Goal: Task Accomplishment & Management: Complete application form

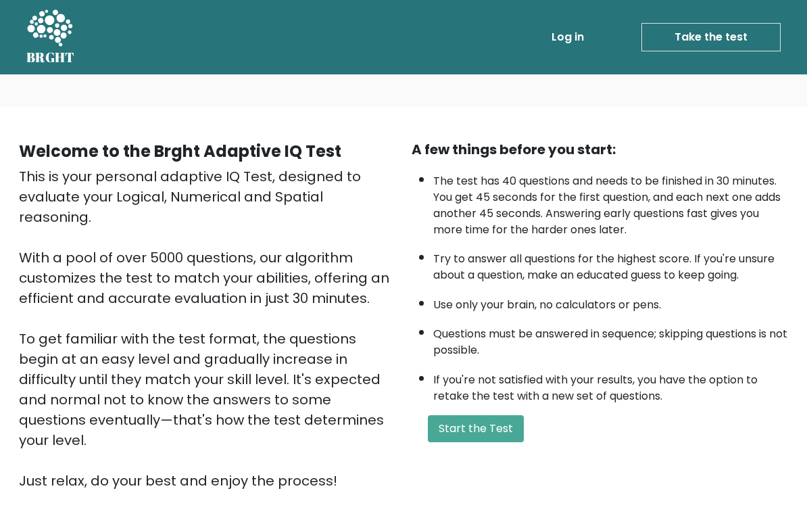
click at [514, 442] on button "Start the Test" at bounding box center [476, 428] width 96 height 27
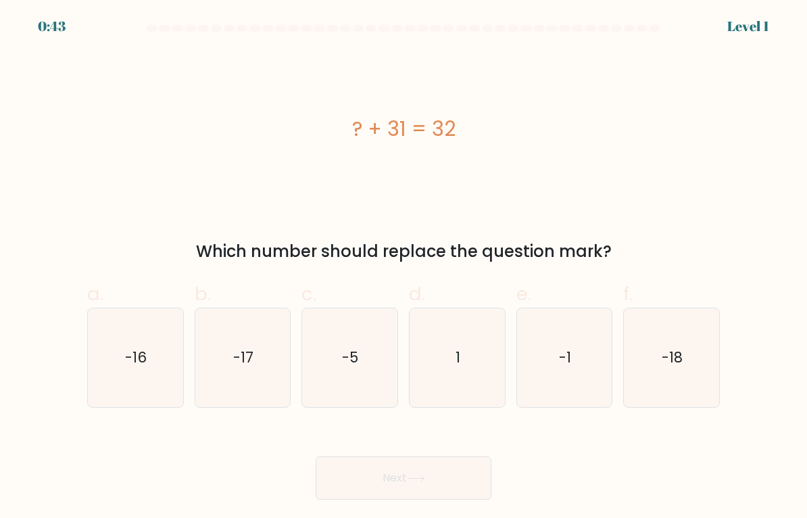
click at [632, 332] on icon "-18" at bounding box center [671, 357] width 95 height 95
click at [404, 268] on input "f. -18" at bounding box center [404, 263] width 1 height 9
radio input "true"
click at [635, 334] on icon "-18" at bounding box center [672, 358] width 94 height 94
click at [404, 268] on input "f. -18" at bounding box center [404, 263] width 1 height 9
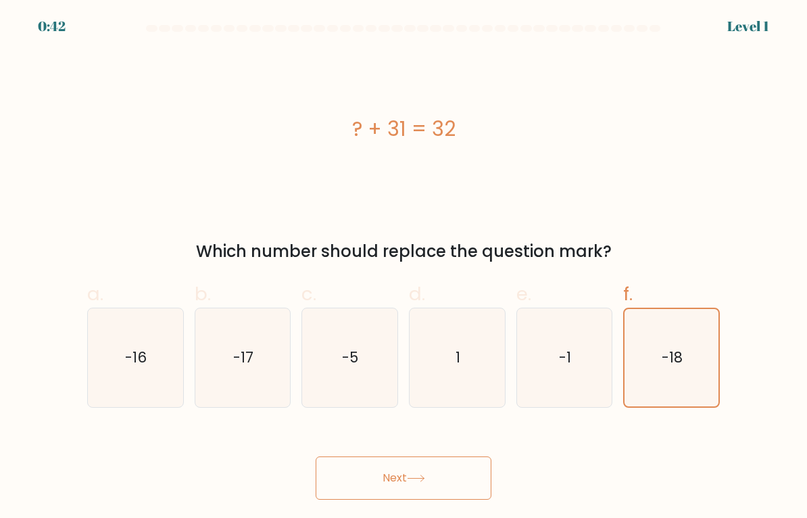
click at [635, 333] on icon "-18" at bounding box center [672, 358] width 94 height 94
click at [404, 268] on input "f. -18" at bounding box center [404, 263] width 1 height 9
click at [360, 471] on button "Next" at bounding box center [404, 477] width 176 height 43
click at [362, 476] on button "Next" at bounding box center [404, 477] width 176 height 43
click at [667, 352] on text "-18" at bounding box center [672, 357] width 21 height 20
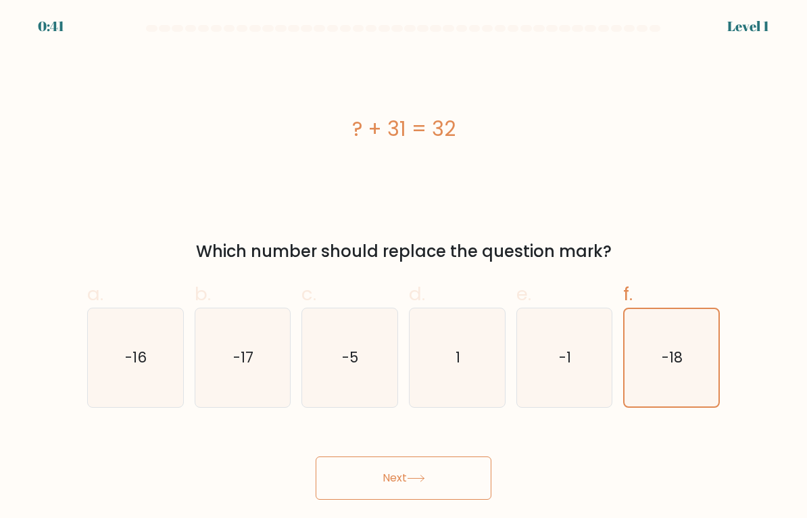
click at [404, 268] on input "f. -18" at bounding box center [404, 263] width 1 height 9
click at [362, 478] on button "Next" at bounding box center [404, 477] width 176 height 43
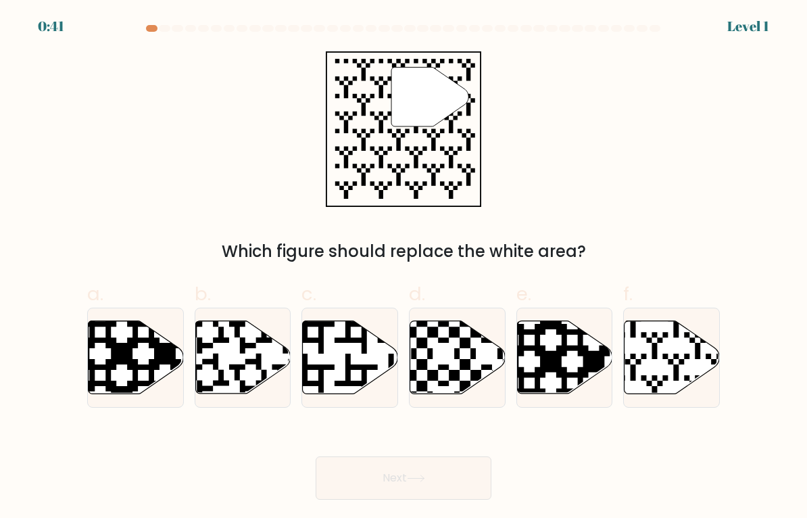
click at [665, 354] on icon at bounding box center [641, 396] width 172 height 172
click at [404, 268] on input "f." at bounding box center [404, 263] width 1 height 9
radio input "true"
click at [362, 479] on button "Next" at bounding box center [404, 477] width 176 height 43
click at [584, 365] on icon at bounding box center [594, 319] width 172 height 172
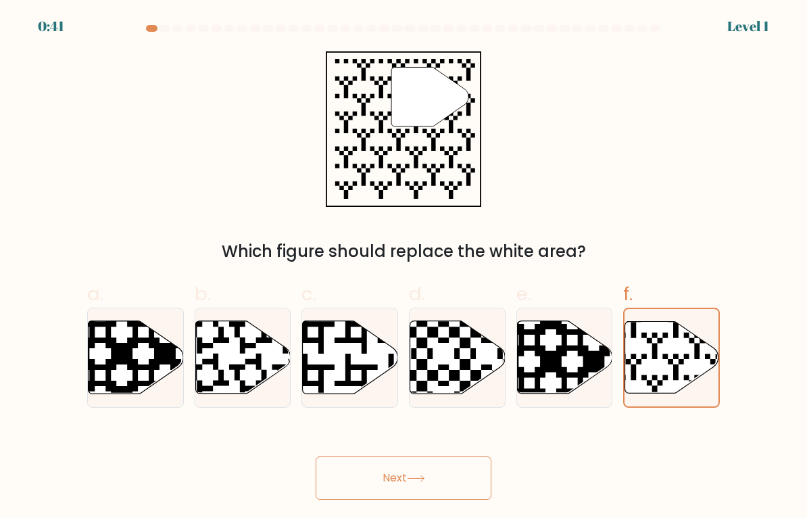
click at [404, 268] on input "e." at bounding box center [404, 263] width 1 height 9
radio input "true"
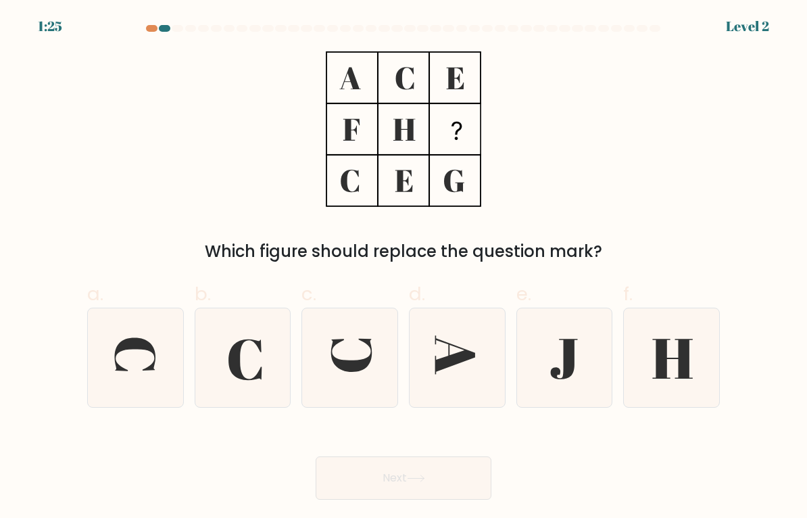
click at [352, 476] on button "Next" at bounding box center [404, 477] width 176 height 43
click at [651, 347] on icon at bounding box center [671, 357] width 95 height 95
click at [404, 268] on input "f." at bounding box center [404, 263] width 1 height 9
radio input "true"
click at [352, 481] on button "Next" at bounding box center [404, 477] width 176 height 43
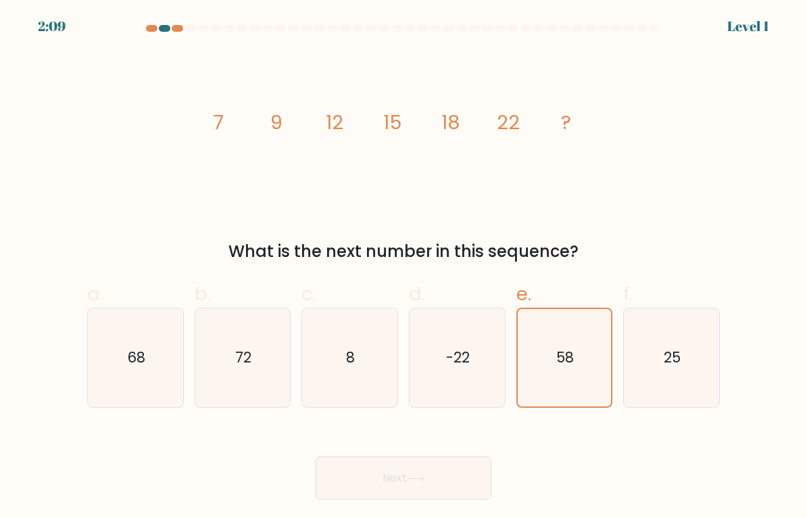
click at [356, 479] on button "Next" at bounding box center [404, 477] width 176 height 43
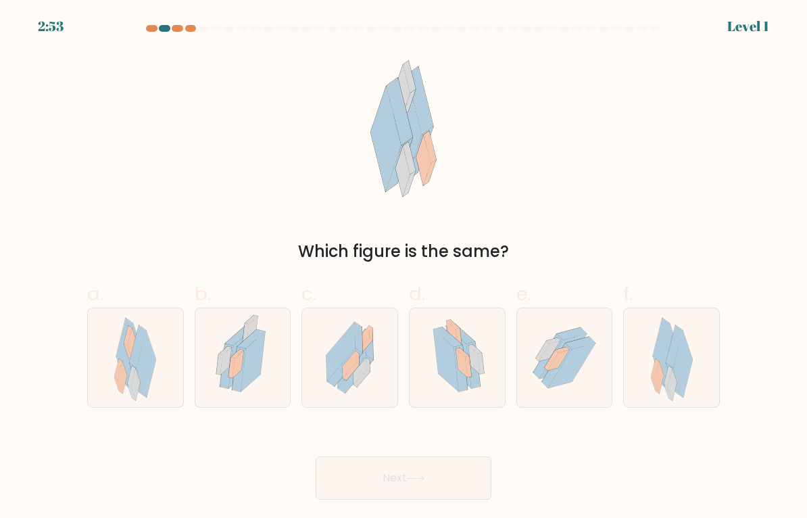
click at [654, 356] on icon at bounding box center [661, 339] width 17 height 43
click at [404, 268] on input "f." at bounding box center [404, 263] width 1 height 9
radio input "true"
click at [359, 475] on button "Next" at bounding box center [404, 477] width 176 height 43
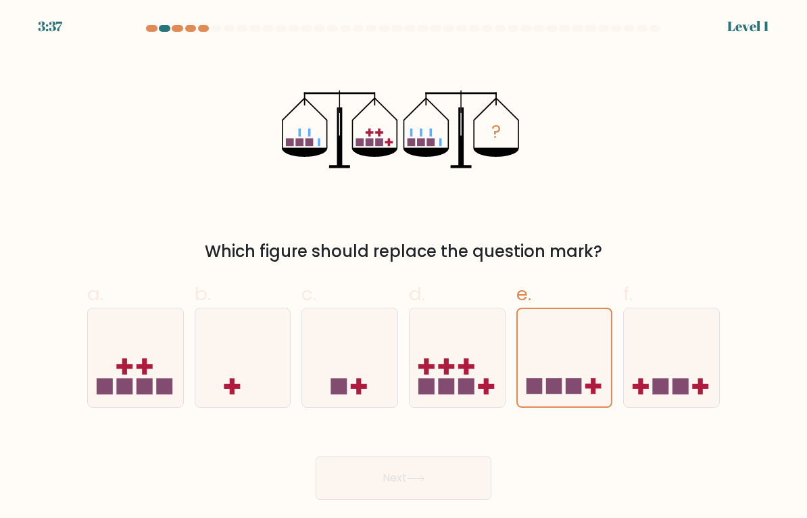
click at [364, 479] on button "Next" at bounding box center [404, 477] width 176 height 43
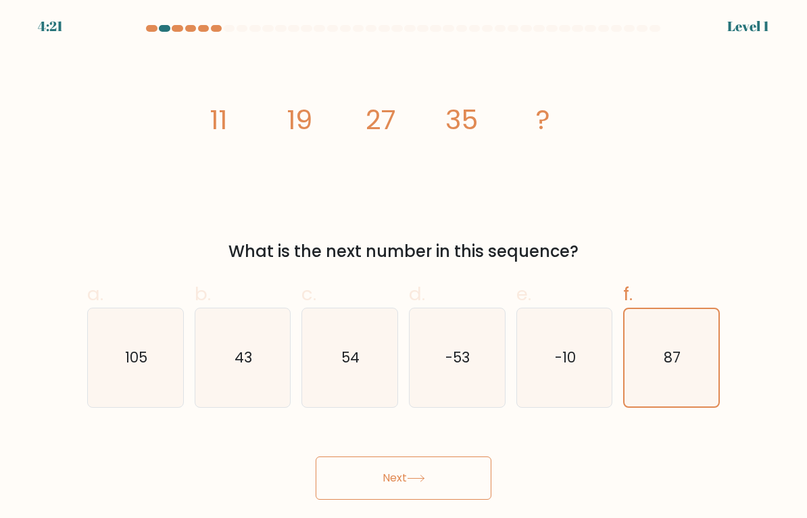
click at [368, 477] on button "Next" at bounding box center [404, 477] width 176 height 43
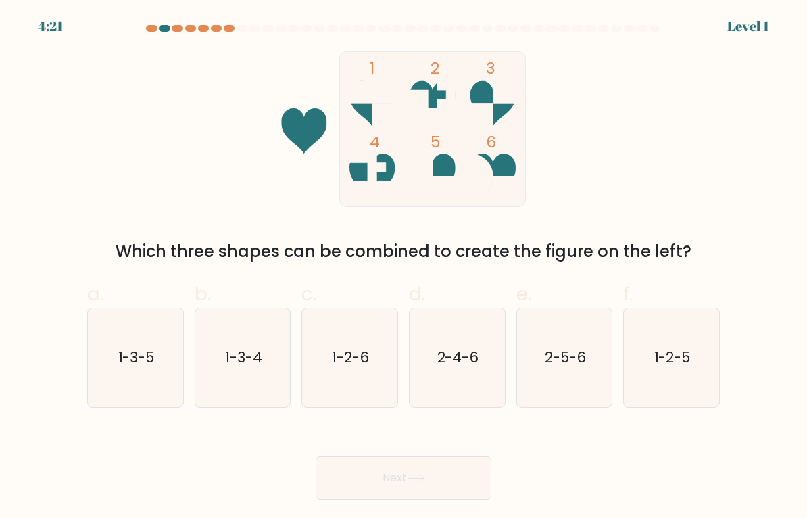
click at [369, 481] on button "Next" at bounding box center [404, 477] width 176 height 43
click at [678, 360] on text "1-2-5" at bounding box center [672, 357] width 37 height 20
click at [404, 268] on input "f. 1-2-5" at bounding box center [404, 263] width 1 height 9
radio input "true"
click at [331, 393] on icon "1-2-6" at bounding box center [349, 357] width 95 height 95
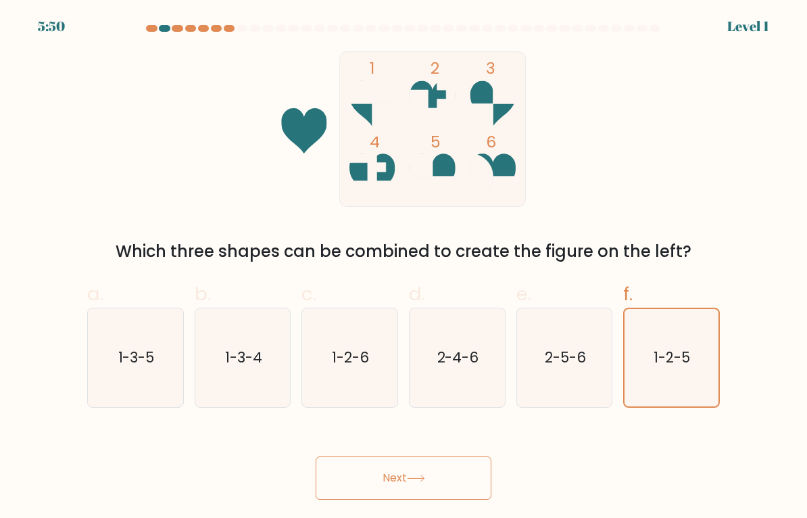
click at [404, 268] on input "c. 1-2-6" at bounding box center [404, 263] width 1 height 9
radio input "true"
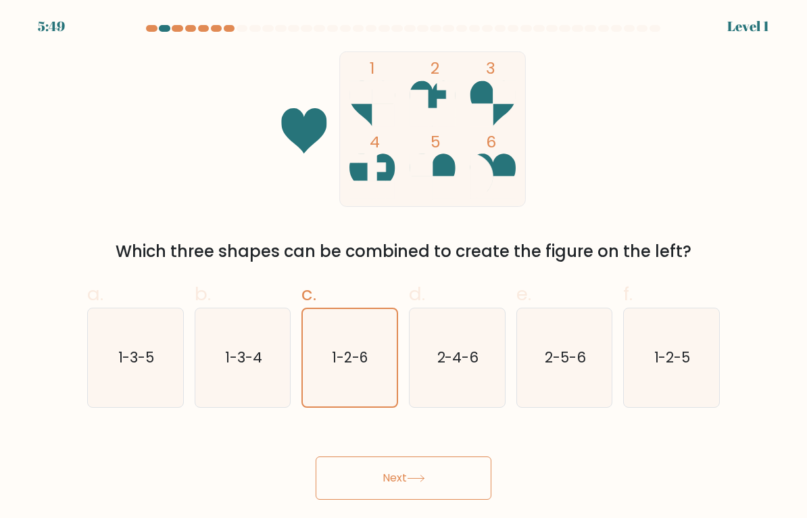
click at [352, 481] on button "Next" at bounding box center [404, 477] width 176 height 43
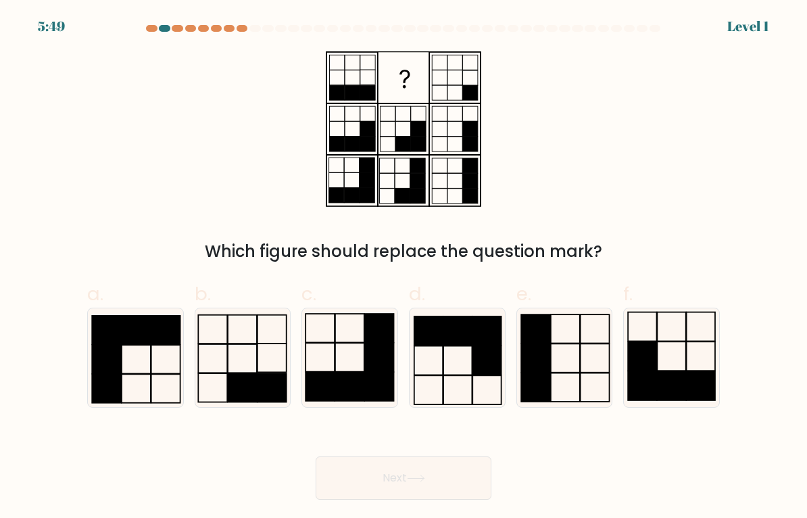
click at [360, 477] on button "Next" at bounding box center [404, 477] width 176 height 43
click at [355, 479] on button "Next" at bounding box center [404, 477] width 176 height 43
click at [690, 361] on icon at bounding box center [671, 357] width 95 height 95
click at [404, 268] on input "f." at bounding box center [404, 263] width 1 height 9
radio input "true"
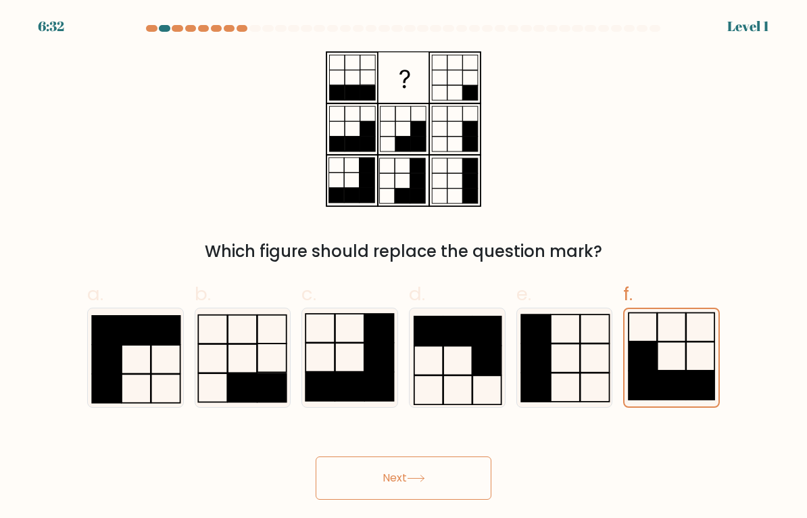
click at [354, 482] on button "Next" at bounding box center [404, 477] width 176 height 43
click at [355, 479] on button "Next" at bounding box center [404, 477] width 176 height 43
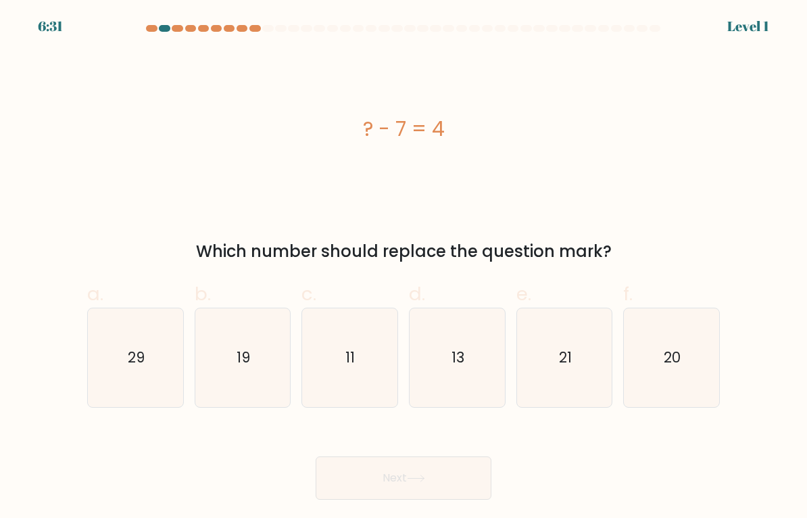
click at [355, 480] on button "Next" at bounding box center [404, 477] width 176 height 43
click at [357, 480] on button "Next" at bounding box center [404, 477] width 176 height 43
click at [358, 481] on button "Next" at bounding box center [404, 477] width 176 height 43
click at [355, 482] on button "Next" at bounding box center [404, 477] width 176 height 43
click at [600, 358] on icon "21" at bounding box center [564, 357] width 95 height 95
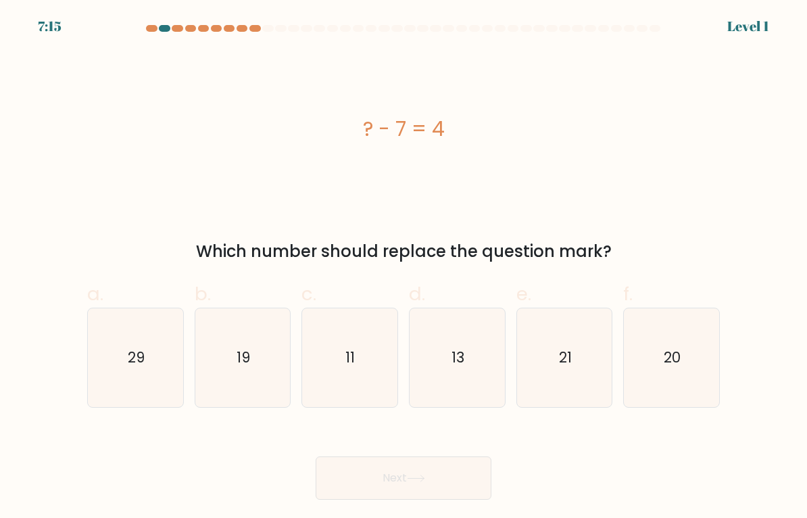
click at [404, 268] on input "e. 21" at bounding box center [404, 263] width 1 height 9
radio input "true"
click at [357, 481] on button "Next" at bounding box center [404, 477] width 176 height 43
click at [687, 354] on icon "20" at bounding box center [671, 357] width 95 height 95
click at [404, 268] on input "f. 20" at bounding box center [404, 263] width 1 height 9
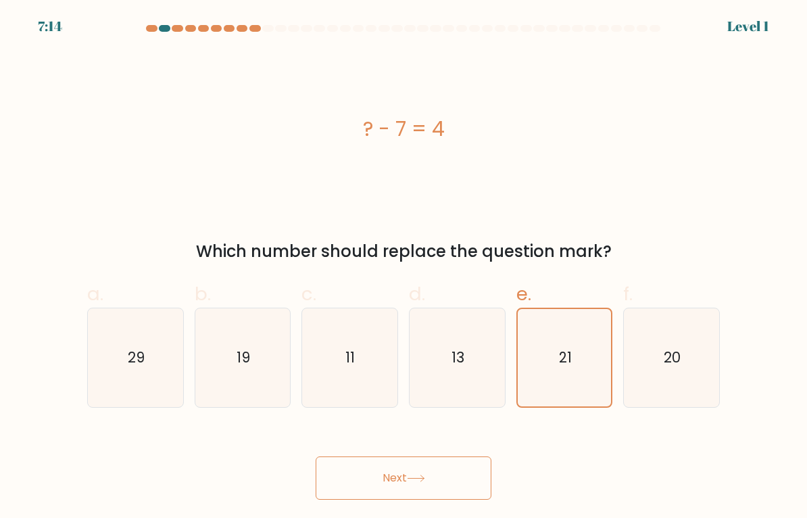
radio input "true"
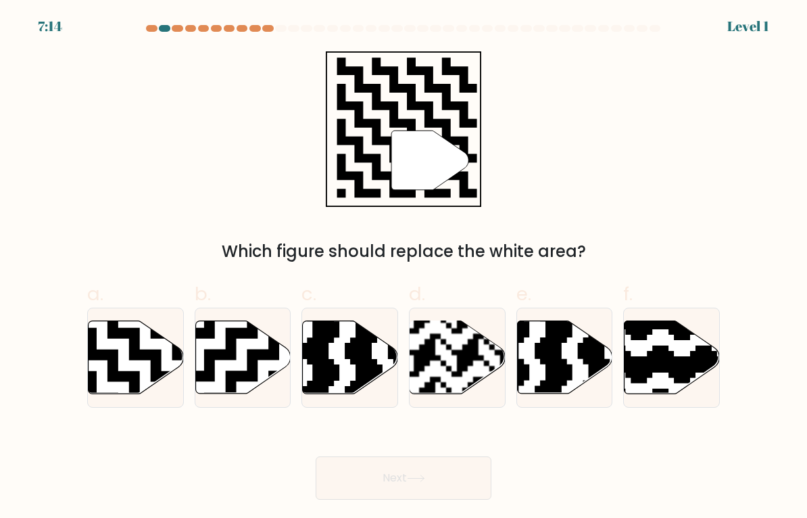
click at [358, 483] on button "Next" at bounding box center [404, 477] width 176 height 43
click at [574, 370] on icon at bounding box center [564, 357] width 95 height 73
click at [404, 268] on input "e." at bounding box center [404, 263] width 1 height 9
radio input "true"
click at [359, 483] on button "Next" at bounding box center [404, 477] width 176 height 43
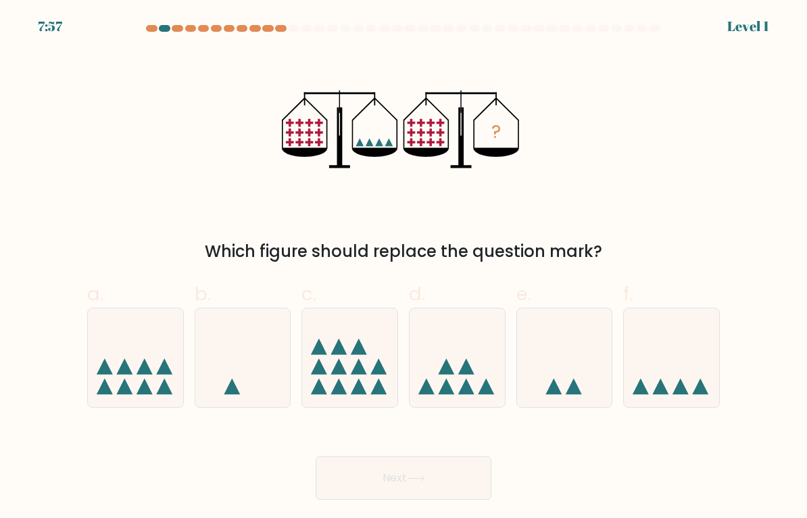
click at [266, 359] on icon at bounding box center [242, 357] width 95 height 79
click at [404, 268] on input "b." at bounding box center [404, 263] width 1 height 9
radio input "true"
click at [366, 482] on button "Next" at bounding box center [404, 477] width 176 height 43
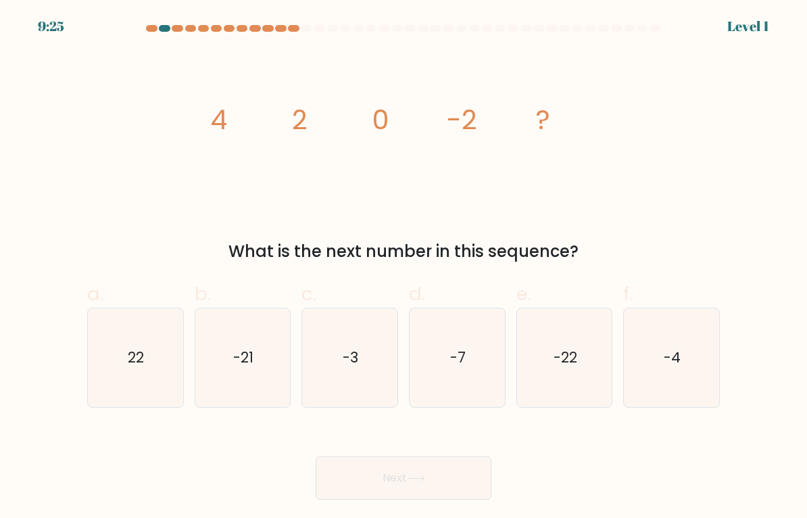
click at [330, 387] on icon "-3" at bounding box center [349, 357] width 95 height 95
click at [404, 268] on input "c. -3" at bounding box center [404, 263] width 1 height 9
radio input "true"
click at [360, 487] on button "Next" at bounding box center [404, 477] width 176 height 43
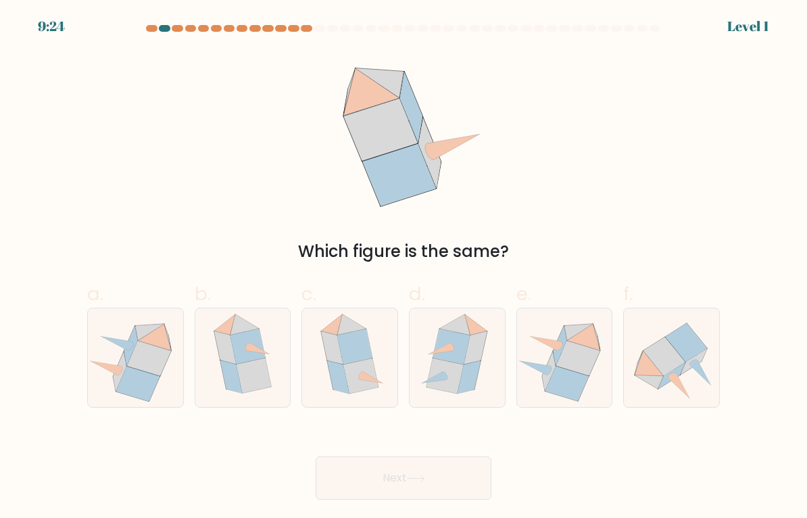
click at [243, 363] on icon at bounding box center [253, 375] width 35 height 35
click at [404, 268] on input "b." at bounding box center [404, 263] width 1 height 9
radio input "true"
click at [464, 481] on button "Next" at bounding box center [404, 477] width 176 height 43
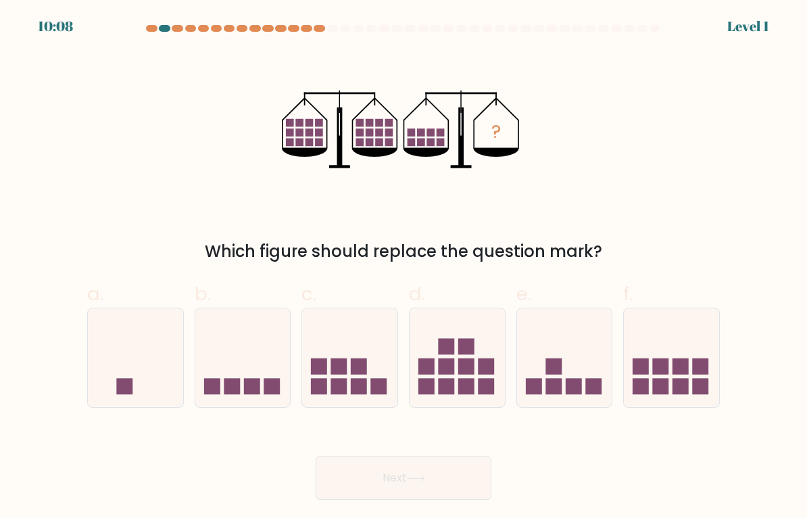
click at [220, 362] on icon at bounding box center [242, 357] width 95 height 79
click at [404, 268] on input "b." at bounding box center [404, 263] width 1 height 9
radio input "true"
click at [470, 475] on button "Next" at bounding box center [404, 477] width 176 height 43
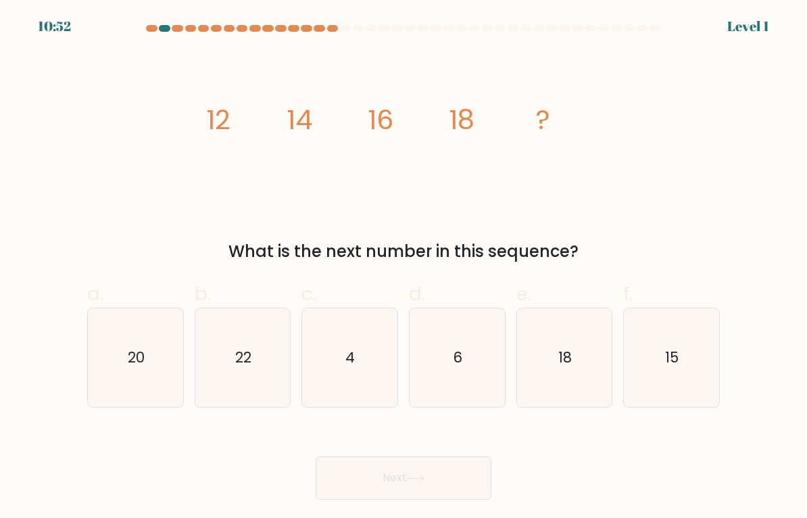
click at [220, 362] on icon "22" at bounding box center [242, 357] width 95 height 95
click at [404, 268] on input "b. 22" at bounding box center [404, 263] width 1 height 9
radio input "true"
click at [470, 475] on button "Next" at bounding box center [404, 477] width 176 height 43
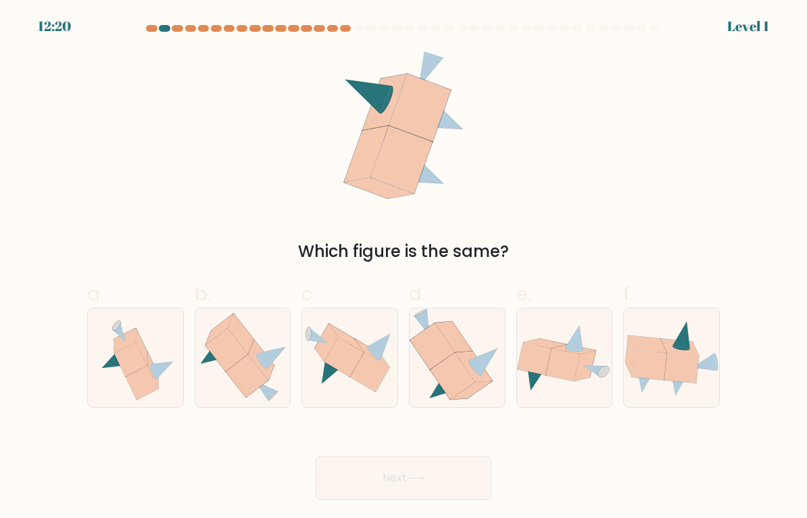
click at [218, 353] on icon at bounding box center [227, 350] width 43 height 43
click at [404, 268] on input "b." at bounding box center [404, 263] width 1 height 9
radio input "true"
click at [475, 468] on button "Next" at bounding box center [404, 477] width 176 height 43
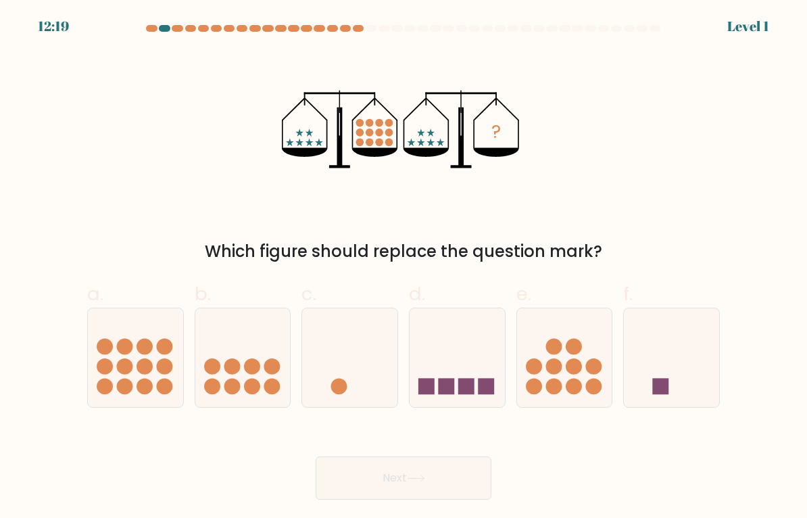
click at [477, 468] on button "Next" at bounding box center [404, 477] width 176 height 43
click at [480, 470] on button "Next" at bounding box center [404, 477] width 176 height 43
click at [234, 355] on icon at bounding box center [242, 357] width 95 height 79
click at [404, 268] on input "b." at bounding box center [404, 263] width 1 height 9
radio input "true"
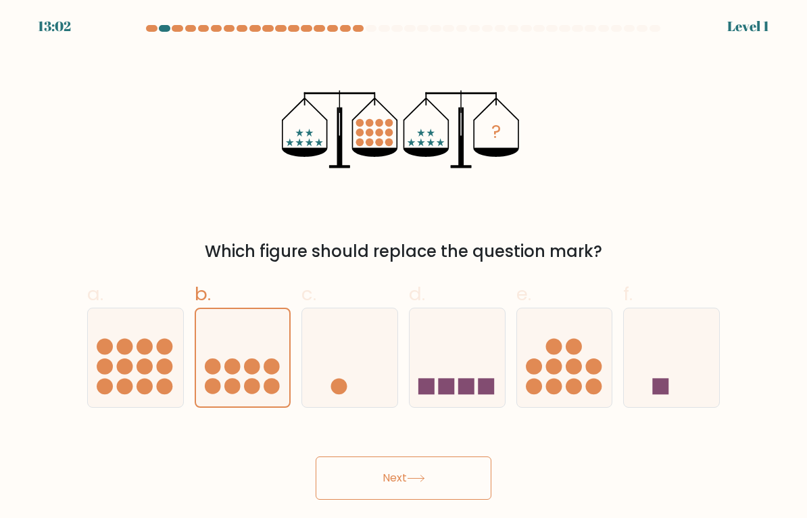
click at [464, 468] on button "Next" at bounding box center [404, 477] width 176 height 43
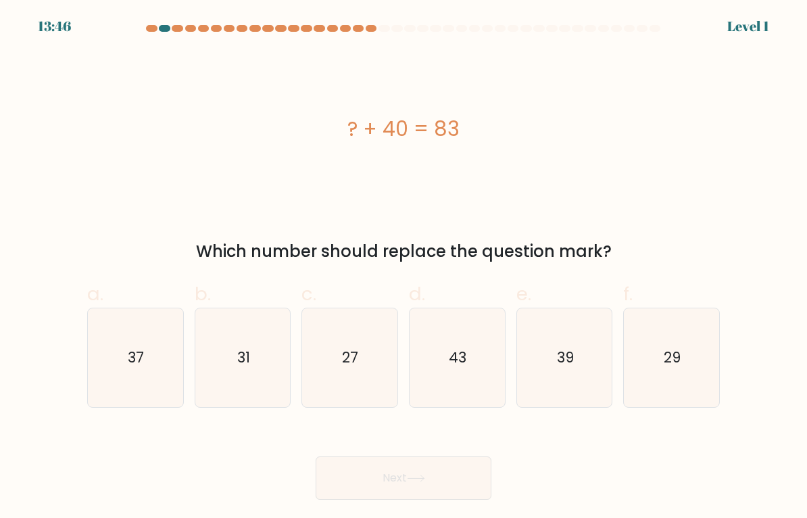
click at [459, 483] on button "Next" at bounding box center [404, 477] width 176 height 43
click at [234, 364] on icon "31" at bounding box center [242, 357] width 95 height 95
click at [404, 268] on input "b. 31" at bounding box center [404, 263] width 1 height 9
radio input "true"
click at [456, 476] on button "Next" at bounding box center [404, 477] width 176 height 43
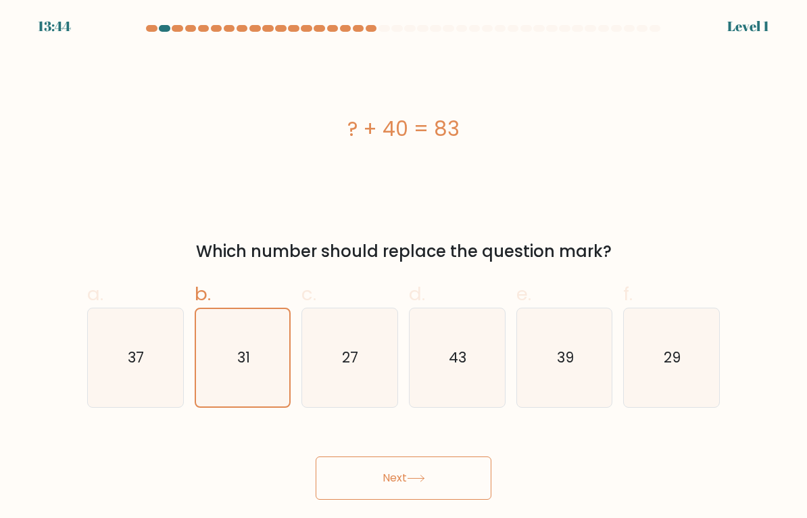
click at [451, 474] on button "Next" at bounding box center [404, 477] width 176 height 43
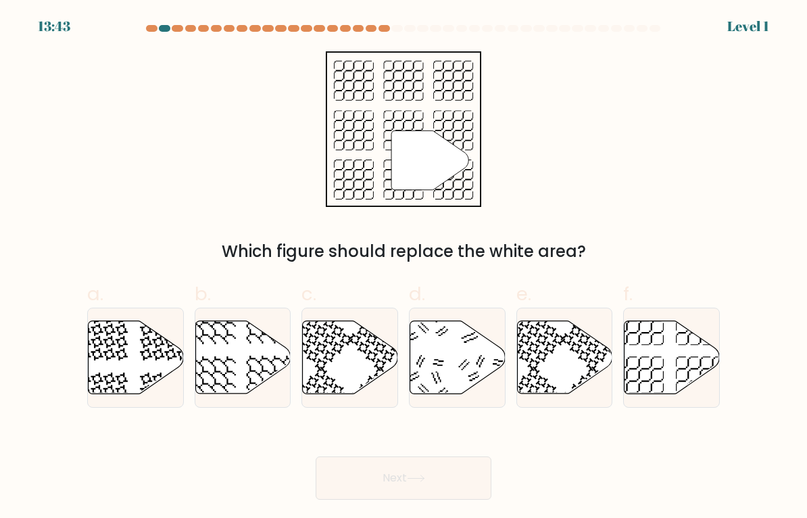
click at [224, 354] on icon at bounding box center [242, 357] width 95 height 73
click at [404, 268] on input "b." at bounding box center [404, 263] width 1 height 9
radio input "true"
click at [438, 479] on button "Next" at bounding box center [404, 477] width 176 height 43
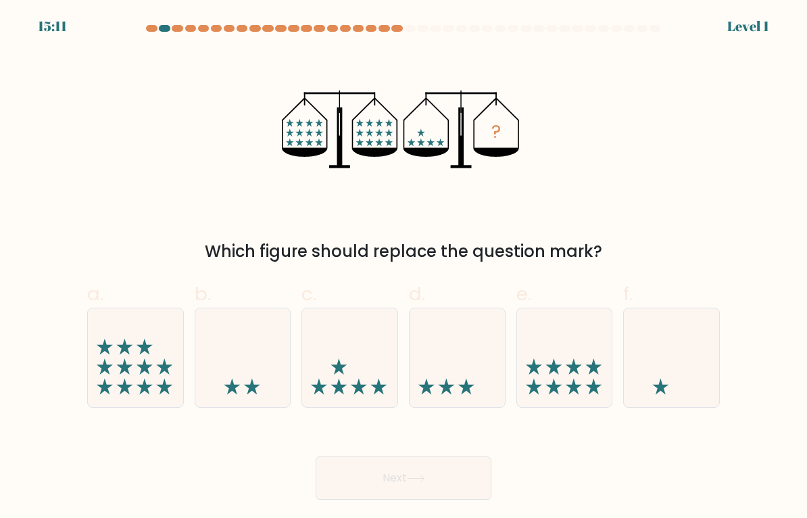
click at [228, 356] on icon at bounding box center [242, 357] width 95 height 79
click at [404, 268] on input "b." at bounding box center [404, 263] width 1 height 9
radio input "true"
click at [432, 477] on button "Next" at bounding box center [404, 477] width 176 height 43
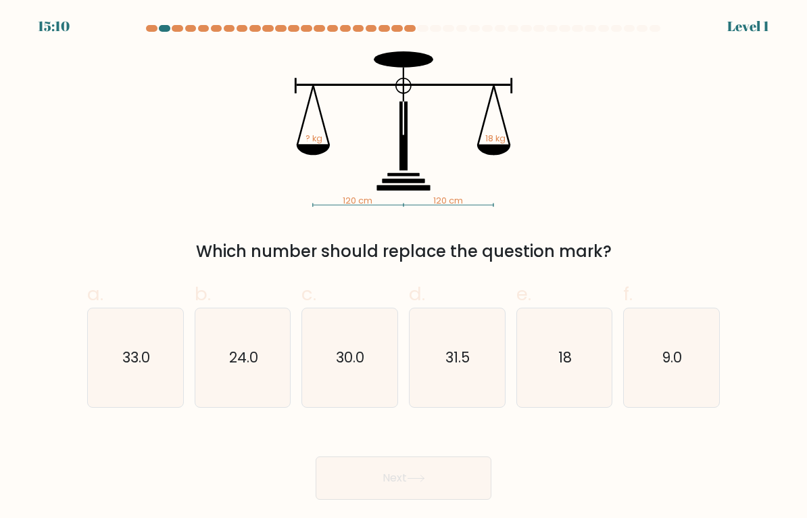
click at [251, 361] on text "24.0" at bounding box center [243, 357] width 29 height 20
click at [404, 268] on input "b. 24.0" at bounding box center [404, 263] width 1 height 9
radio input "true"
click at [425, 480] on icon at bounding box center [416, 478] width 18 height 7
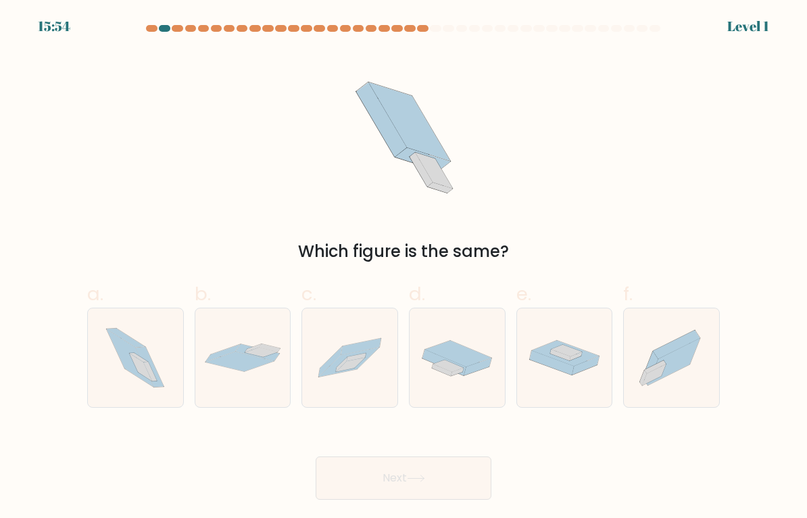
click at [552, 381] on div at bounding box center [564, 358] width 97 height 100
click at [404, 268] on input "e." at bounding box center [404, 263] width 1 height 9
radio input "true"
click at [366, 487] on button "Next" at bounding box center [404, 477] width 176 height 43
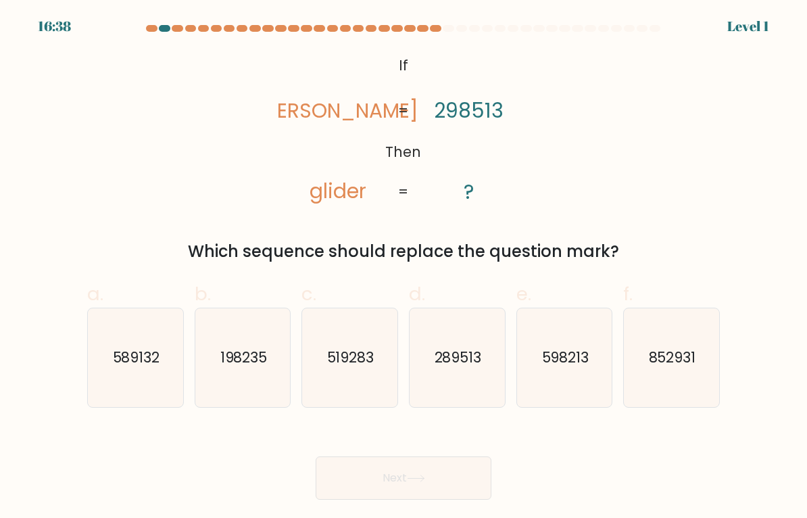
click at [681, 356] on text "852931" at bounding box center [672, 357] width 47 height 20
click at [404, 268] on input "f. 852931" at bounding box center [404, 263] width 1 height 9
radio input "true"
click at [362, 476] on button "Next" at bounding box center [404, 477] width 176 height 43
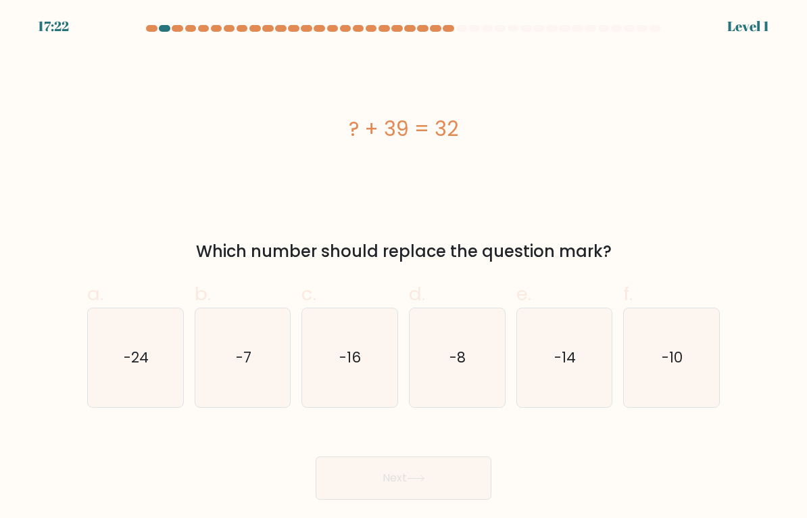
click at [600, 351] on icon "-14" at bounding box center [564, 357] width 95 height 95
click at [404, 268] on input "e. -14" at bounding box center [404, 263] width 1 height 9
radio input "true"
click at [366, 482] on button "Next" at bounding box center [404, 477] width 176 height 43
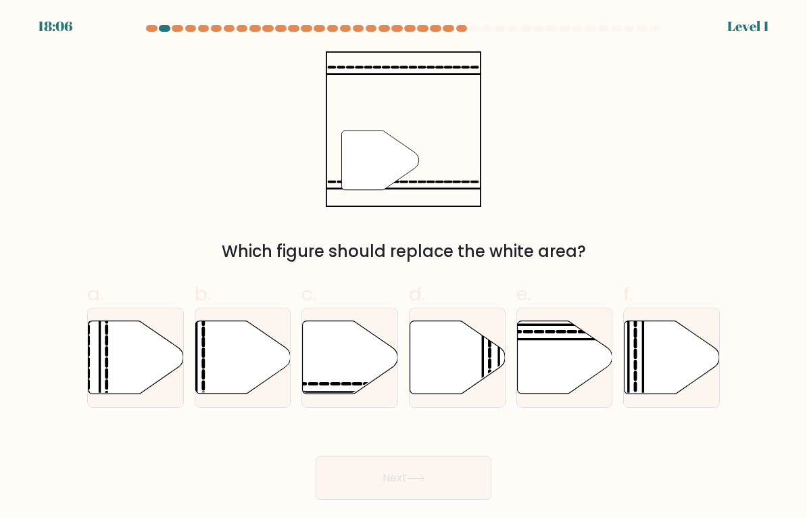
click at [675, 343] on icon at bounding box center [672, 357] width 95 height 73
click at [404, 268] on input "f." at bounding box center [404, 263] width 1 height 9
radio input "true"
click at [370, 479] on button "Next" at bounding box center [404, 477] width 176 height 43
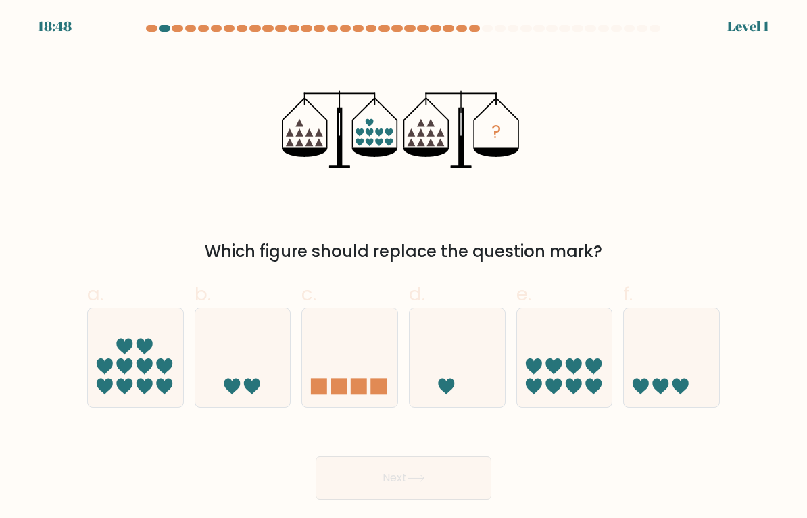
click at [612, 352] on icon at bounding box center [564, 357] width 95 height 79
click at [404, 268] on input "e." at bounding box center [404, 263] width 1 height 9
radio input "true"
click at [370, 479] on button "Next" at bounding box center [404, 477] width 176 height 43
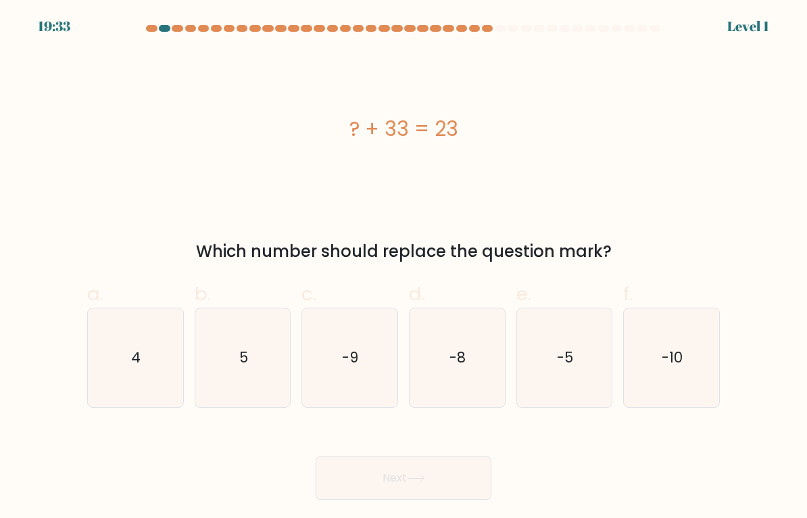
click at [664, 354] on text "-10" at bounding box center [672, 357] width 21 height 20
click at [404, 268] on input "f. -10" at bounding box center [404, 263] width 1 height 9
radio input "true"
click at [366, 479] on button "Next" at bounding box center [404, 477] width 176 height 43
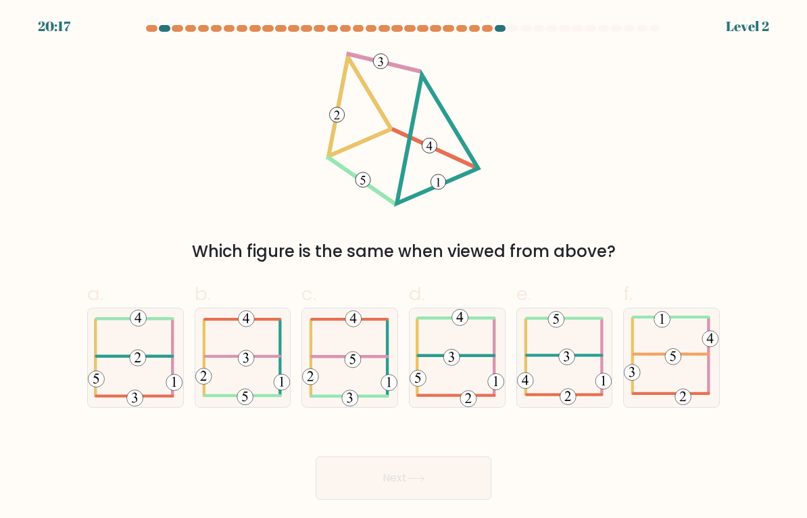
click at [591, 345] on icon at bounding box center [564, 357] width 95 height 95
click at [404, 268] on input "e." at bounding box center [404, 263] width 1 height 9
radio input "true"
click at [368, 478] on button "Next" at bounding box center [404, 477] width 176 height 43
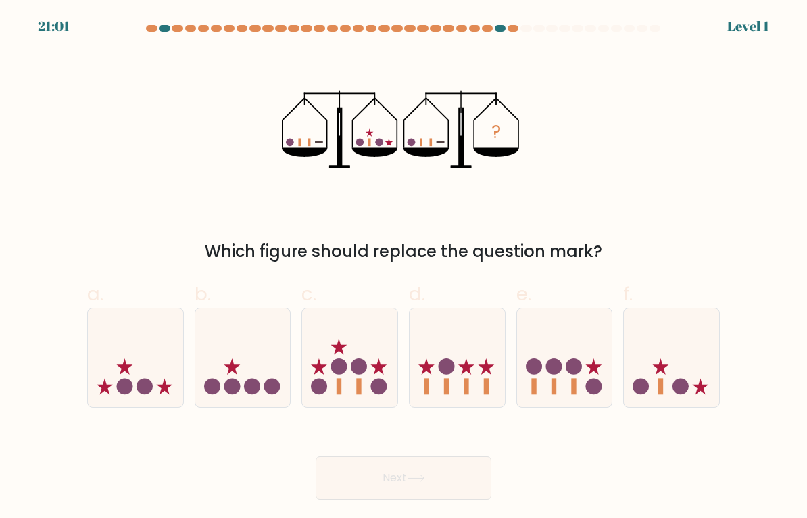
click at [669, 337] on icon at bounding box center [671, 357] width 95 height 79
click at [404, 268] on input "f." at bounding box center [404, 263] width 1 height 9
radio input "true"
click at [373, 479] on button "Next" at bounding box center [404, 477] width 176 height 43
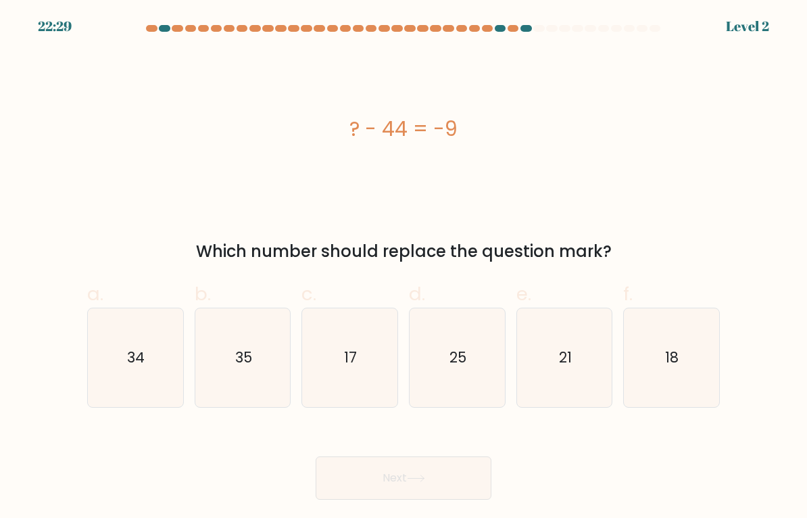
click at [608, 372] on icon "21" at bounding box center [564, 357] width 95 height 95
click at [404, 268] on input "e. 21" at bounding box center [404, 263] width 1 height 9
radio input "true"
click at [372, 482] on button "Next" at bounding box center [404, 477] width 176 height 43
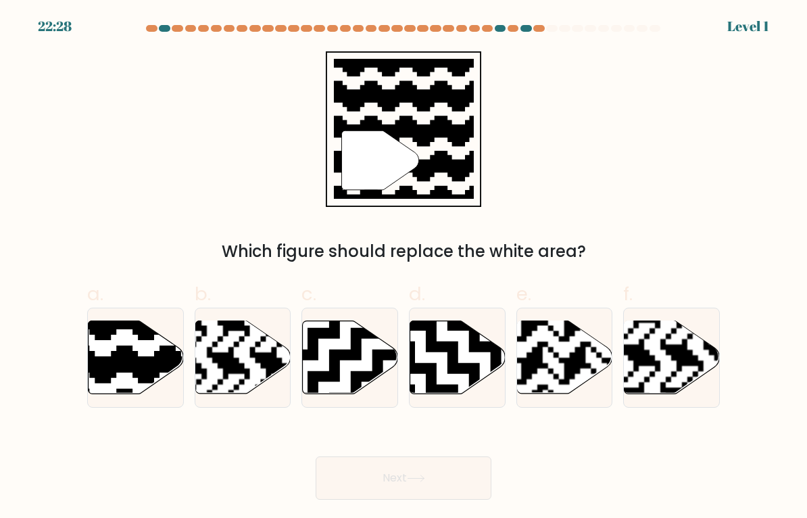
click at [674, 360] on rect at bounding box center [639, 398] width 172 height 172
click at [404, 268] on input "f." at bounding box center [404, 263] width 1 height 9
radio input "true"
click at [373, 487] on button "Next" at bounding box center [404, 477] width 176 height 43
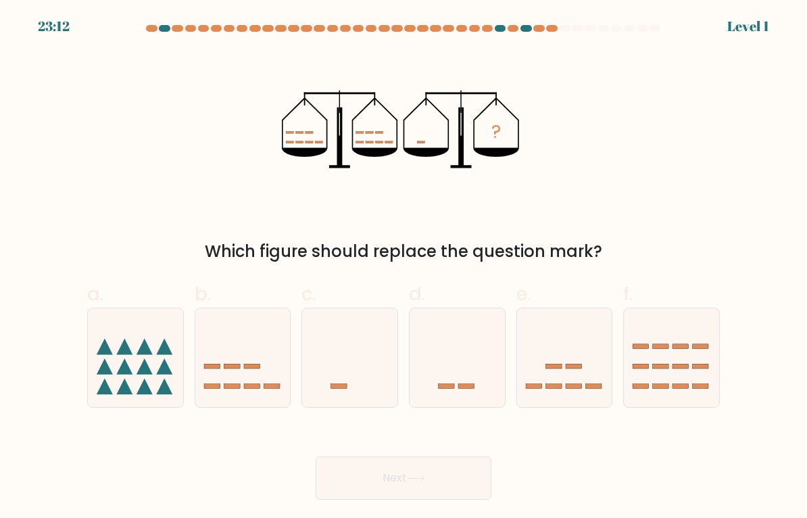
click at [612, 362] on icon at bounding box center [564, 357] width 95 height 79
click at [404, 268] on input "e." at bounding box center [404, 263] width 1 height 9
radio input "true"
click at [372, 476] on button "Next" at bounding box center [404, 477] width 176 height 43
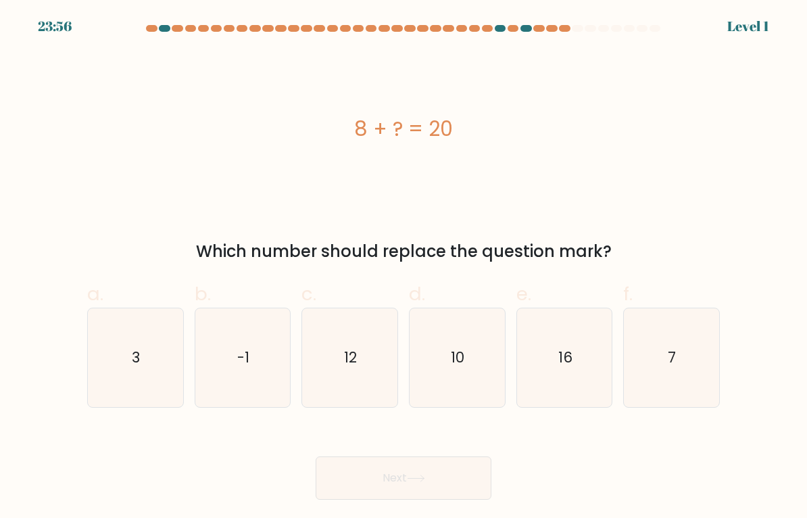
click at [290, 354] on icon "-1" at bounding box center [242, 357] width 95 height 95
click at [404, 268] on input "b. -1" at bounding box center [404, 263] width 1 height 9
radio input "true"
click at [348, 473] on button "Next" at bounding box center [404, 477] width 176 height 43
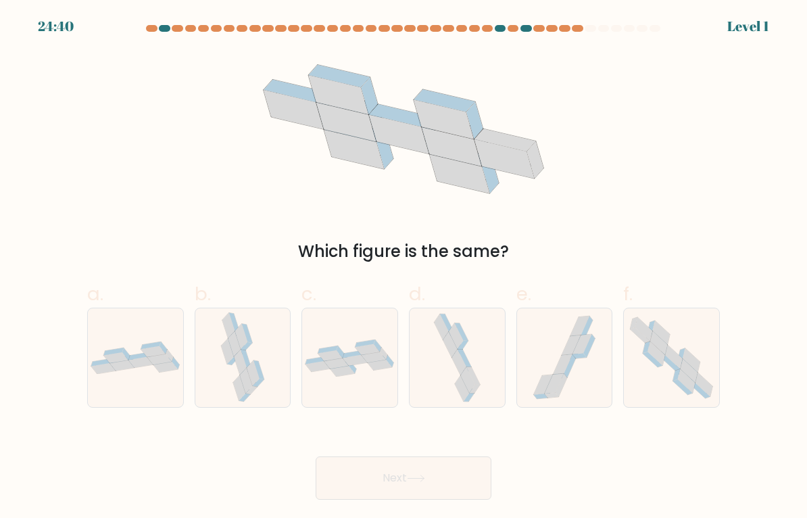
click at [299, 375] on div "c." at bounding box center [349, 344] width 107 height 128
click at [362, 477] on button "Next" at bounding box center [404, 477] width 176 height 43
click at [291, 372] on div at bounding box center [243, 358] width 97 height 100
click at [404, 268] on input "b." at bounding box center [404, 263] width 1 height 9
radio input "true"
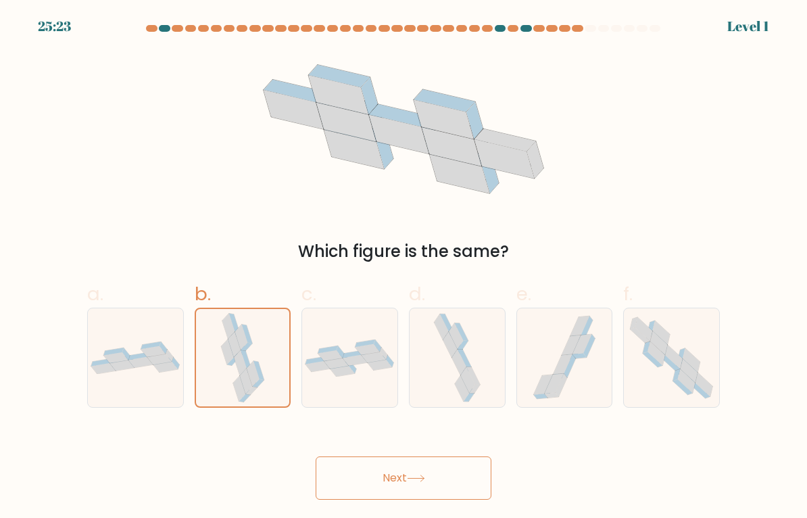
click at [310, 385] on div at bounding box center [349, 358] width 97 height 100
click at [404, 268] on input "c." at bounding box center [404, 263] width 1 height 9
radio input "true"
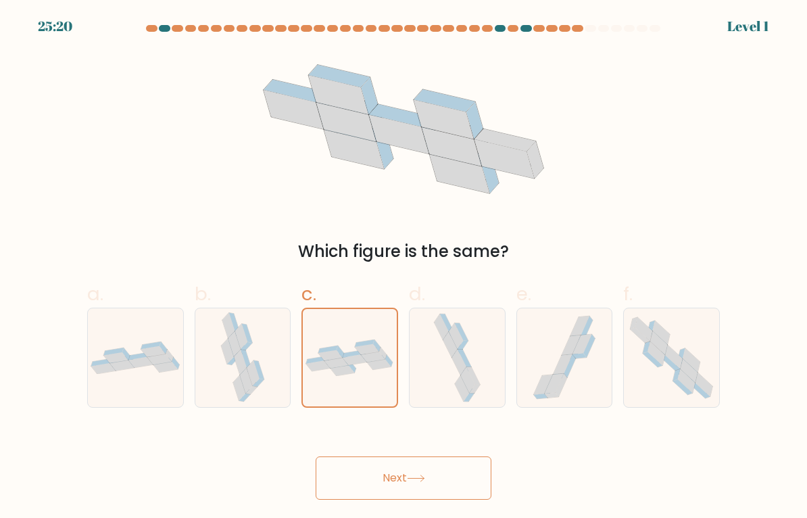
click at [314, 385] on div at bounding box center [349, 358] width 97 height 100
click at [404, 268] on input "c." at bounding box center [404, 263] width 1 height 9
click at [702, 339] on icon at bounding box center [671, 357] width 95 height 93
click at [404, 268] on input "f." at bounding box center [404, 263] width 1 height 9
radio input "true"
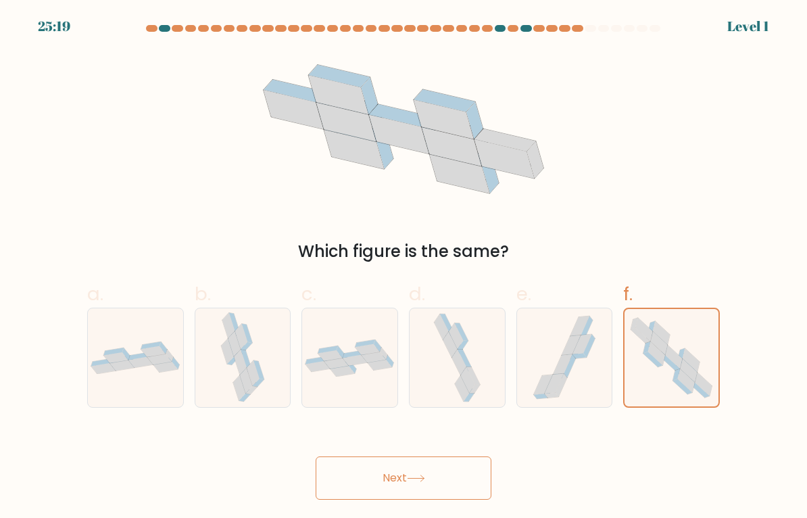
click at [352, 482] on button "Next" at bounding box center [404, 477] width 176 height 43
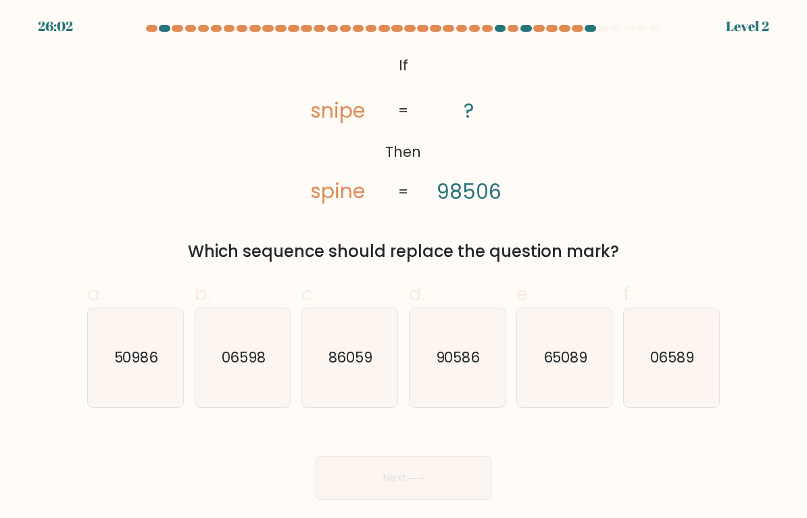
click at [693, 329] on icon "06589" at bounding box center [671, 357] width 95 height 95
click at [404, 268] on input "f. 06589" at bounding box center [404, 263] width 1 height 9
radio input "true"
click at [479, 358] on text "90586" at bounding box center [458, 357] width 45 height 20
click at [404, 268] on input "d. 90586" at bounding box center [404, 263] width 1 height 9
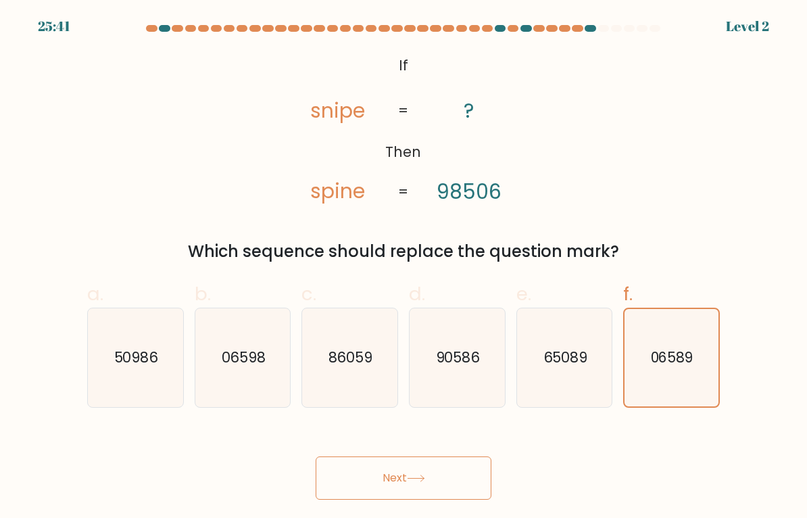
radio input "true"
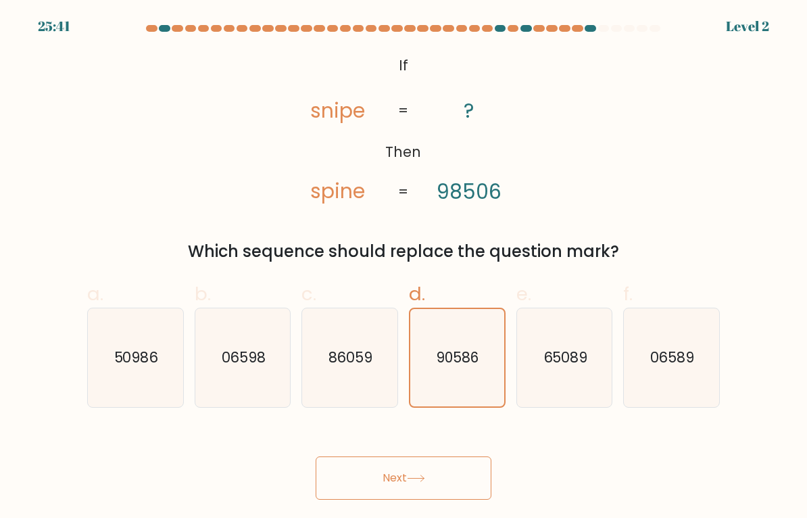
click at [342, 479] on button "Next" at bounding box center [404, 477] width 176 height 43
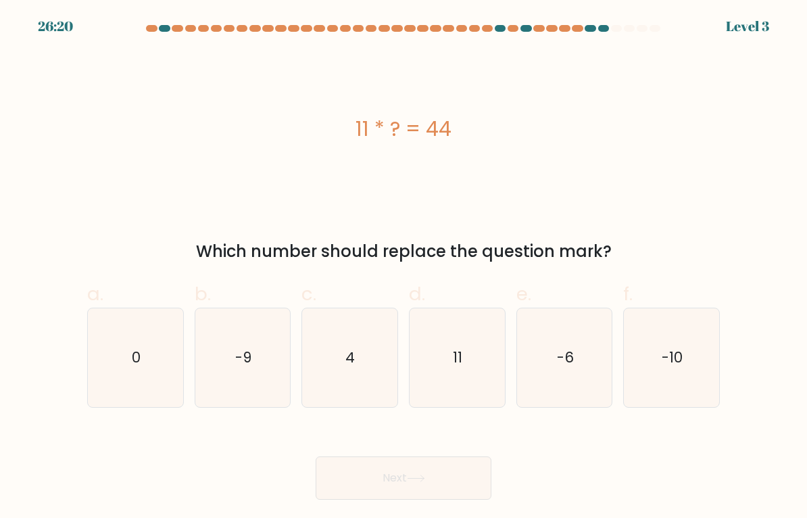
click at [350, 383] on icon "4" at bounding box center [349, 357] width 95 height 95
click at [404, 268] on input "c. 4" at bounding box center [404, 263] width 1 height 9
radio input "true"
click at [349, 484] on button "Next" at bounding box center [404, 477] width 176 height 43
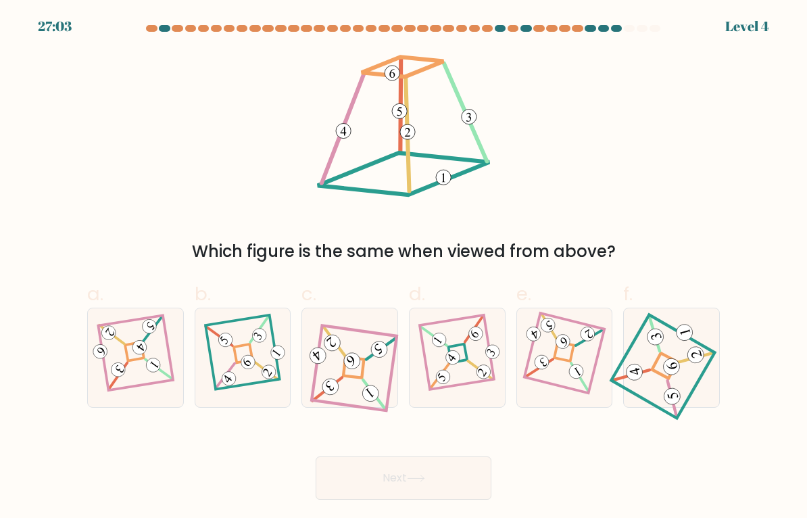
click at [700, 339] on icon at bounding box center [671, 357] width 91 height 79
click at [404, 268] on input "f." at bounding box center [404, 263] width 1 height 9
radio input "true"
click at [341, 483] on button "Next" at bounding box center [404, 477] width 176 height 43
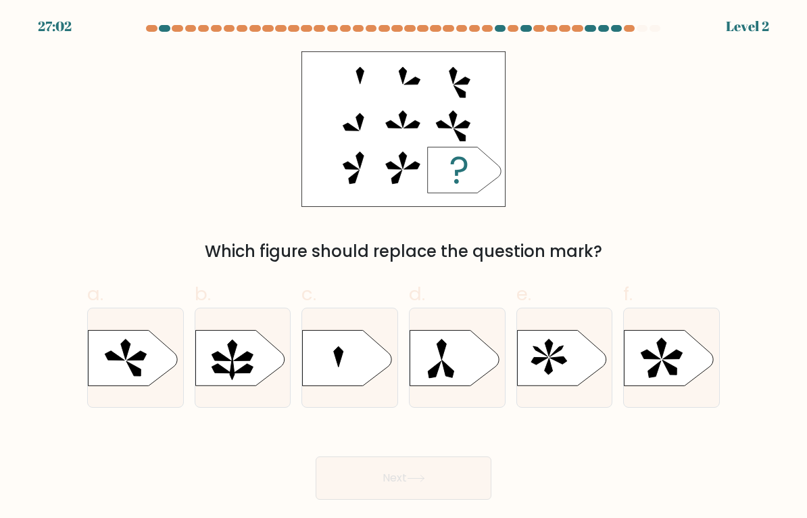
click at [687, 345] on icon at bounding box center [669, 357] width 89 height 55
click at [404, 268] on input "f." at bounding box center [404, 263] width 1 height 9
radio input "true"
click at [338, 483] on button "Next" at bounding box center [404, 477] width 176 height 43
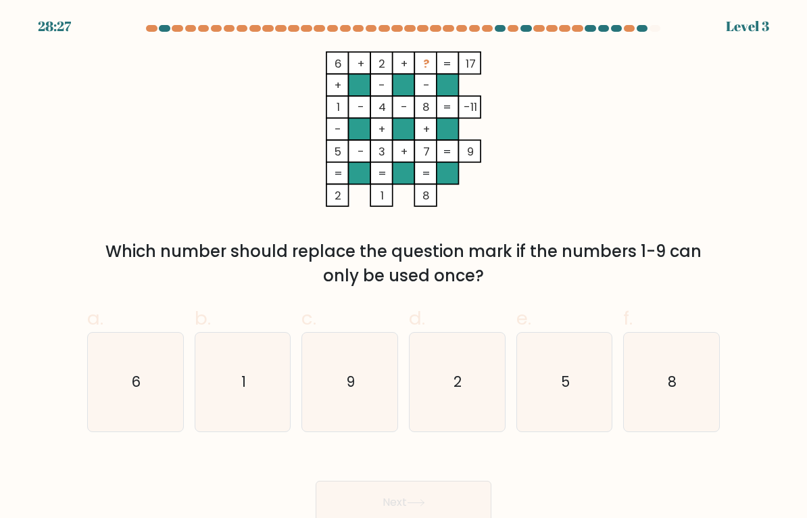
click at [696, 349] on icon "8" at bounding box center [671, 382] width 95 height 95
click at [404, 268] on input "f. 8" at bounding box center [404, 263] width 1 height 9
radio input "true"
click at [345, 490] on button "Next" at bounding box center [404, 502] width 176 height 43
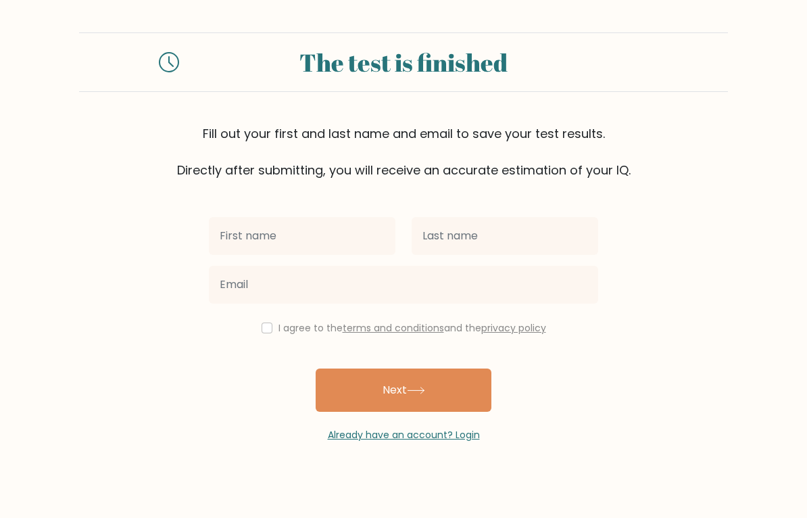
click at [206, 234] on div at bounding box center [302, 236] width 203 height 49
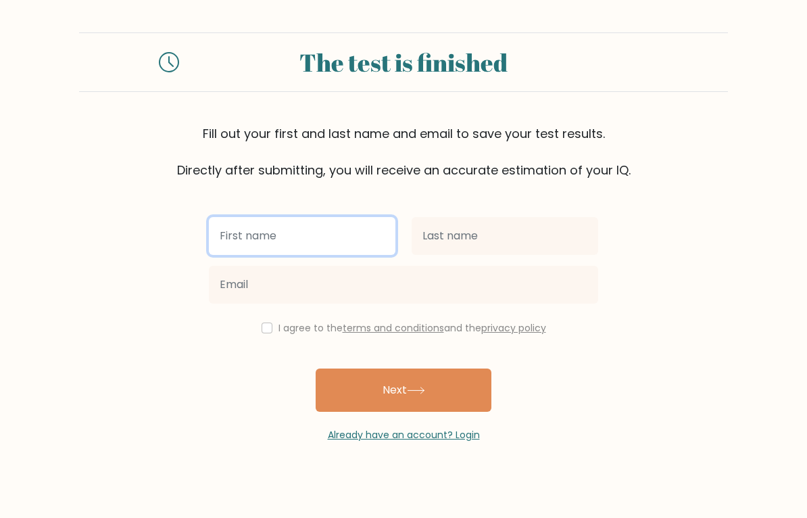
click at [219, 240] on input "text" at bounding box center [302, 236] width 187 height 38
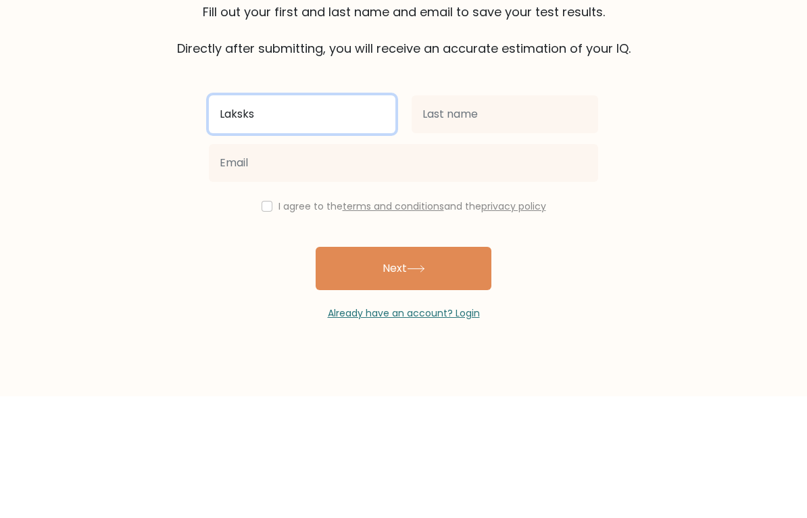
type input "Laksks"
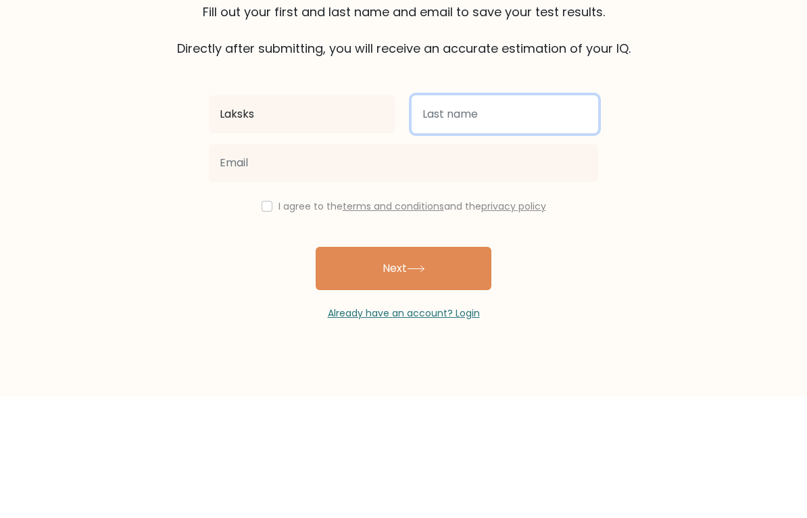
click at [546, 217] on input "text" at bounding box center [505, 236] width 187 height 38
type input "Kskskss"
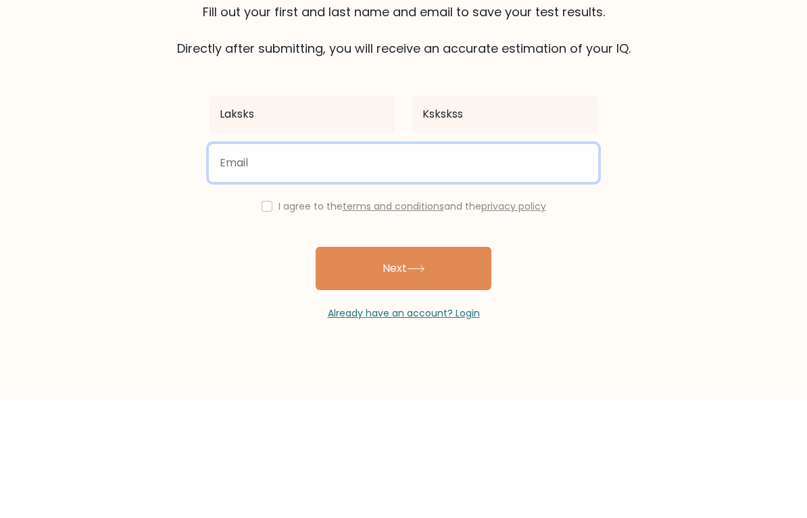
click at [571, 266] on input "email" at bounding box center [403, 285] width 389 height 38
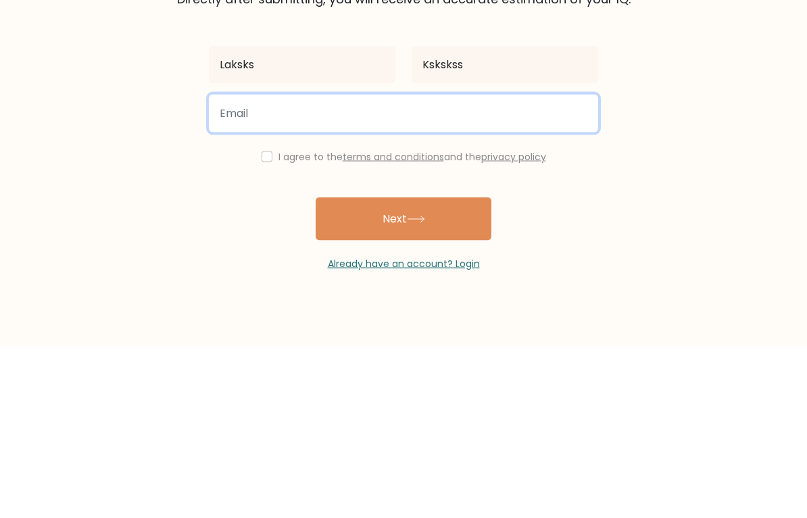
type input "e"
paste input "kilexa2208@taynit.com"
type input "kilexa2208@taynit.com"
click at [404, 368] on button "Next" at bounding box center [404, 389] width 176 height 43
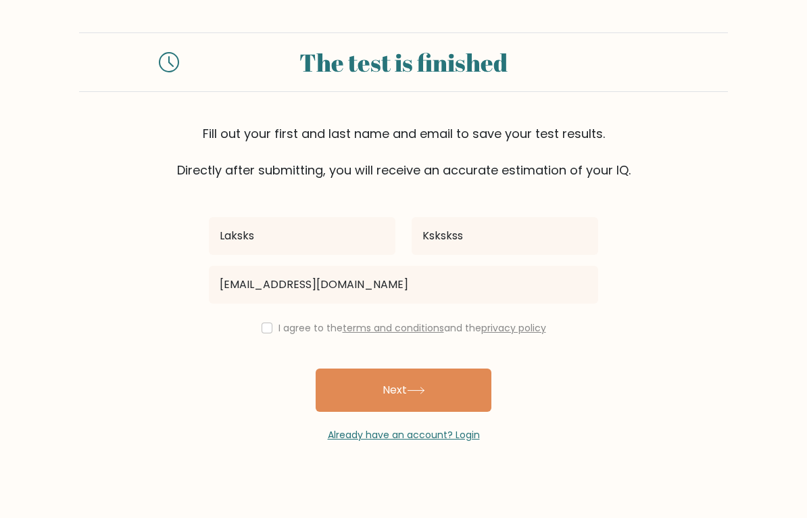
click at [265, 333] on input "checkbox" at bounding box center [267, 327] width 11 height 11
checkbox input "true"
click at [343, 397] on button "Next" at bounding box center [404, 389] width 176 height 43
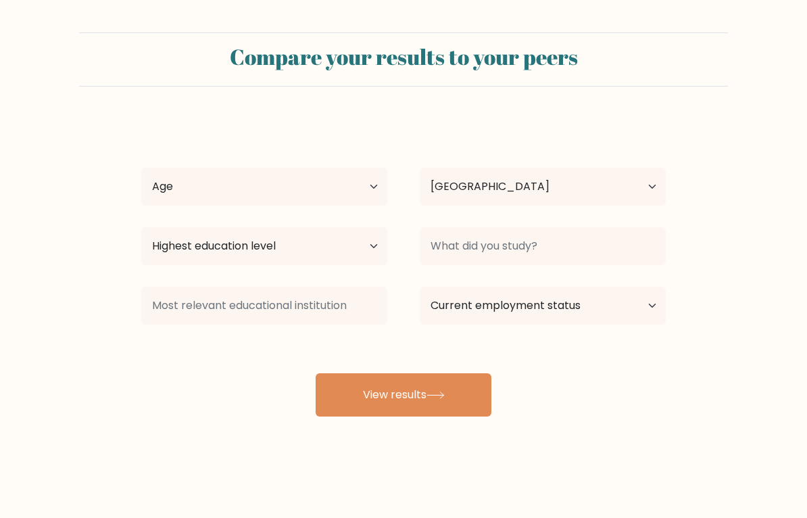
select select "CL"
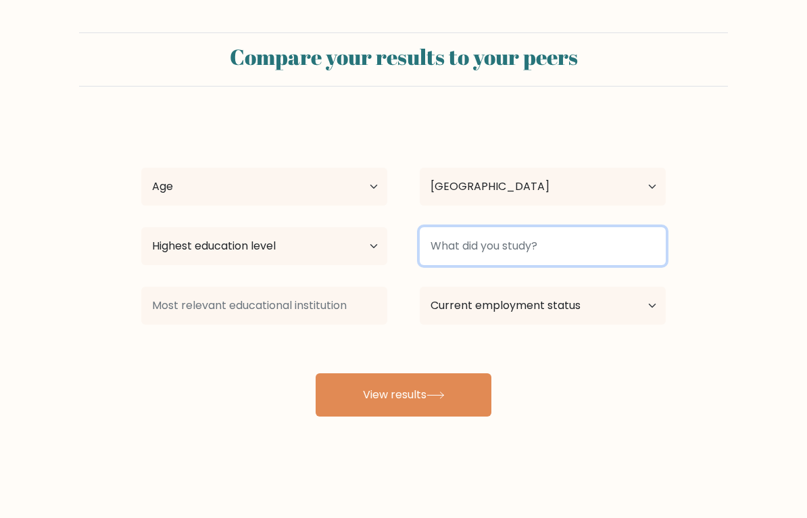
click at [635, 245] on input at bounding box center [543, 246] width 246 height 38
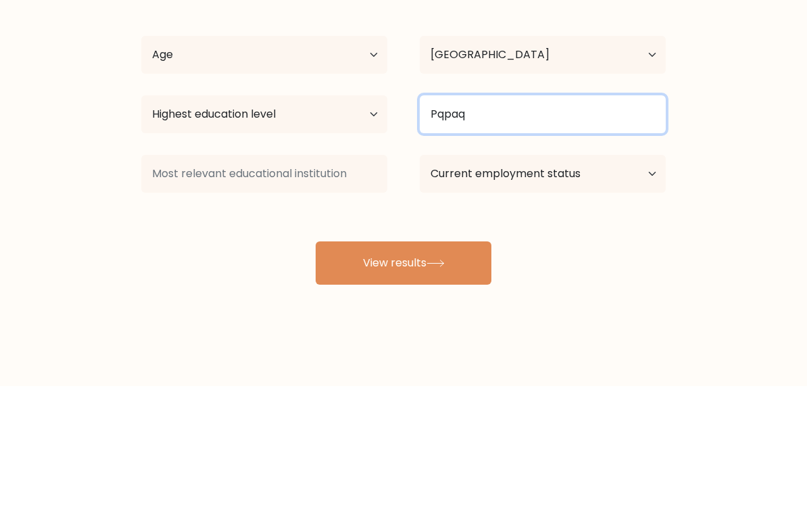
type input "Pqpaq"
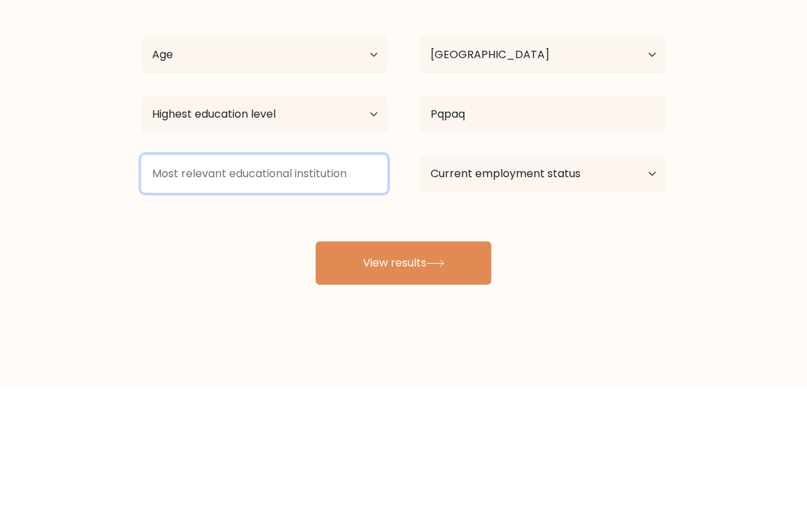
click at [174, 287] on input at bounding box center [264, 306] width 246 height 38
type input "Lalalalala"
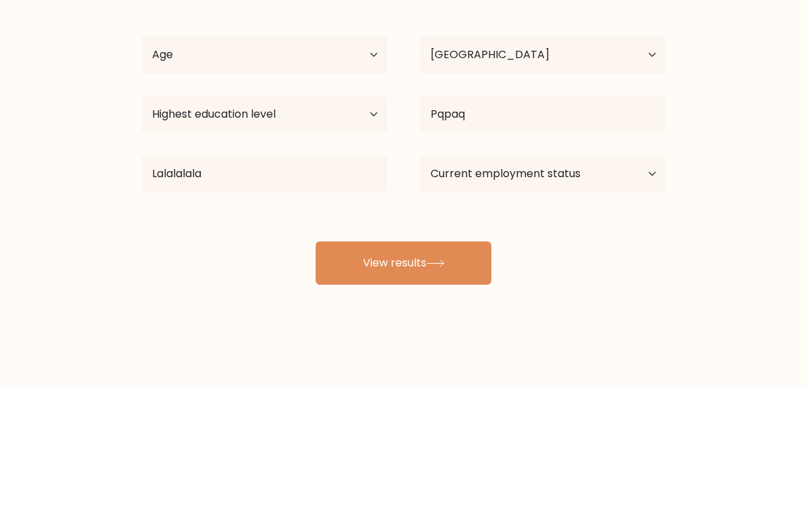
click at [479, 373] on button "View results" at bounding box center [404, 394] width 176 height 43
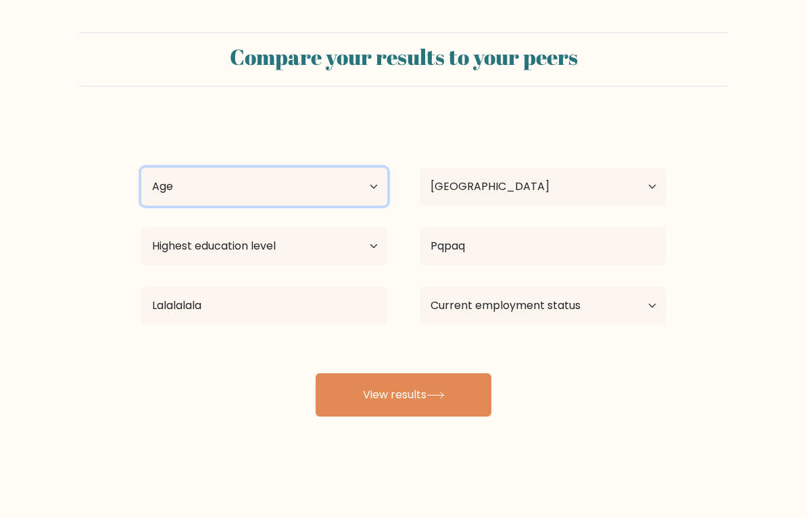
click at [151, 176] on select "Age Under 18 years old 18-24 years old 25-34 years old 35-44 years old 45-54 ye…" at bounding box center [264, 187] width 246 height 38
select select "18_24"
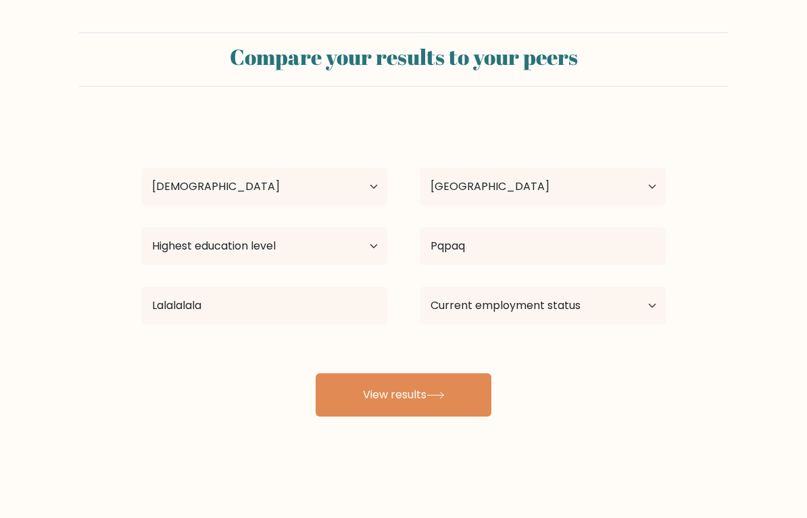
click at [483, 385] on button "View results" at bounding box center [404, 394] width 176 height 43
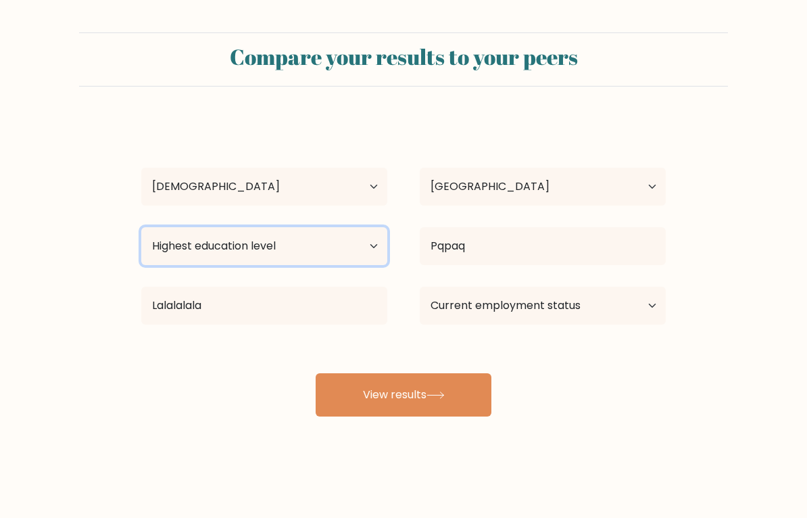
click at [164, 250] on select "Highest education level No schooling Primary Lower Secondary Upper Secondary Oc…" at bounding box center [264, 246] width 246 height 38
select select "bachelors_degree"
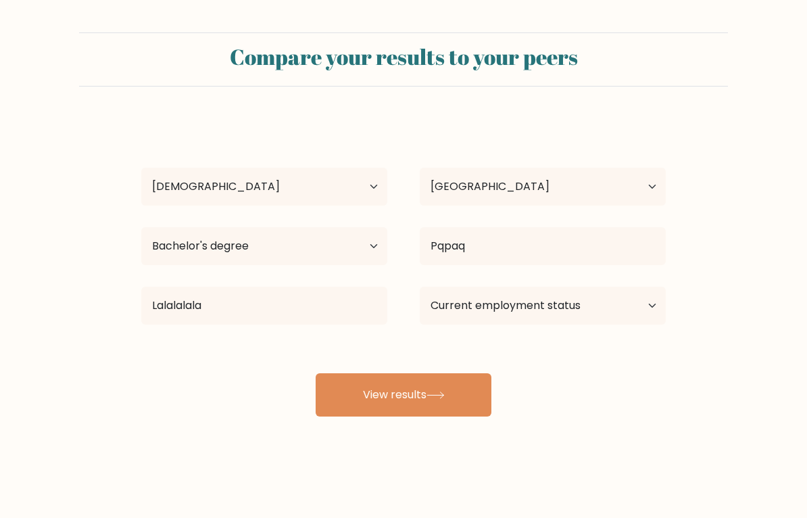
click at [465, 402] on button "View results" at bounding box center [404, 394] width 176 height 43
click at [630, 314] on select "Current employment status Employed Student Retired Other / prefer not to answer" at bounding box center [543, 306] width 246 height 38
select select "retired"
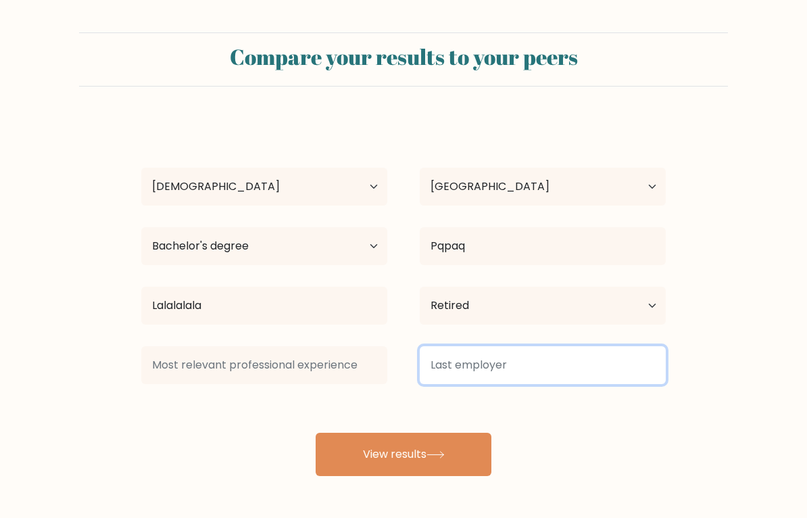
click at [585, 375] on input at bounding box center [543, 365] width 246 height 38
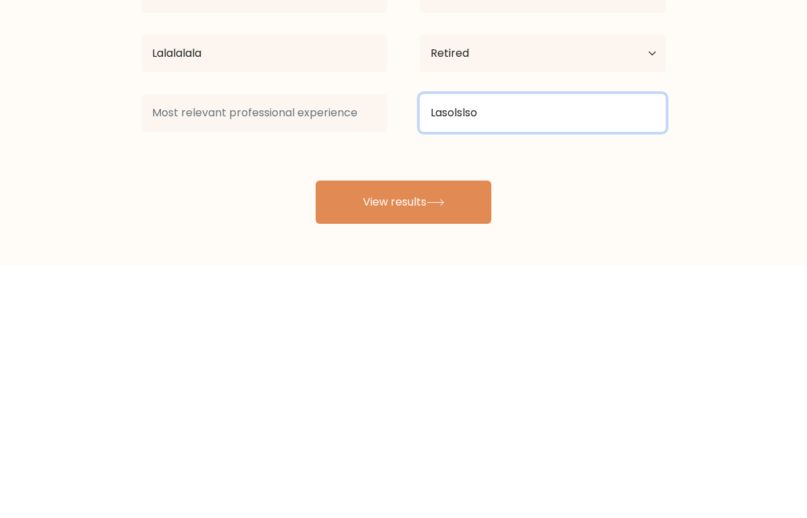
type input "Lasolslso"
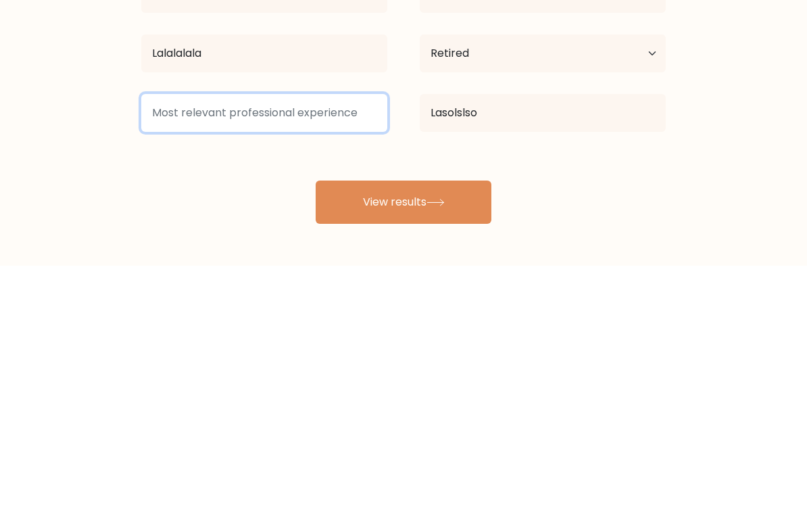
click at [201, 346] on input at bounding box center [264, 365] width 246 height 38
type input "Sososossils"
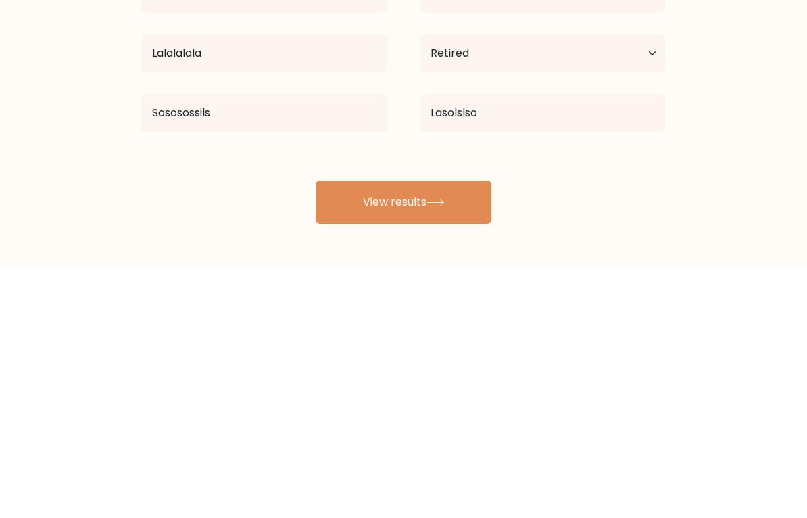
click at [484, 433] on button "View results" at bounding box center [404, 454] width 176 height 43
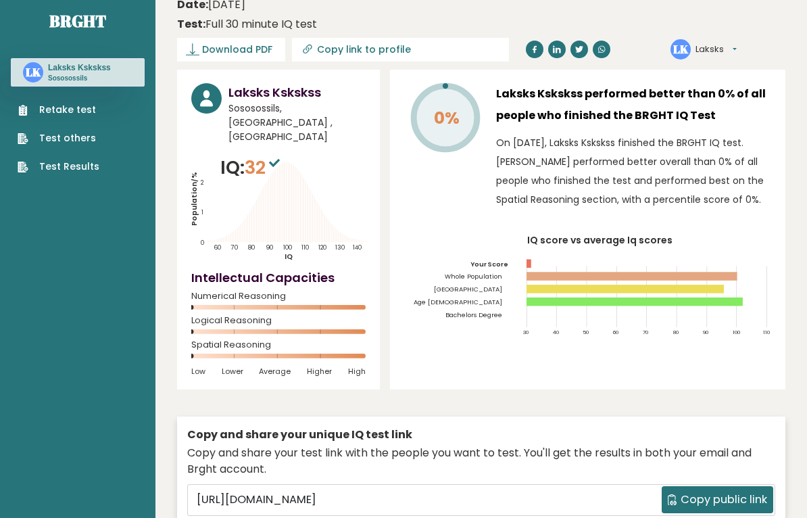
scroll to position [12, 0]
click at [733, 304] on rect at bounding box center [635, 303] width 216 height 9
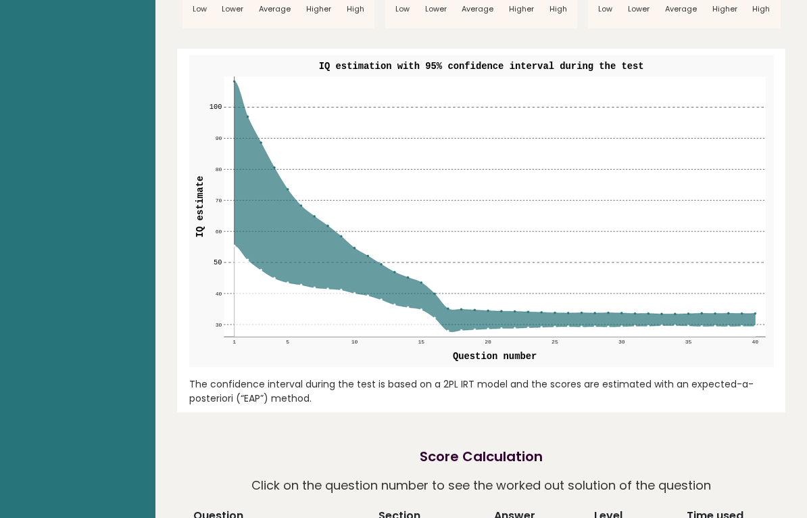
scroll to position [1577, 0]
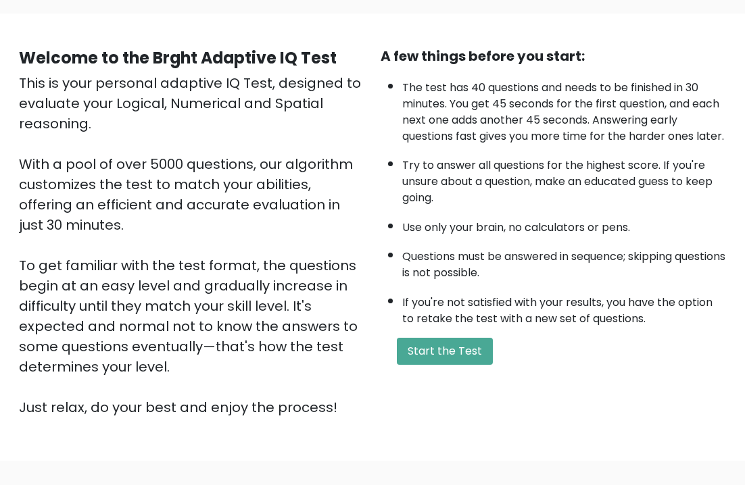
scroll to position [92, 0]
click at [459, 366] on button "Start the Test" at bounding box center [445, 352] width 96 height 27
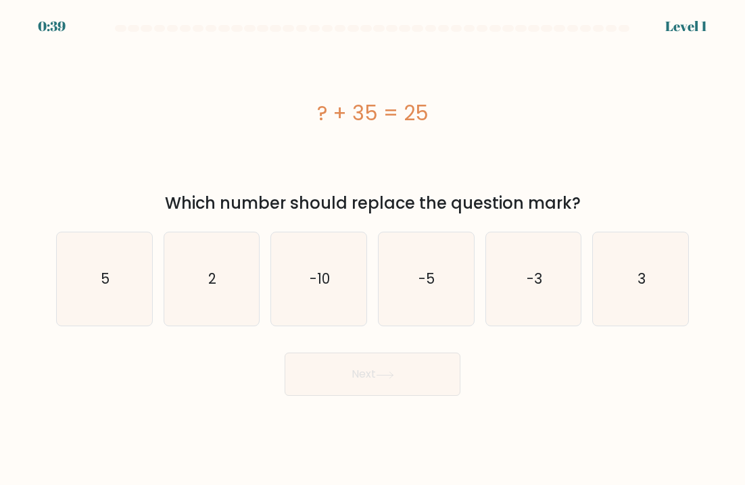
click at [348, 289] on icon "-10" at bounding box center [318, 279] width 93 height 93
click at [372, 249] on input "c. -10" at bounding box center [372, 246] width 1 height 7
radio input "true"
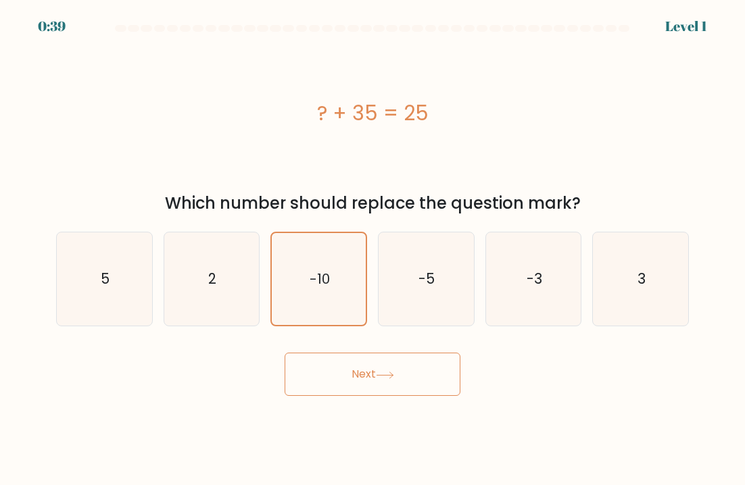
click at [371, 365] on button "Next" at bounding box center [373, 374] width 176 height 43
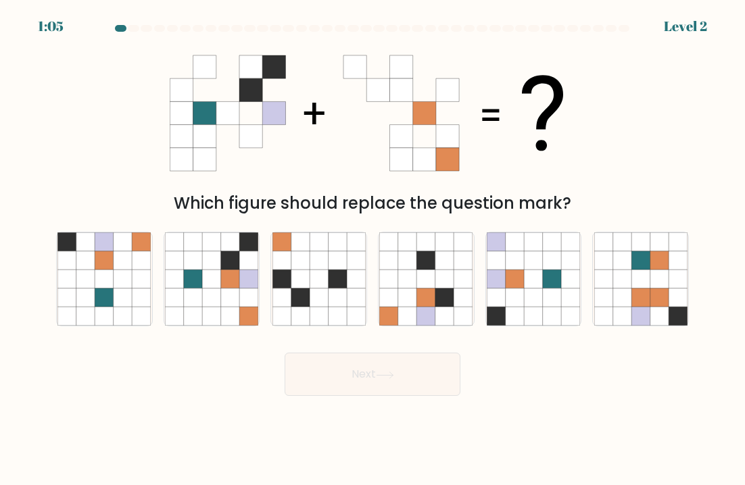
click at [210, 281] on icon at bounding box center [211, 279] width 18 height 18
click at [372, 249] on input "b." at bounding box center [372, 246] width 1 height 7
radio input "true"
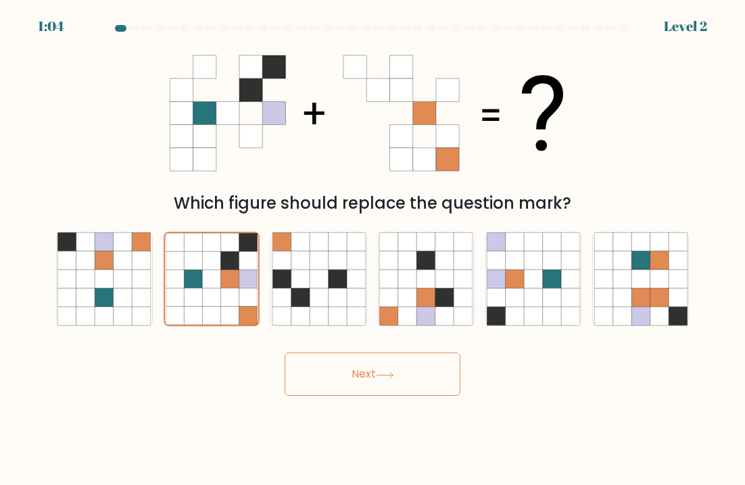
click at [430, 368] on button "Next" at bounding box center [373, 374] width 176 height 43
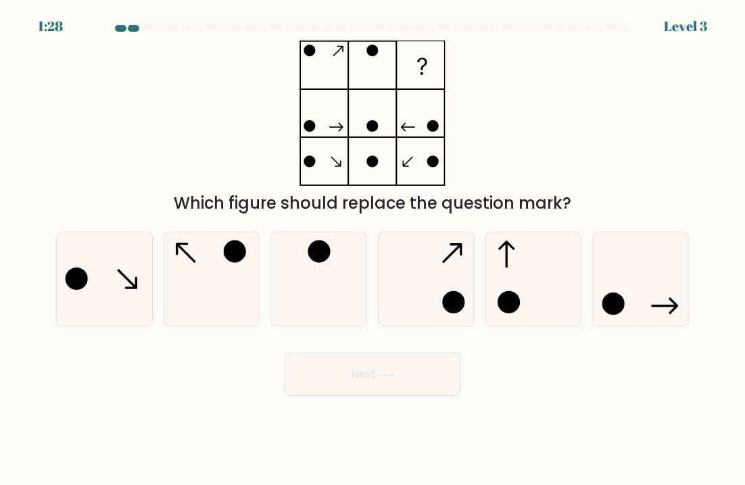
click at [203, 271] on icon at bounding box center [211, 279] width 93 height 93
click at [372, 249] on input "b." at bounding box center [372, 246] width 1 height 7
radio input "true"
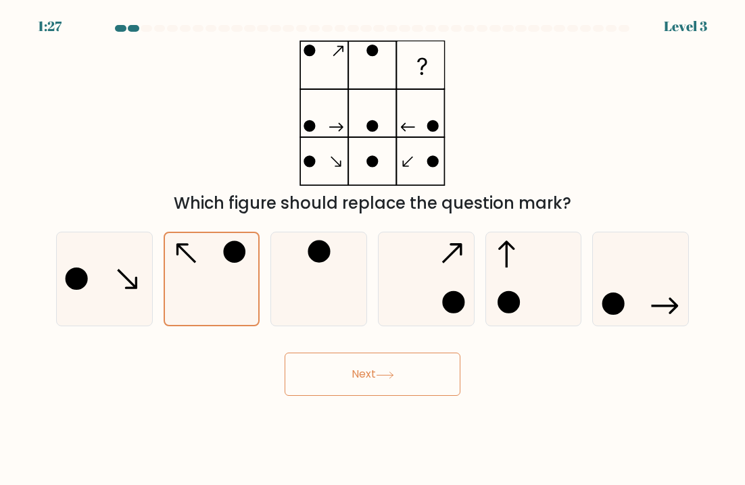
click at [432, 386] on button "Next" at bounding box center [373, 374] width 176 height 43
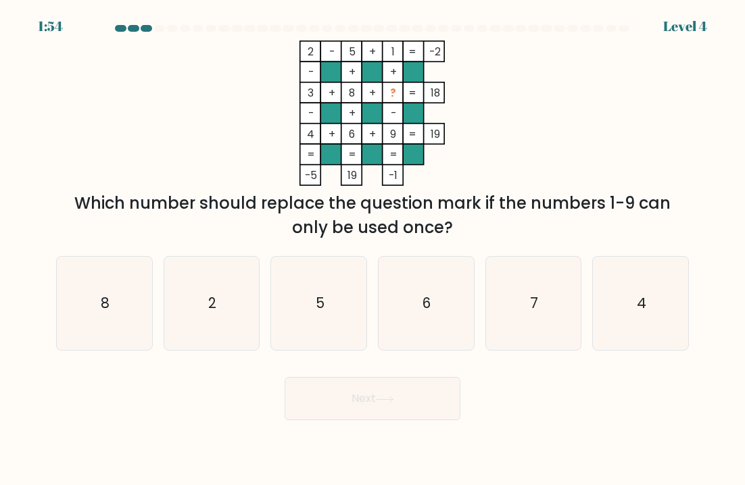
click at [539, 276] on icon "7" at bounding box center [533, 303] width 93 height 93
click at [373, 249] on input "e. 7" at bounding box center [372, 246] width 1 height 7
radio input "true"
click at [532, 282] on icon "7" at bounding box center [533, 304] width 92 height 92
click at [373, 249] on input "e. 7" at bounding box center [372, 246] width 1 height 7
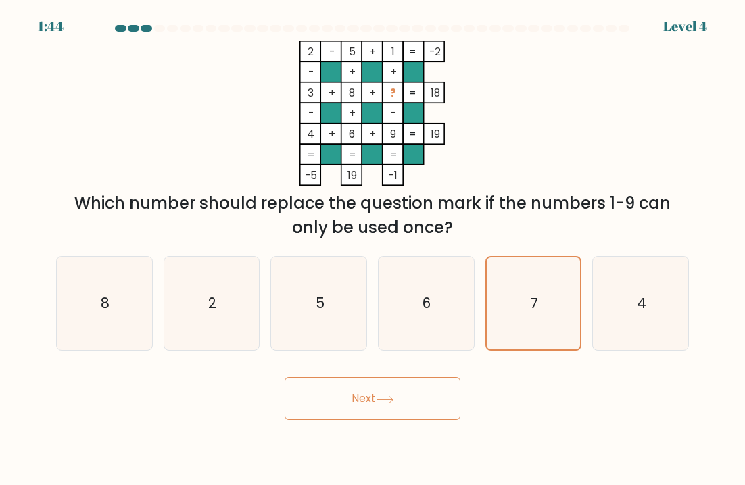
click at [441, 400] on button "Next" at bounding box center [373, 398] width 176 height 43
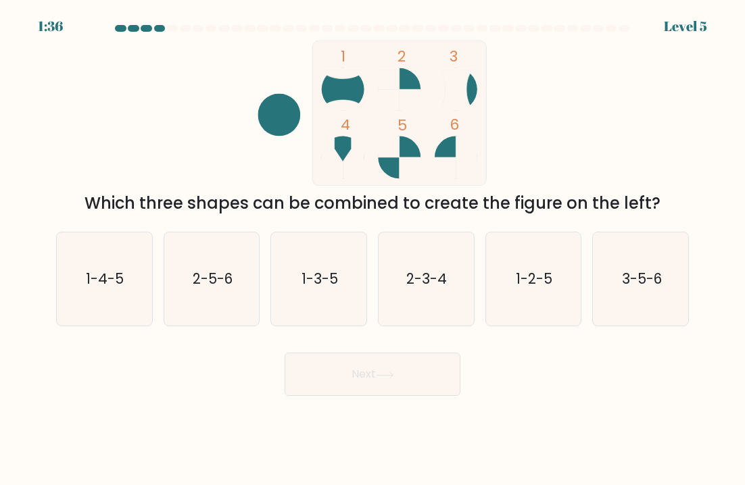
click at [230, 267] on icon "2-5-6" at bounding box center [211, 279] width 93 height 93
click at [372, 249] on input "b. 2-5-6" at bounding box center [372, 246] width 1 height 7
radio input "true"
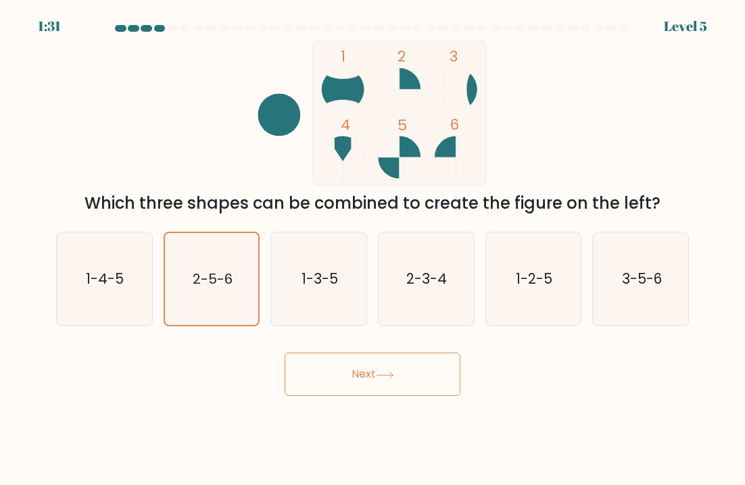
click at [418, 379] on button "Next" at bounding box center [373, 374] width 176 height 43
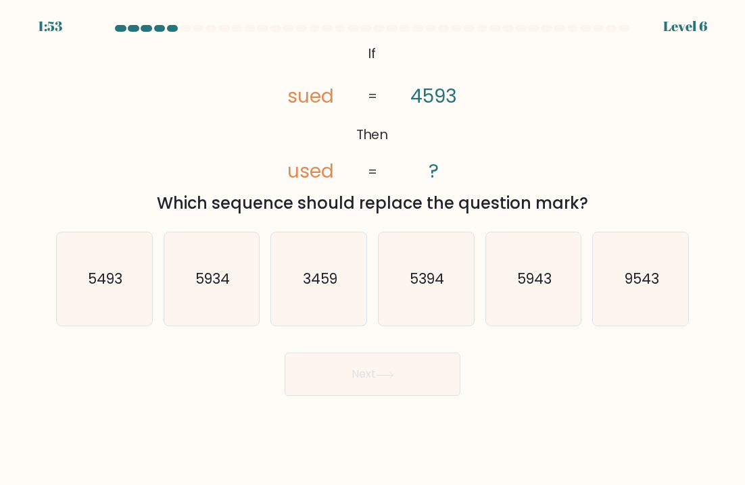
click at [112, 309] on icon "5493" at bounding box center [103, 279] width 93 height 93
click at [372, 249] on input "a. 5493" at bounding box center [372, 246] width 1 height 7
radio input "true"
click at [410, 374] on button "Next" at bounding box center [373, 374] width 176 height 43
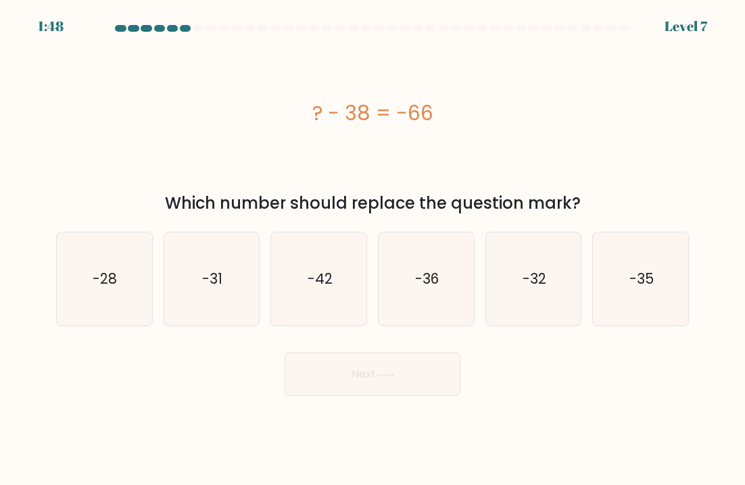
click at [69, 278] on icon "-28" at bounding box center [103, 279] width 93 height 93
click at [372, 249] on input "a. -28" at bounding box center [372, 246] width 1 height 7
radio input "true"
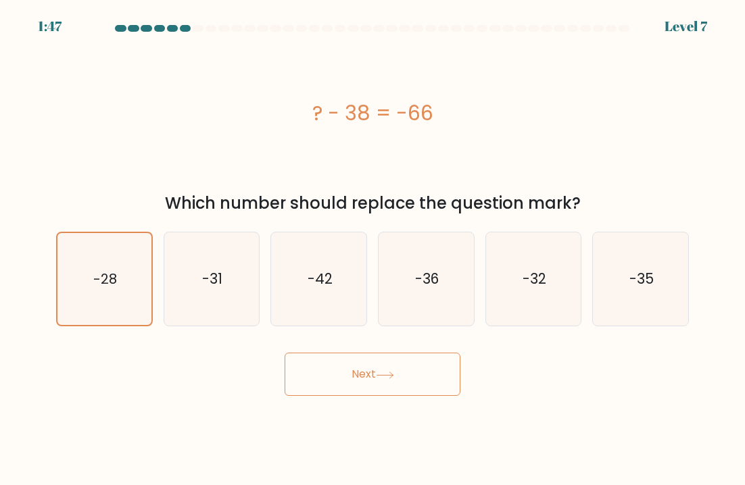
click at [407, 370] on button "Next" at bounding box center [373, 374] width 176 height 43
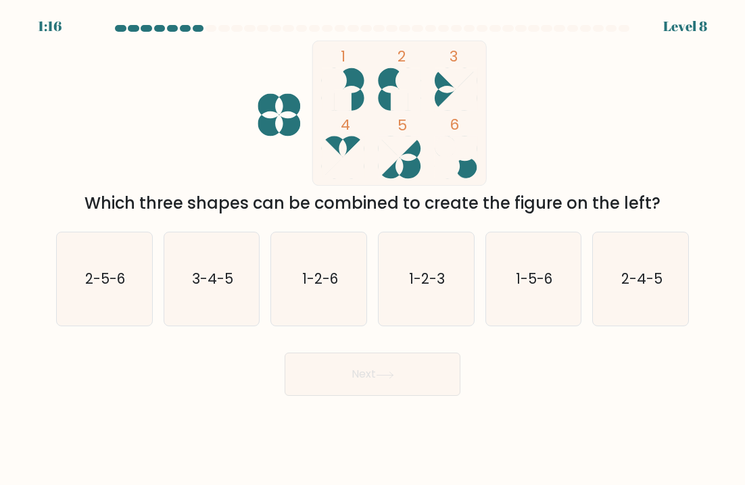
click at [224, 262] on icon "3-4-5" at bounding box center [211, 279] width 93 height 93
click at [372, 249] on input "b. 3-4-5" at bounding box center [372, 246] width 1 height 7
radio input "true"
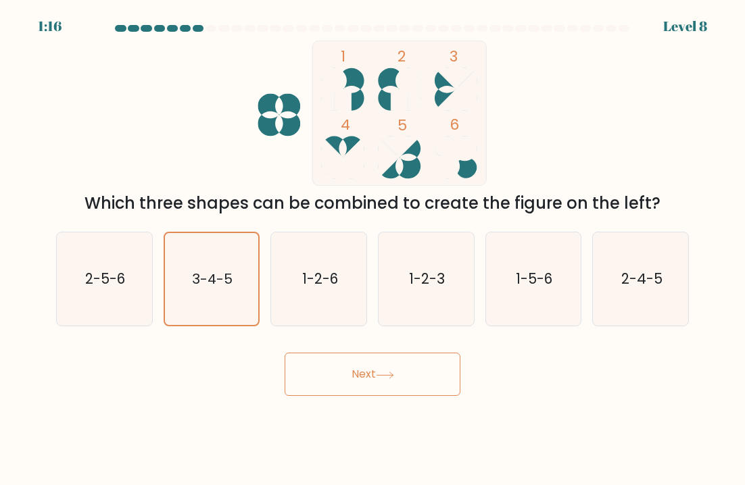
click at [428, 379] on button "Next" at bounding box center [373, 374] width 176 height 43
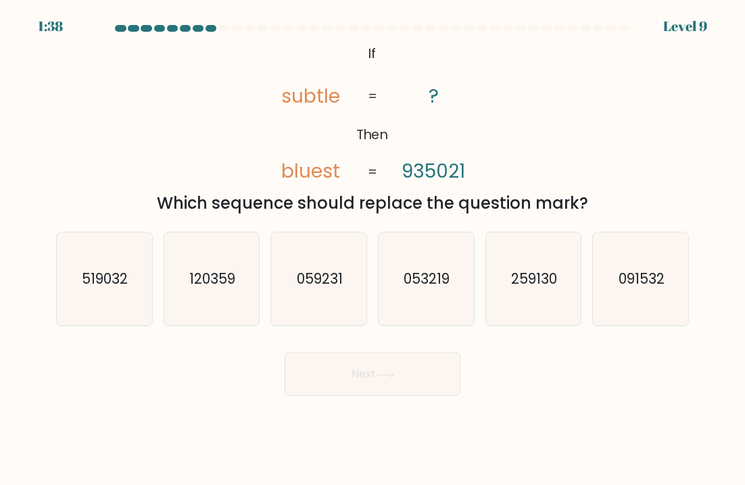
click at [539, 258] on icon "259130" at bounding box center [533, 279] width 93 height 93
click at [373, 249] on input "e. 259130" at bounding box center [372, 246] width 1 height 7
radio input "true"
click at [415, 382] on button "Next" at bounding box center [373, 374] width 176 height 43
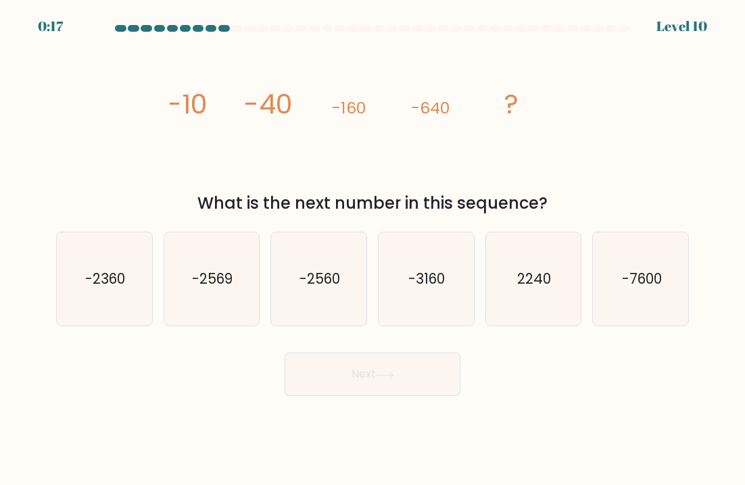
click at [343, 266] on icon "-2560" at bounding box center [318, 279] width 93 height 93
click at [372, 249] on input "c. -2560" at bounding box center [372, 246] width 1 height 7
radio input "true"
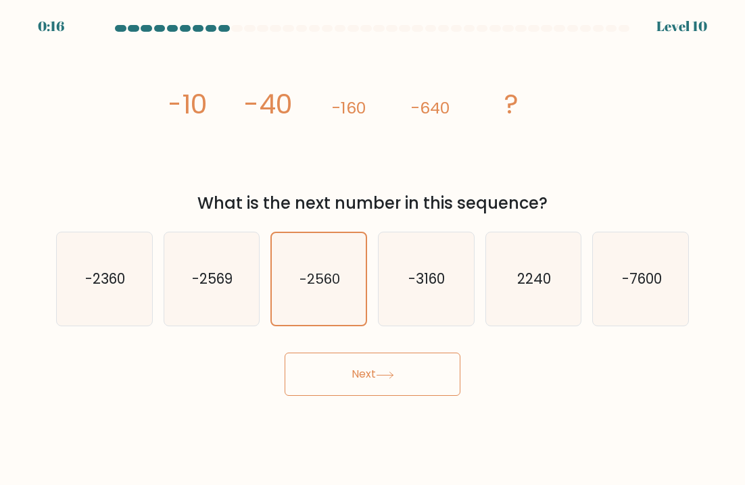
click at [373, 372] on button "Next" at bounding box center [373, 374] width 176 height 43
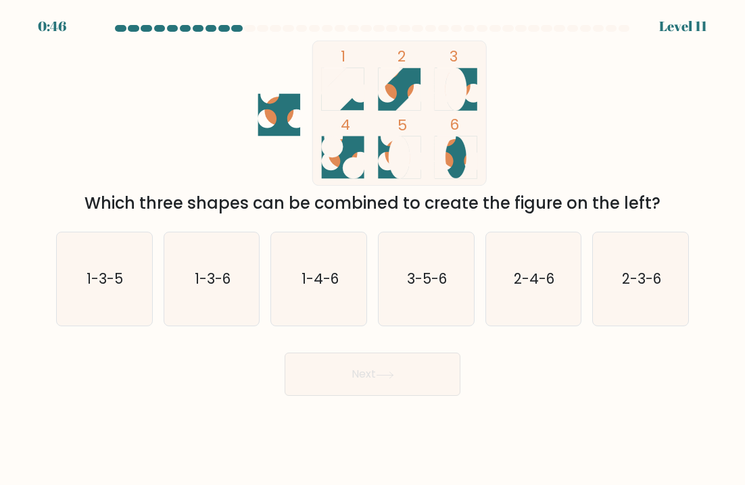
click at [456, 285] on icon "3-5-6" at bounding box center [425, 279] width 93 height 93
click at [373, 249] on input "d. 3-5-6" at bounding box center [372, 246] width 1 height 7
radio input "true"
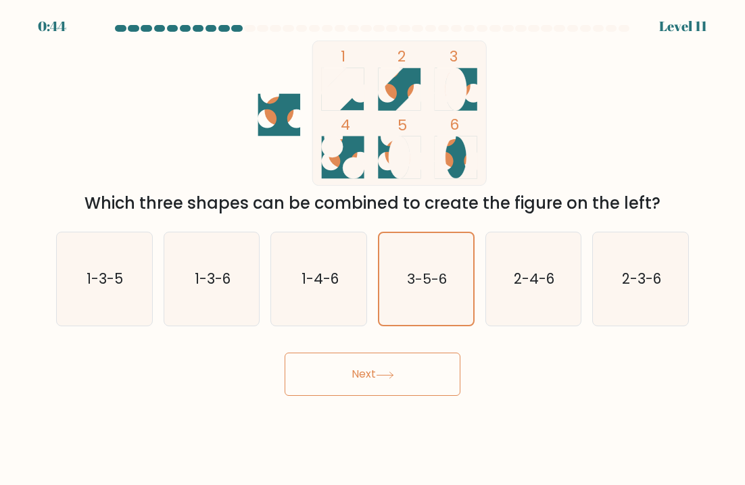
click at [418, 379] on button "Next" at bounding box center [373, 374] width 176 height 43
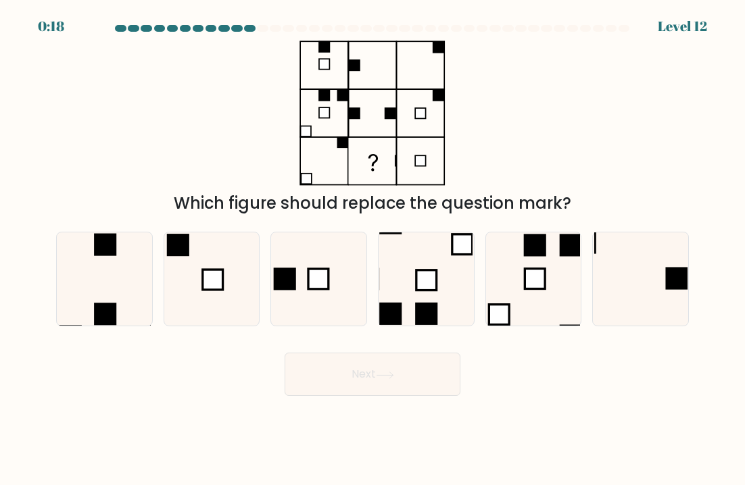
click at [679, 266] on icon at bounding box center [640, 279] width 93 height 93
click at [373, 249] on input "f." at bounding box center [372, 246] width 1 height 7
radio input "true"
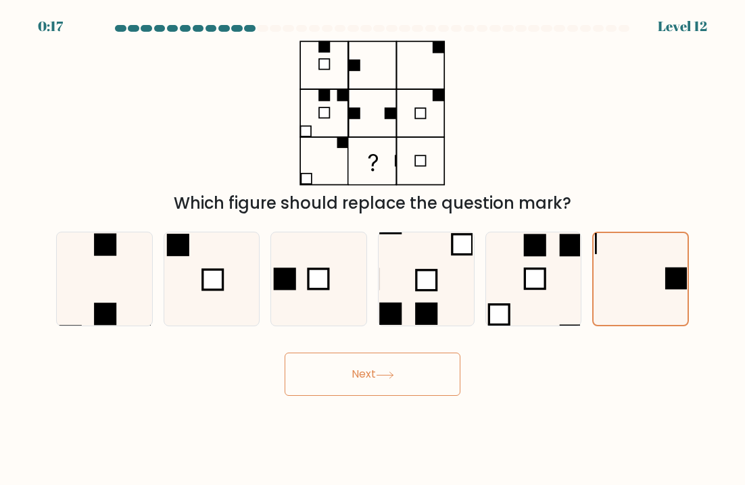
click at [437, 387] on button "Next" at bounding box center [373, 374] width 176 height 43
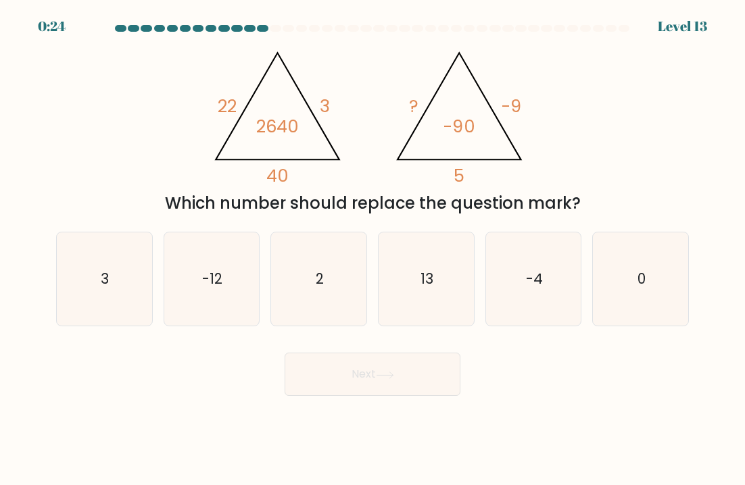
click at [315, 314] on icon "2" at bounding box center [318, 279] width 93 height 93
click at [372, 249] on input "c. 2" at bounding box center [372, 246] width 1 height 7
radio input "true"
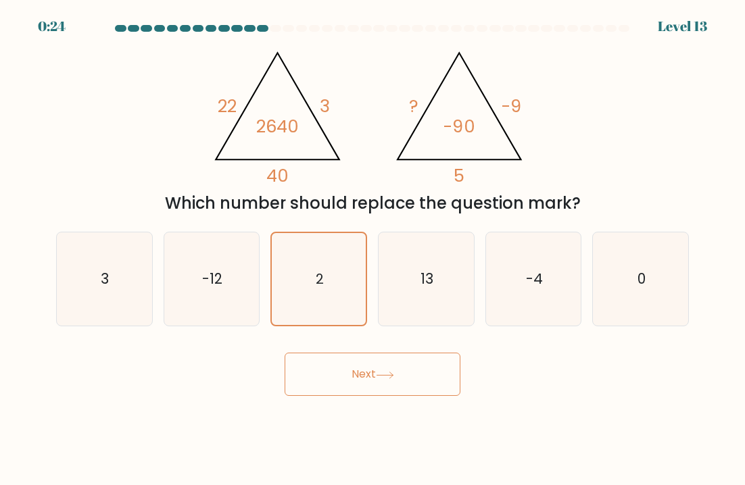
click at [371, 348] on div "Next" at bounding box center [372, 369] width 649 height 53
click at [397, 387] on button "Next" at bounding box center [373, 374] width 176 height 43
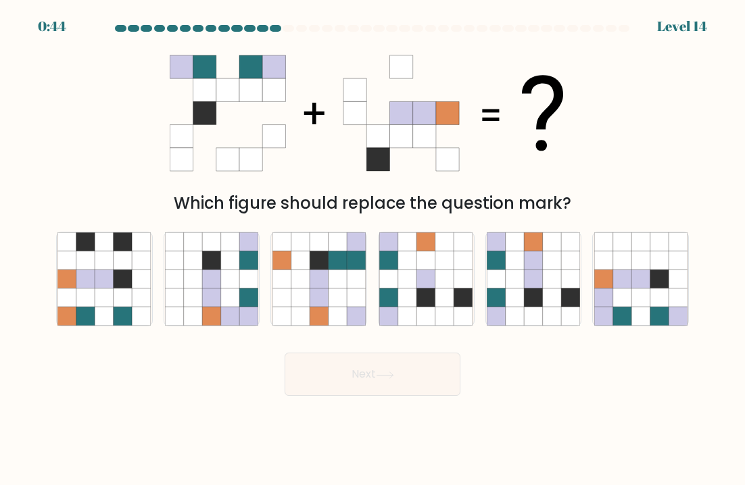
click at [536, 253] on icon at bounding box center [533, 260] width 18 height 18
click at [373, 249] on input "e." at bounding box center [372, 246] width 1 height 7
radio input "true"
click at [412, 375] on button "Next" at bounding box center [373, 374] width 176 height 43
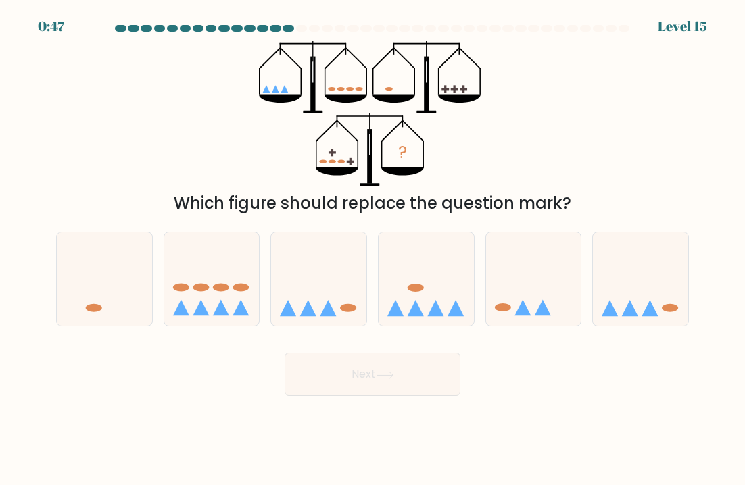
click at [527, 310] on icon at bounding box center [522, 308] width 16 height 16
click at [373, 249] on input "e." at bounding box center [372, 246] width 1 height 7
radio input "true"
click at [437, 379] on button "Next" at bounding box center [373, 374] width 176 height 43
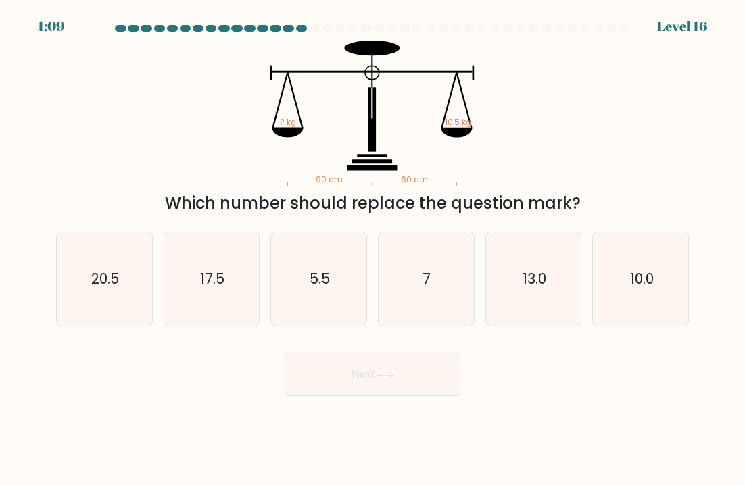
click at [539, 269] on icon "13.0" at bounding box center [533, 279] width 93 height 93
click at [373, 249] on input "e. 13.0" at bounding box center [372, 246] width 1 height 7
radio input "true"
click at [423, 383] on button "Next" at bounding box center [373, 374] width 176 height 43
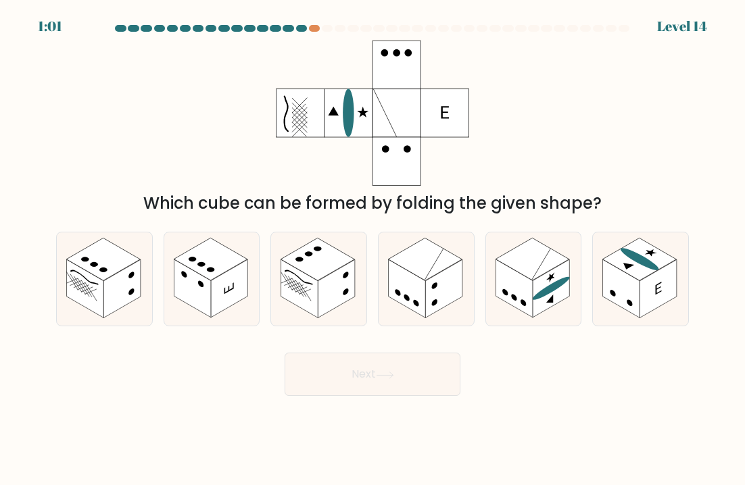
click at [137, 304] on icon at bounding box center [104, 279] width 95 height 93
click at [372, 249] on input "a." at bounding box center [372, 246] width 1 height 7
radio input "true"
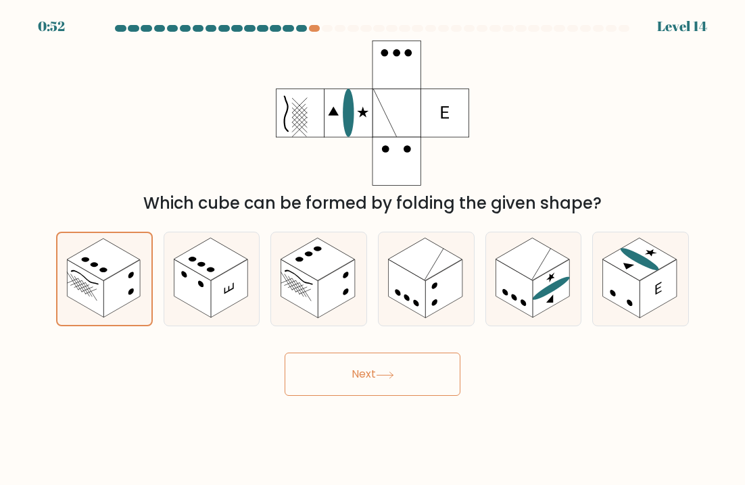
click at [427, 383] on button "Next" at bounding box center [373, 374] width 176 height 43
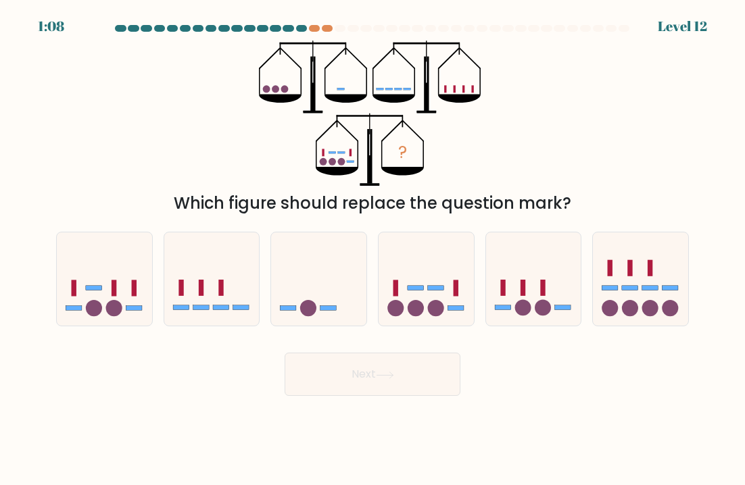
click at [635, 272] on icon at bounding box center [640, 279] width 95 height 79
click at [373, 249] on input "f." at bounding box center [372, 246] width 1 height 7
radio input "true"
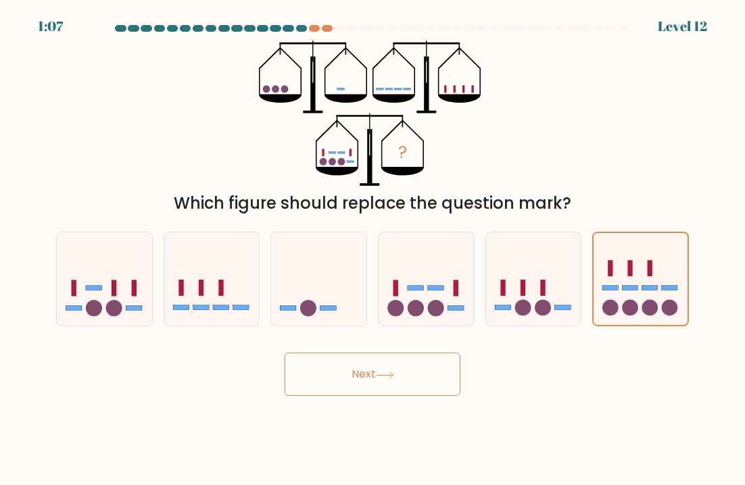
click at [420, 358] on button "Next" at bounding box center [373, 374] width 176 height 43
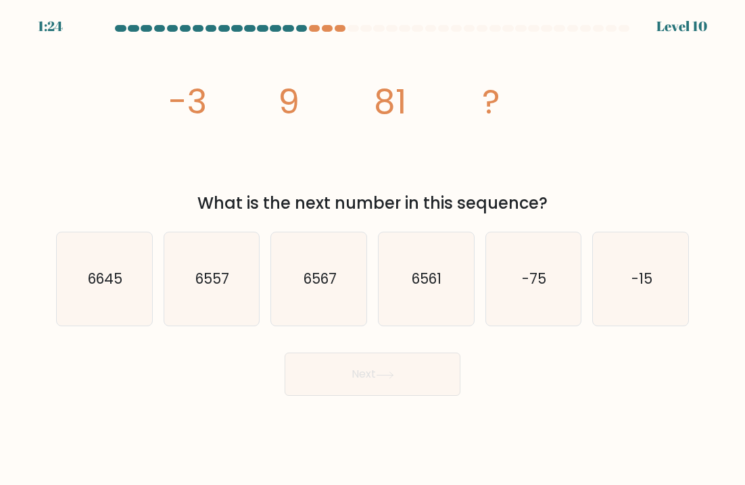
click at [446, 256] on icon "6561" at bounding box center [425, 279] width 93 height 93
click at [373, 249] on input "d. 6561" at bounding box center [372, 246] width 1 height 7
radio input "true"
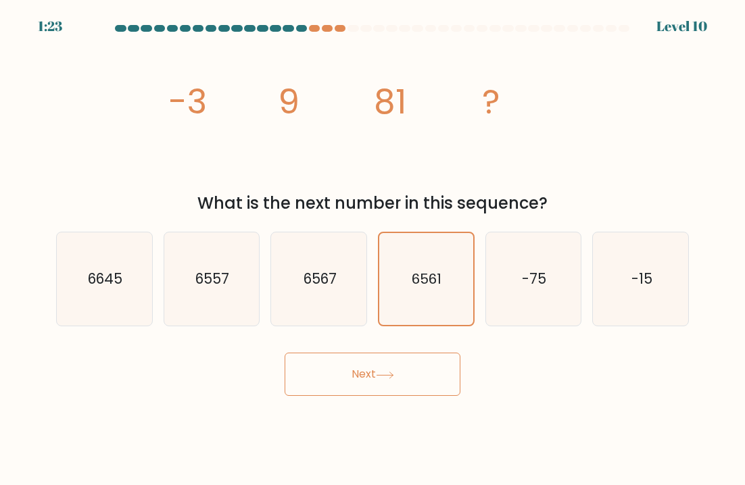
click at [420, 375] on button "Next" at bounding box center [373, 374] width 176 height 43
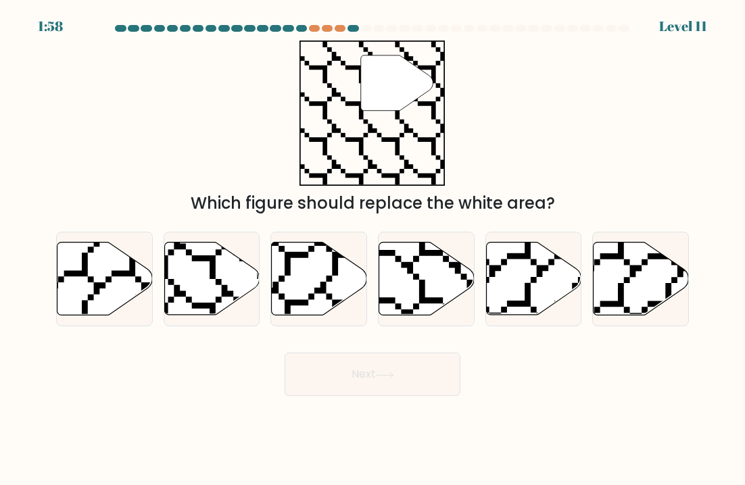
click at [235, 292] on icon at bounding box center [211, 279] width 95 height 73
click at [372, 249] on input "b." at bounding box center [372, 246] width 1 height 7
radio input "true"
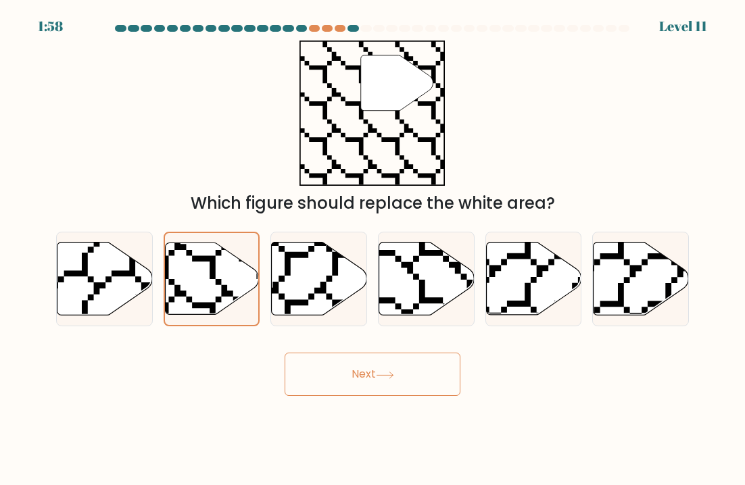
click at [400, 385] on button "Next" at bounding box center [373, 374] width 176 height 43
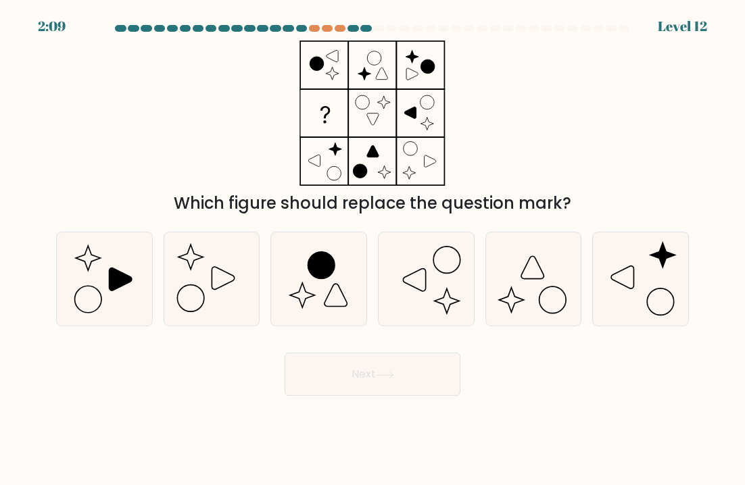
click at [122, 290] on icon at bounding box center [103, 279] width 93 height 93
click at [372, 249] on input "a." at bounding box center [372, 246] width 1 height 7
radio input "true"
click at [420, 386] on button "Next" at bounding box center [373, 374] width 176 height 43
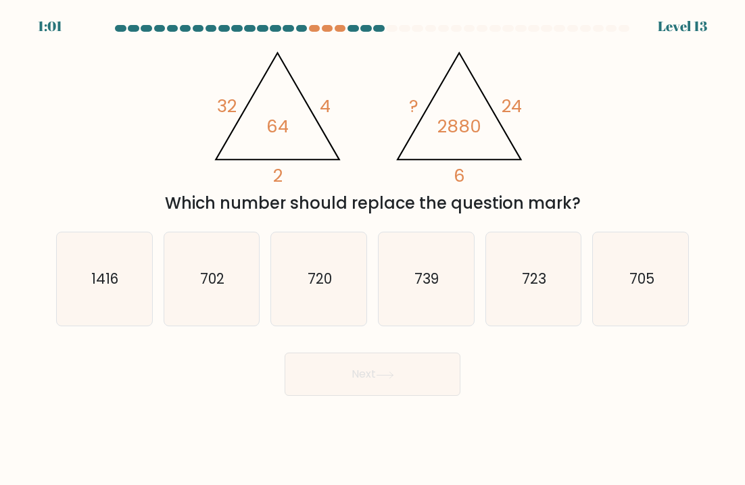
click at [349, 229] on div "a. 1416 b. 702" at bounding box center [373, 273] width 644 height 105
click at [358, 393] on button "Next" at bounding box center [373, 374] width 176 height 43
click at [354, 370] on button "Next" at bounding box center [373, 374] width 176 height 43
click at [335, 293] on icon "720" at bounding box center [318, 279] width 93 height 93
click at [372, 249] on input "c. 720" at bounding box center [372, 246] width 1 height 7
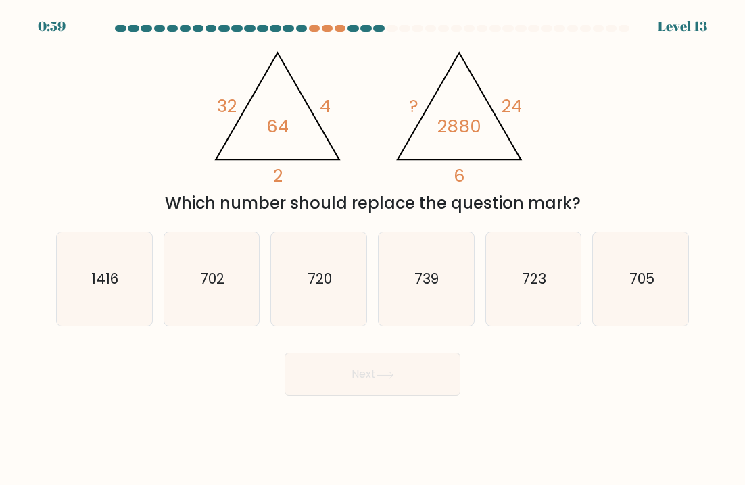
radio input "true"
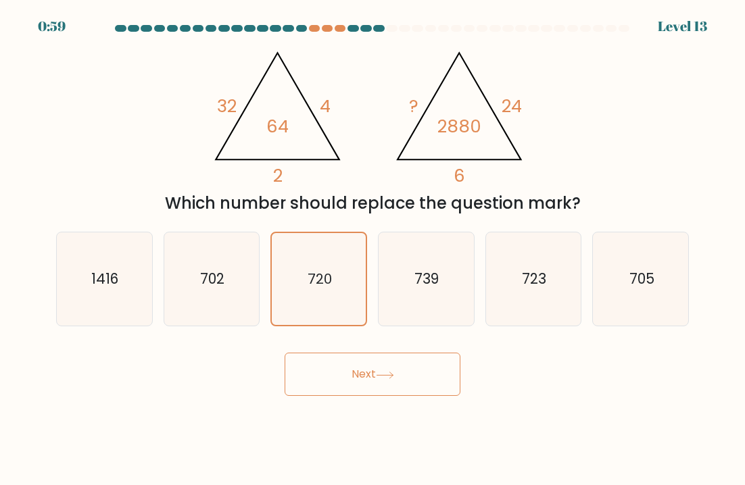
click at [357, 368] on button "Next" at bounding box center [373, 374] width 176 height 43
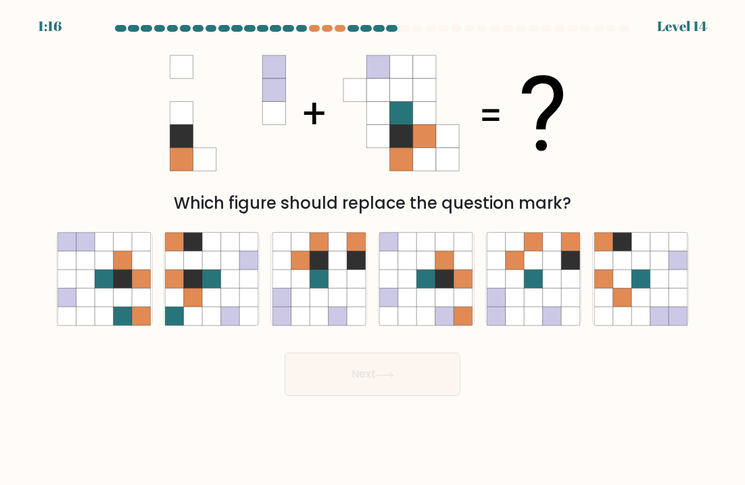
click at [102, 303] on icon at bounding box center [104, 298] width 18 height 18
click at [372, 249] on input "a." at bounding box center [372, 246] width 1 height 7
radio input "true"
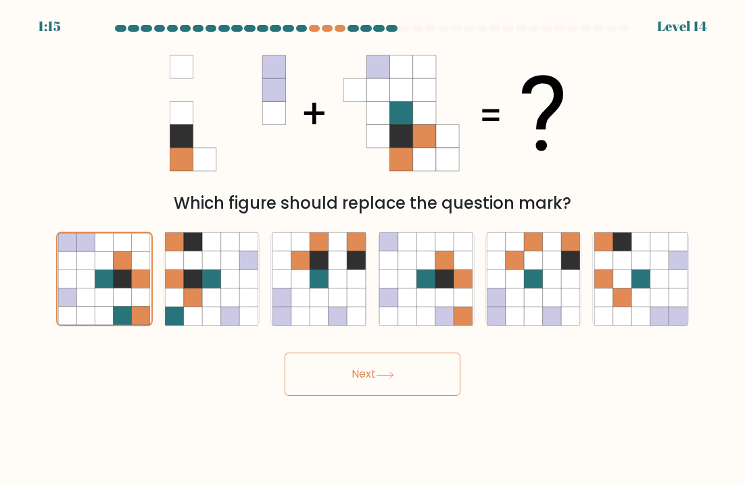
click at [403, 395] on button "Next" at bounding box center [373, 374] width 176 height 43
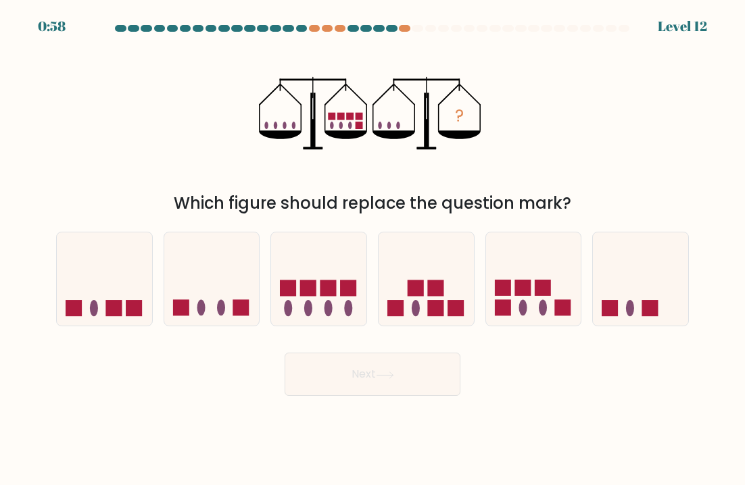
click at [581, 249] on icon at bounding box center [533, 279] width 95 height 79
click at [373, 249] on input "e." at bounding box center [372, 246] width 1 height 7
radio input "true"
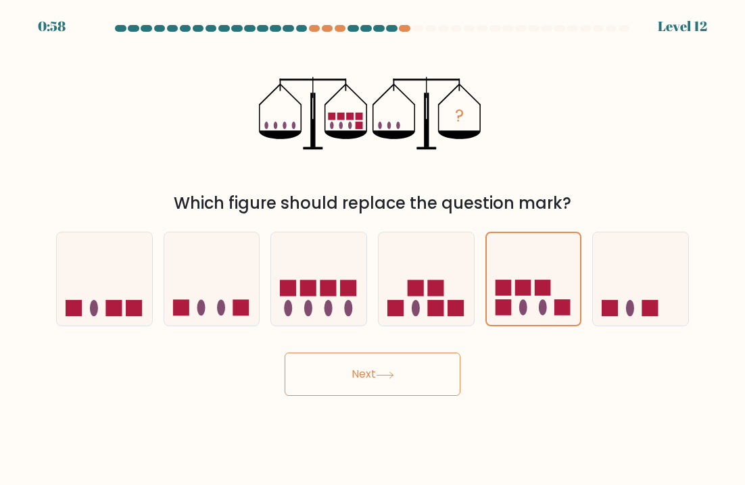
click at [406, 379] on button "Next" at bounding box center [373, 374] width 176 height 43
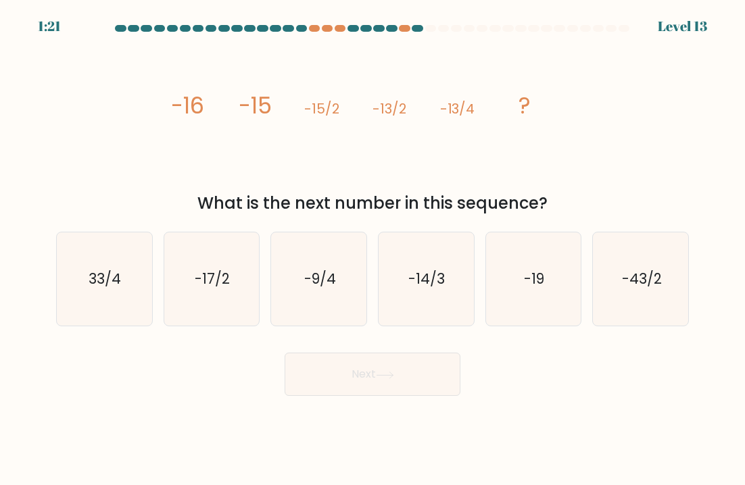
click at [324, 259] on icon "-9/4" at bounding box center [318, 279] width 93 height 93
click at [372, 249] on input "c. -9/4" at bounding box center [372, 246] width 1 height 7
radio input "true"
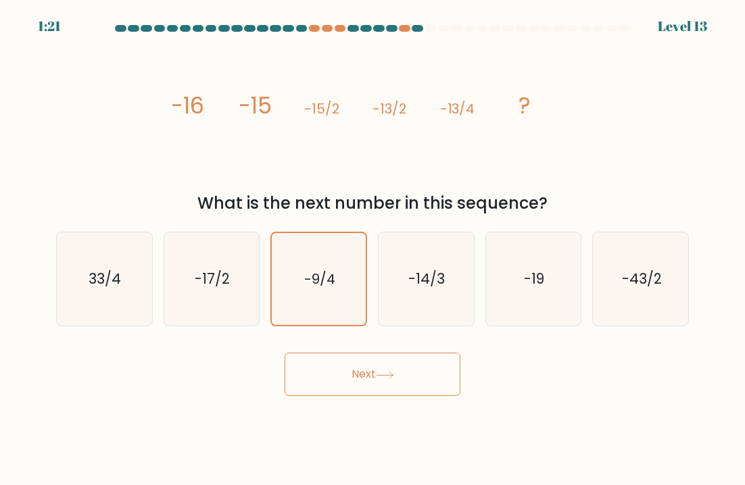
click at [320, 368] on button "Next" at bounding box center [373, 374] width 176 height 43
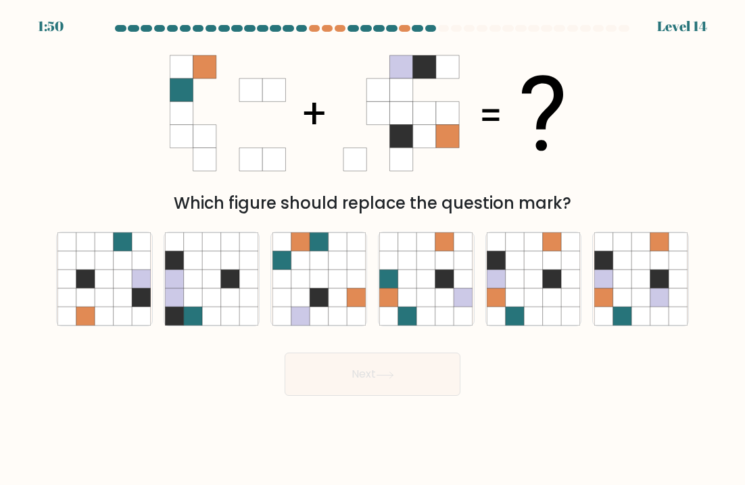
click at [553, 287] on icon at bounding box center [552, 279] width 18 height 18
click at [373, 249] on input "e." at bounding box center [372, 246] width 1 height 7
radio input "true"
click at [424, 393] on button "Next" at bounding box center [373, 374] width 176 height 43
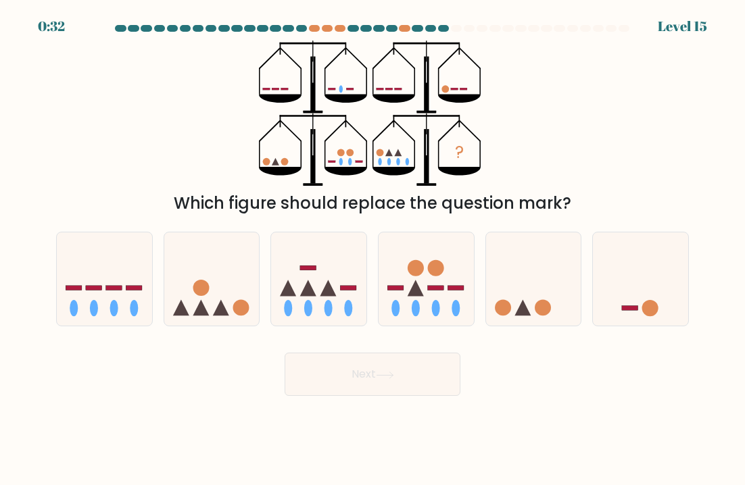
click at [453, 288] on rect at bounding box center [456, 288] width 16 height 5
click at [373, 249] on input "d." at bounding box center [372, 246] width 1 height 7
radio input "true"
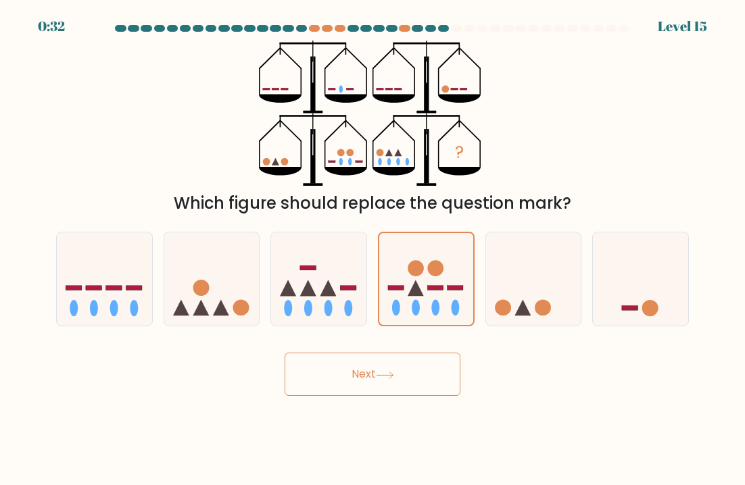
click at [399, 384] on button "Next" at bounding box center [373, 374] width 176 height 43
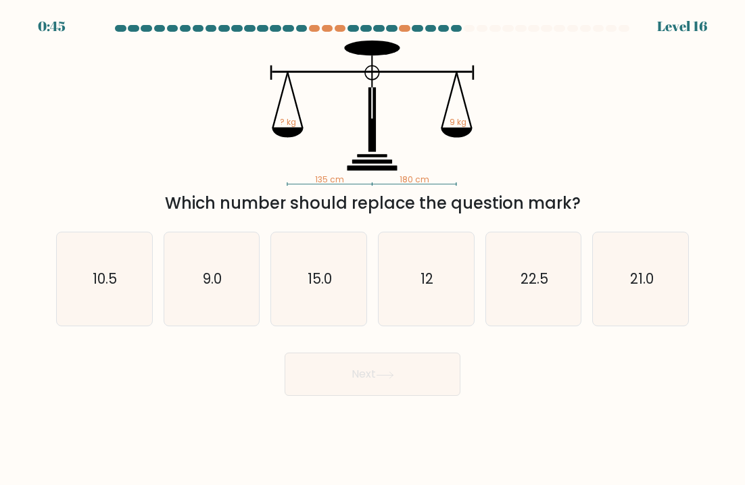
click at [122, 295] on icon "10.5" at bounding box center [103, 279] width 93 height 93
click at [372, 249] on input "a. 10.5" at bounding box center [372, 246] width 1 height 7
radio input "true"
click at [414, 373] on button "Next" at bounding box center [373, 374] width 176 height 43
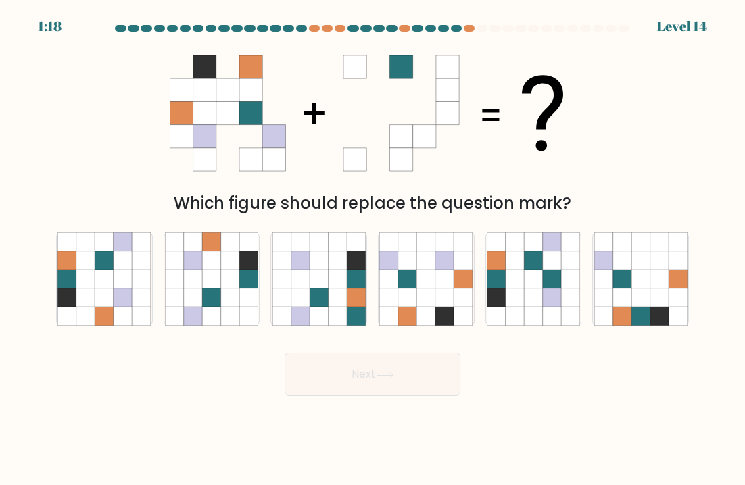
click at [140, 287] on icon at bounding box center [141, 279] width 18 height 18
click at [372, 249] on input "a." at bounding box center [372, 246] width 1 height 7
radio input "true"
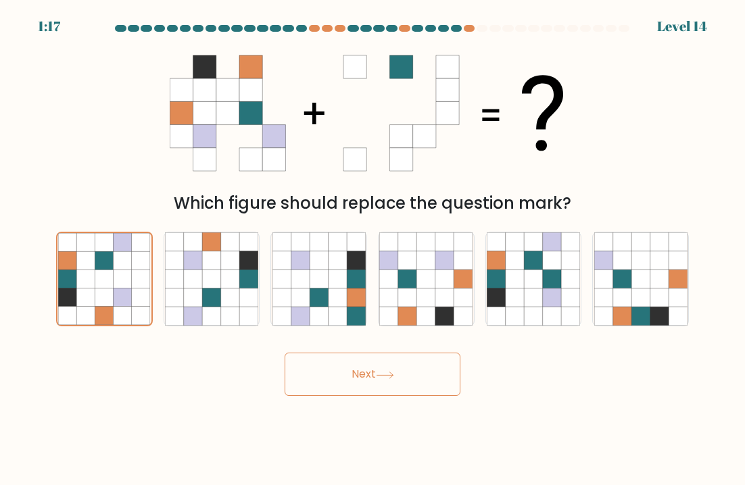
click at [430, 372] on button "Next" at bounding box center [373, 374] width 176 height 43
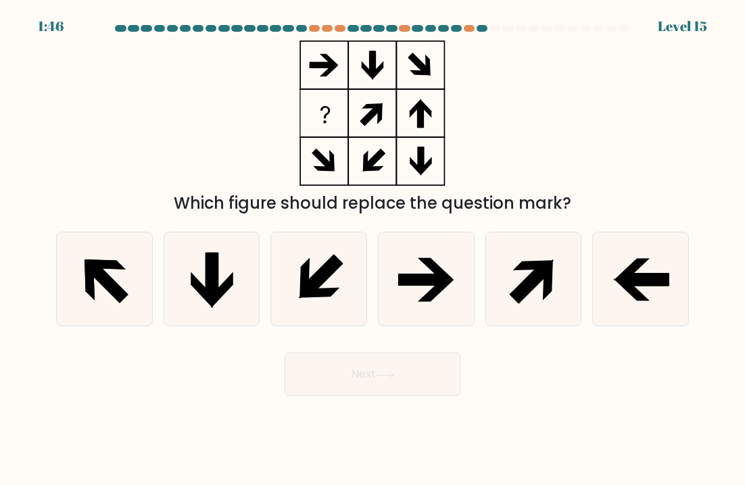
click at [122, 300] on icon at bounding box center [108, 283] width 42 height 42
click at [372, 249] on input "a." at bounding box center [372, 246] width 1 height 7
radio input "true"
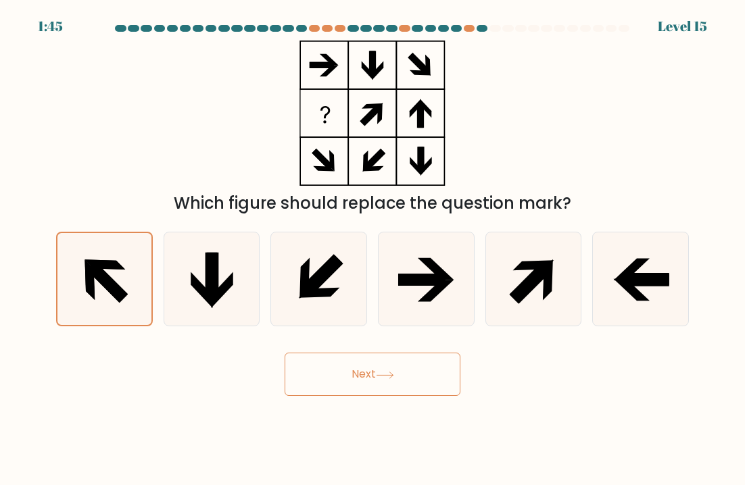
click at [406, 362] on button "Next" at bounding box center [373, 374] width 176 height 43
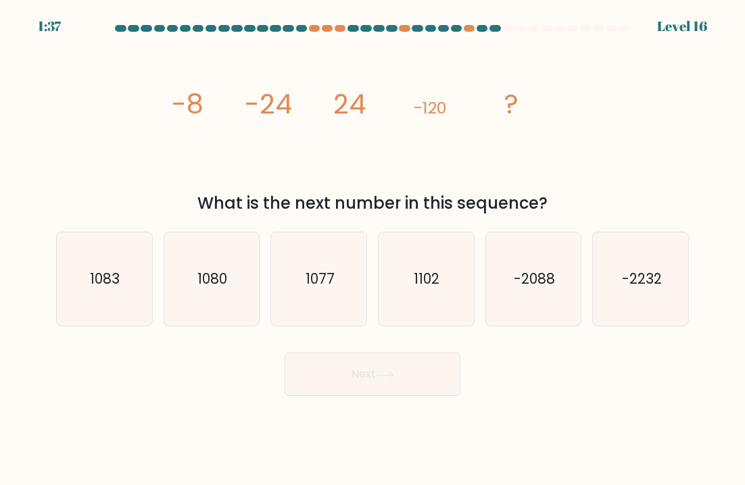
click at [205, 296] on icon "1080" at bounding box center [211, 279] width 93 height 93
click at [372, 249] on input "b. 1080" at bounding box center [372, 246] width 1 height 7
radio input "true"
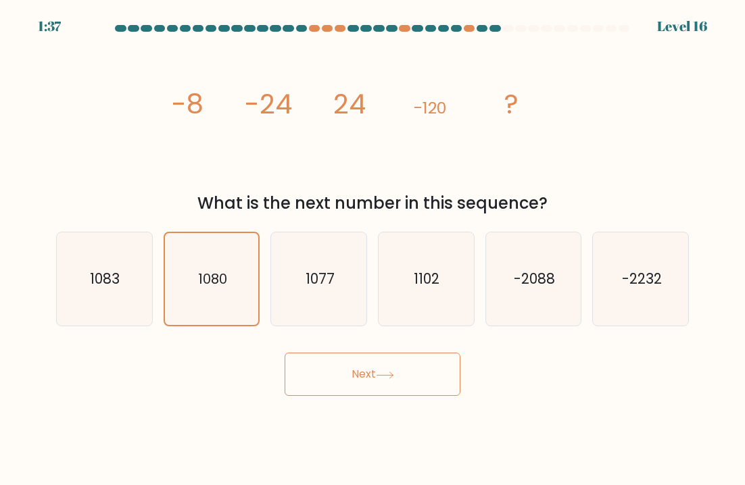
click at [386, 364] on button "Next" at bounding box center [373, 374] width 176 height 43
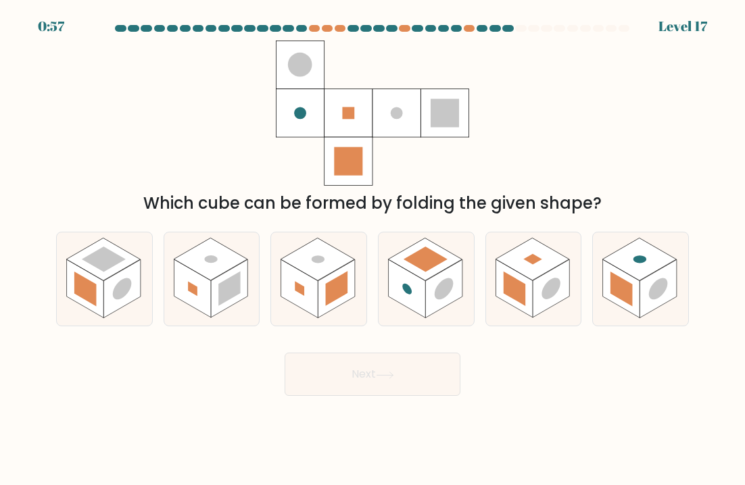
click at [680, 281] on icon at bounding box center [640, 279] width 95 height 93
click at [373, 249] on input "f." at bounding box center [372, 246] width 1 height 7
radio input "true"
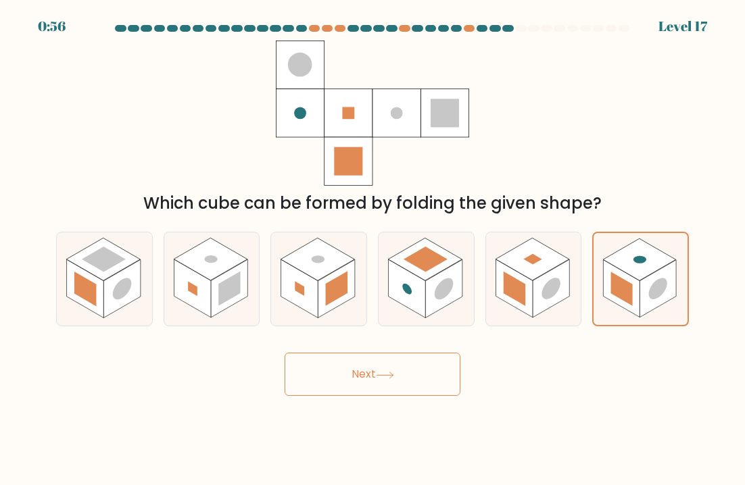
click at [310, 360] on button "Next" at bounding box center [373, 374] width 176 height 43
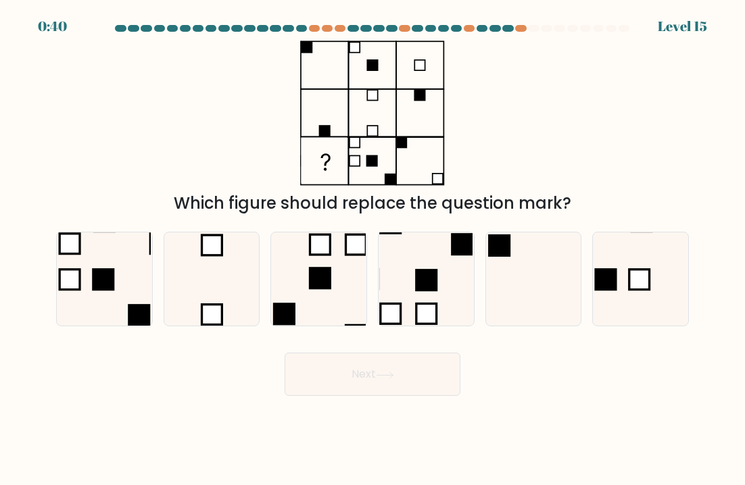
click at [556, 239] on icon at bounding box center [533, 279] width 93 height 93
click at [373, 243] on input "e." at bounding box center [372, 246] width 1 height 7
radio input "true"
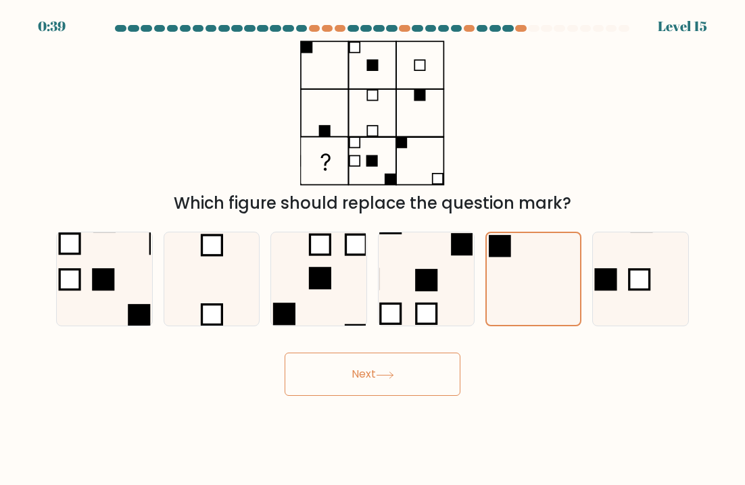
click at [358, 375] on button "Next" at bounding box center [373, 374] width 176 height 43
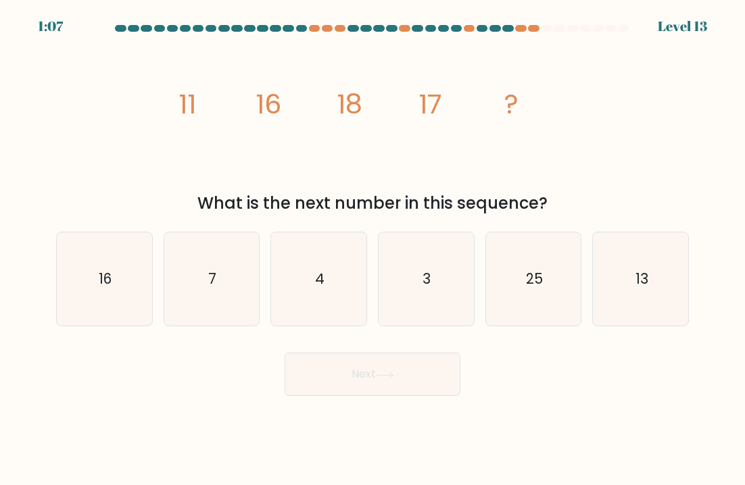
click at [683, 258] on icon "13" at bounding box center [640, 279] width 93 height 93
click at [373, 249] on input "f. 13" at bounding box center [372, 246] width 1 height 7
radio input "true"
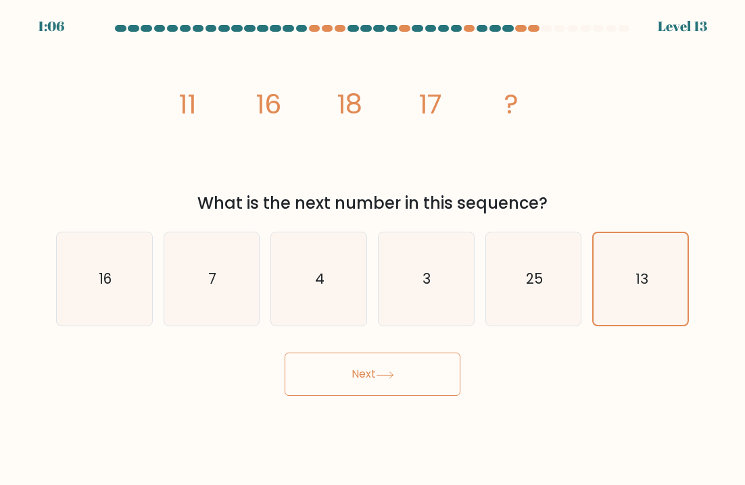
click at [406, 381] on button "Next" at bounding box center [373, 374] width 176 height 43
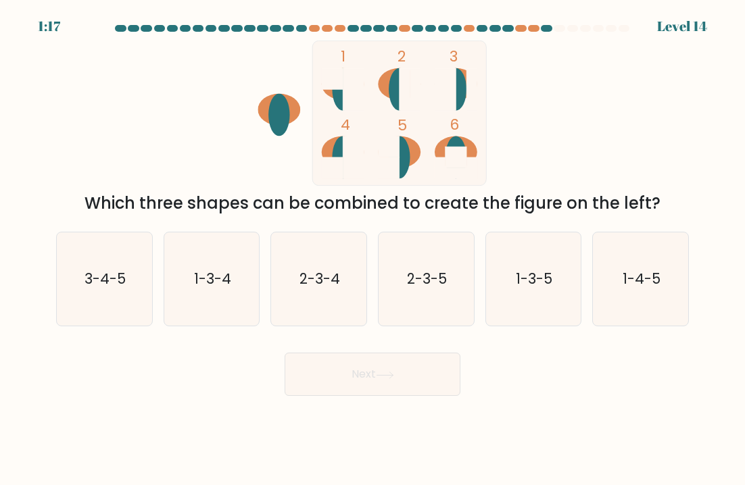
click at [687, 262] on icon "1-4-5" at bounding box center [640, 279] width 93 height 93
click at [373, 249] on input "f. 1-4-5" at bounding box center [372, 246] width 1 height 7
radio input "true"
click at [442, 389] on button "Next" at bounding box center [373, 374] width 176 height 43
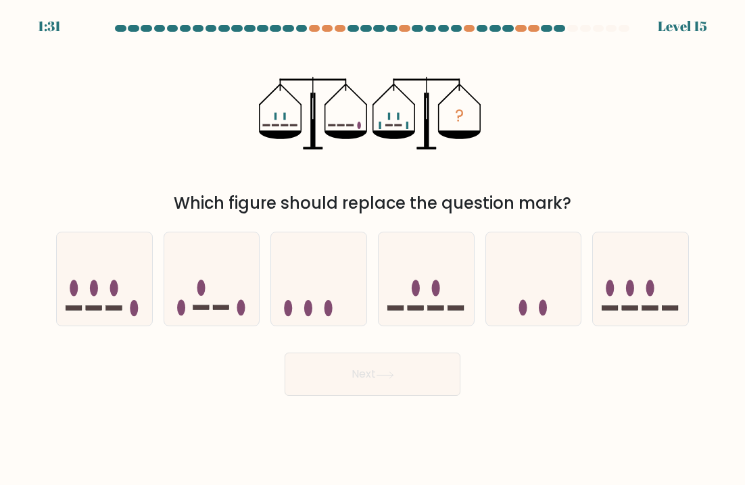
click at [452, 291] on icon at bounding box center [426, 279] width 95 height 79
click at [373, 249] on input "d." at bounding box center [372, 246] width 1 height 7
radio input "true"
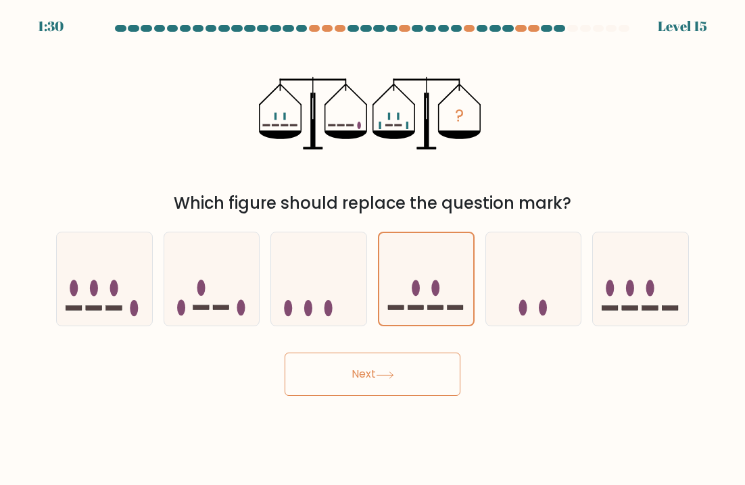
click at [437, 387] on button "Next" at bounding box center [373, 374] width 176 height 43
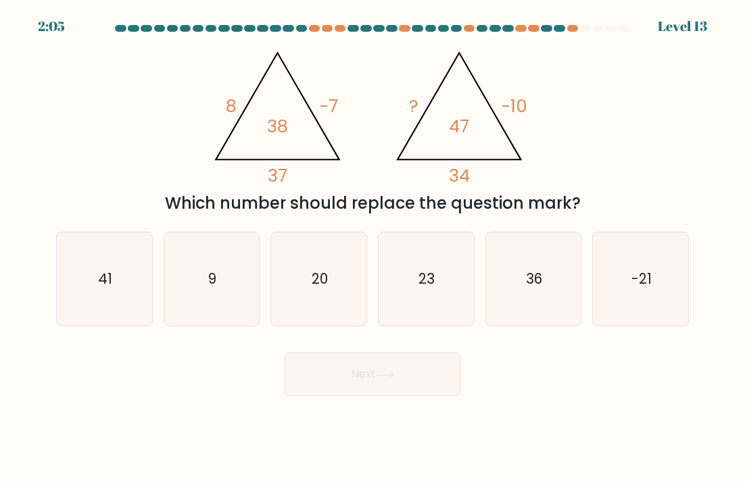
click at [637, 266] on icon "-21" at bounding box center [640, 279] width 93 height 93
click at [373, 249] on input "f. -21" at bounding box center [372, 246] width 1 height 7
radio input "true"
click at [665, 264] on icon "-21" at bounding box center [641, 279] width 92 height 92
click at [373, 249] on input "f. -21" at bounding box center [372, 246] width 1 height 7
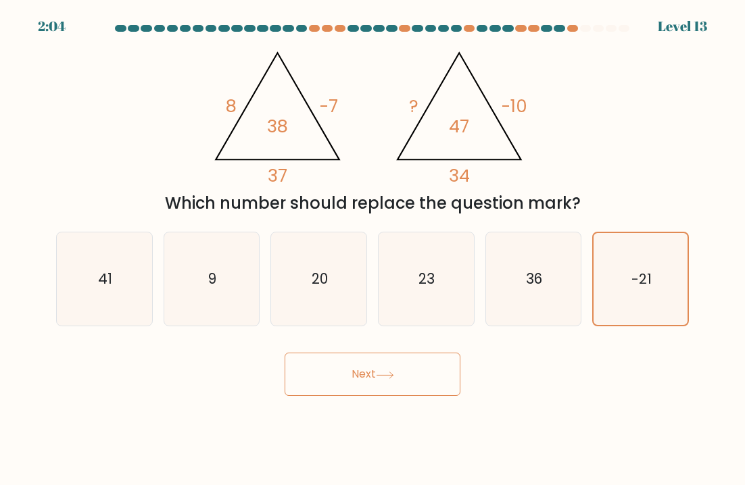
click at [450, 299] on icon "23" at bounding box center [425, 279] width 93 height 93
click at [373, 249] on input "d. 23" at bounding box center [372, 246] width 1 height 7
radio input "true"
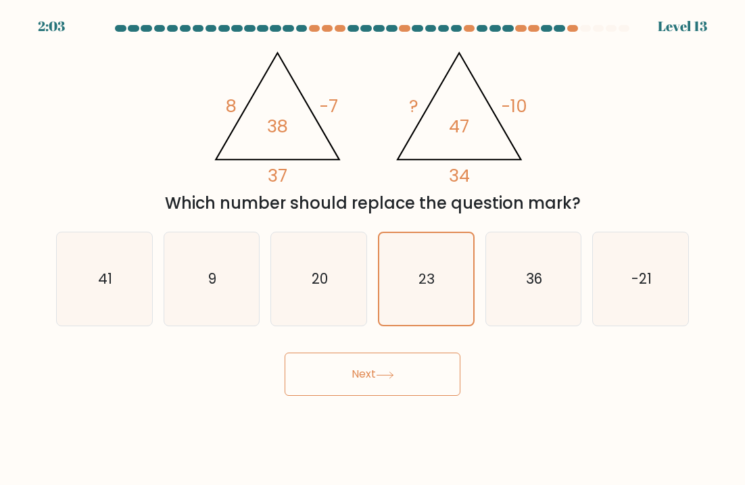
click at [429, 395] on button "Next" at bounding box center [373, 374] width 176 height 43
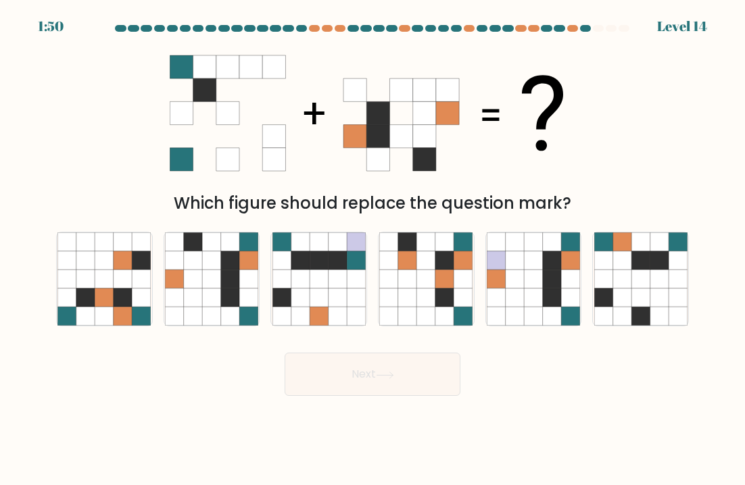
click at [669, 257] on icon at bounding box center [678, 260] width 18 height 18
click at [373, 249] on input "f." at bounding box center [372, 246] width 1 height 7
radio input "true"
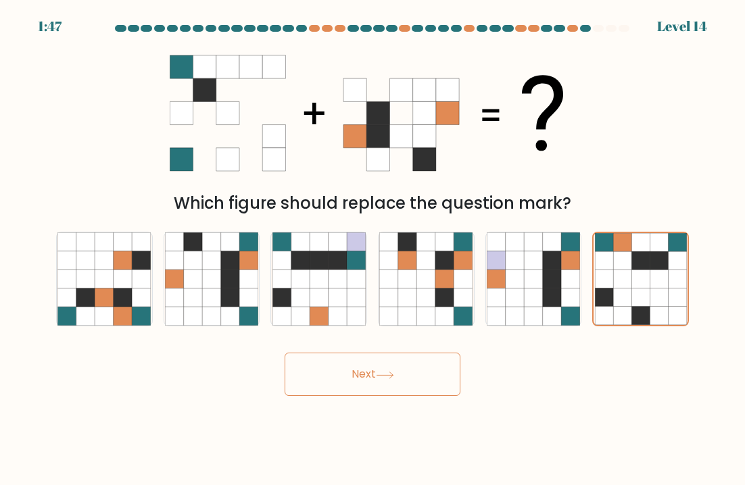
click at [667, 256] on icon at bounding box center [659, 261] width 18 height 18
click at [373, 249] on input "f." at bounding box center [372, 246] width 1 height 7
click at [208, 281] on icon at bounding box center [211, 279] width 18 height 18
click at [372, 249] on input "b." at bounding box center [372, 246] width 1 height 7
radio input "true"
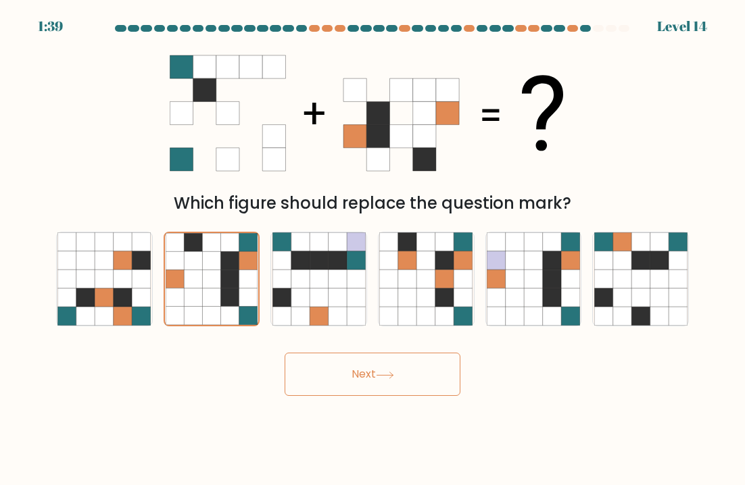
click at [335, 382] on button "Next" at bounding box center [373, 374] width 176 height 43
click at [441, 370] on button "Next" at bounding box center [373, 374] width 176 height 43
click at [227, 267] on icon at bounding box center [230, 261] width 18 height 18
click at [372, 249] on input "b." at bounding box center [372, 246] width 1 height 7
click at [430, 364] on button "Next" at bounding box center [373, 374] width 176 height 43
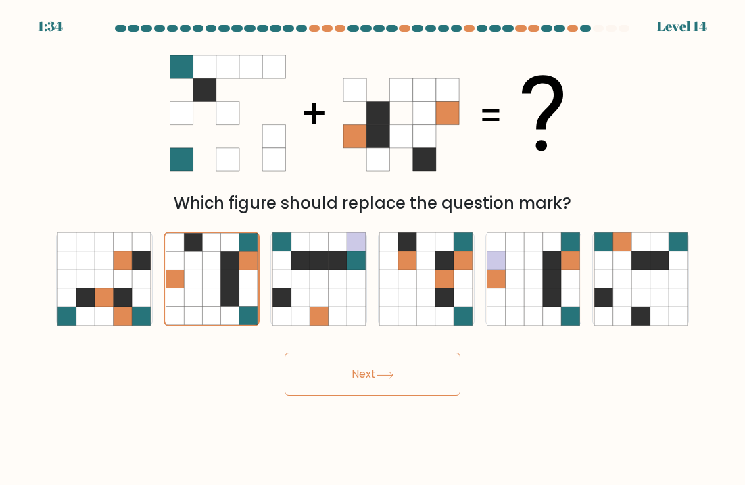
click at [499, 368] on div "Next" at bounding box center [372, 369] width 649 height 53
click at [517, 365] on div "Next" at bounding box center [372, 369] width 649 height 53
click at [532, 306] on icon at bounding box center [533, 298] width 18 height 18
click at [373, 249] on input "e." at bounding box center [372, 246] width 1 height 7
radio input "true"
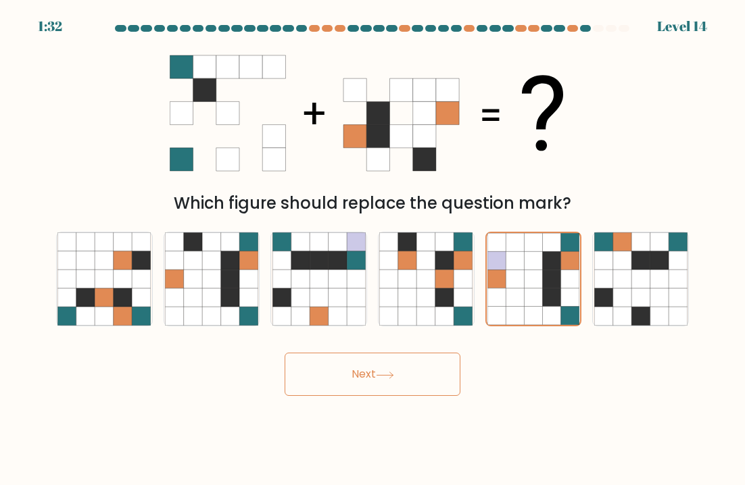
click at [187, 276] on icon at bounding box center [193, 279] width 18 height 18
click at [372, 249] on input "b." at bounding box center [372, 246] width 1 height 7
radio input "true"
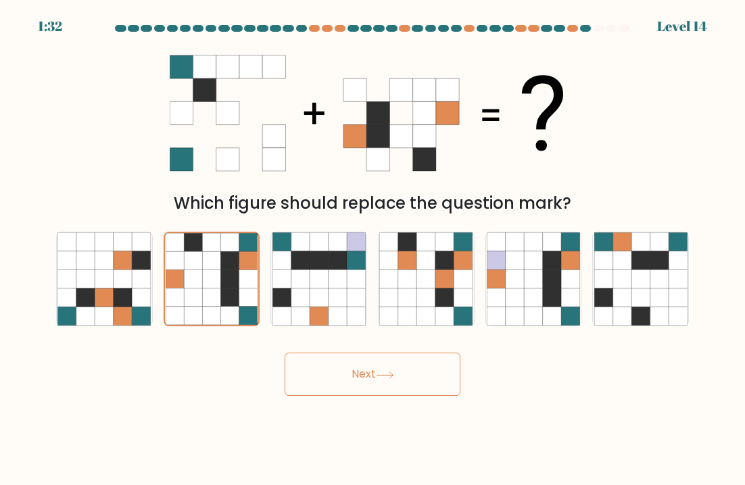
click at [395, 361] on button "Next" at bounding box center [373, 374] width 176 height 43
click at [381, 372] on icon at bounding box center [385, 375] width 18 height 7
click at [374, 371] on button "Next" at bounding box center [373, 374] width 176 height 43
click at [374, 370] on button "Next" at bounding box center [373, 374] width 176 height 43
click at [379, 376] on icon at bounding box center [385, 375] width 18 height 7
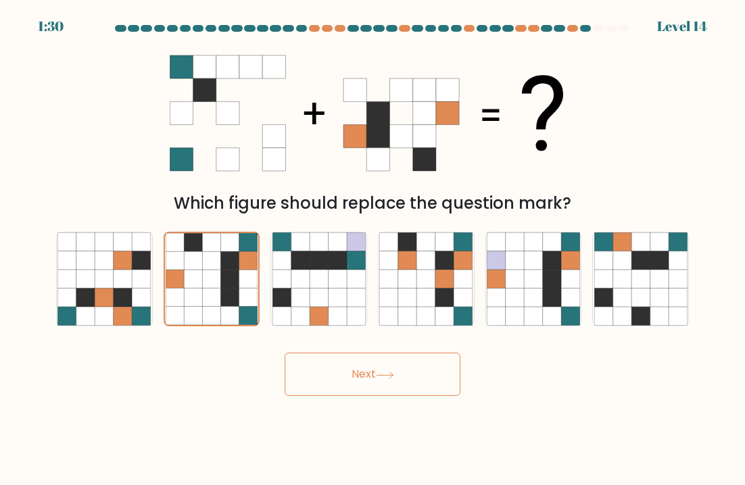
click at [379, 376] on icon at bounding box center [385, 375] width 18 height 7
click at [381, 376] on icon at bounding box center [385, 375] width 18 height 7
click at [381, 375] on icon at bounding box center [385, 375] width 16 height 6
click at [120, 241] on icon at bounding box center [123, 242] width 18 height 18
click at [372, 243] on input "a." at bounding box center [372, 246] width 1 height 7
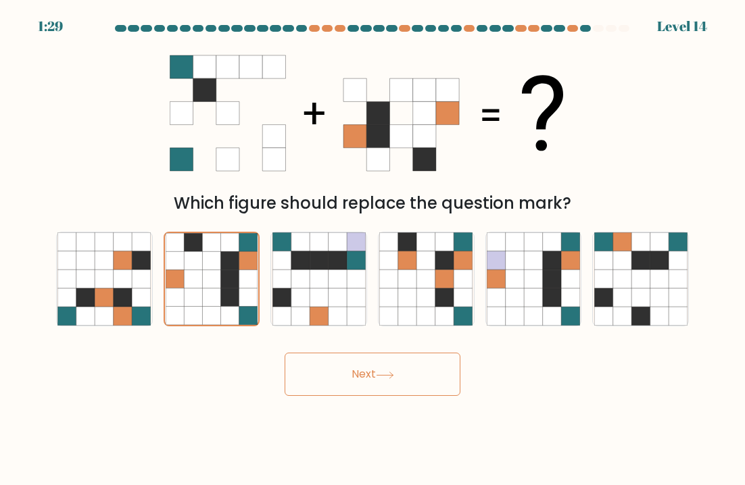
radio input "true"
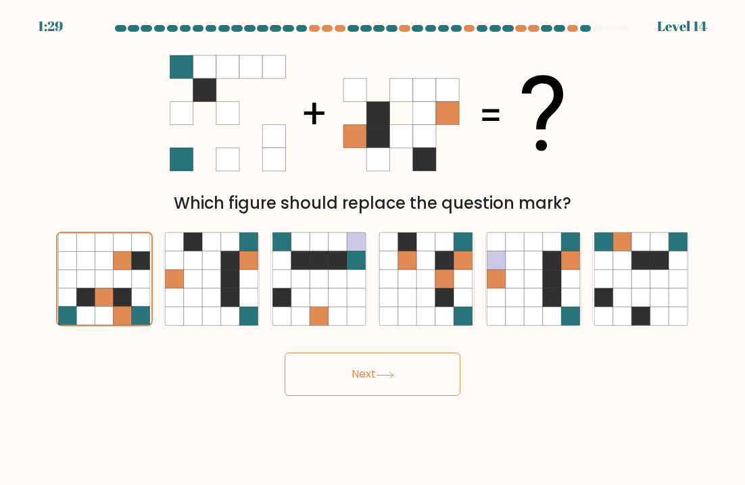
click at [191, 272] on icon at bounding box center [193, 279] width 18 height 18
click at [372, 249] on input "b." at bounding box center [372, 246] width 1 height 7
radio input "true"
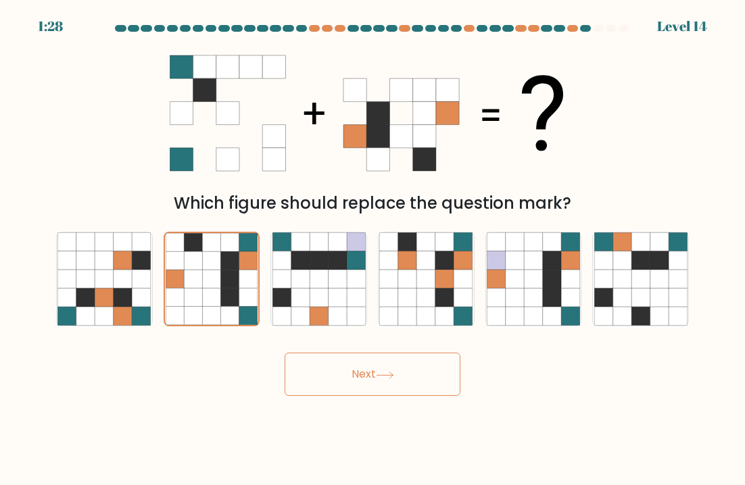
click at [403, 368] on button "Next" at bounding box center [373, 374] width 176 height 43
click at [391, 367] on button "Next" at bounding box center [373, 374] width 176 height 43
click at [391, 366] on button "Next" at bounding box center [373, 374] width 176 height 43
click at [387, 370] on button "Next" at bounding box center [373, 374] width 176 height 43
click at [406, 373] on button "Next" at bounding box center [373, 374] width 176 height 43
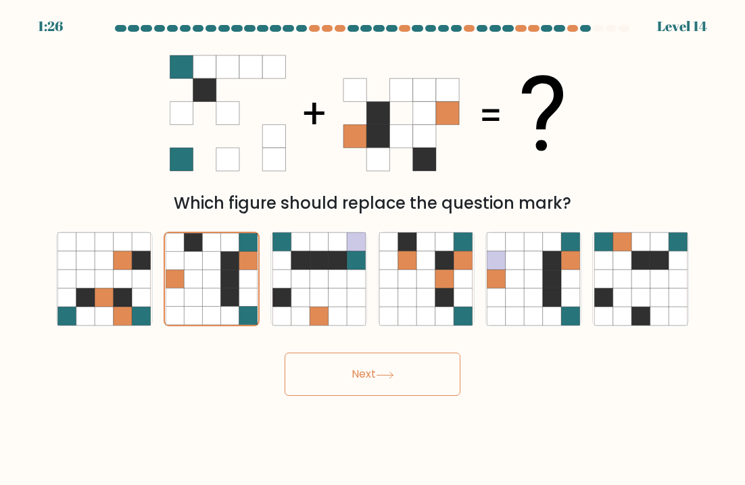
click at [406, 372] on button "Next" at bounding box center [373, 374] width 176 height 43
click at [400, 372] on button "Next" at bounding box center [373, 374] width 176 height 43
click at [197, 282] on icon at bounding box center [193, 279] width 18 height 18
click at [372, 249] on input "b." at bounding box center [372, 246] width 1 height 7
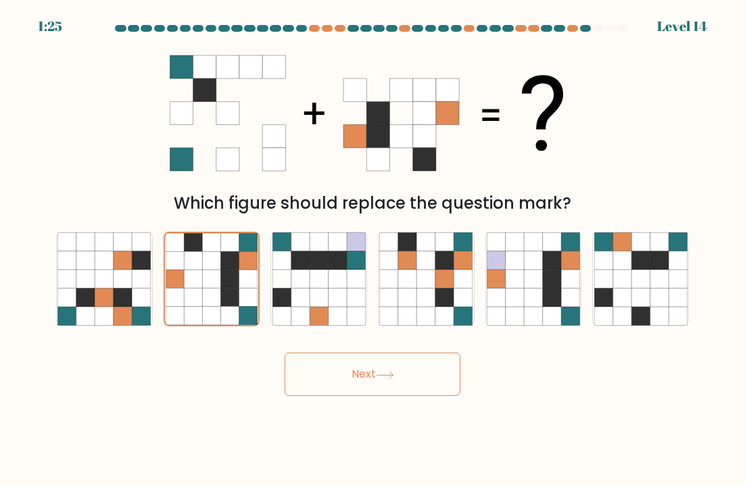
click at [197, 281] on icon at bounding box center [193, 279] width 18 height 18
click at [372, 249] on input "b." at bounding box center [372, 246] width 1 height 7
click at [414, 370] on button "Next" at bounding box center [373, 374] width 176 height 43
click at [401, 370] on button "Next" at bounding box center [373, 374] width 176 height 43
click at [132, 276] on icon at bounding box center [141, 279] width 18 height 18
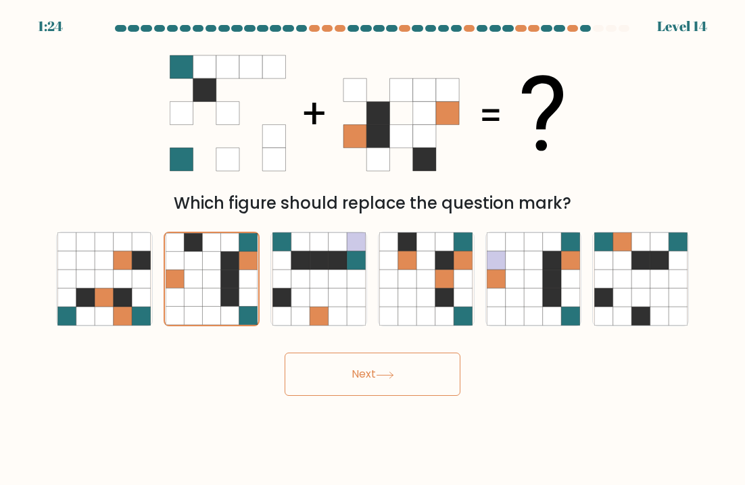
click at [372, 249] on input "a." at bounding box center [372, 246] width 1 height 7
radio input "true"
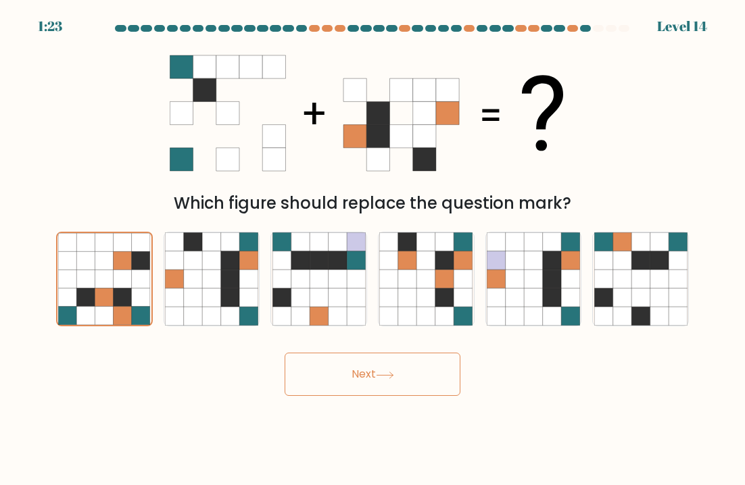
click at [429, 366] on button "Next" at bounding box center [373, 374] width 176 height 43
click at [196, 283] on icon at bounding box center [193, 279] width 18 height 18
click at [372, 249] on input "b." at bounding box center [372, 246] width 1 height 7
radio input "true"
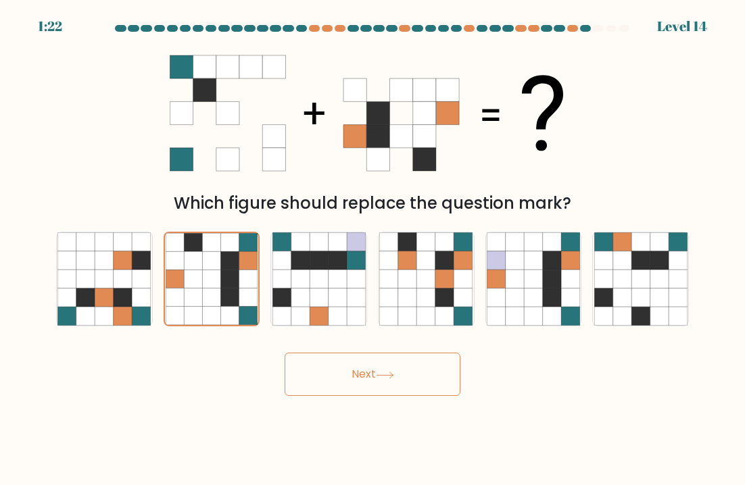
click at [420, 377] on button "Next" at bounding box center [373, 374] width 176 height 43
click at [421, 378] on button "Next" at bounding box center [373, 374] width 176 height 43
click at [381, 370] on button "Next" at bounding box center [373, 374] width 176 height 43
click at [377, 379] on button "Next" at bounding box center [373, 374] width 176 height 43
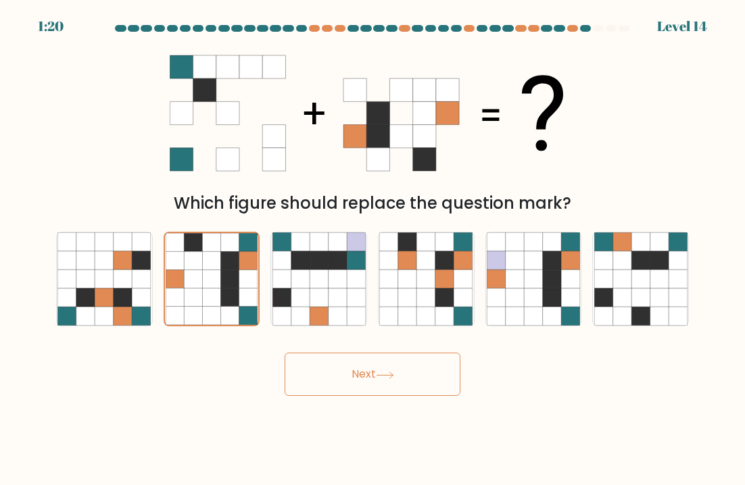
click at [377, 378] on button "Next" at bounding box center [373, 374] width 176 height 43
click at [387, 372] on icon at bounding box center [385, 375] width 18 height 7
click at [491, 300] on icon at bounding box center [496, 298] width 18 height 18
click at [373, 249] on input "e." at bounding box center [372, 246] width 1 height 7
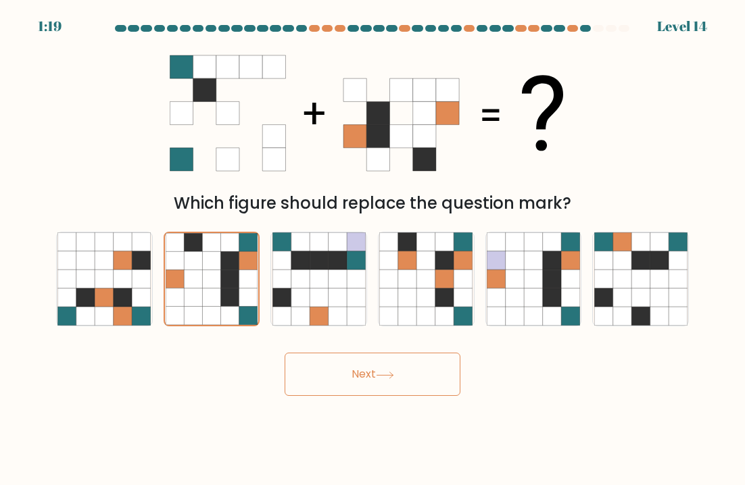
radio input "true"
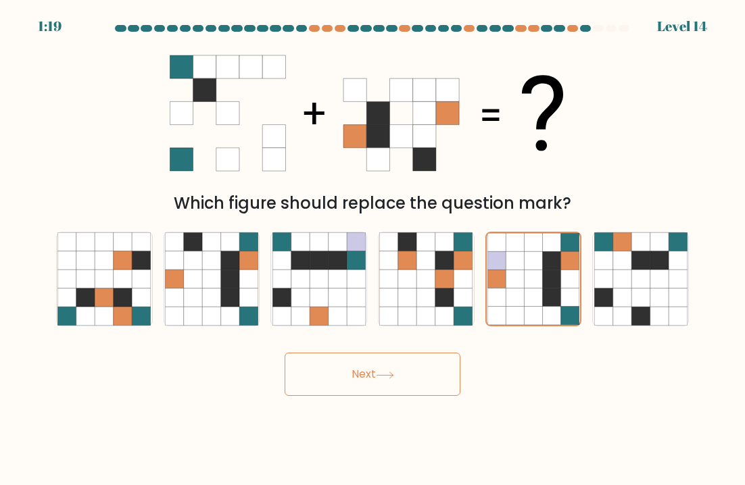
click at [412, 377] on button "Next" at bounding box center [373, 374] width 176 height 43
click at [411, 377] on button "Next" at bounding box center [373, 374] width 176 height 43
click at [408, 377] on button "Next" at bounding box center [373, 374] width 176 height 43
click at [409, 378] on button "Next" at bounding box center [373, 374] width 176 height 43
click at [408, 378] on button "Next" at bounding box center [373, 374] width 176 height 43
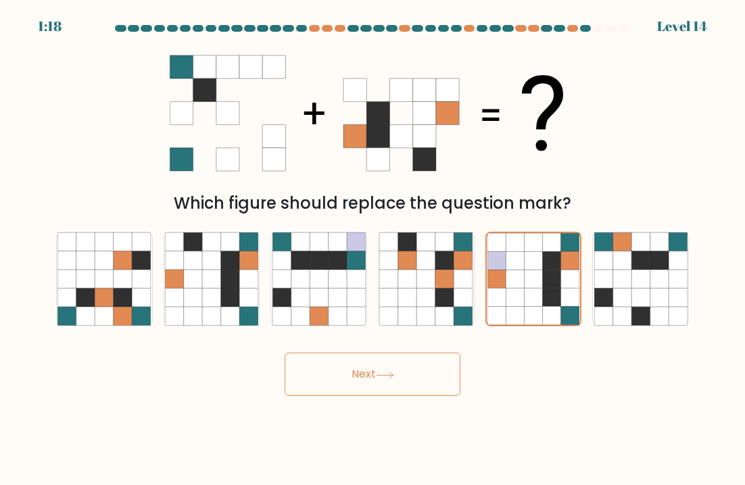
click at [410, 381] on button "Next" at bounding box center [373, 374] width 176 height 43
click at [409, 379] on button "Next" at bounding box center [373, 374] width 176 height 43
click at [179, 256] on icon at bounding box center [174, 260] width 18 height 18
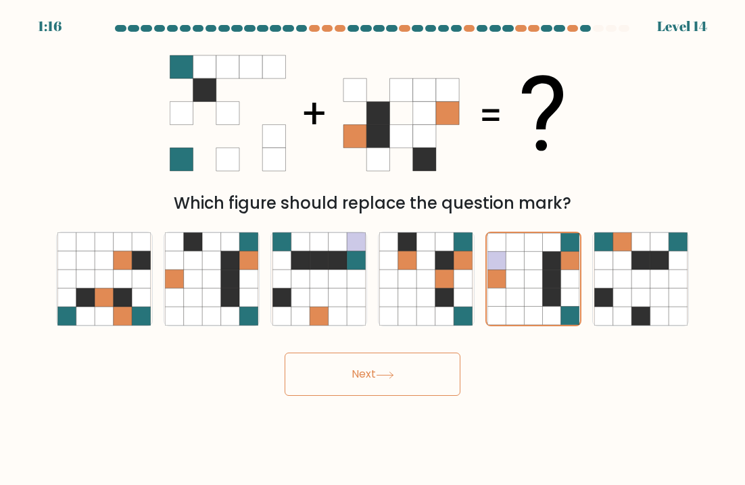
click at [372, 249] on input "b." at bounding box center [372, 246] width 1 height 7
radio input "true"
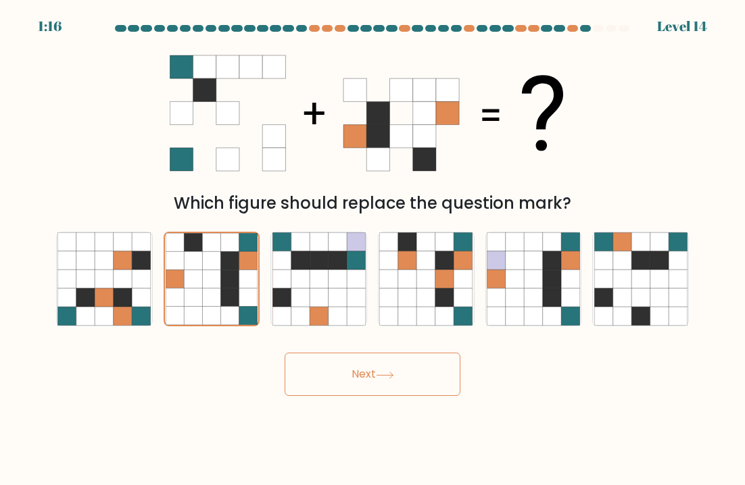
click at [180, 264] on icon at bounding box center [175, 261] width 18 height 18
click at [372, 249] on input "b." at bounding box center [372, 246] width 1 height 7
click at [419, 361] on button "Next" at bounding box center [373, 374] width 176 height 43
click at [382, 375] on icon at bounding box center [385, 375] width 18 height 7
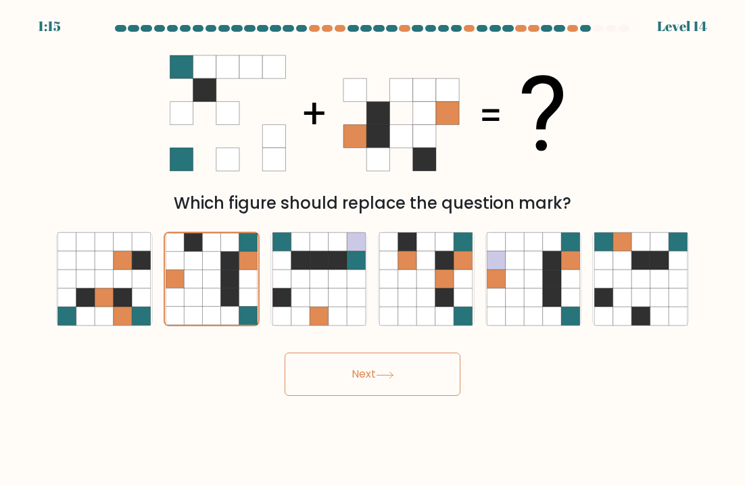
click at [382, 375] on icon at bounding box center [385, 375] width 18 height 7
click at [378, 374] on button "Next" at bounding box center [373, 374] width 176 height 43
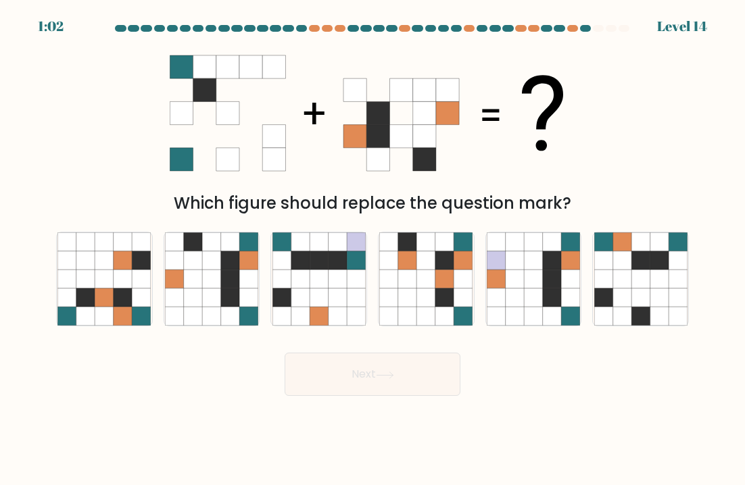
click at [215, 288] on icon at bounding box center [211, 279] width 18 height 18
click at [372, 249] on input "b." at bounding box center [372, 246] width 1 height 7
radio input "true"
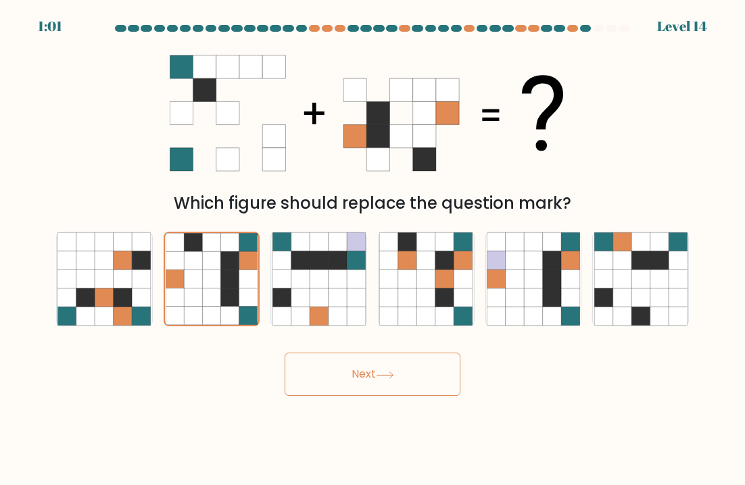
click at [434, 381] on button "Next" at bounding box center [373, 374] width 176 height 43
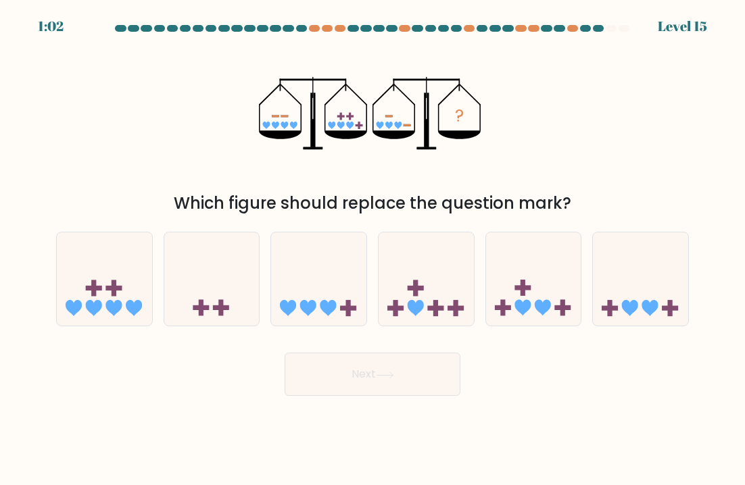
click at [116, 257] on icon at bounding box center [104, 279] width 95 height 79
click at [372, 249] on input "a." at bounding box center [372, 246] width 1 height 7
radio input "true"
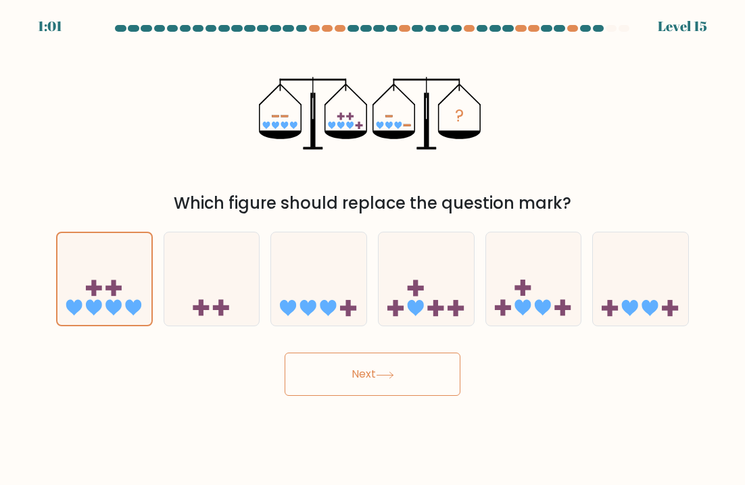
click at [371, 370] on button "Next" at bounding box center [373, 374] width 176 height 43
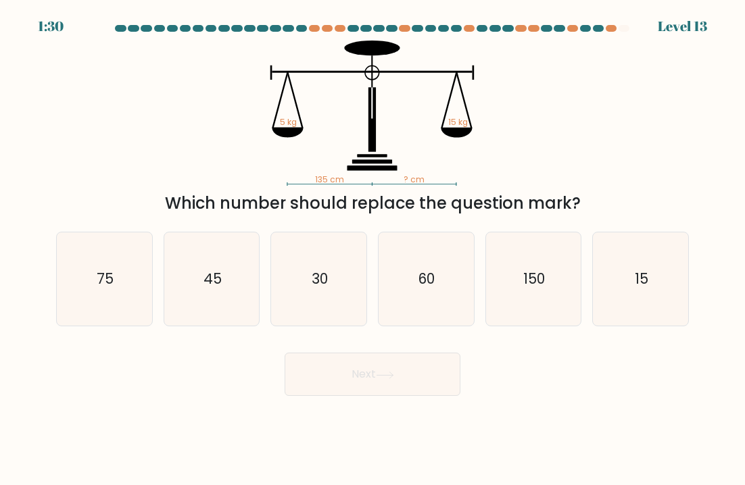
click at [456, 278] on icon "60" at bounding box center [425, 279] width 93 height 93
click at [373, 249] on input "d. 60" at bounding box center [372, 246] width 1 height 7
radio input "true"
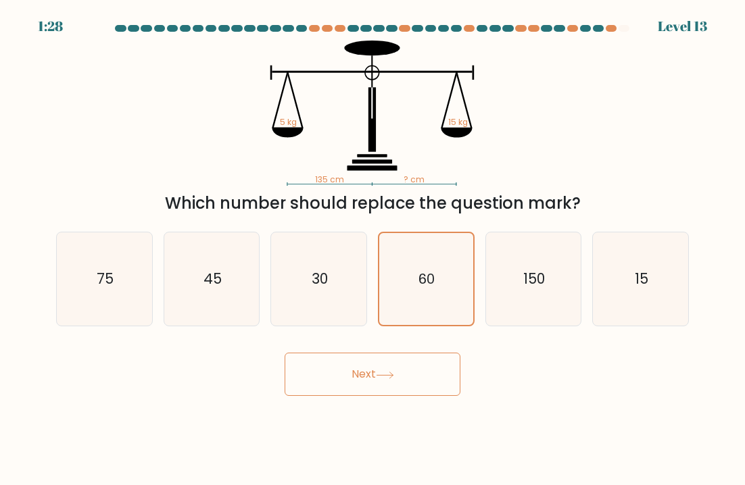
click at [329, 296] on icon "30" at bounding box center [318, 279] width 93 height 93
click at [372, 249] on input "c. 30" at bounding box center [372, 246] width 1 height 7
radio input "true"
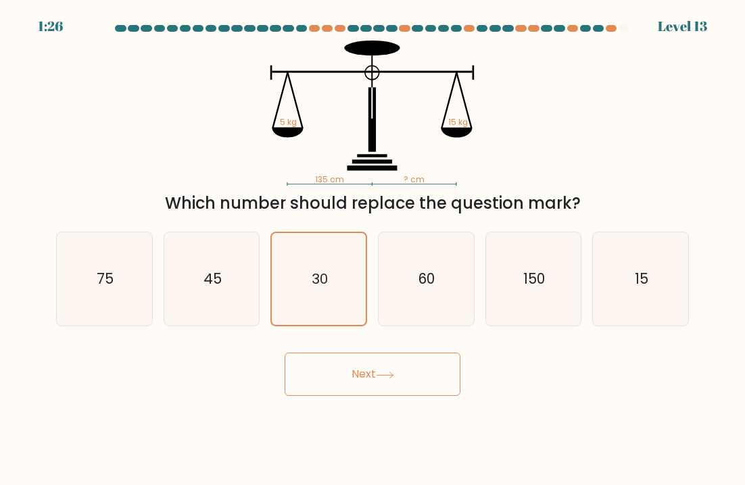
click at [629, 294] on icon "15" at bounding box center [640, 279] width 93 height 93
click at [373, 249] on input "f. 15" at bounding box center [372, 246] width 1 height 7
radio input "true"
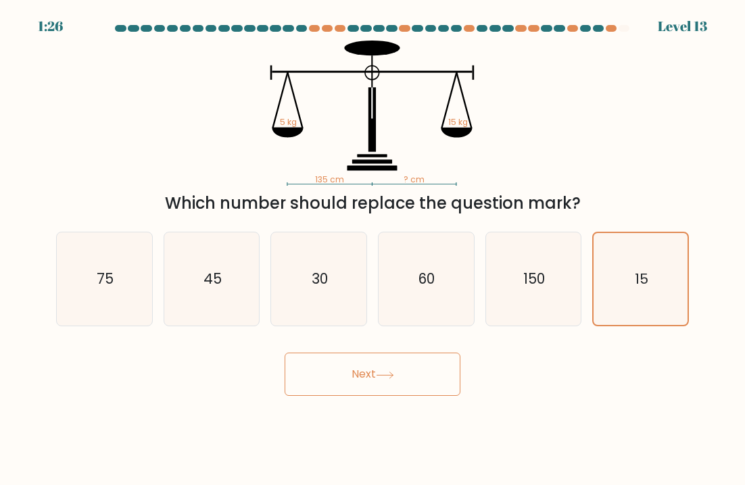
click at [430, 395] on button "Next" at bounding box center [373, 374] width 176 height 43
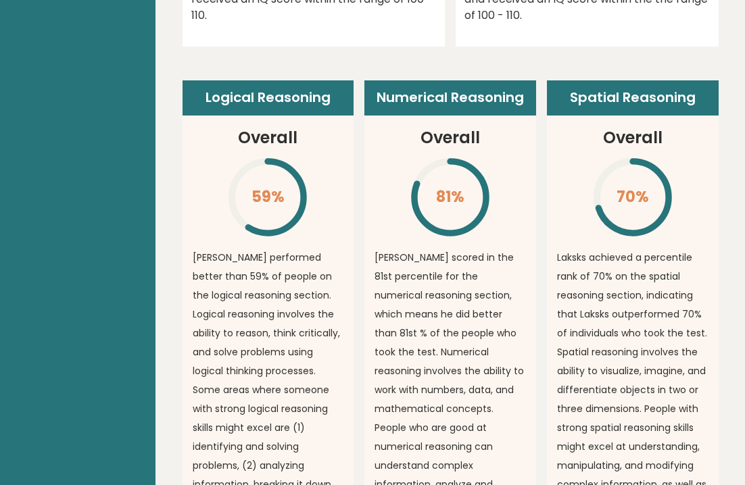
click at [605, 248] on p "Laksks achieved a percentile rank of 70% on the spatial reasoning section, indi…" at bounding box center [632, 390] width 151 height 284
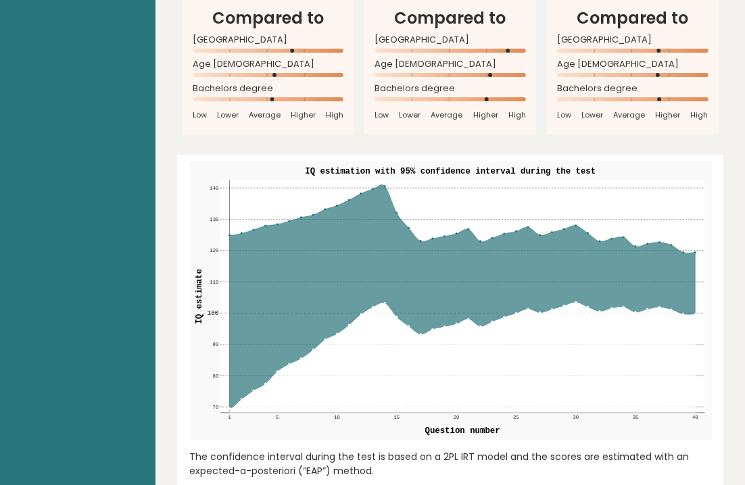
scroll to position [1612, 0]
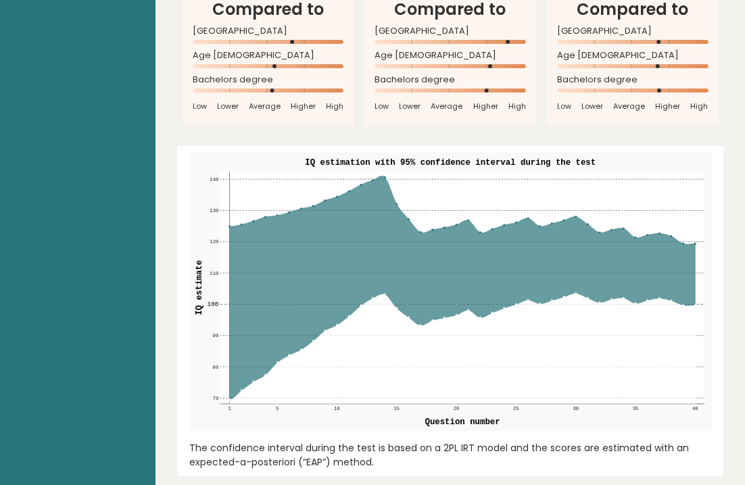
click at [613, 203] on icon at bounding box center [462, 288] width 466 height 224
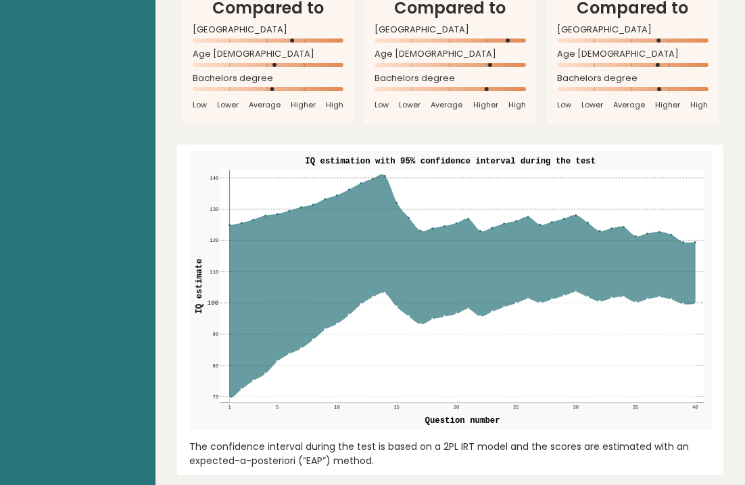
click at [658, 215] on icon at bounding box center [462, 286] width 466 height 224
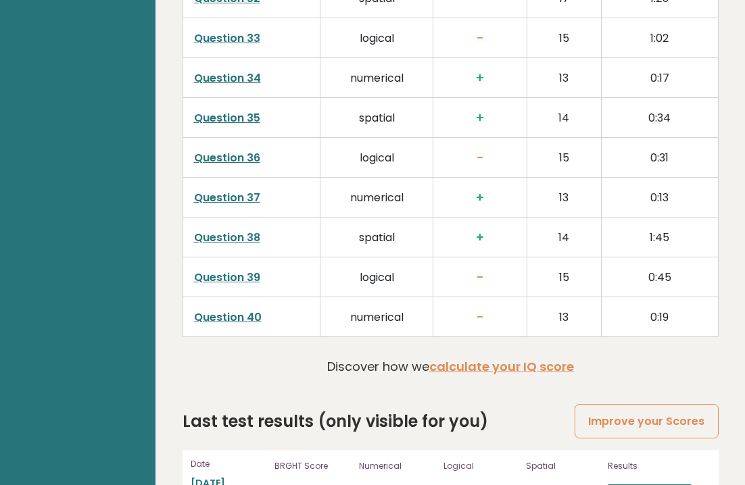
scroll to position [3502, 0]
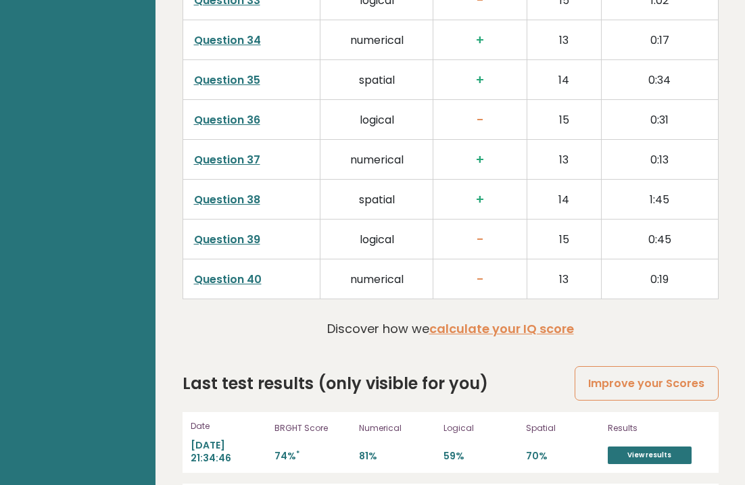
click at [668, 447] on link "View results" at bounding box center [650, 456] width 84 height 18
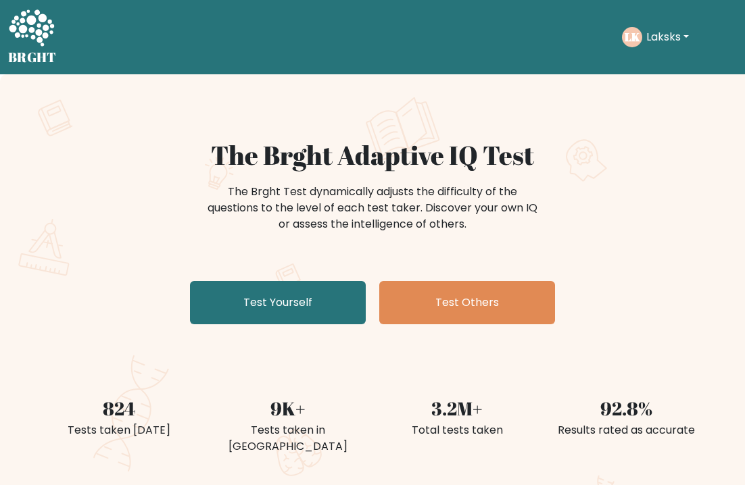
click at [245, 310] on link "Test Yourself" at bounding box center [278, 302] width 176 height 43
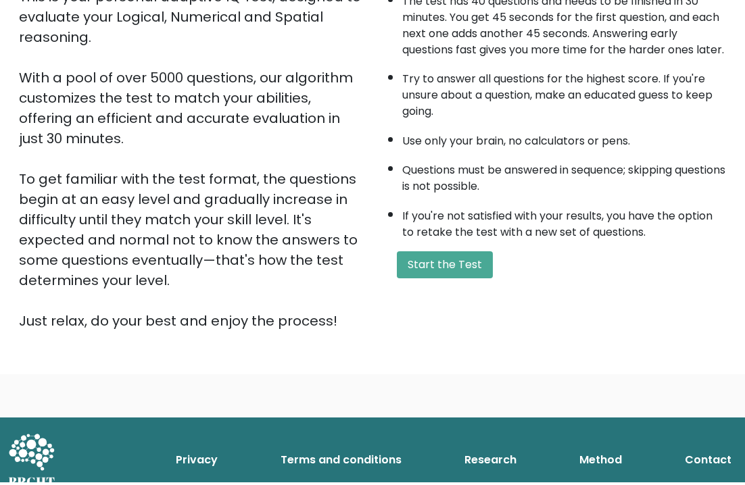
scroll to position [176, 0]
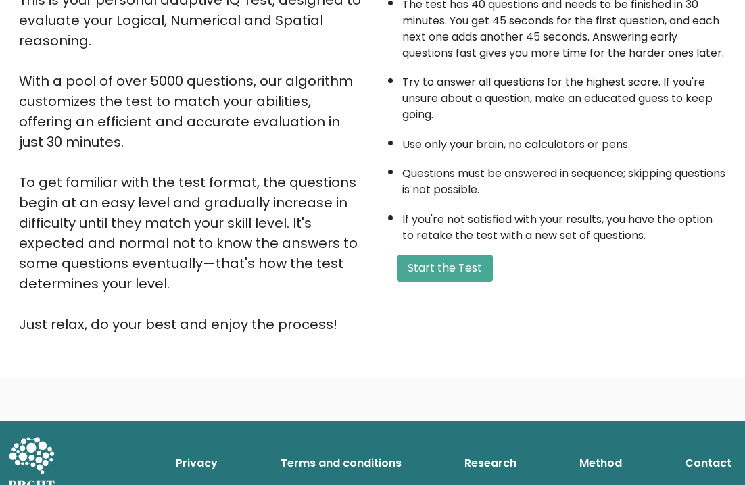
click at [468, 282] on button "Start the Test" at bounding box center [445, 268] width 96 height 27
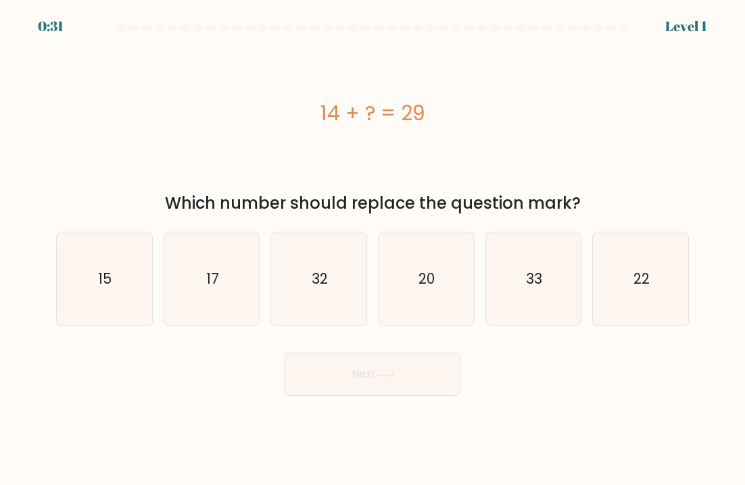
click at [89, 274] on icon "15" at bounding box center [103, 279] width 93 height 93
click at [372, 249] on input "a. 15" at bounding box center [372, 246] width 1 height 7
radio input "true"
click at [316, 379] on button "Next" at bounding box center [373, 374] width 176 height 43
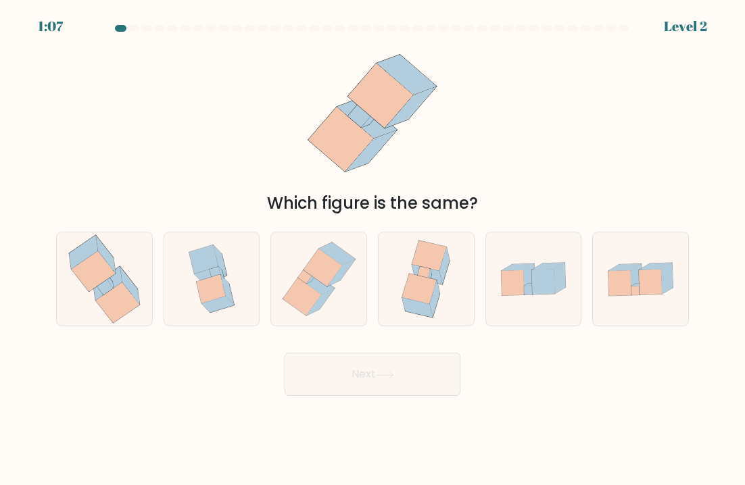
click at [99, 274] on icon at bounding box center [94, 271] width 44 height 41
click at [372, 249] on input "a." at bounding box center [372, 246] width 1 height 7
radio input "true"
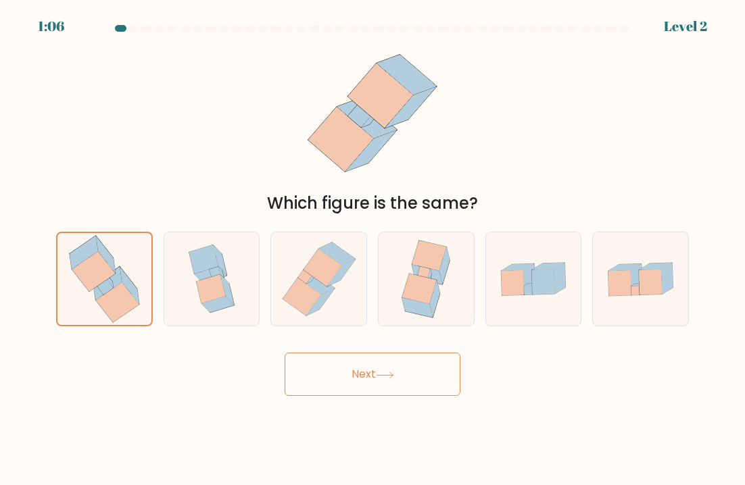
click at [299, 381] on button "Next" at bounding box center [373, 374] width 176 height 43
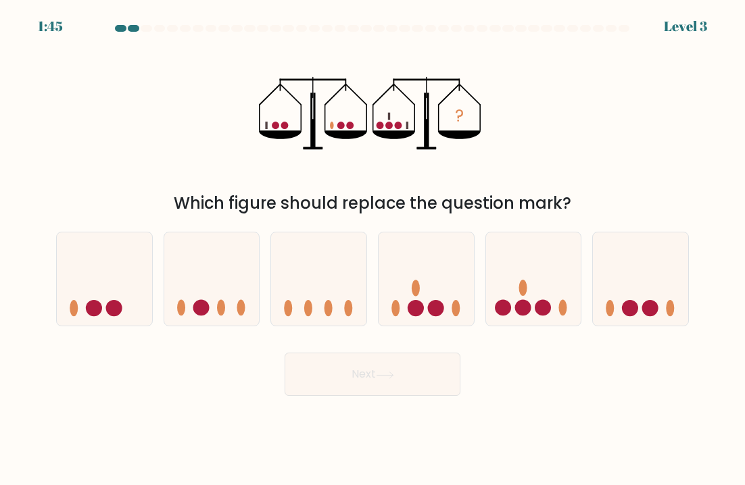
click at [569, 278] on icon at bounding box center [533, 279] width 95 height 79
click at [373, 249] on input "e." at bounding box center [372, 246] width 1 height 7
radio input "true"
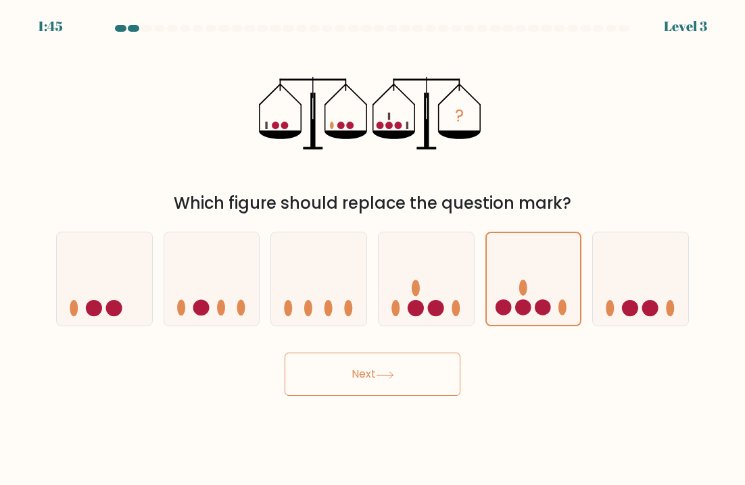
click at [299, 372] on button "Next" at bounding box center [373, 374] width 176 height 43
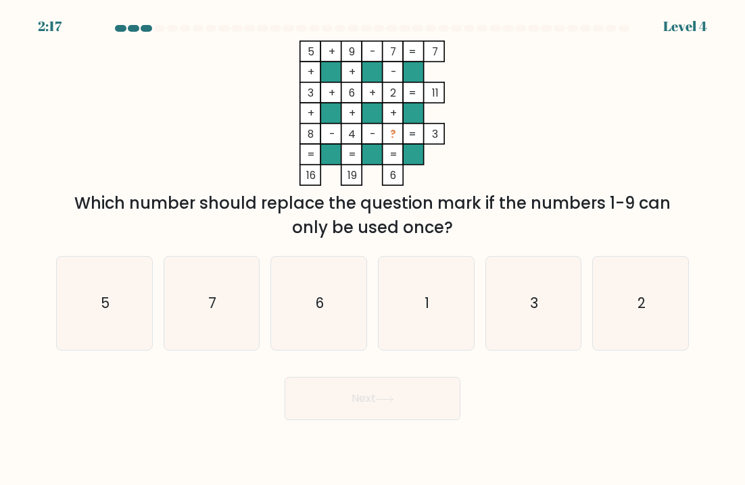
click at [410, 322] on icon "1" at bounding box center [425, 303] width 93 height 93
click at [373, 249] on input "d. 1" at bounding box center [372, 246] width 1 height 7
radio input "true"
click at [359, 420] on button "Next" at bounding box center [373, 398] width 176 height 43
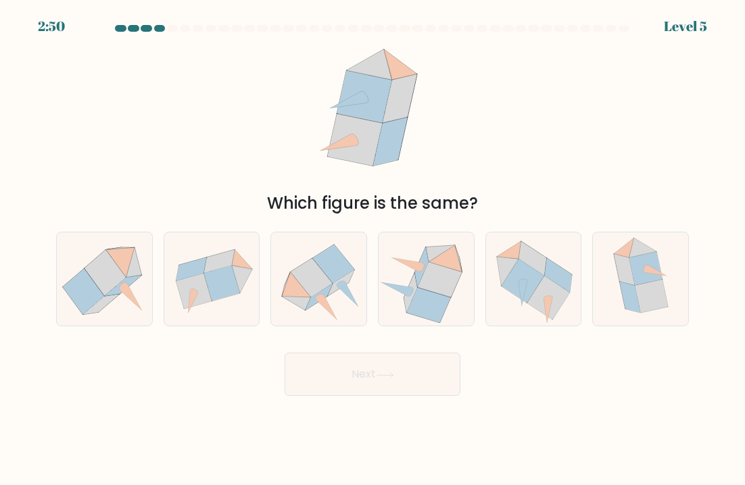
click at [577, 299] on icon at bounding box center [533, 279] width 95 height 89
click at [373, 249] on input "e." at bounding box center [372, 246] width 1 height 7
radio input "true"
click at [279, 377] on div "Next" at bounding box center [372, 369] width 649 height 53
click at [313, 381] on button "Next" at bounding box center [373, 374] width 176 height 43
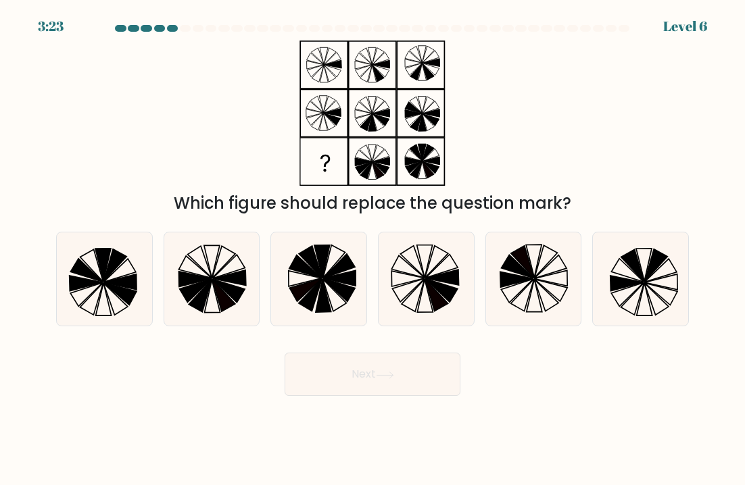
click at [454, 280] on icon at bounding box center [442, 278] width 33 height 16
click at [373, 249] on input "d." at bounding box center [372, 246] width 1 height 7
radio input "true"
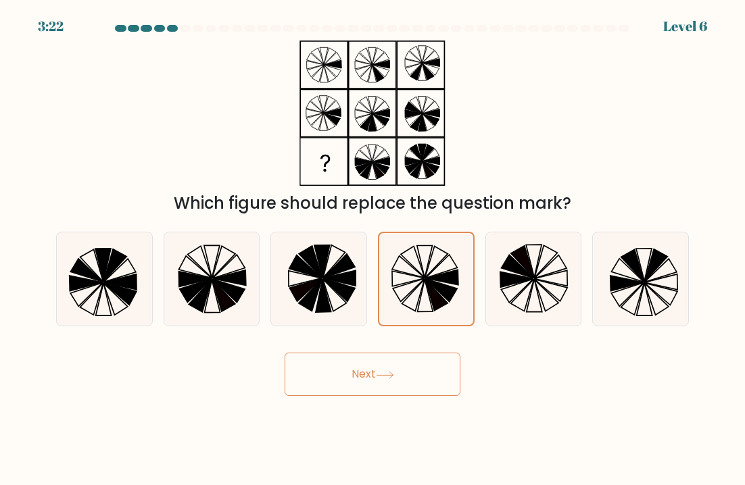
click at [314, 375] on button "Next" at bounding box center [373, 374] width 176 height 43
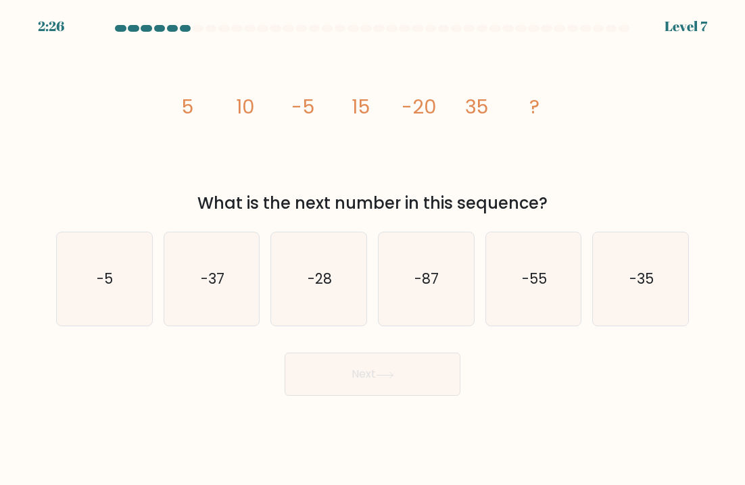
click at [558, 258] on icon "-55" at bounding box center [533, 279] width 93 height 93
click at [373, 249] on input "e. -55" at bounding box center [372, 246] width 1 height 7
radio input "true"
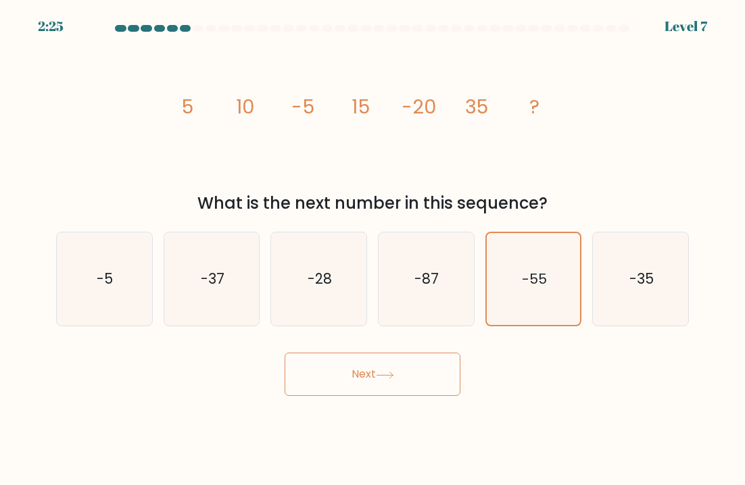
click at [439, 390] on button "Next" at bounding box center [373, 374] width 176 height 43
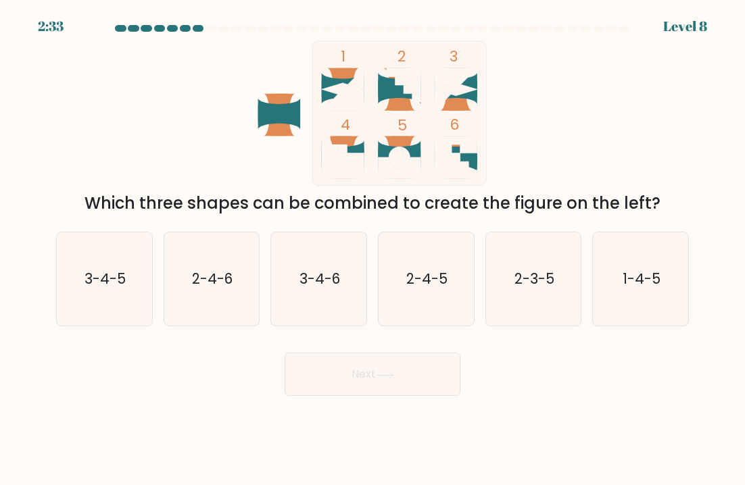
click at [208, 297] on icon "2-4-6" at bounding box center [211, 279] width 93 height 93
click at [372, 249] on input "b. 2-4-6" at bounding box center [372, 246] width 1 height 7
radio input "true"
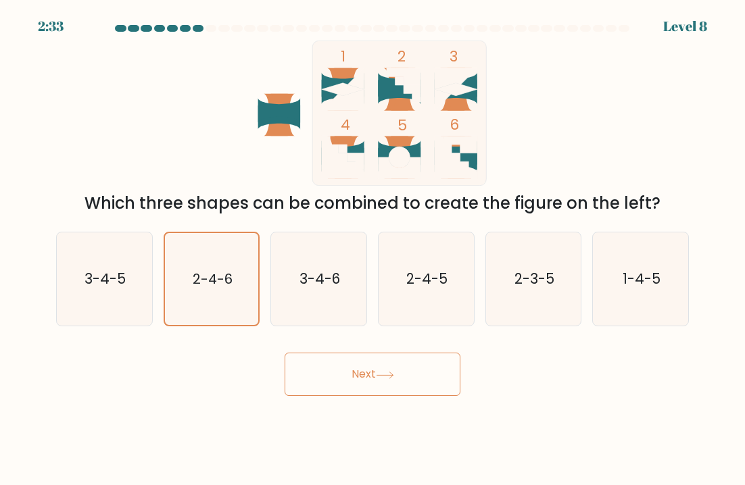
click at [402, 396] on button "Next" at bounding box center [373, 374] width 176 height 43
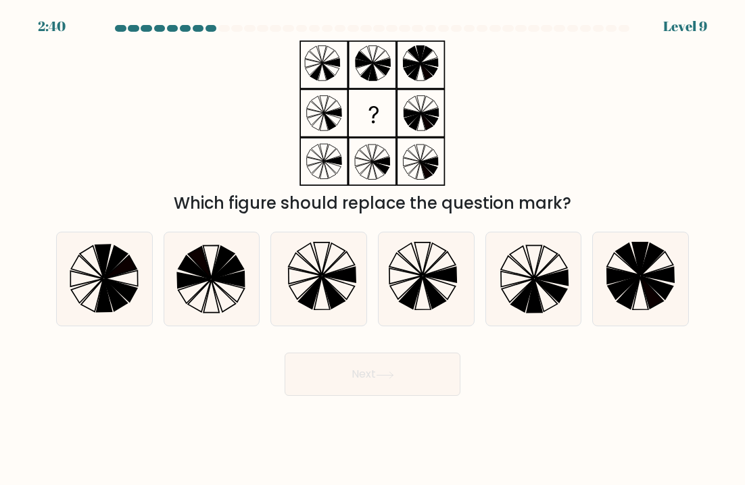
click at [559, 260] on icon at bounding box center [533, 279] width 93 height 93
click at [373, 249] on input "e." at bounding box center [372, 246] width 1 height 7
radio input "true"
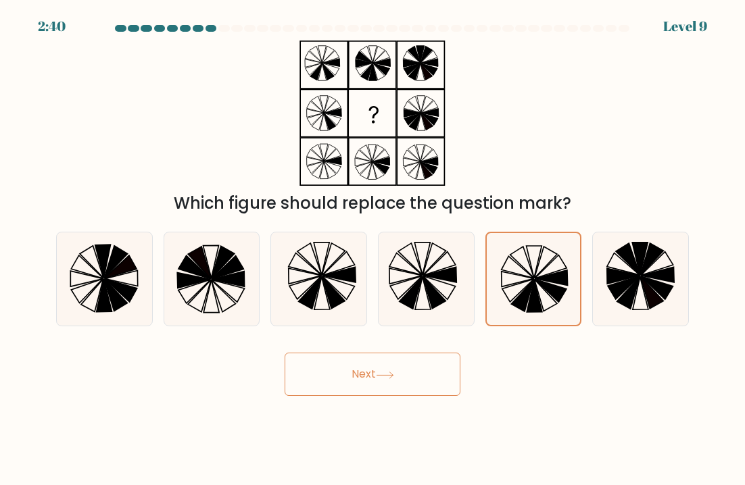
click at [416, 391] on button "Next" at bounding box center [373, 374] width 176 height 43
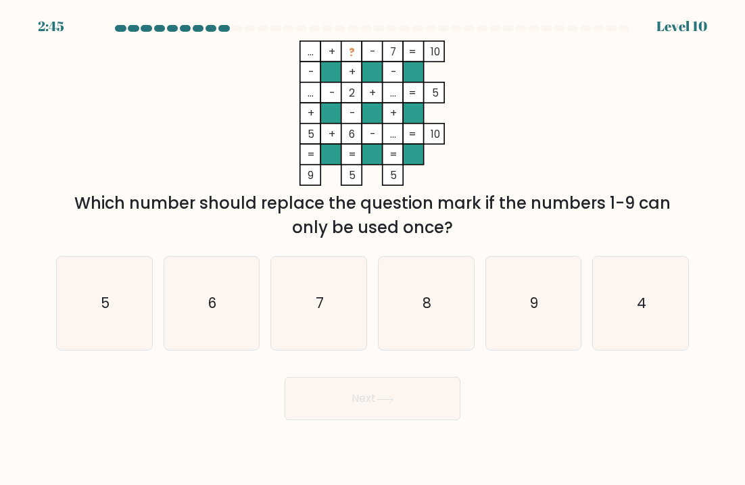
click at [549, 273] on icon "9" at bounding box center [533, 303] width 93 height 93
click at [373, 249] on input "e. 9" at bounding box center [372, 246] width 1 height 7
radio input "true"
click at [407, 401] on button "Next" at bounding box center [373, 398] width 176 height 43
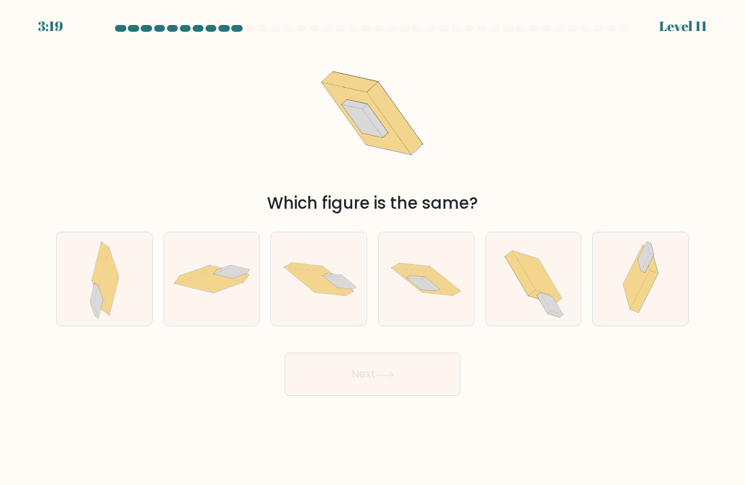
click at [452, 289] on icon at bounding box center [441, 280] width 38 height 29
click at [373, 249] on input "d." at bounding box center [372, 246] width 1 height 7
radio input "true"
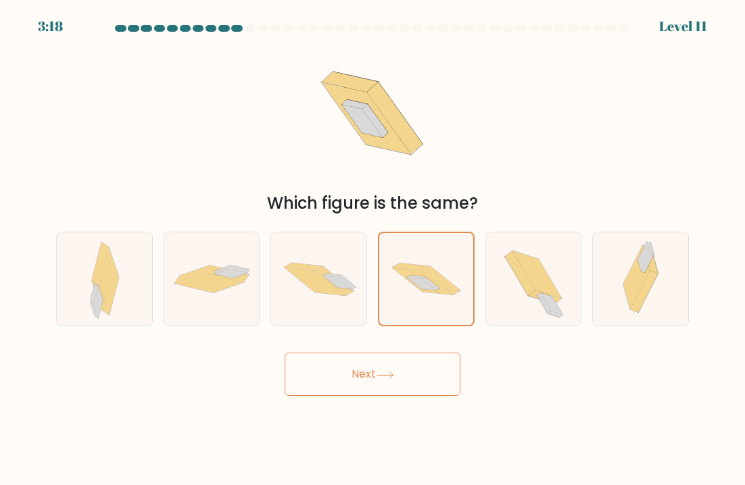
click at [426, 377] on button "Next" at bounding box center [373, 374] width 176 height 43
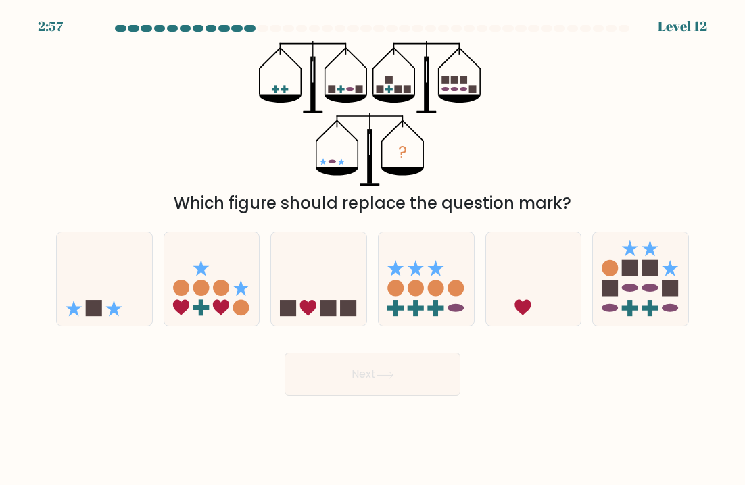
click at [122, 302] on icon at bounding box center [104, 279] width 95 height 79
click at [372, 249] on input "a." at bounding box center [372, 246] width 1 height 7
radio input "true"
click at [421, 376] on button "Next" at bounding box center [373, 374] width 176 height 43
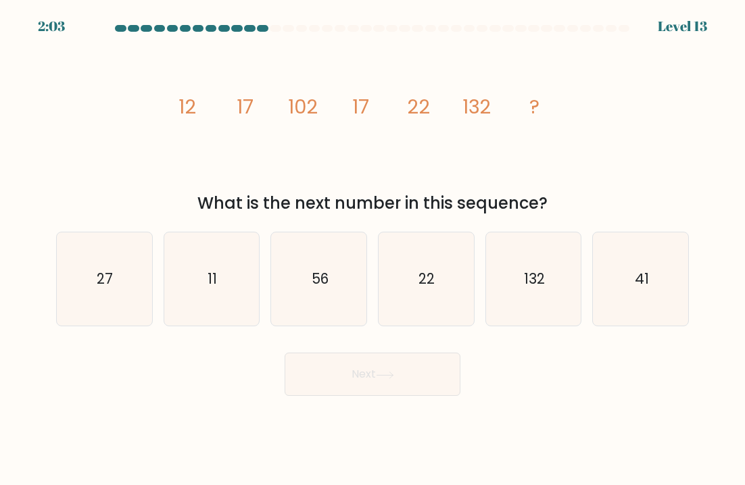
click at [468, 266] on icon "22" at bounding box center [425, 279] width 93 height 93
click at [373, 249] on input "d. 22" at bounding box center [372, 246] width 1 height 7
radio input "true"
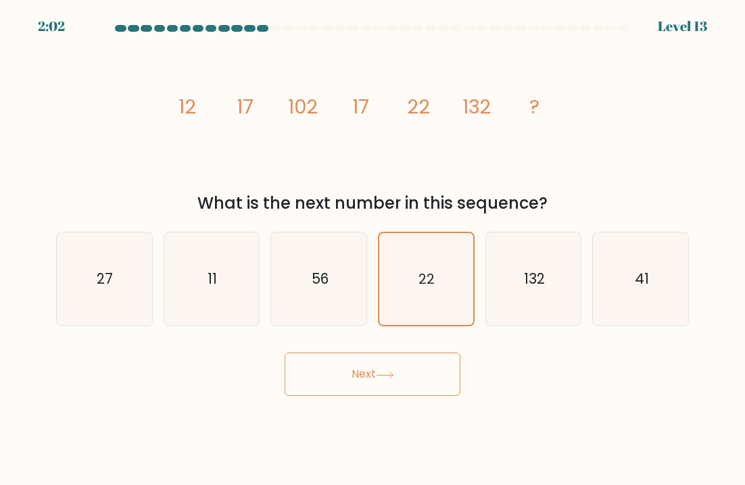
click at [427, 369] on button "Next" at bounding box center [373, 374] width 176 height 43
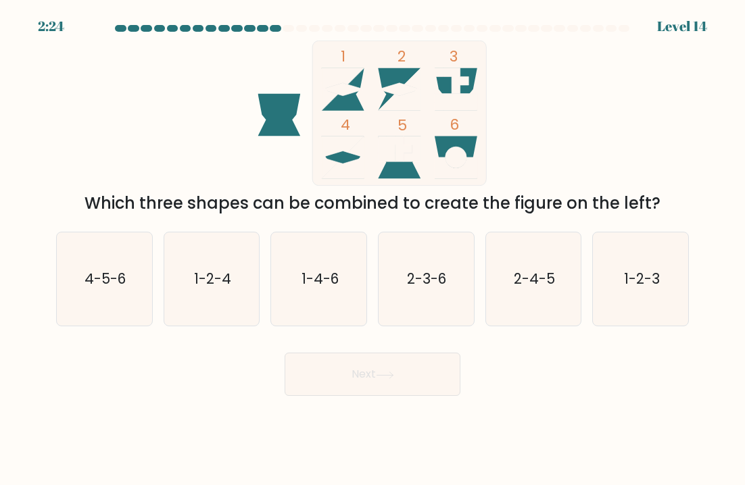
click at [251, 272] on icon "1-2-4" at bounding box center [211, 279] width 93 height 93
click at [372, 249] on input "b. 1-2-4" at bounding box center [372, 246] width 1 height 7
radio input "true"
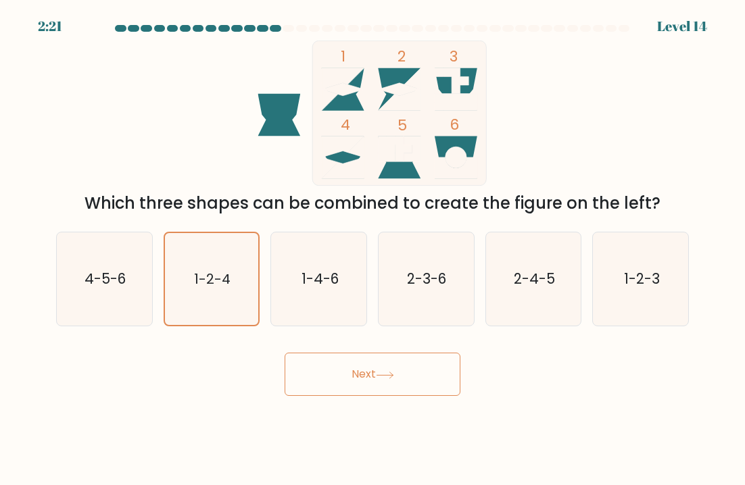
click at [416, 381] on button "Next" at bounding box center [373, 374] width 176 height 43
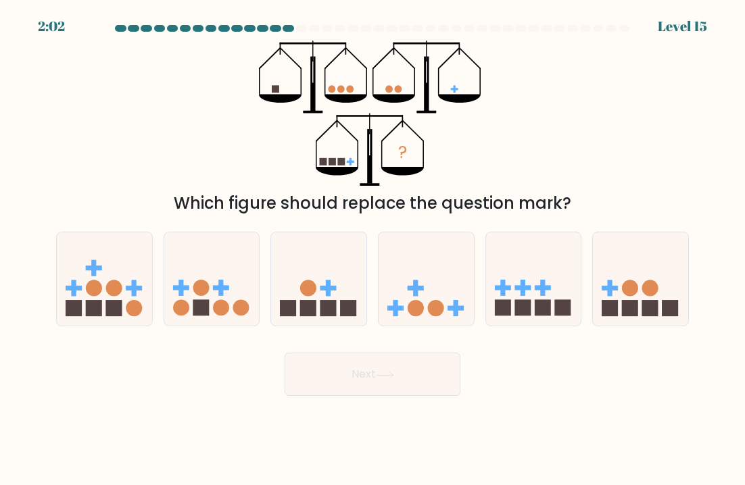
click at [220, 307] on circle at bounding box center [221, 308] width 16 height 16
click at [372, 249] on input "b." at bounding box center [372, 246] width 1 height 7
radio input "true"
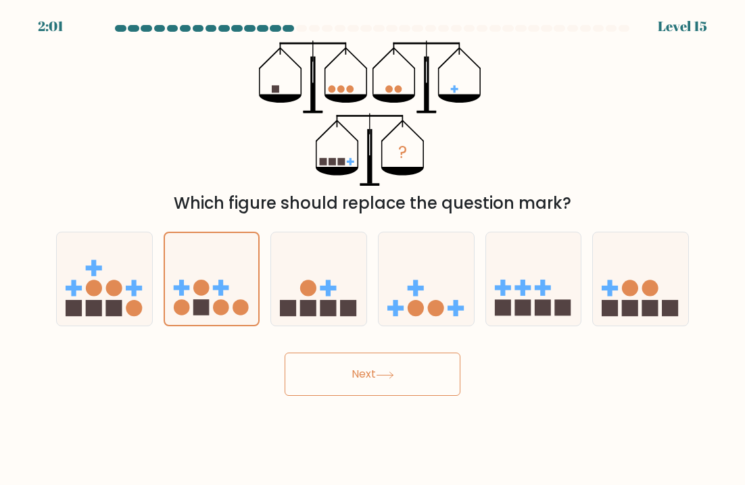
click at [431, 404] on body "2:01 Level 15" at bounding box center [372, 242] width 745 height 485
click at [422, 385] on button "Next" at bounding box center [373, 374] width 176 height 43
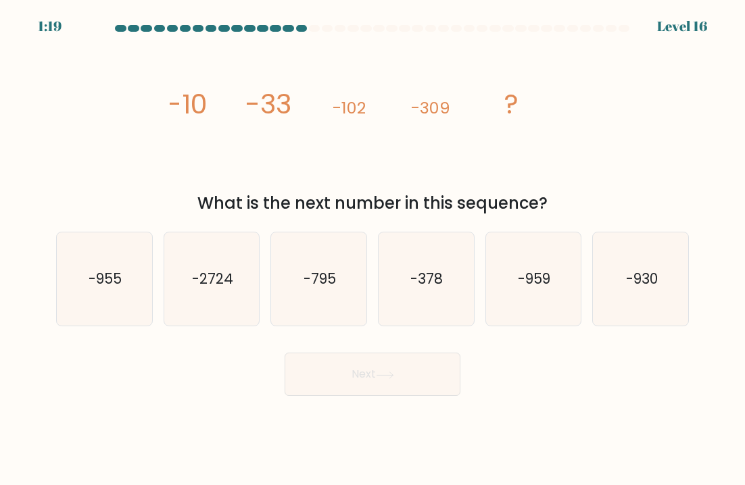
click at [656, 248] on icon "-930" at bounding box center [640, 279] width 93 height 93
click at [373, 248] on input "f. -930" at bounding box center [372, 246] width 1 height 7
radio input "true"
click at [406, 389] on button "Next" at bounding box center [373, 374] width 176 height 43
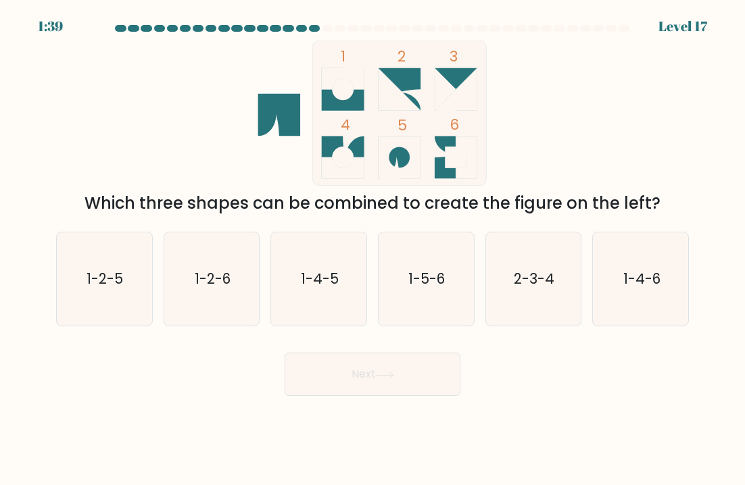
click at [351, 273] on icon "1-4-5" at bounding box center [318, 279] width 93 height 93
click at [372, 249] on input "c. 1-4-5" at bounding box center [372, 246] width 1 height 7
radio input "true"
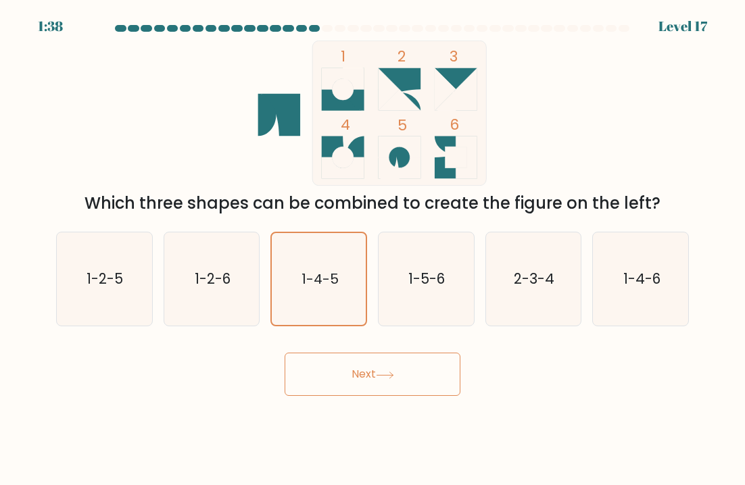
click at [416, 370] on button "Next" at bounding box center [373, 374] width 176 height 43
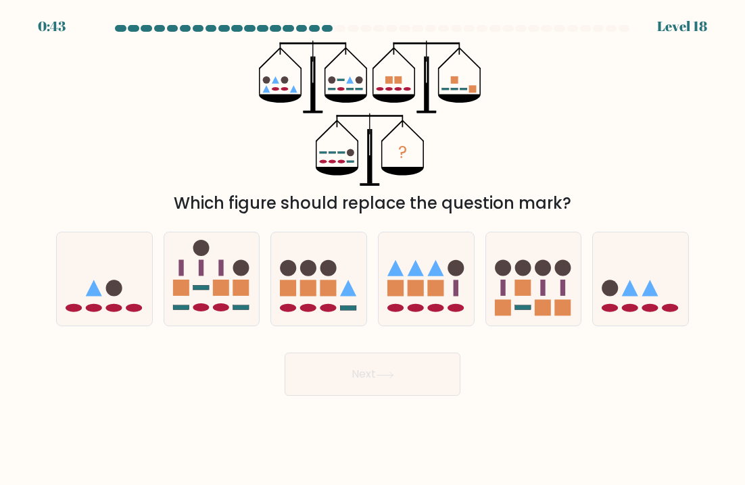
click at [354, 266] on icon at bounding box center [318, 279] width 95 height 79
click at [372, 249] on input "c." at bounding box center [372, 246] width 1 height 7
radio input "true"
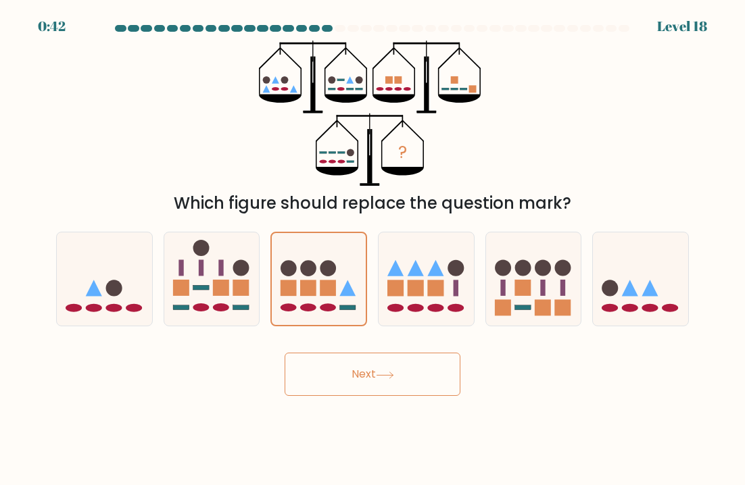
click at [420, 372] on button "Next" at bounding box center [373, 374] width 176 height 43
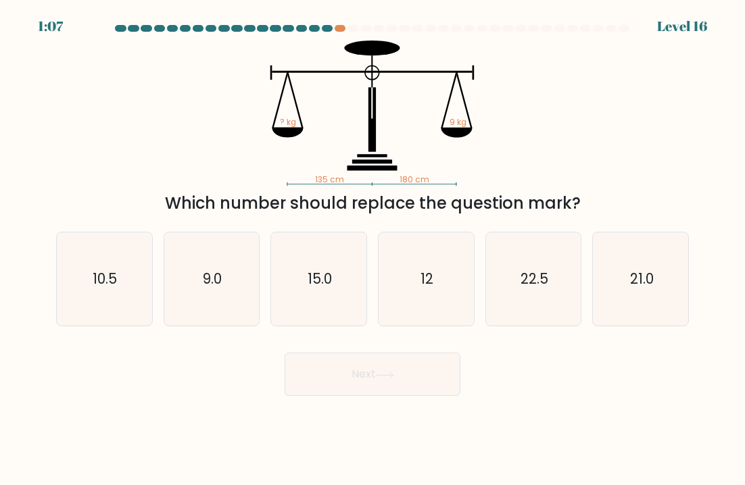
click at [434, 282] on icon "12" at bounding box center [425, 279] width 93 height 93
click at [373, 249] on input "d. 12" at bounding box center [372, 246] width 1 height 7
radio input "true"
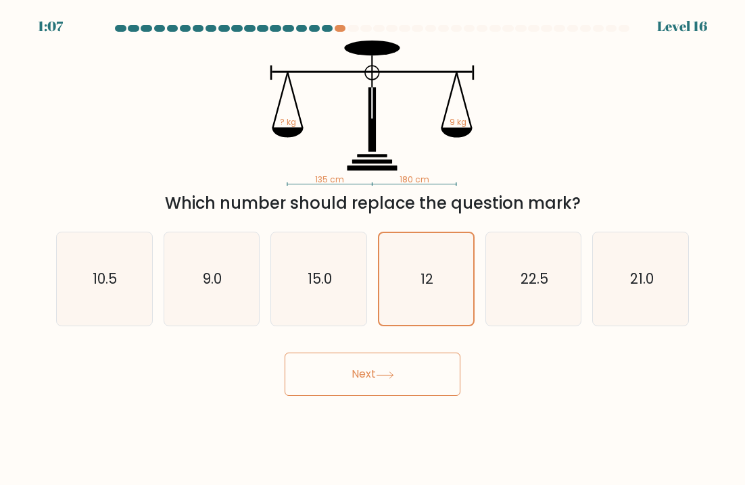
click at [427, 381] on button "Next" at bounding box center [373, 374] width 176 height 43
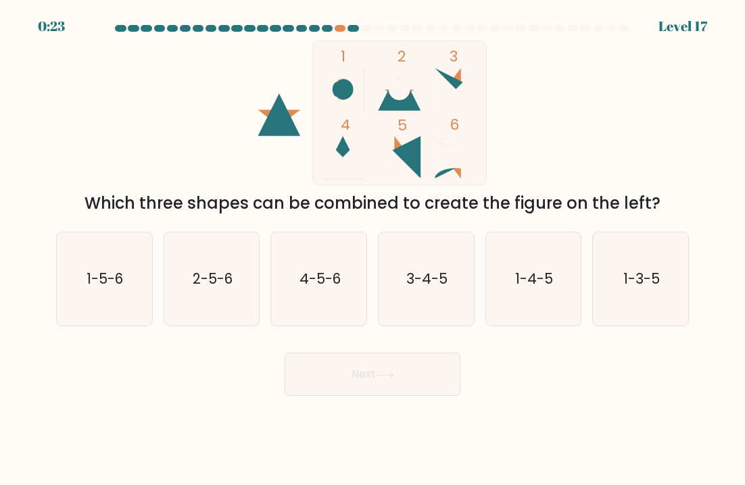
click at [449, 270] on icon "3-4-5" at bounding box center [425, 279] width 93 height 93
click at [373, 249] on input "d. 3-4-5" at bounding box center [372, 246] width 1 height 7
radio input "true"
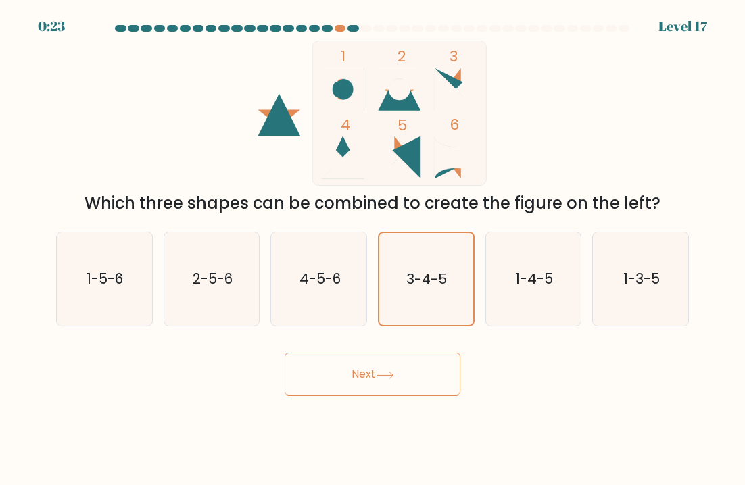
click at [450, 377] on button "Next" at bounding box center [373, 374] width 176 height 43
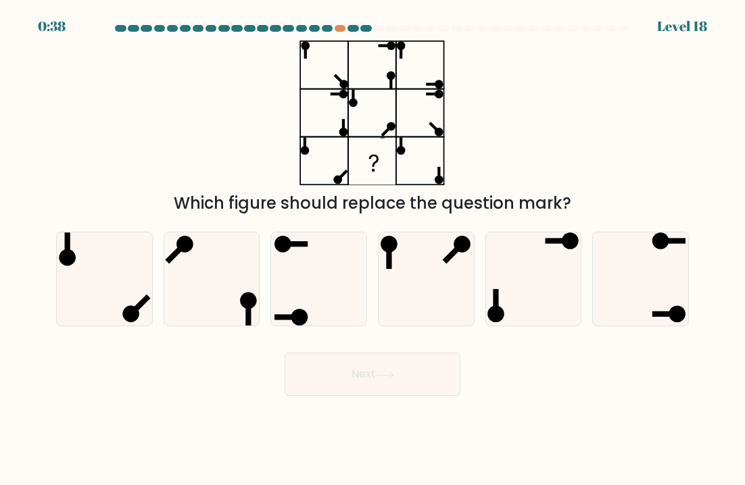
click at [531, 255] on icon at bounding box center [533, 279] width 93 height 93
click at [373, 249] on input "e." at bounding box center [372, 246] width 1 height 7
radio input "true"
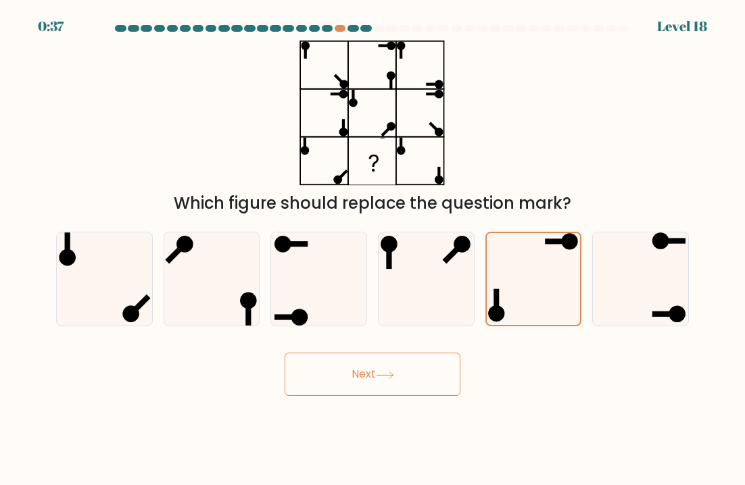
click at [422, 372] on button "Next" at bounding box center [373, 374] width 176 height 43
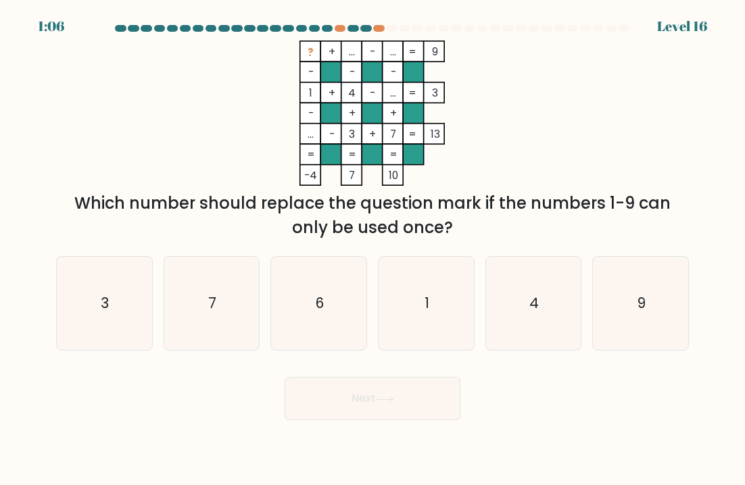
click at [534, 289] on icon "4" at bounding box center [533, 303] width 93 height 93
click at [373, 249] on input "e. 4" at bounding box center [372, 246] width 1 height 7
radio input "true"
click at [419, 411] on button "Next" at bounding box center [373, 398] width 176 height 43
click at [422, 412] on button "Next" at bounding box center [373, 398] width 176 height 43
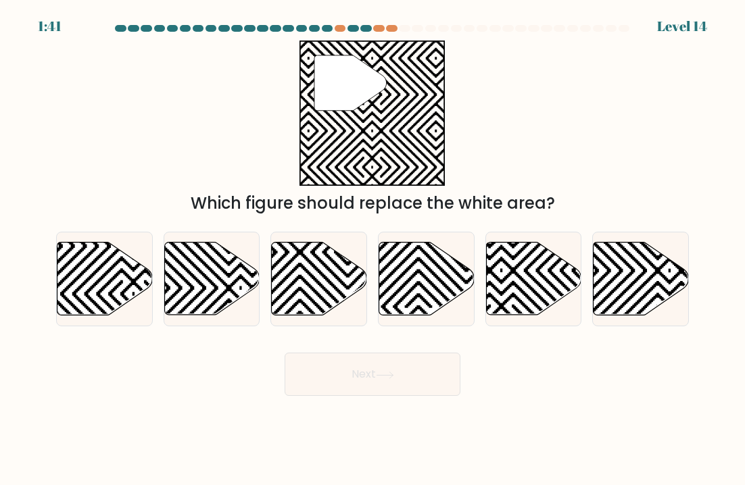
click at [101, 274] on icon at bounding box center [104, 279] width 95 height 73
click at [372, 249] on input "a." at bounding box center [372, 246] width 1 height 7
radio input "true"
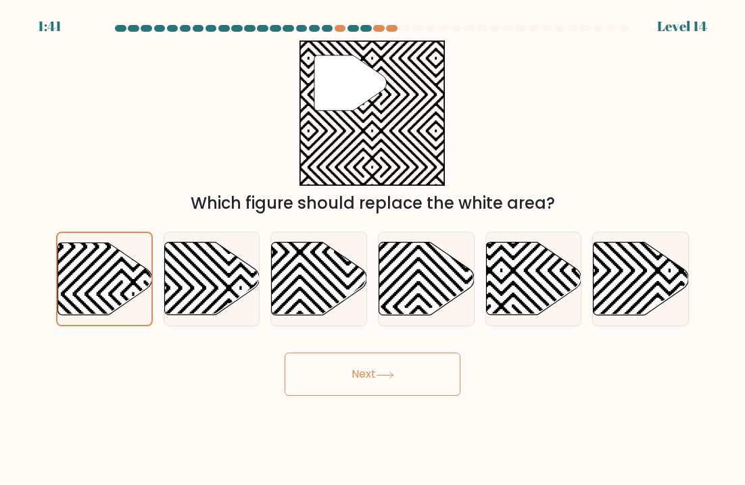
click at [420, 377] on button "Next" at bounding box center [373, 374] width 176 height 43
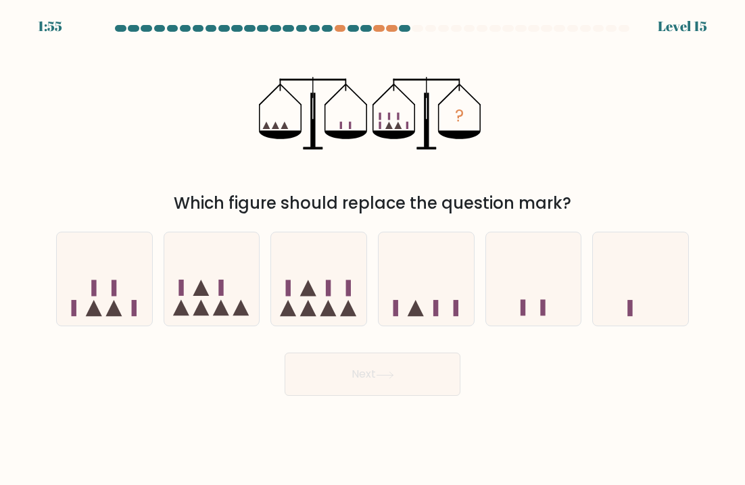
click at [213, 283] on icon at bounding box center [211, 279] width 95 height 79
click at [372, 249] on input "b." at bounding box center [372, 246] width 1 height 7
radio input "true"
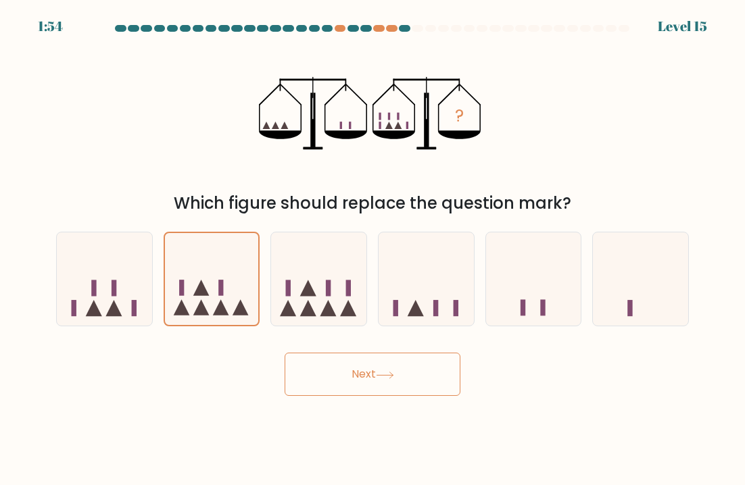
click at [425, 394] on button "Next" at bounding box center [373, 374] width 176 height 43
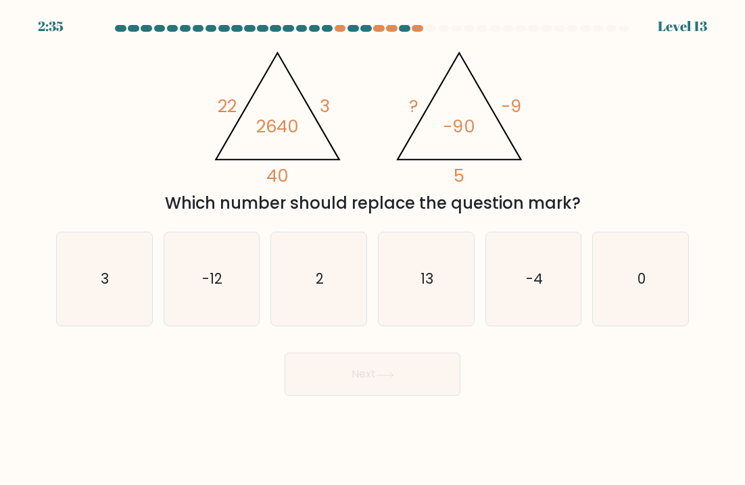
click at [535, 280] on text "-4" at bounding box center [534, 279] width 17 height 20
click at [373, 249] on input "e. -4" at bounding box center [372, 246] width 1 height 7
radio input "true"
click at [434, 385] on button "Next" at bounding box center [373, 374] width 176 height 43
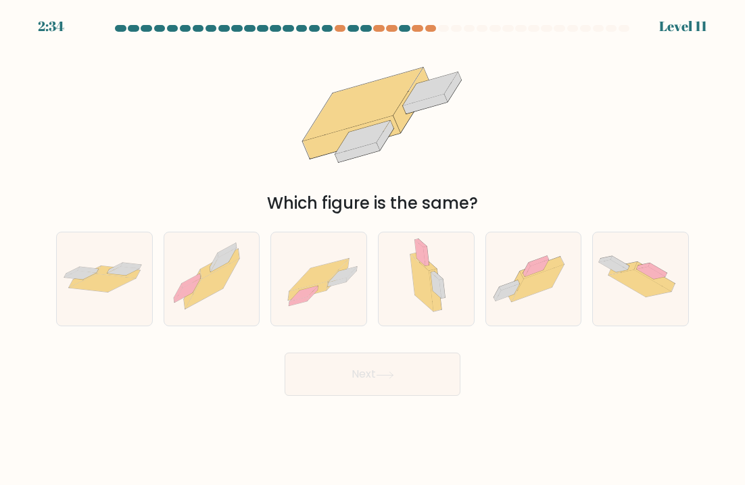
click at [433, 385] on button "Next" at bounding box center [373, 374] width 176 height 43
click at [642, 178] on div "Which figure is the same?" at bounding box center [372, 128] width 649 height 175
click at [118, 297] on icon at bounding box center [104, 279] width 95 height 39
click at [372, 249] on input "a." at bounding box center [372, 246] width 1 height 7
radio input "true"
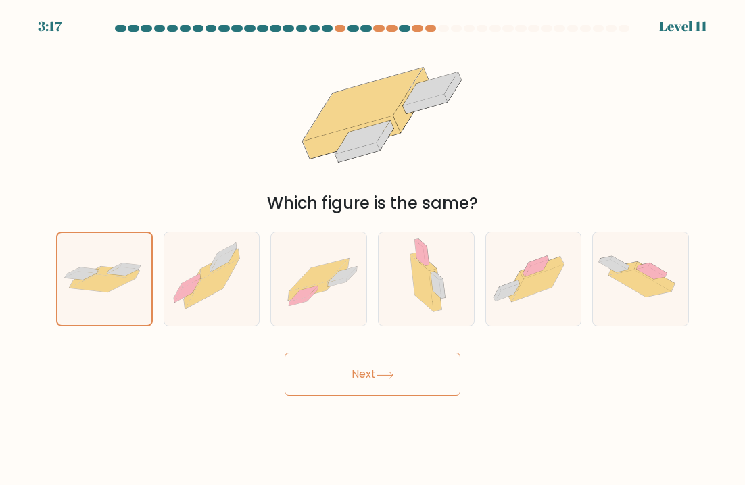
click at [427, 395] on button "Next" at bounding box center [373, 374] width 176 height 43
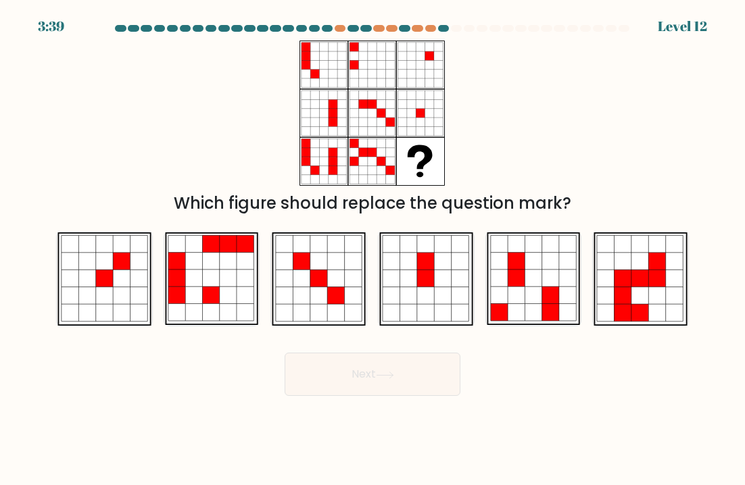
click at [139, 296] on icon at bounding box center [138, 295] width 17 height 17
click at [372, 249] on input "a." at bounding box center [372, 246] width 1 height 7
radio input "true"
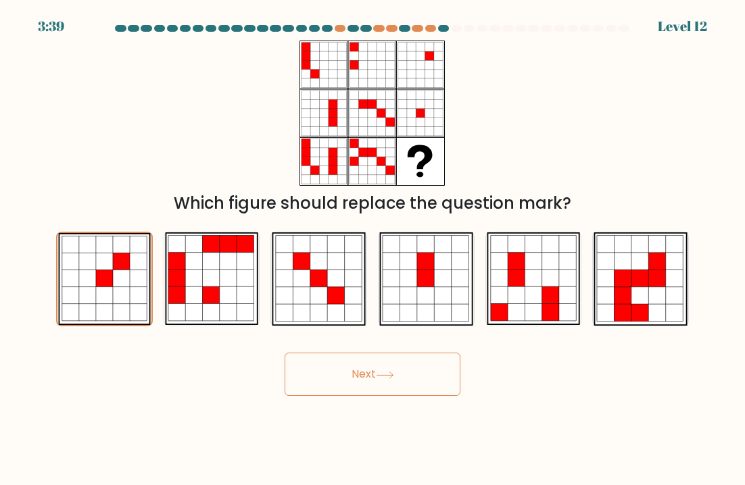
click at [452, 384] on button "Next" at bounding box center [373, 374] width 176 height 43
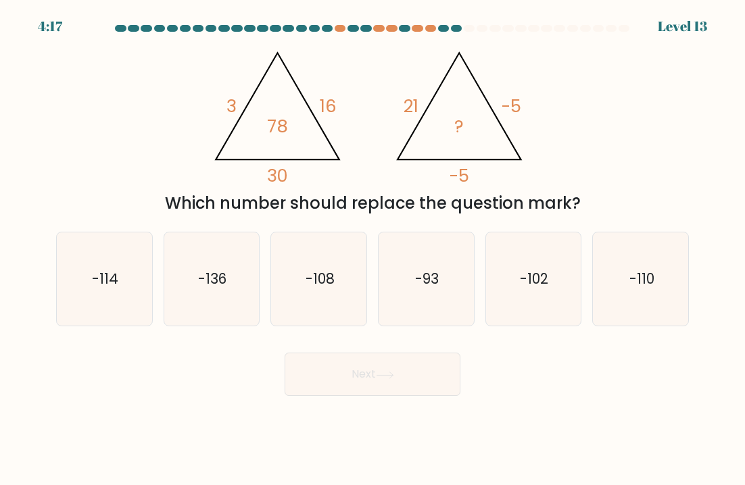
click at [554, 284] on icon "-102" at bounding box center [533, 279] width 93 height 93
click at [373, 249] on input "e. -102" at bounding box center [372, 246] width 1 height 7
radio input "true"
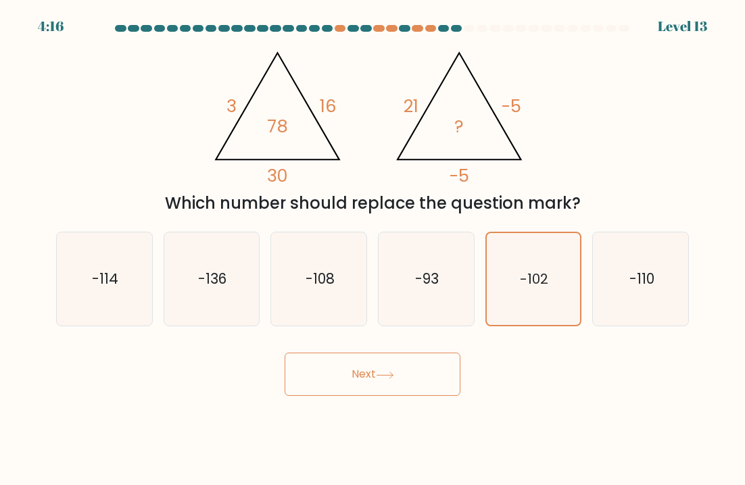
click at [677, 261] on icon "-110" at bounding box center [640, 279] width 93 height 93
click at [373, 249] on input "f. -110" at bounding box center [372, 246] width 1 height 7
radio input "true"
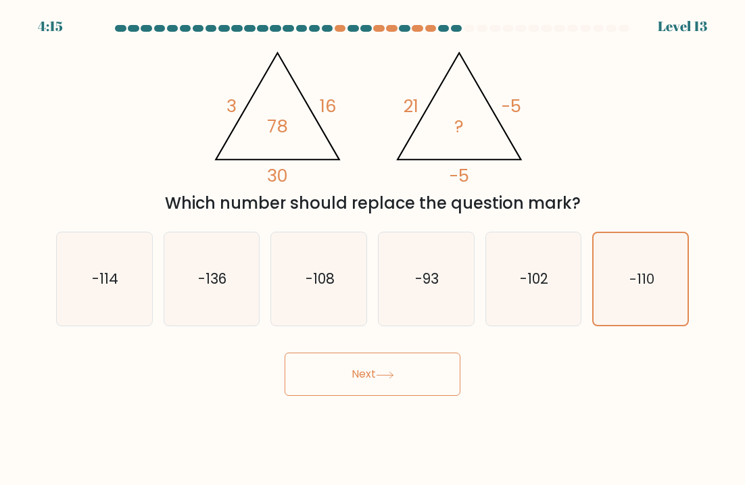
click at [402, 305] on icon "-93" at bounding box center [425, 279] width 93 height 93
click at [373, 249] on input "d. -93" at bounding box center [372, 246] width 1 height 7
radio input "true"
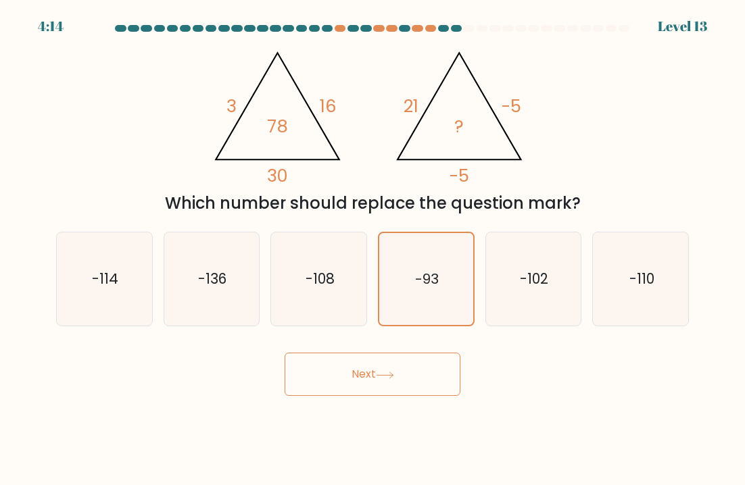
click at [428, 380] on button "Next" at bounding box center [373, 374] width 176 height 43
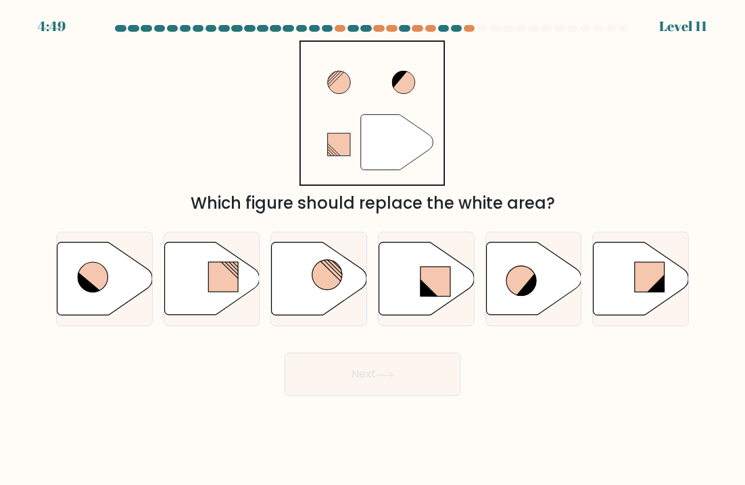
click at [439, 307] on icon at bounding box center [426, 279] width 95 height 73
click at [373, 249] on input "d." at bounding box center [372, 246] width 1 height 7
radio input "true"
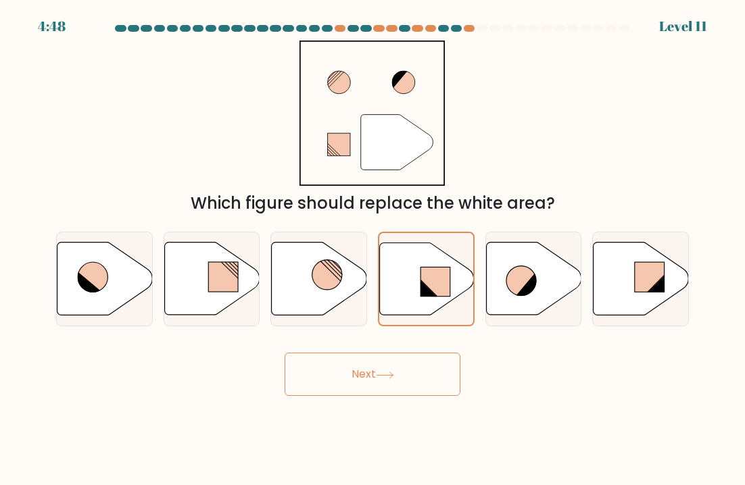
click at [327, 409] on body "4:48 Level 11" at bounding box center [372, 242] width 745 height 485
click at [312, 385] on button "Next" at bounding box center [373, 374] width 176 height 43
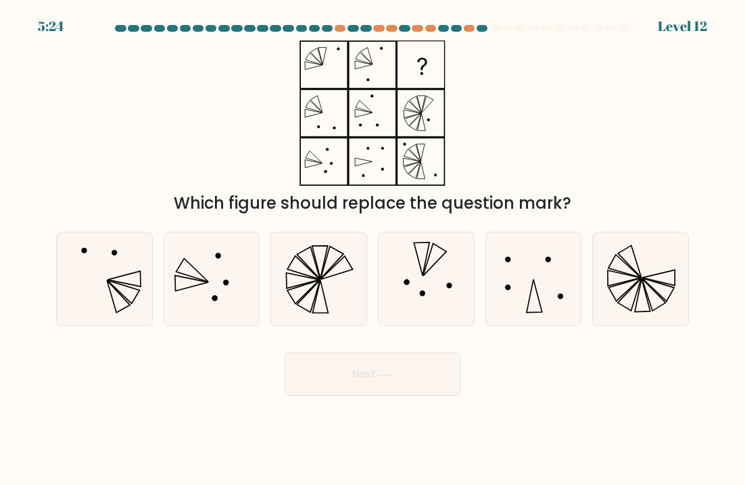
click at [293, 308] on icon at bounding box center [318, 279] width 93 height 93
click at [372, 249] on input "c." at bounding box center [372, 246] width 1 height 7
radio input "true"
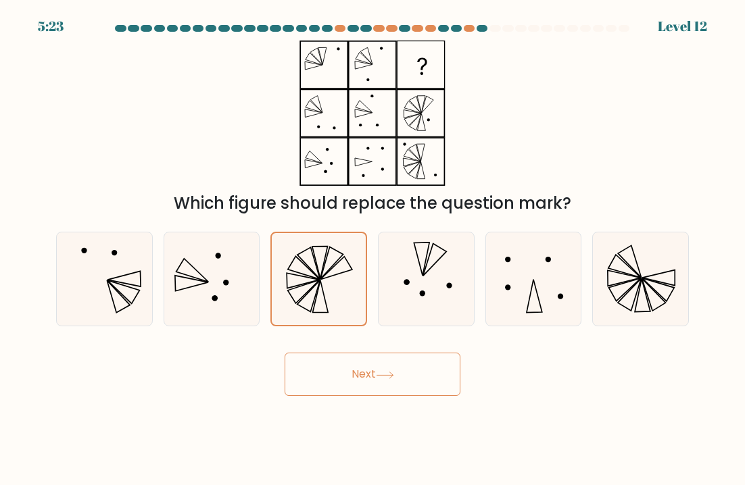
click at [329, 387] on button "Next" at bounding box center [373, 374] width 176 height 43
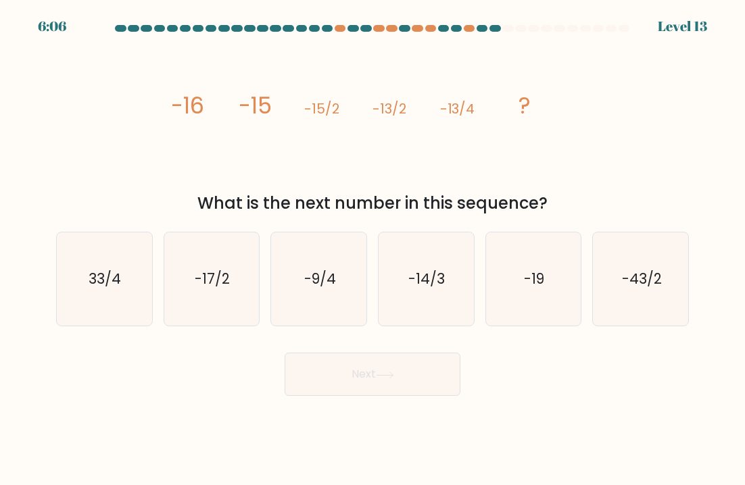
click at [535, 282] on text "-19" at bounding box center [534, 279] width 20 height 20
click at [373, 249] on input "e. -19" at bounding box center [372, 246] width 1 height 7
radio input "true"
click at [311, 373] on button "Next" at bounding box center [373, 374] width 176 height 43
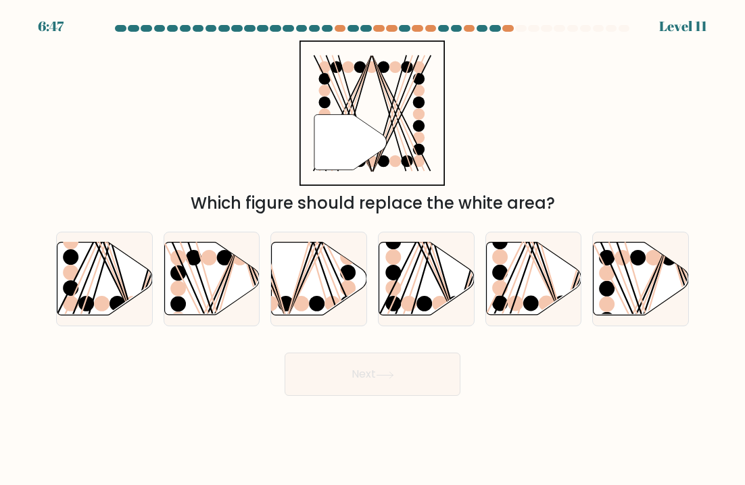
click at [109, 283] on icon at bounding box center [104, 279] width 95 height 73
click at [372, 249] on input "a." at bounding box center [372, 246] width 1 height 7
radio input "true"
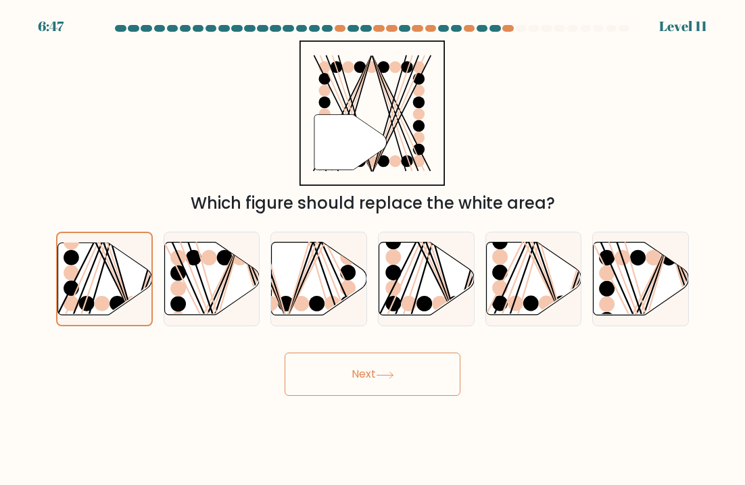
click at [308, 381] on button "Next" at bounding box center [373, 374] width 176 height 43
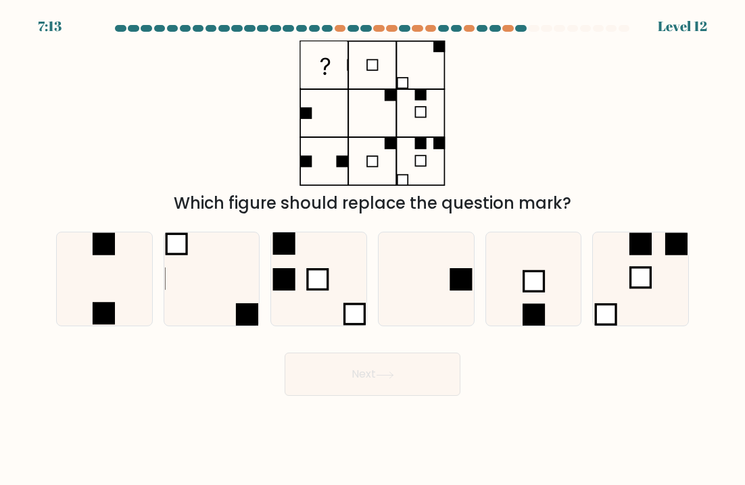
click at [459, 301] on icon at bounding box center [425, 279] width 93 height 93
click at [373, 249] on input "d." at bounding box center [372, 246] width 1 height 7
radio input "true"
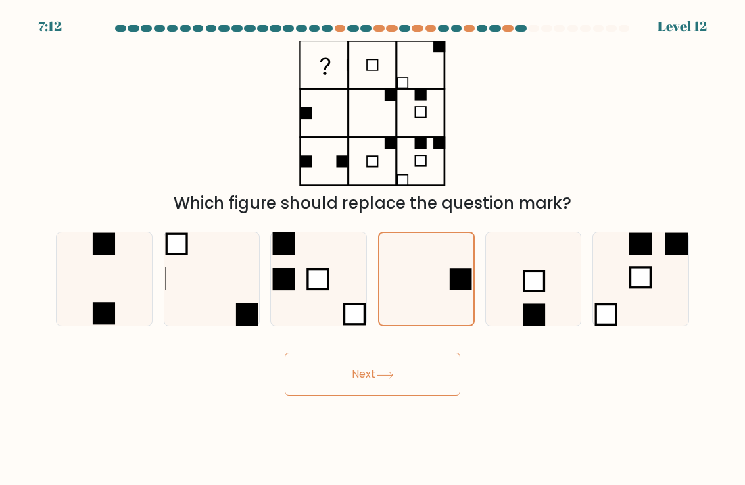
click at [289, 386] on button "Next" at bounding box center [373, 374] width 176 height 43
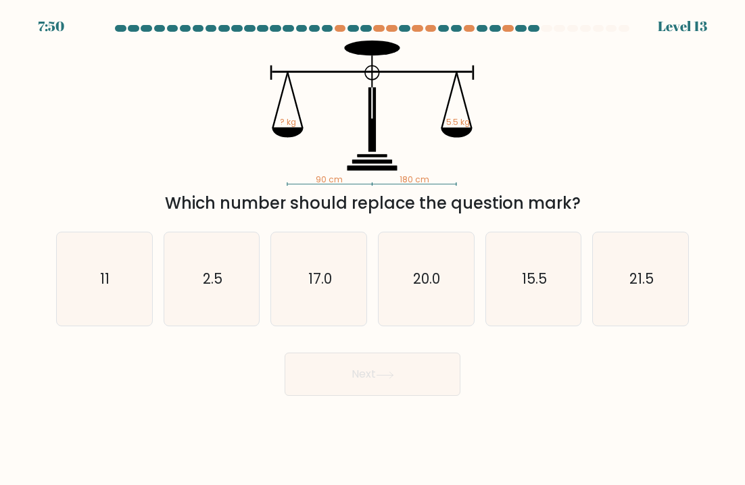
click at [308, 305] on icon "17.0" at bounding box center [318, 279] width 93 height 93
click at [372, 249] on input "c. 17.0" at bounding box center [372, 246] width 1 height 7
radio input "true"
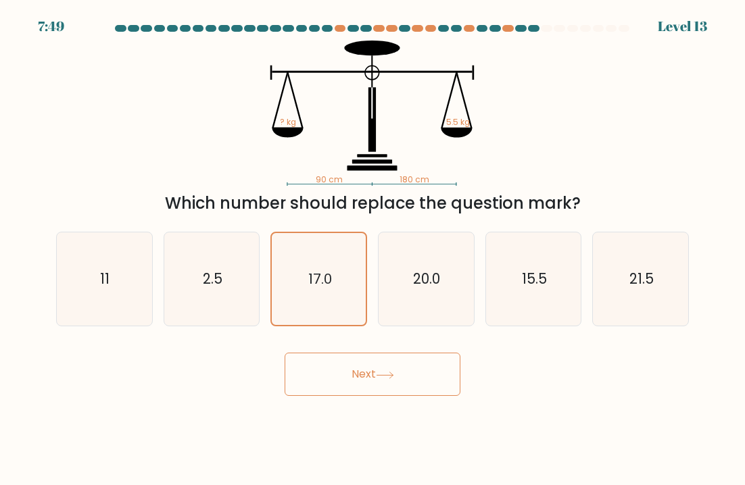
click at [309, 381] on button "Next" at bounding box center [373, 374] width 176 height 43
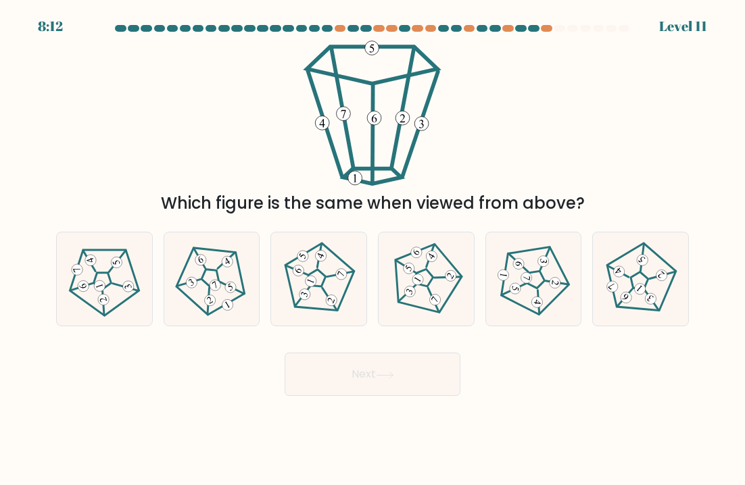
click at [654, 269] on icon at bounding box center [640, 279] width 74 height 74
click at [373, 249] on input "f." at bounding box center [372, 246] width 1 height 7
radio input "true"
click at [307, 364] on button "Next" at bounding box center [373, 374] width 176 height 43
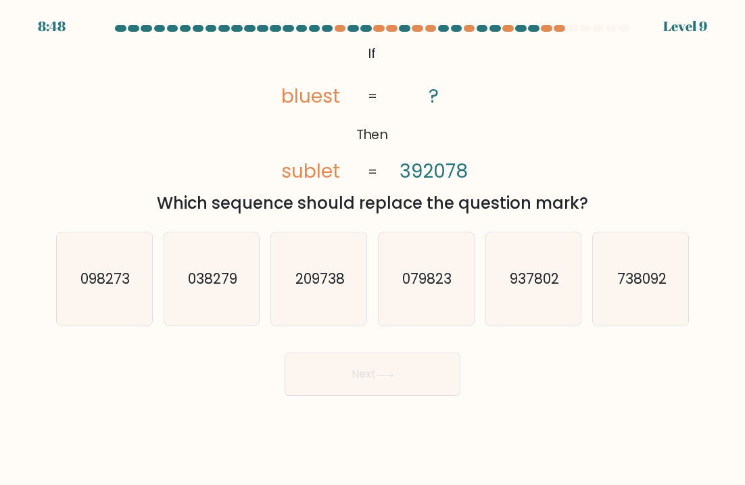
click at [658, 253] on icon "738092" at bounding box center [640, 279] width 93 height 93
click at [373, 249] on input "f. 738092" at bounding box center [372, 246] width 1 height 7
radio input "true"
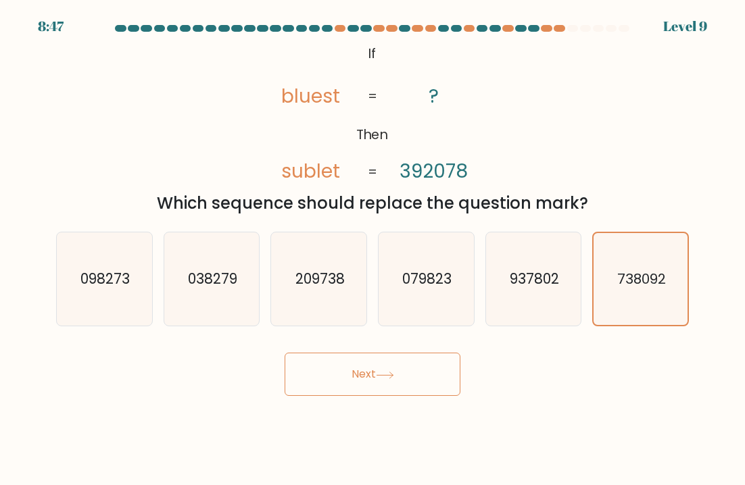
click at [313, 383] on button "Next" at bounding box center [373, 374] width 176 height 43
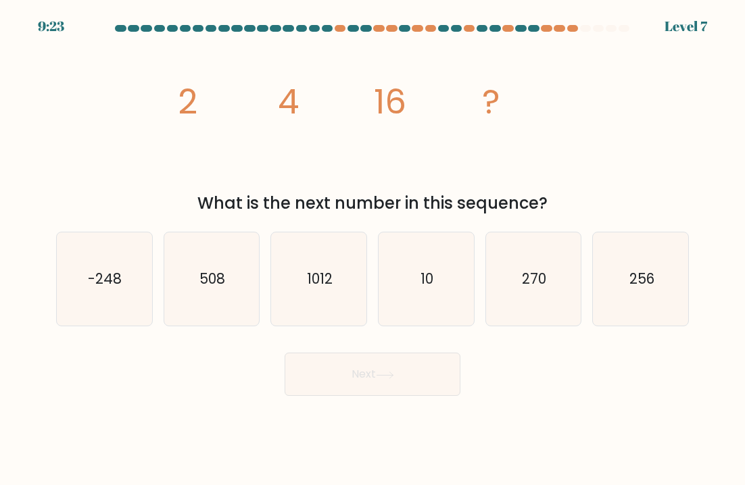
click at [564, 299] on icon "270" at bounding box center [533, 279] width 93 height 93
click at [373, 249] on input "e. 270" at bounding box center [372, 246] width 1 height 7
radio input "true"
click at [313, 388] on button "Next" at bounding box center [373, 374] width 176 height 43
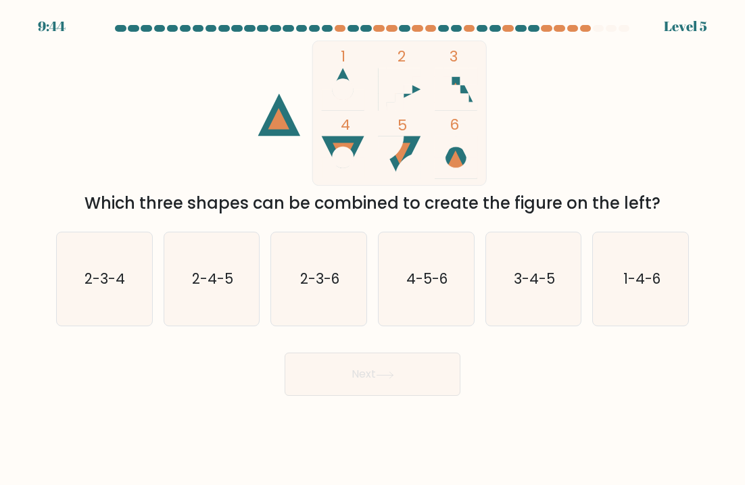
click at [670, 253] on icon "1-4-6" at bounding box center [640, 279] width 93 height 93
click at [373, 249] on input "f. 1-4-6" at bounding box center [372, 246] width 1 height 7
radio input "true"
click at [355, 379] on button "Next" at bounding box center [373, 374] width 176 height 43
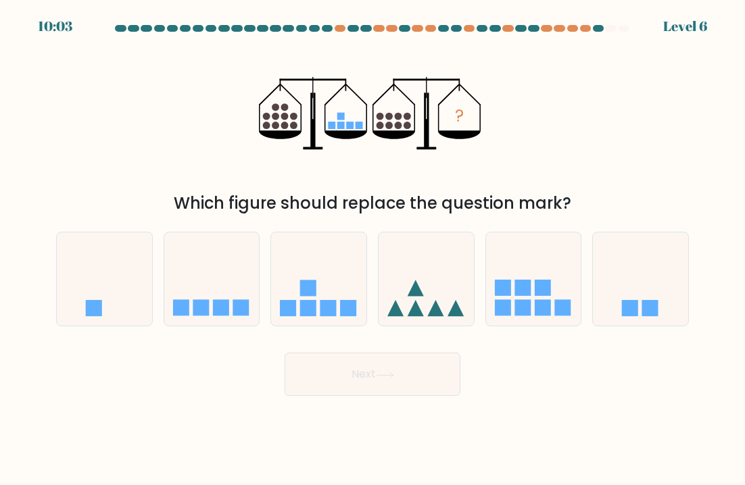
click at [193, 317] on icon at bounding box center [211, 279] width 95 height 79
click at [372, 249] on input "b." at bounding box center [372, 246] width 1 height 7
radio input "true"
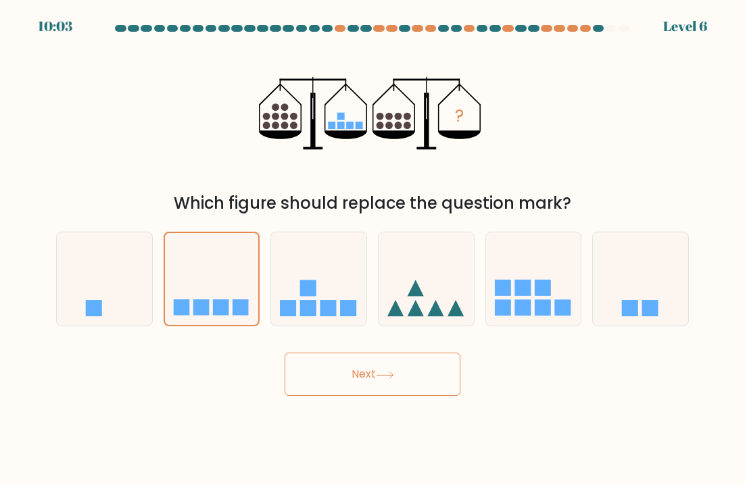
click at [422, 382] on button "Next" at bounding box center [373, 374] width 176 height 43
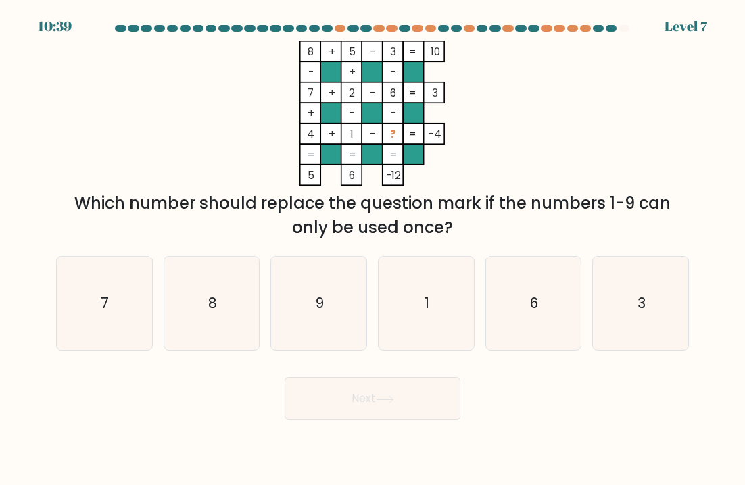
click at [541, 266] on icon "6" at bounding box center [533, 303] width 93 height 93
click at [373, 249] on input "e. 6" at bounding box center [372, 246] width 1 height 7
radio input "true"
click at [526, 313] on icon "6" at bounding box center [533, 304] width 92 height 92
click at [373, 249] on input "e. 6" at bounding box center [372, 246] width 1 height 7
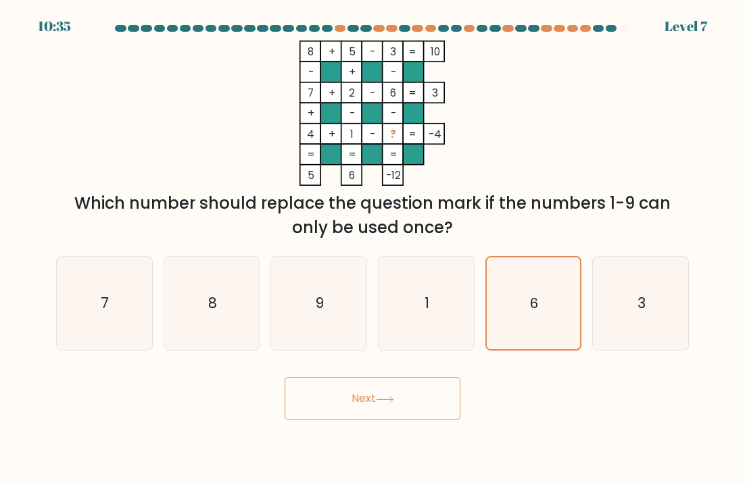
click at [585, 370] on div "Next" at bounding box center [372, 393] width 649 height 53
click at [347, 325] on icon "9" at bounding box center [318, 303] width 93 height 93
click at [372, 249] on input "c. 9" at bounding box center [372, 246] width 1 height 7
radio input "true"
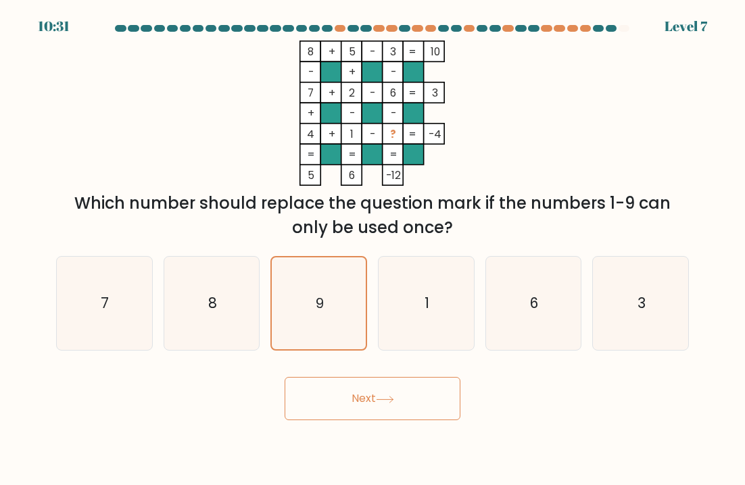
click at [431, 393] on button "Next" at bounding box center [373, 398] width 176 height 43
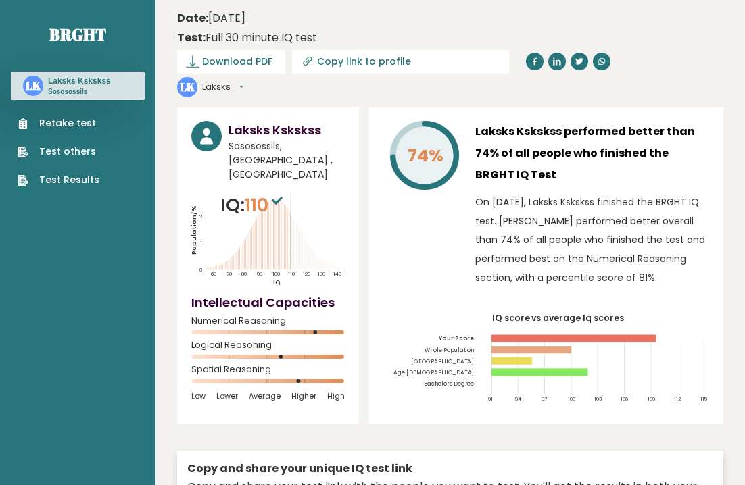
click at [274, 191] on sup at bounding box center [277, 200] width 18 height 19
click at [293, 139] on span "Sososossils, Chile , Lasolslso" at bounding box center [286, 160] width 116 height 43
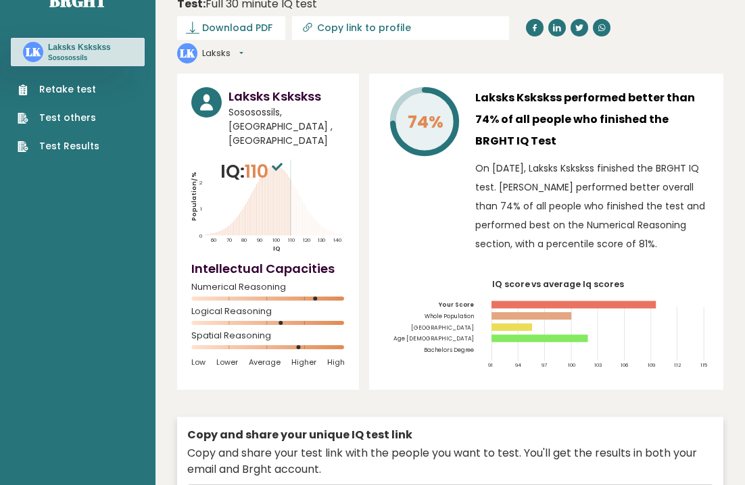
scroll to position [32, 0]
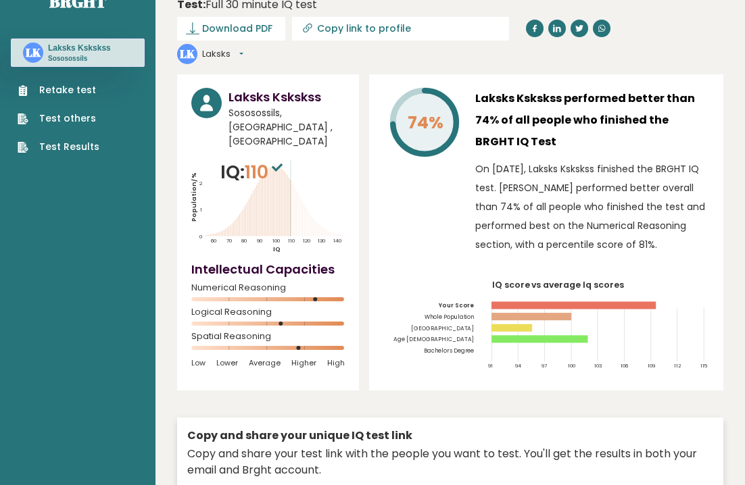
click at [649, 353] on icon "IQ score vs average Iq scores 91 94 97 100 103 106 109 112 115 Your Score Whole…" at bounding box center [546, 330] width 326 height 96
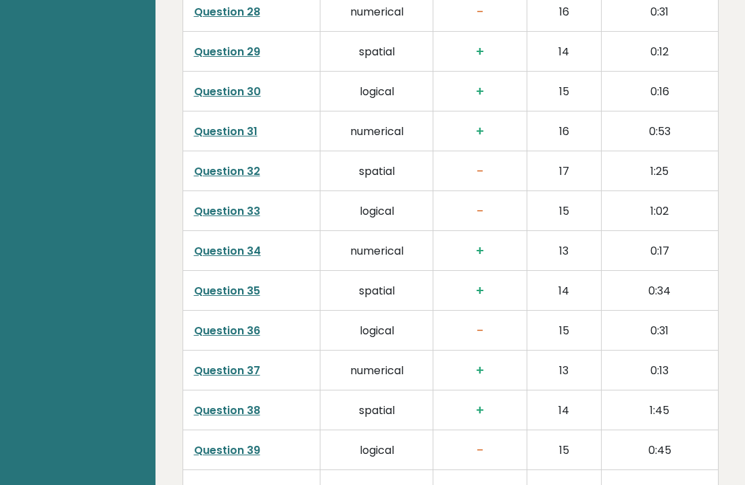
scroll to position [3572, 0]
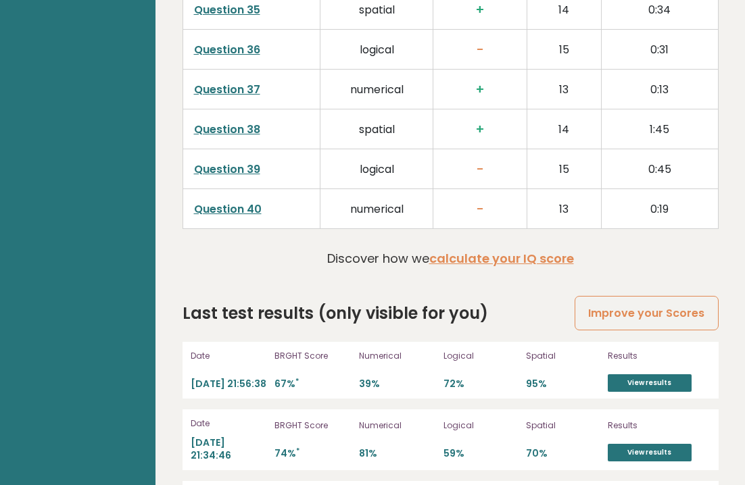
click at [669, 375] on link "View results" at bounding box center [650, 384] width 84 height 18
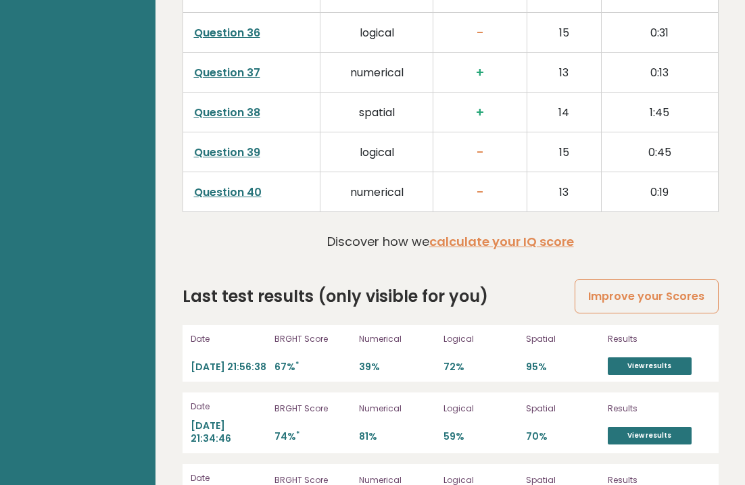
click at [671, 427] on link "View results" at bounding box center [650, 436] width 84 height 18
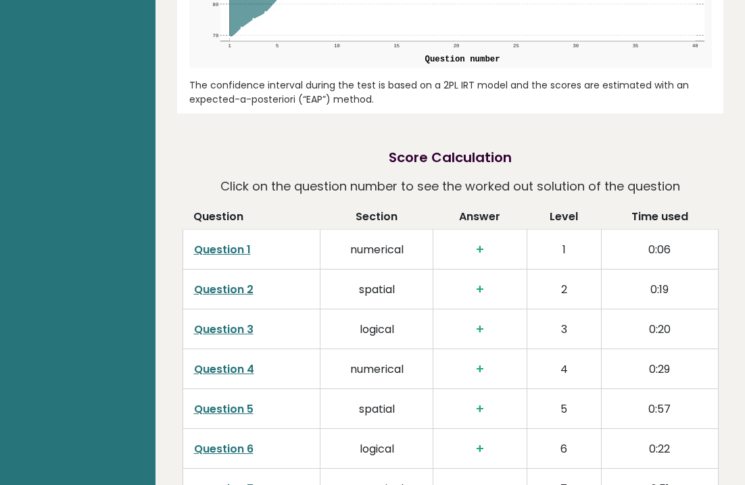
scroll to position [1939, 0]
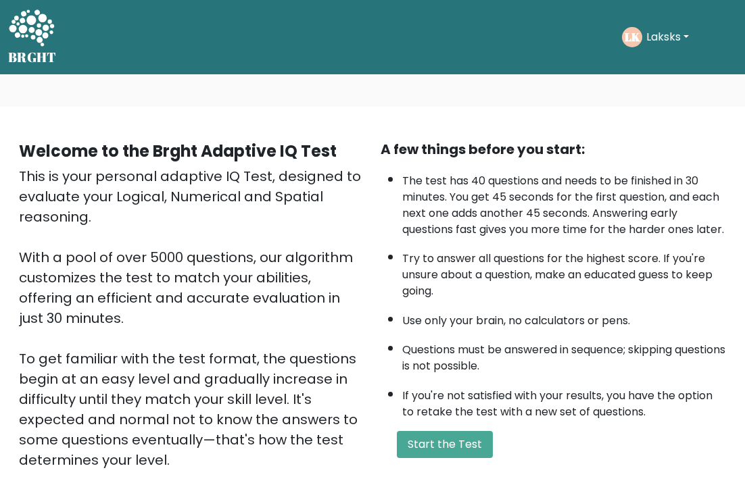
scroll to position [119, 0]
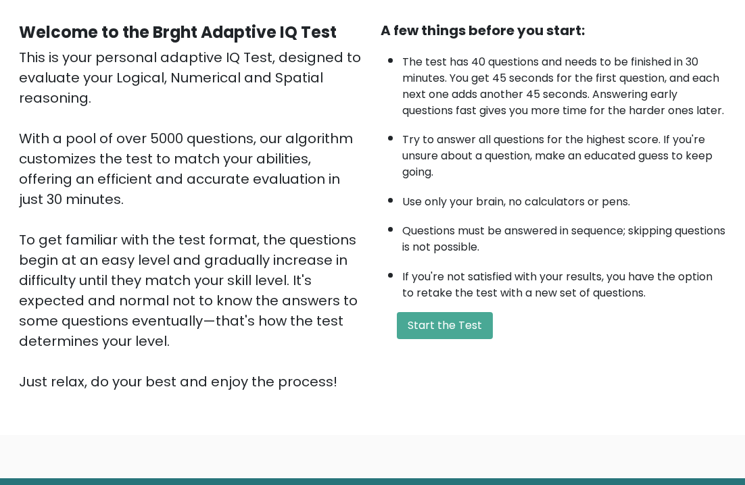
click at [467, 339] on button "Start the Test" at bounding box center [445, 325] width 96 height 27
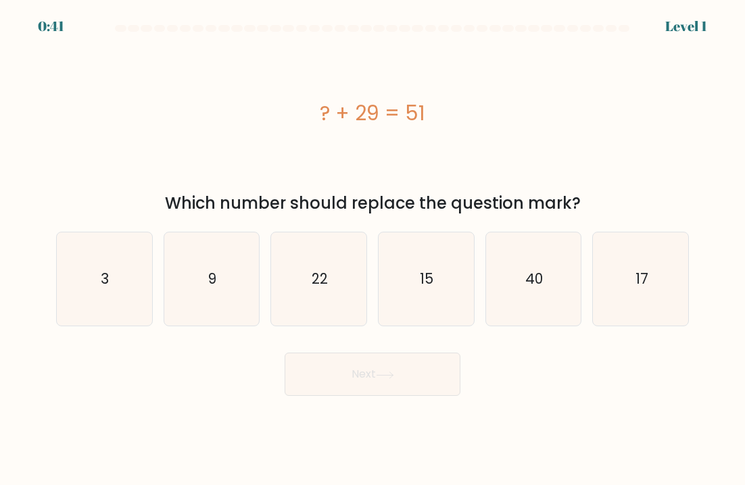
click at [539, 305] on icon "40" at bounding box center [533, 279] width 93 height 93
click at [373, 249] on input "e. 40" at bounding box center [372, 246] width 1 height 7
radio input "true"
click at [331, 384] on button "Next" at bounding box center [373, 374] width 176 height 43
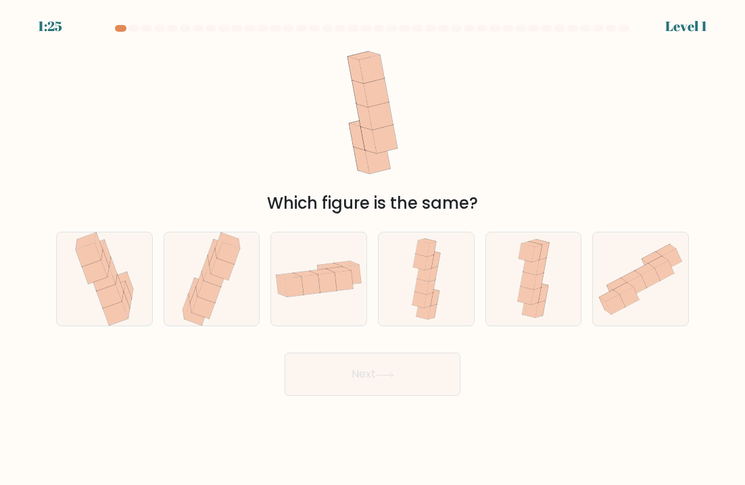
click at [330, 379] on button "Next" at bounding box center [373, 374] width 176 height 43
click at [330, 374] on button "Next" at bounding box center [373, 374] width 176 height 43
click at [555, 262] on icon at bounding box center [533, 279] width 43 height 93
click at [373, 249] on input "e." at bounding box center [372, 246] width 1 height 7
radio input "true"
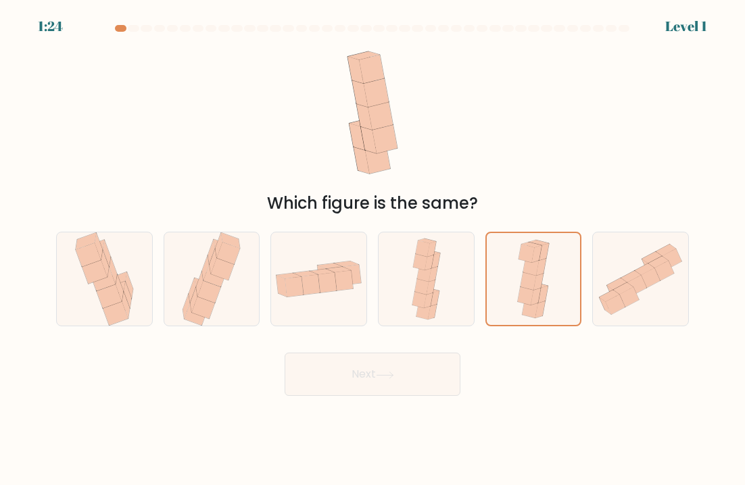
click at [339, 375] on button "Next" at bounding box center [373, 374] width 176 height 43
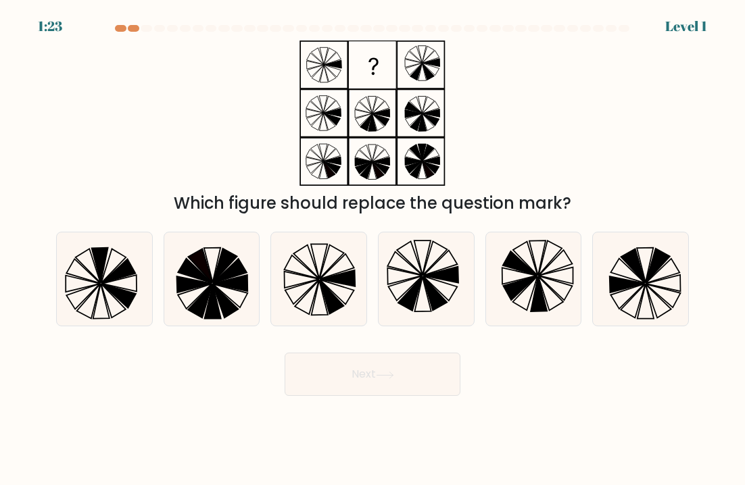
click at [654, 282] on icon at bounding box center [663, 283] width 35 height 16
click at [373, 249] on input "f." at bounding box center [372, 246] width 1 height 7
radio input "true"
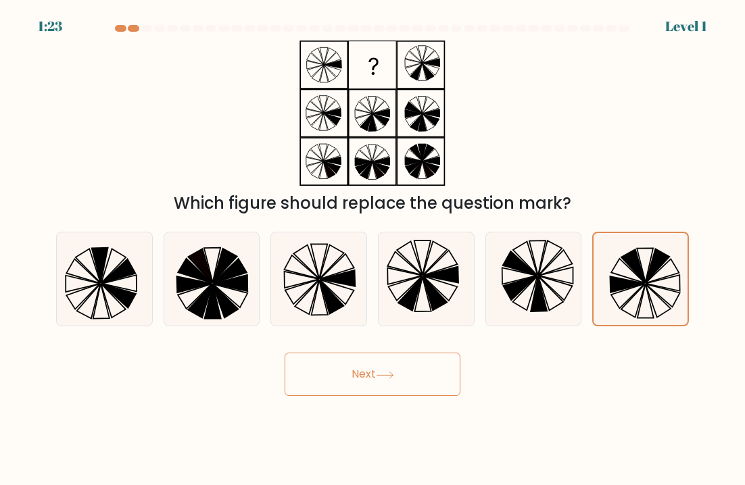
click at [341, 375] on button "Next" at bounding box center [373, 374] width 176 height 43
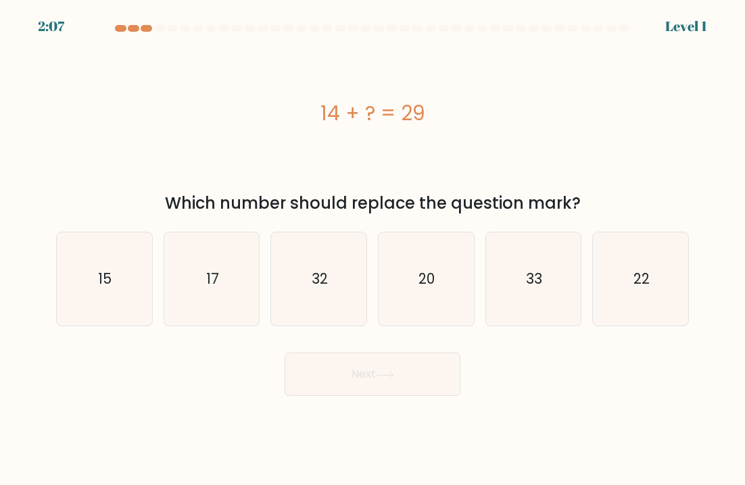
click at [557, 276] on icon "33" at bounding box center [533, 279] width 93 height 93
click at [373, 249] on input "e. 33" at bounding box center [372, 246] width 1 height 7
radio input "true"
click at [340, 380] on button "Next" at bounding box center [373, 374] width 176 height 43
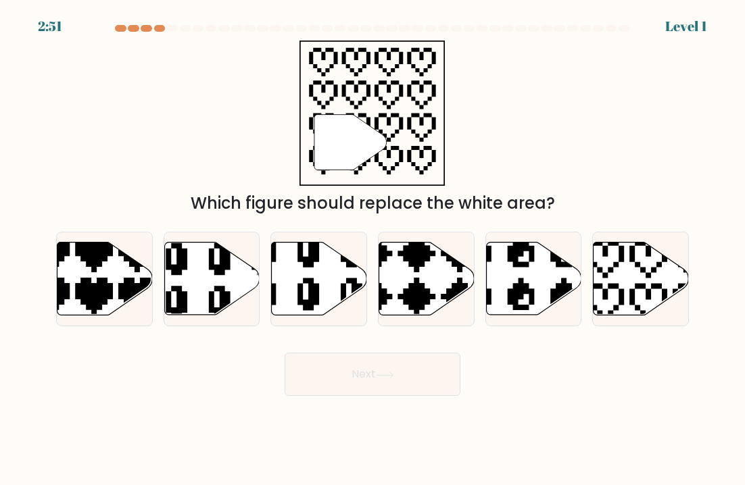
click at [276, 307] on icon at bounding box center [319, 279] width 95 height 73
click at [372, 249] on input "c." at bounding box center [372, 246] width 1 height 7
radio input "true"
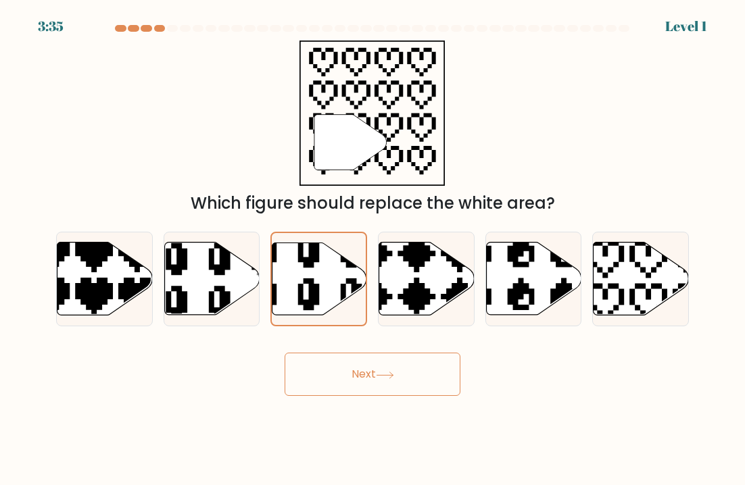
click at [331, 378] on button "Next" at bounding box center [373, 374] width 176 height 43
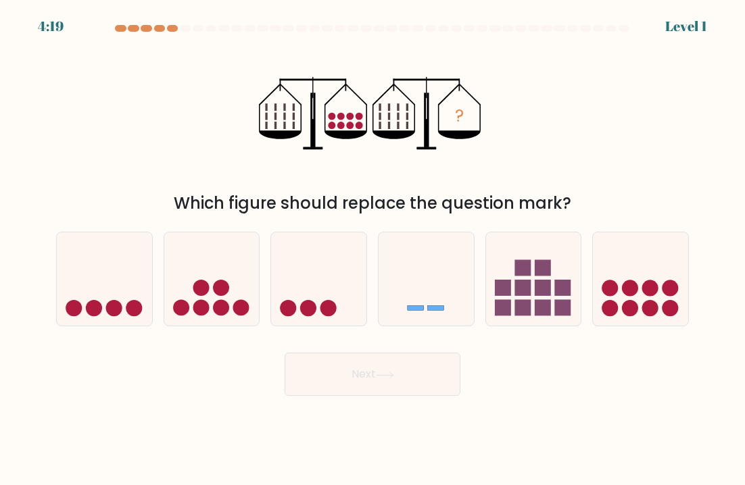
click at [239, 300] on icon at bounding box center [211, 279] width 95 height 79
click at [372, 249] on input "b." at bounding box center [372, 246] width 1 height 7
radio input "true"
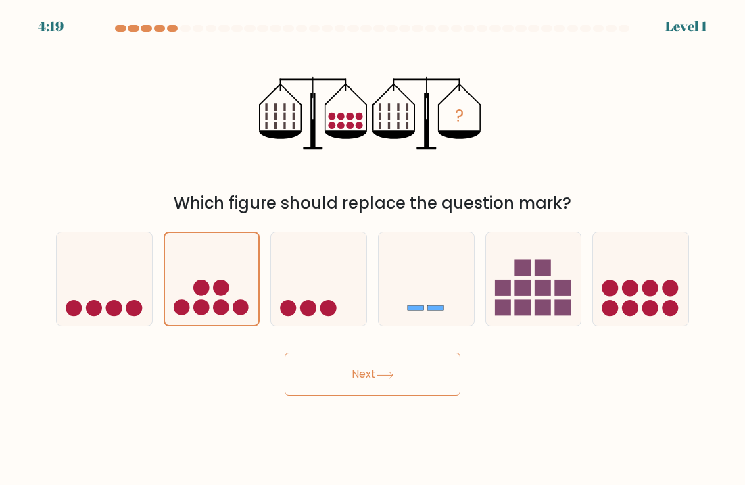
click at [324, 385] on button "Next" at bounding box center [373, 374] width 176 height 43
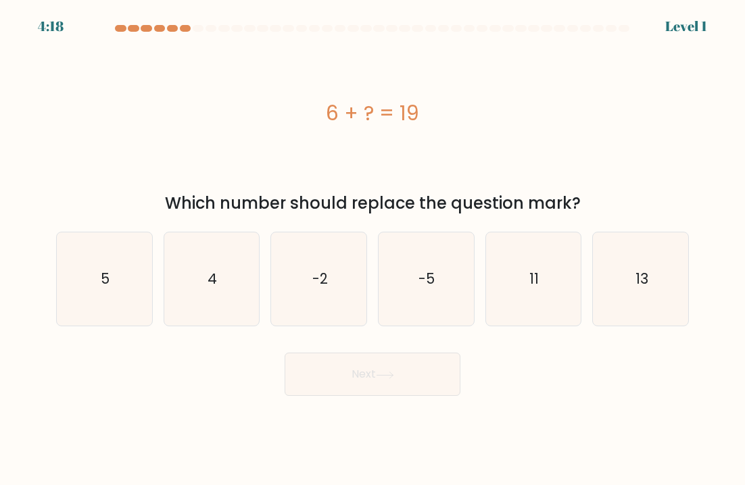
click at [562, 281] on icon "11" at bounding box center [533, 279] width 93 height 93
click at [373, 249] on input "e. 11" at bounding box center [372, 246] width 1 height 7
radio input "true"
click at [328, 384] on button "Next" at bounding box center [373, 374] width 176 height 43
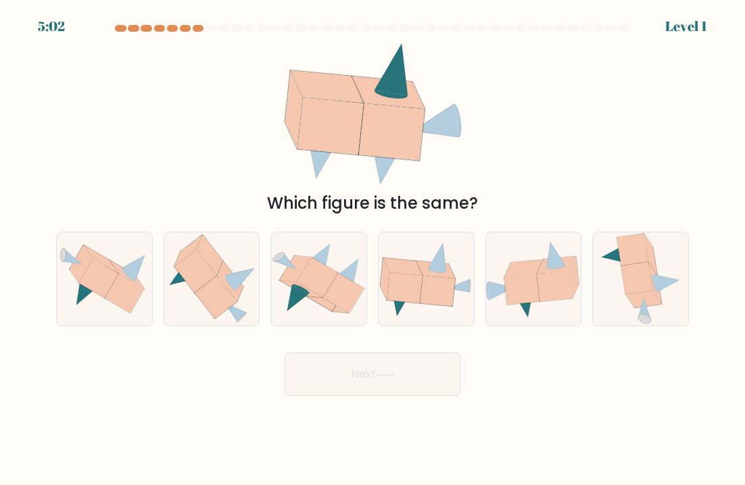
click at [654, 273] on icon at bounding box center [654, 283] width 13 height 41
click at [373, 249] on input "f." at bounding box center [372, 246] width 1 height 7
radio input "true"
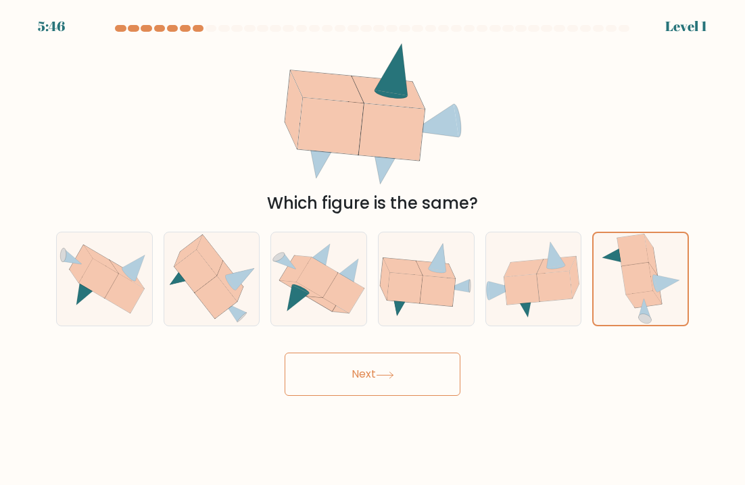
click at [328, 387] on button "Next" at bounding box center [373, 374] width 176 height 43
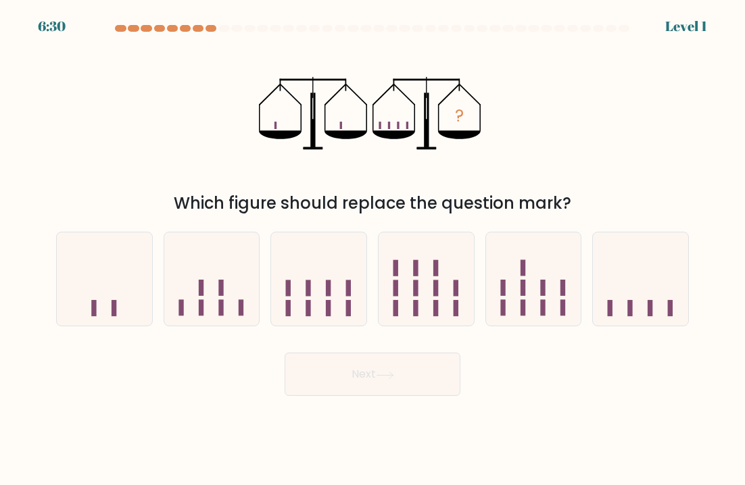
click at [569, 279] on icon at bounding box center [533, 279] width 95 height 79
click at [373, 249] on input "e." at bounding box center [372, 246] width 1 height 7
radio input "true"
click at [318, 378] on button "Next" at bounding box center [373, 374] width 176 height 43
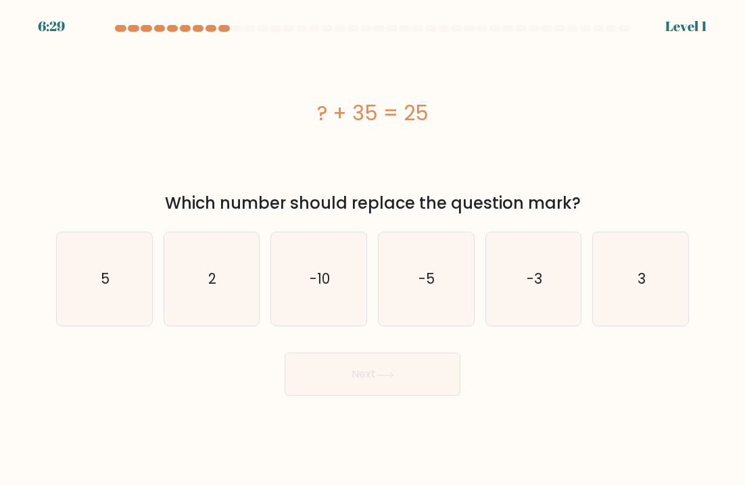
click at [552, 284] on icon "-3" at bounding box center [533, 279] width 93 height 93
click at [373, 249] on input "e. -3" at bounding box center [372, 246] width 1 height 7
radio input "true"
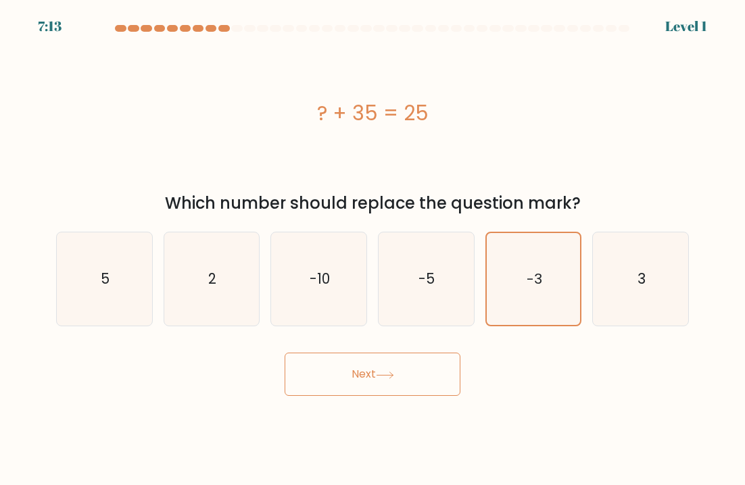
click at [320, 378] on button "Next" at bounding box center [373, 374] width 176 height 43
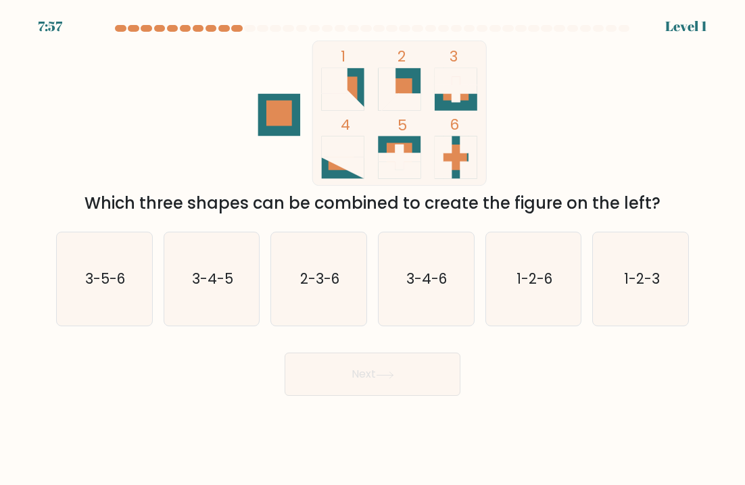
click at [654, 272] on text "1-2-3" at bounding box center [641, 279] width 36 height 20
click at [373, 249] on input "f. 1-2-3" at bounding box center [372, 246] width 1 height 7
radio input "true"
click at [324, 385] on button "Next" at bounding box center [373, 374] width 176 height 43
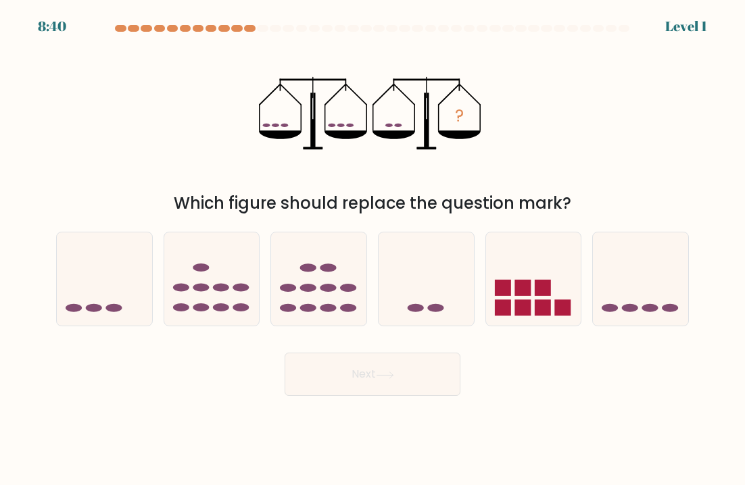
click at [538, 293] on rect at bounding box center [543, 288] width 16 height 16
click at [373, 249] on input "e." at bounding box center [372, 246] width 1 height 7
radio input "true"
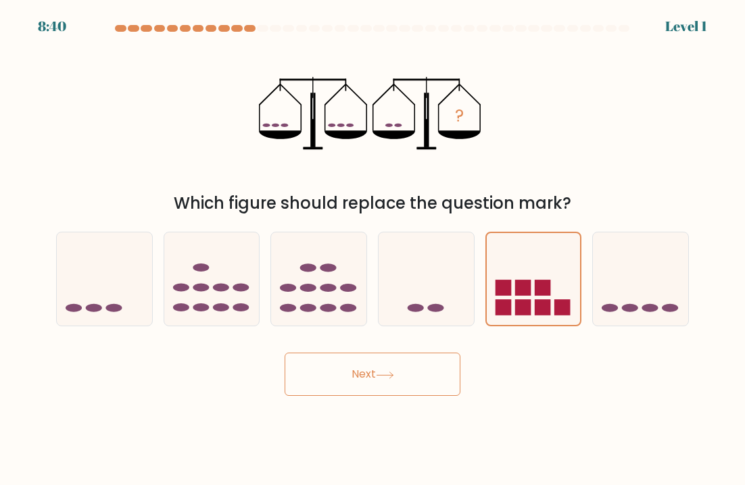
click at [327, 379] on button "Next" at bounding box center [373, 374] width 176 height 43
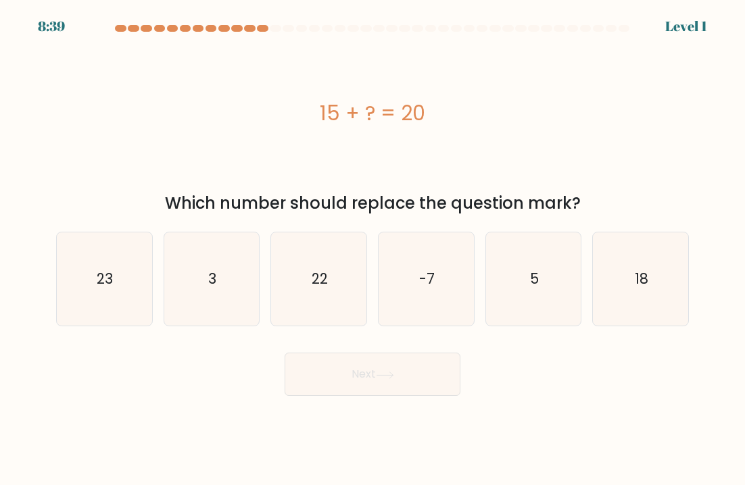
click at [646, 278] on text "18" at bounding box center [642, 279] width 14 height 20
click at [373, 249] on input "f. 18" at bounding box center [372, 246] width 1 height 7
radio input "true"
click at [328, 381] on button "Next" at bounding box center [373, 374] width 176 height 43
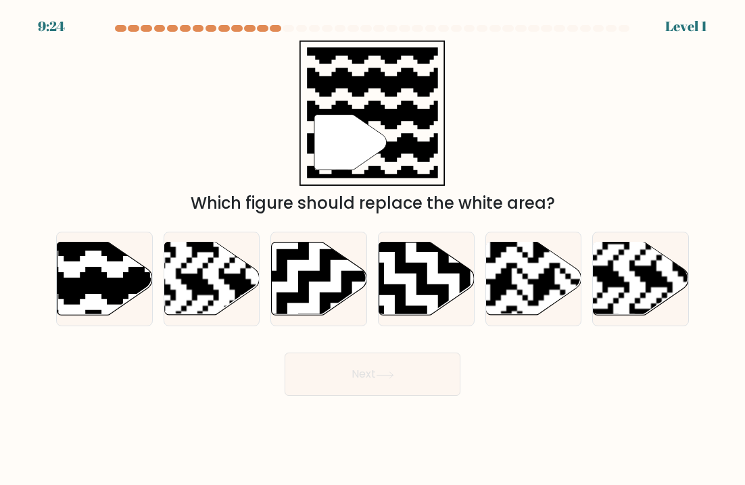
click at [199, 289] on rect at bounding box center [240, 241] width 172 height 172
click at [372, 249] on input "b." at bounding box center [372, 246] width 1 height 7
radio input "true"
click at [316, 385] on button "Next" at bounding box center [373, 374] width 176 height 43
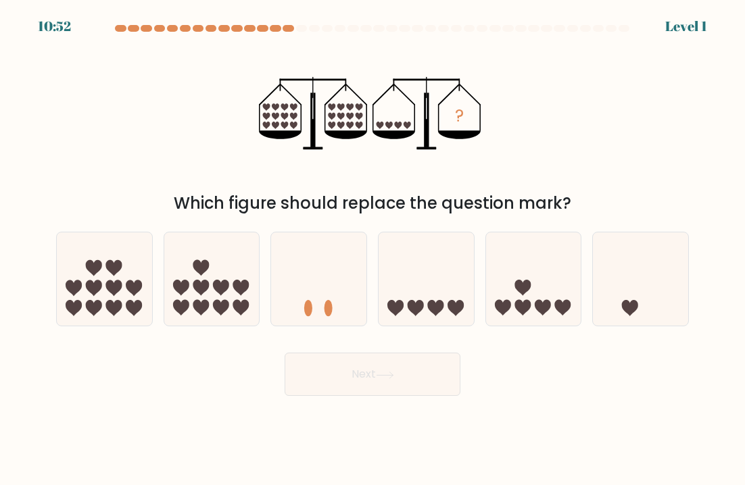
click at [260, 299] on div at bounding box center [212, 279] width 97 height 95
click at [372, 249] on input "b." at bounding box center [372, 246] width 1 height 7
radio input "true"
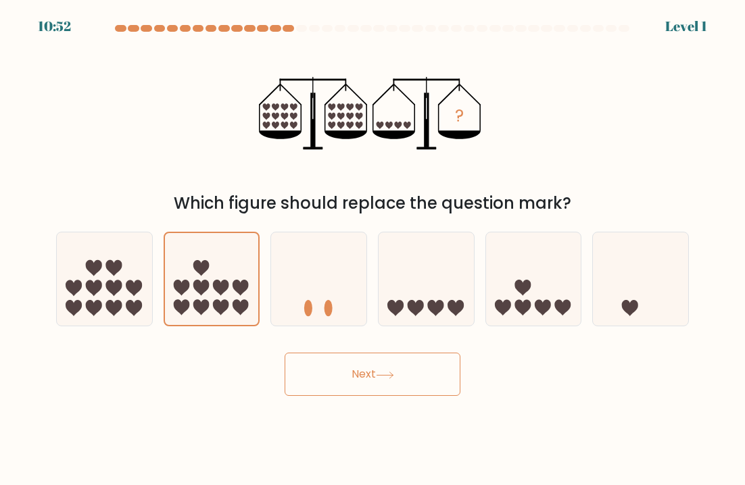
click at [226, 301] on icon at bounding box center [221, 307] width 16 height 16
click at [372, 249] on input "b." at bounding box center [372, 246] width 1 height 7
click at [318, 370] on button "Next" at bounding box center [373, 374] width 176 height 43
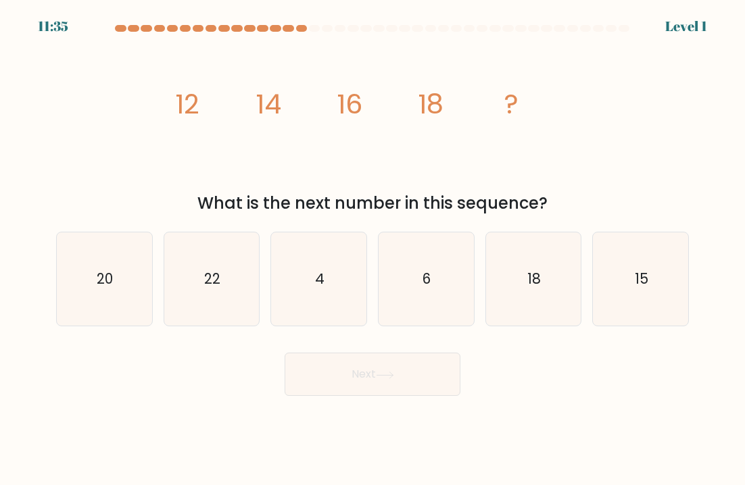
click at [233, 306] on icon "22" at bounding box center [211, 279] width 93 height 93
click at [372, 249] on input "b. 22" at bounding box center [372, 246] width 1 height 7
radio input "true"
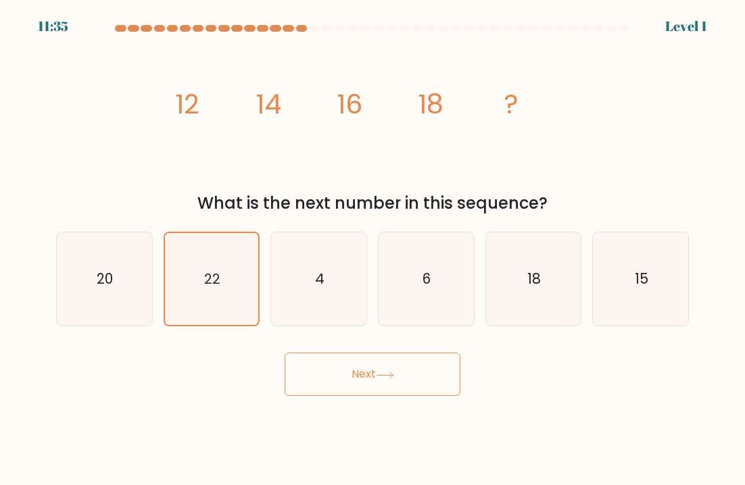
click at [318, 382] on button "Next" at bounding box center [373, 374] width 176 height 43
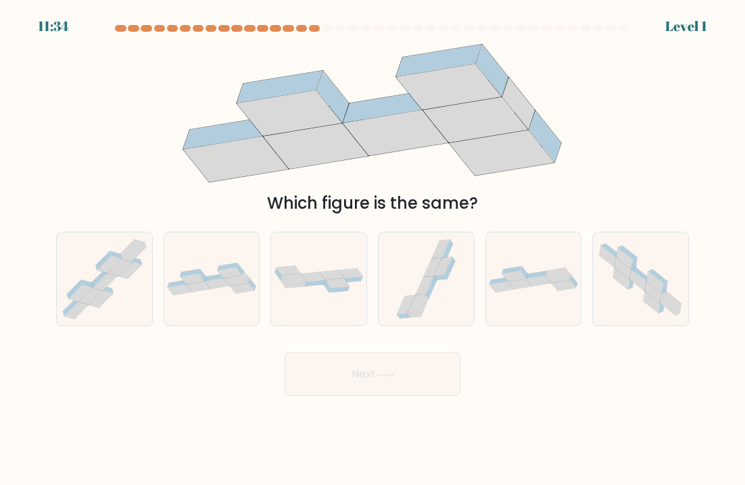
click at [231, 291] on icon at bounding box center [211, 279] width 95 height 32
click at [372, 249] on input "b." at bounding box center [372, 246] width 1 height 7
radio input "true"
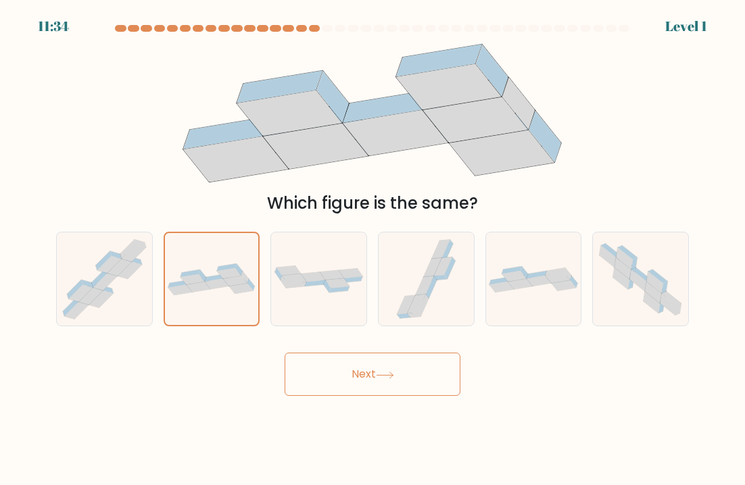
click at [319, 373] on button "Next" at bounding box center [373, 374] width 176 height 43
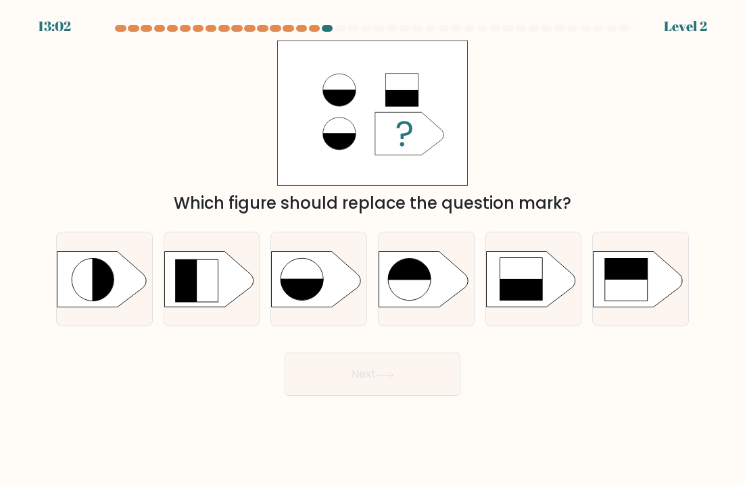
click at [228, 289] on icon at bounding box center [208, 278] width 89 height 55
click at [372, 249] on input "b." at bounding box center [372, 246] width 1 height 7
radio input "true"
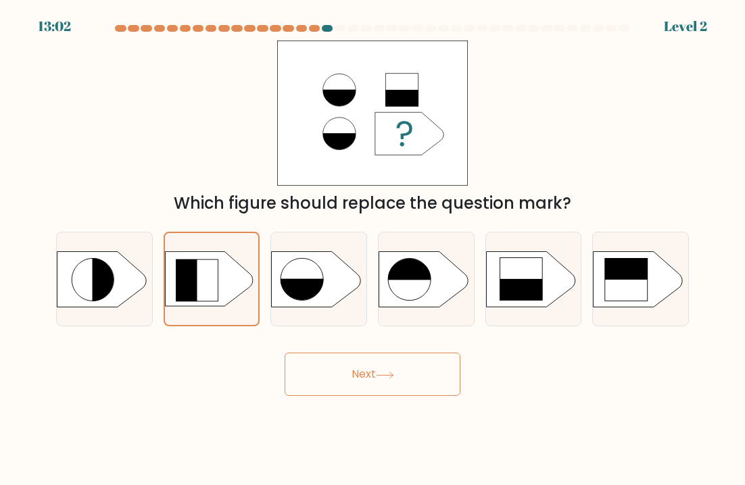
click at [317, 377] on button "Next" at bounding box center [373, 374] width 176 height 43
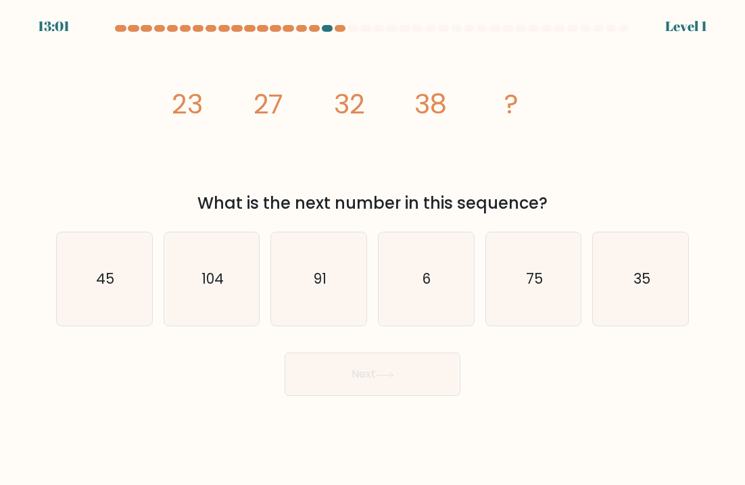
click at [256, 299] on icon "104" at bounding box center [211, 279] width 93 height 93
click at [372, 249] on input "b. 104" at bounding box center [372, 246] width 1 height 7
radio input "true"
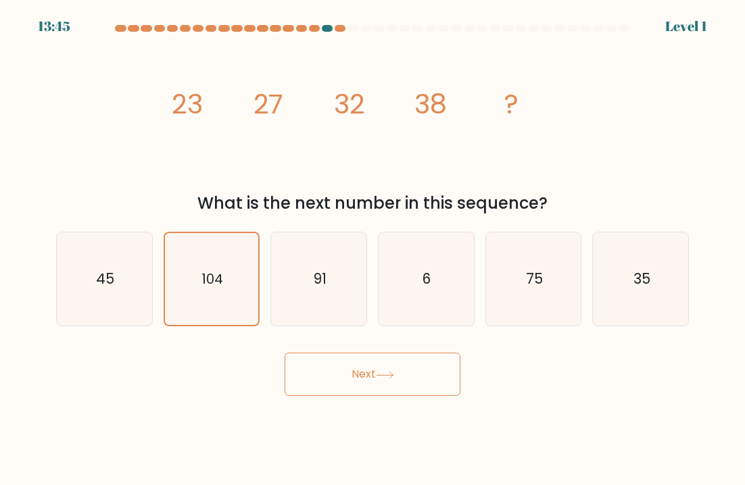
click at [316, 378] on button "Next" at bounding box center [373, 374] width 176 height 43
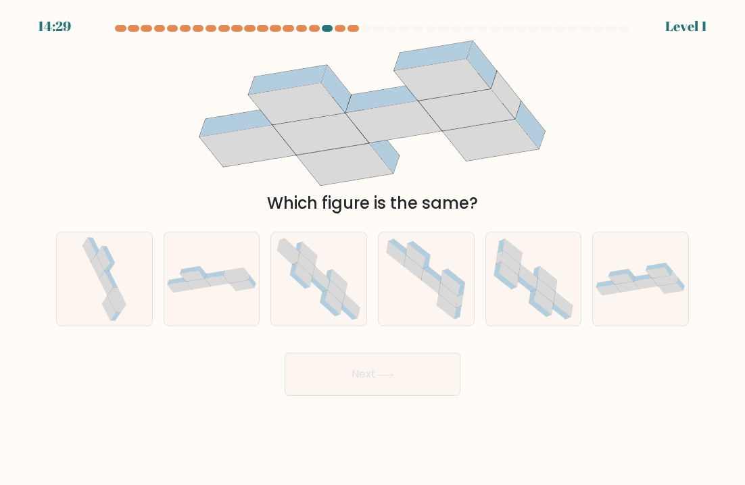
click at [251, 299] on div at bounding box center [212, 279] width 97 height 95
click at [372, 249] on input "b." at bounding box center [372, 246] width 1 height 7
radio input "true"
click at [310, 368] on button "Next" at bounding box center [373, 374] width 176 height 43
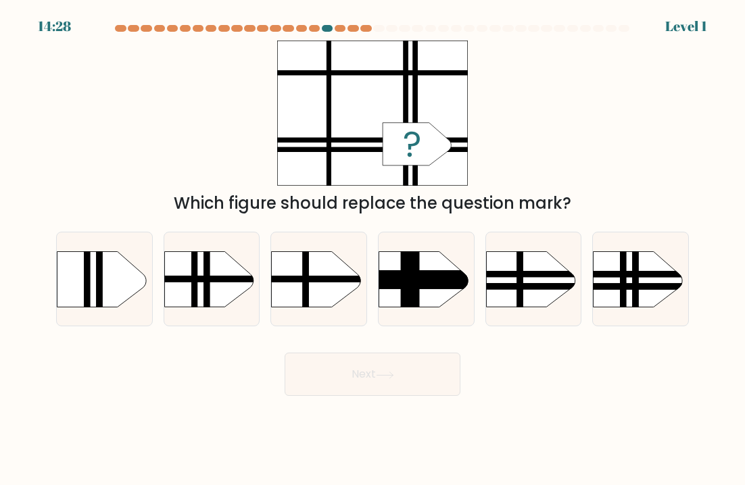
click at [233, 289] on rect at bounding box center [150, 239] width 247 height 189
click at [372, 249] on input "b." at bounding box center [372, 246] width 1 height 7
radio input "true"
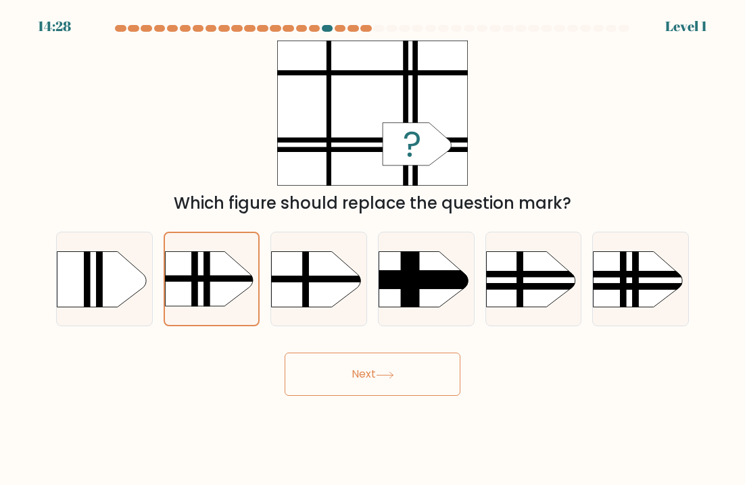
click at [310, 374] on button "Next" at bounding box center [373, 374] width 176 height 43
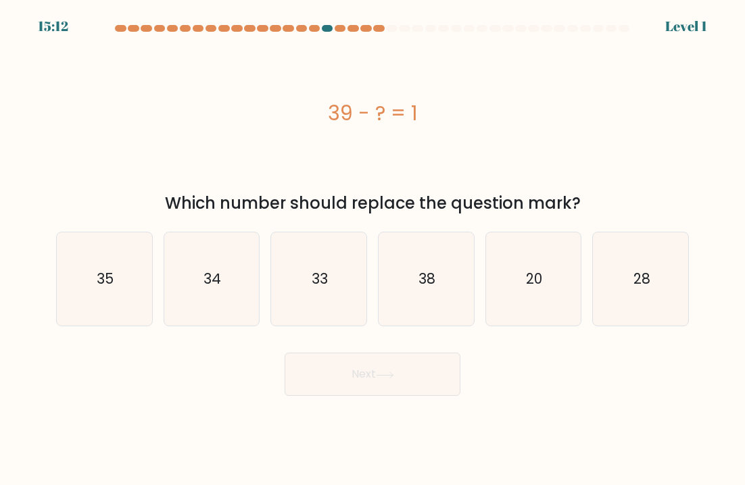
click at [219, 283] on text "34" at bounding box center [212, 279] width 18 height 20
click at [372, 249] on input "b. 34" at bounding box center [372, 246] width 1 height 7
radio input "true"
click at [308, 369] on button "Next" at bounding box center [373, 374] width 176 height 43
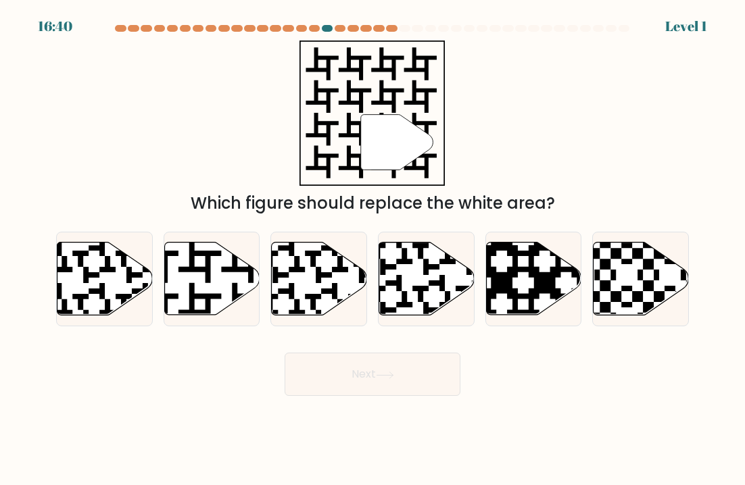
click at [230, 294] on icon at bounding box center [211, 279] width 95 height 73
click at [372, 249] on input "b." at bounding box center [372, 246] width 1 height 7
radio input "true"
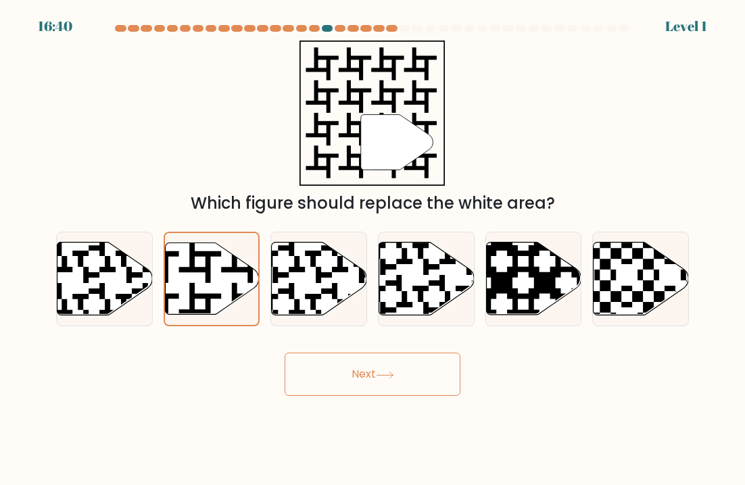
click at [313, 385] on button "Next" at bounding box center [373, 374] width 176 height 43
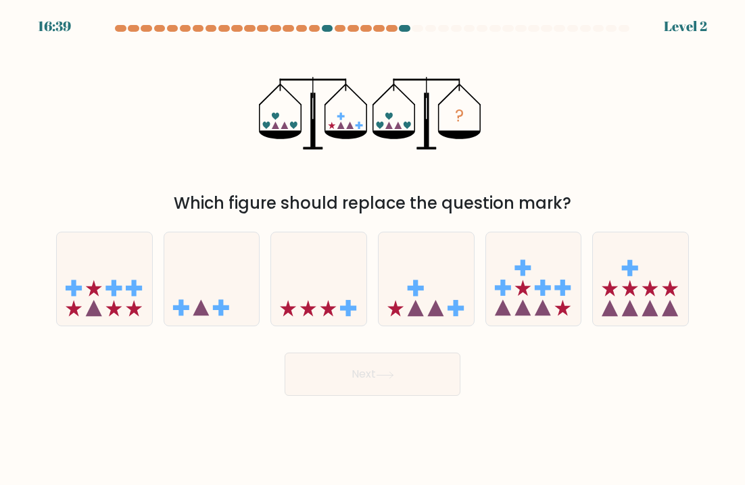
click at [212, 282] on icon at bounding box center [211, 279] width 95 height 79
click at [372, 249] on input "b." at bounding box center [372, 246] width 1 height 7
radio input "true"
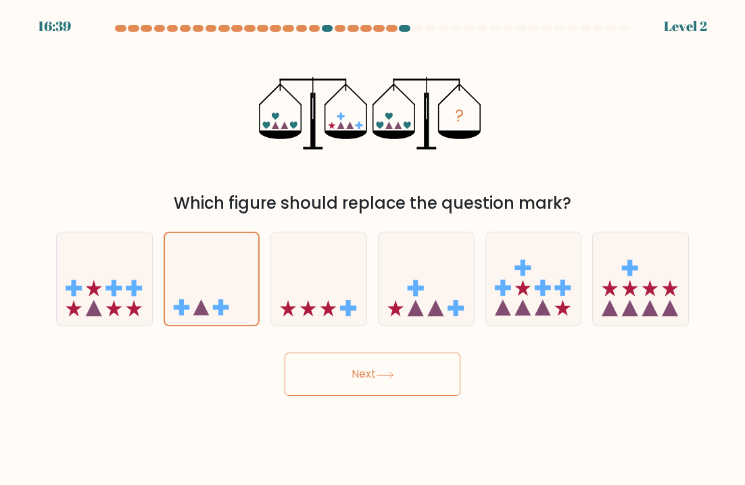
click at [312, 383] on button "Next" at bounding box center [373, 374] width 176 height 43
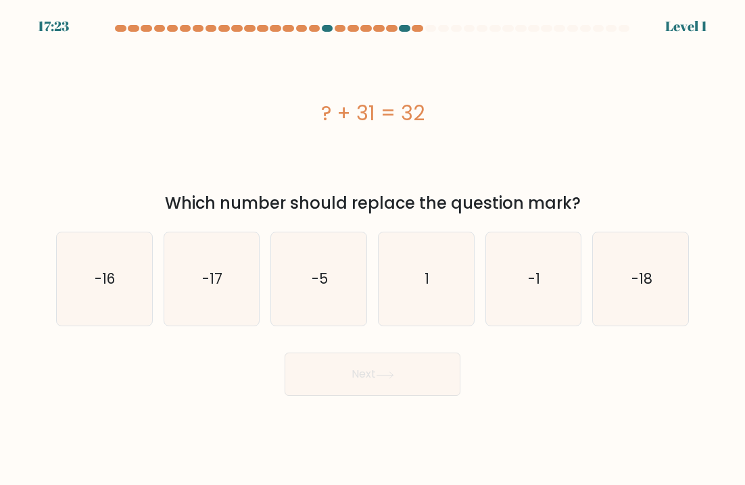
click at [216, 291] on icon "-17" at bounding box center [211, 279] width 93 height 93
click at [372, 249] on input "b. -17" at bounding box center [372, 246] width 1 height 7
radio input "true"
click at [313, 379] on button "Next" at bounding box center [373, 374] width 176 height 43
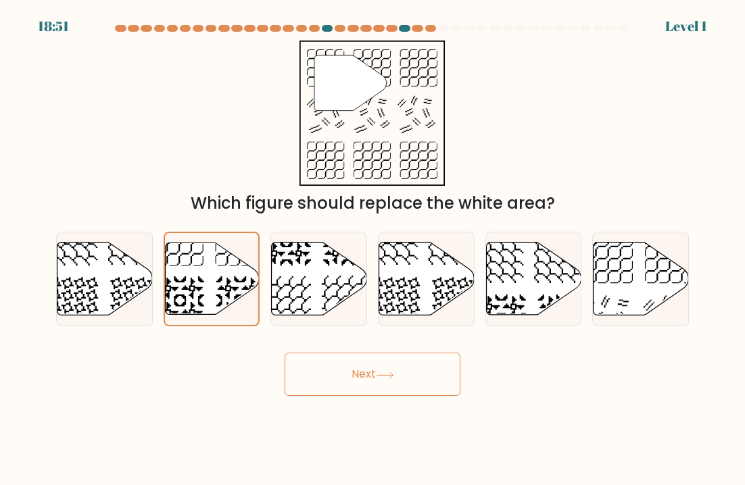
click at [312, 374] on button "Next" at bounding box center [373, 374] width 176 height 43
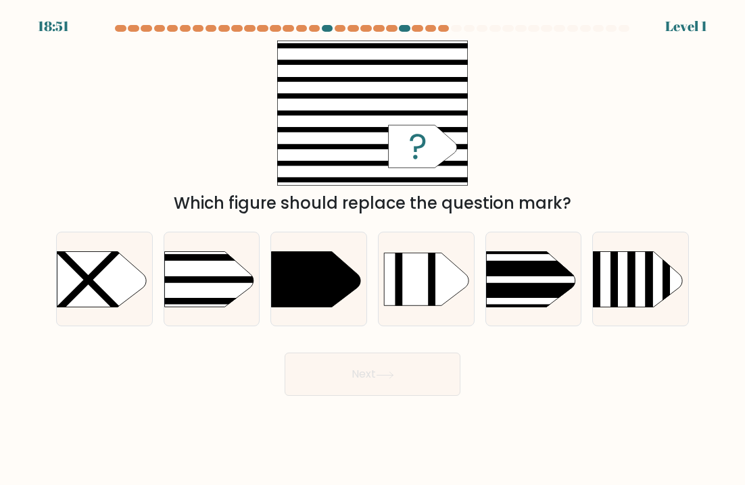
click at [222, 293] on rect at bounding box center [143, 236] width 247 height 189
click at [372, 249] on input "b." at bounding box center [372, 246] width 1 height 7
radio input "true"
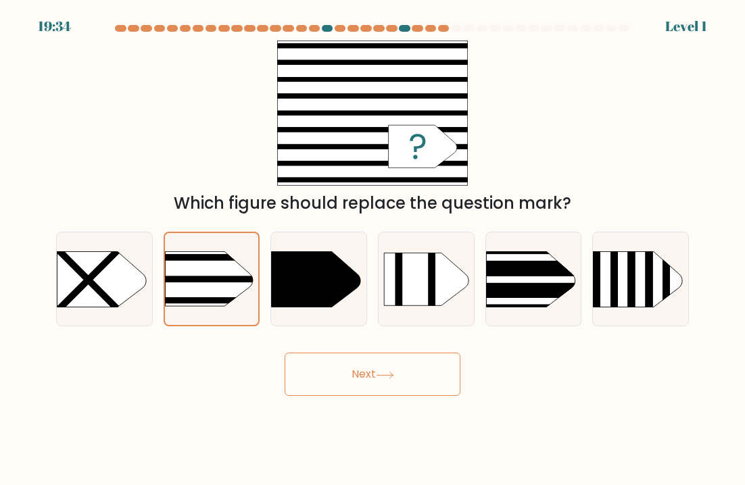
click at [314, 380] on button "Next" at bounding box center [373, 374] width 176 height 43
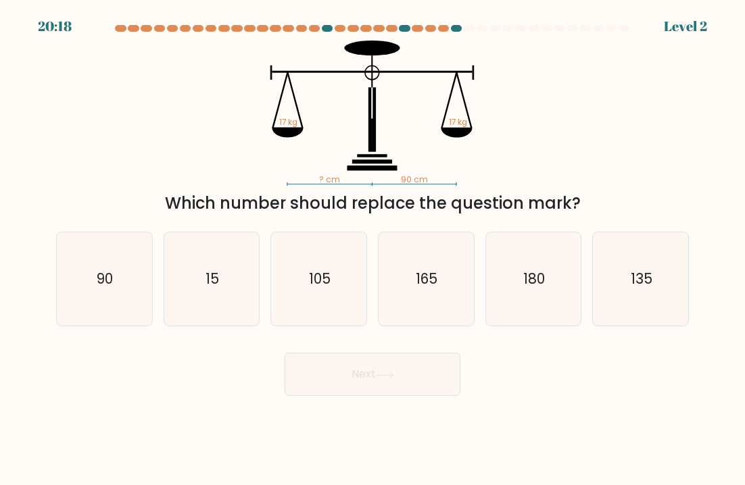
click at [231, 297] on icon "15" at bounding box center [211, 279] width 93 height 93
click at [372, 249] on input "b. 15" at bounding box center [372, 246] width 1 height 7
radio input "true"
click at [312, 375] on button "Next" at bounding box center [373, 374] width 176 height 43
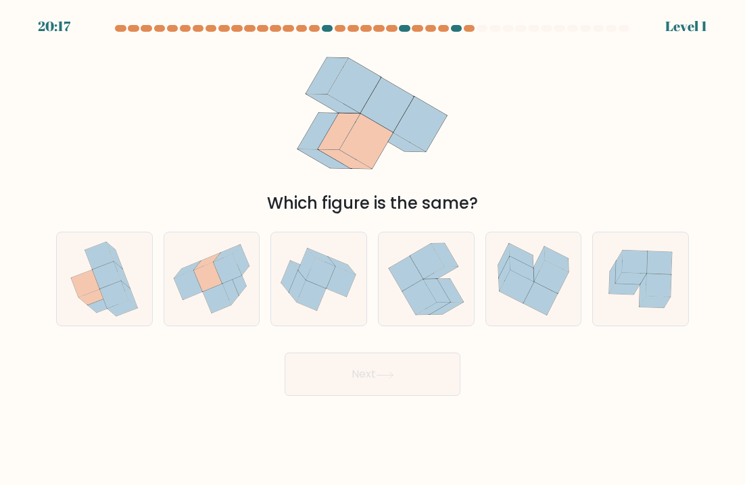
click at [220, 291] on icon at bounding box center [217, 299] width 28 height 30
click at [372, 249] on input "b." at bounding box center [372, 246] width 1 height 7
radio input "true"
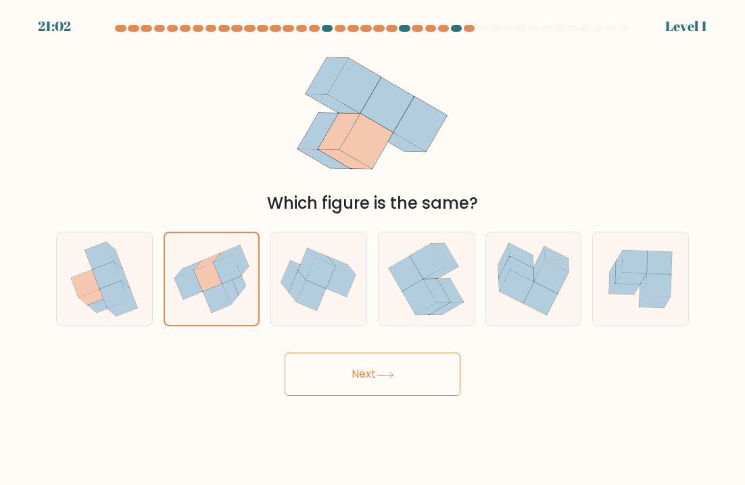
click at [308, 373] on button "Next" at bounding box center [373, 374] width 176 height 43
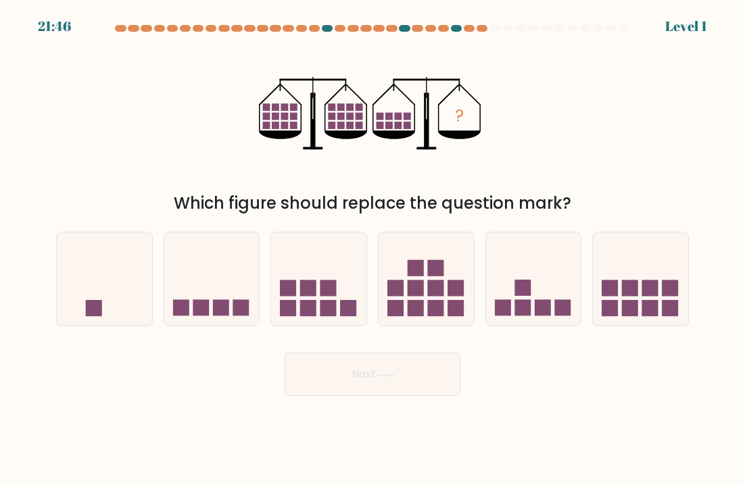
click at [229, 293] on icon at bounding box center [211, 279] width 95 height 79
click at [372, 249] on input "b." at bounding box center [372, 246] width 1 height 7
radio input "true"
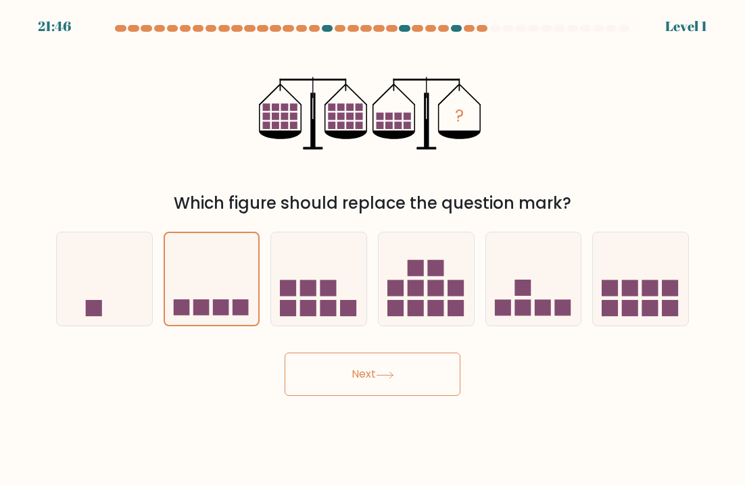
click at [303, 364] on button "Next" at bounding box center [373, 374] width 176 height 43
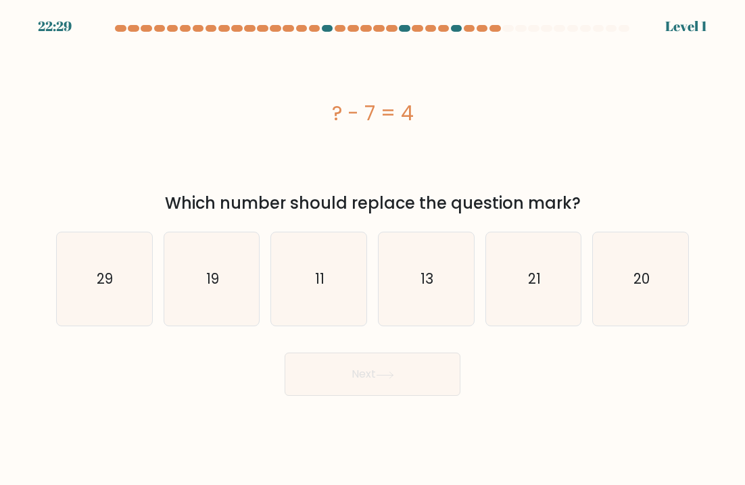
click at [227, 297] on icon "19" at bounding box center [211, 279] width 93 height 93
click at [372, 249] on input "b. 19" at bounding box center [372, 246] width 1 height 7
radio input "true"
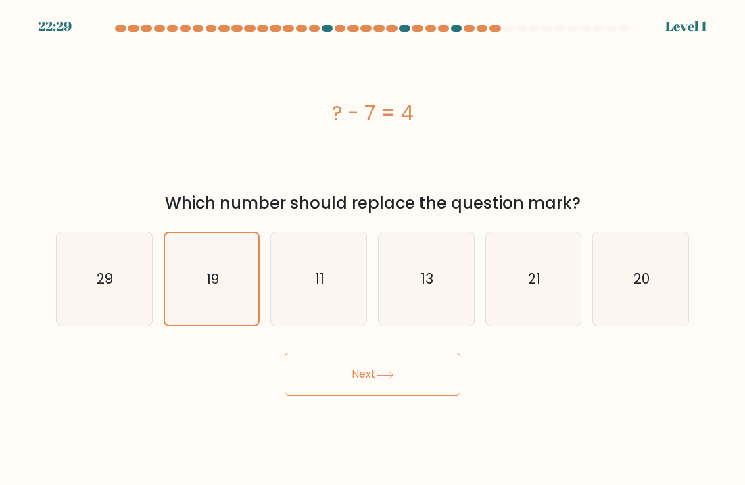
click at [305, 369] on button "Next" at bounding box center [373, 374] width 176 height 43
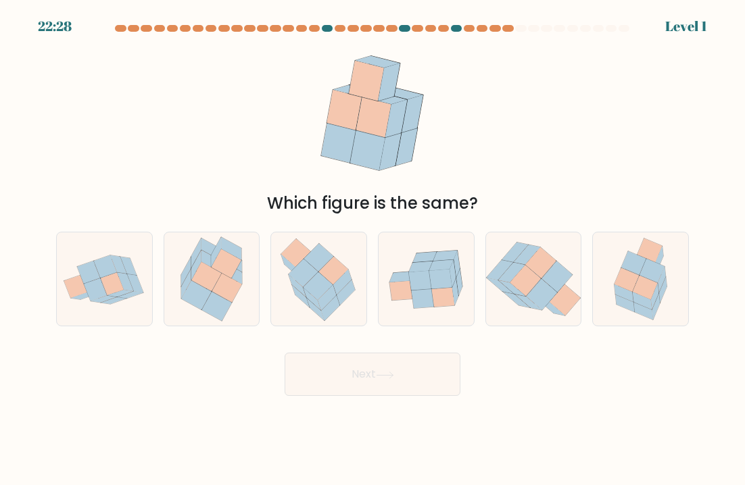
click at [295, 354] on button "Next" at bounding box center [373, 374] width 176 height 43
click at [306, 374] on button "Next" at bounding box center [373, 374] width 176 height 43
click at [300, 367] on button "Next" at bounding box center [373, 374] width 176 height 43
click at [220, 290] on icon at bounding box center [227, 288] width 30 height 29
click at [372, 249] on input "b." at bounding box center [372, 246] width 1 height 7
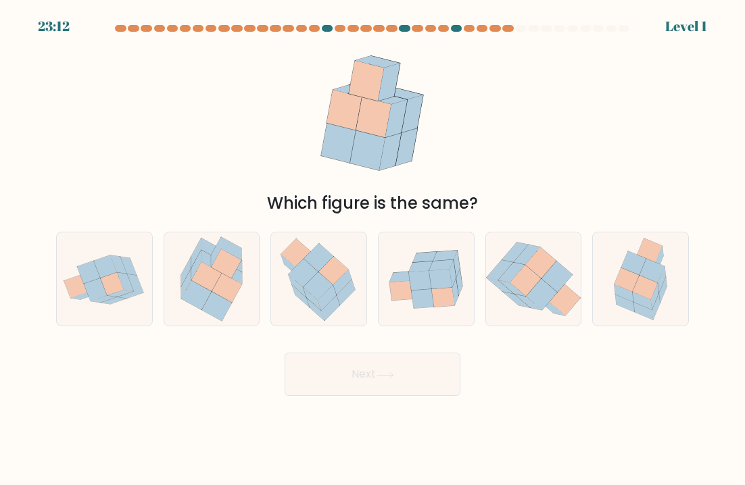
radio input "true"
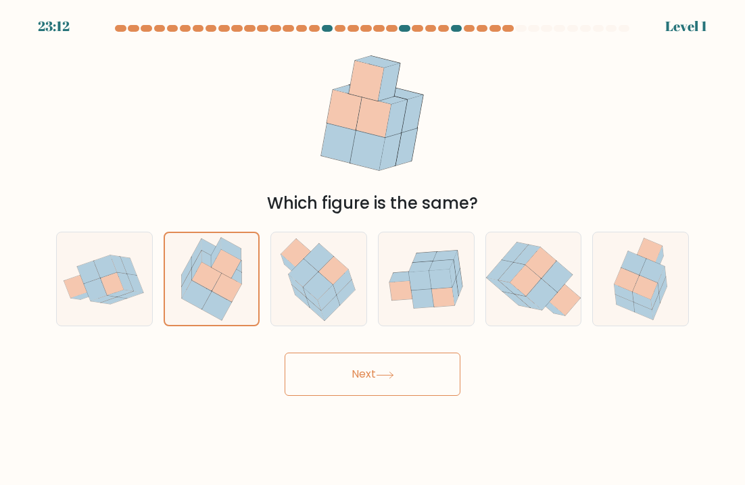
click at [306, 375] on button "Next" at bounding box center [373, 374] width 176 height 43
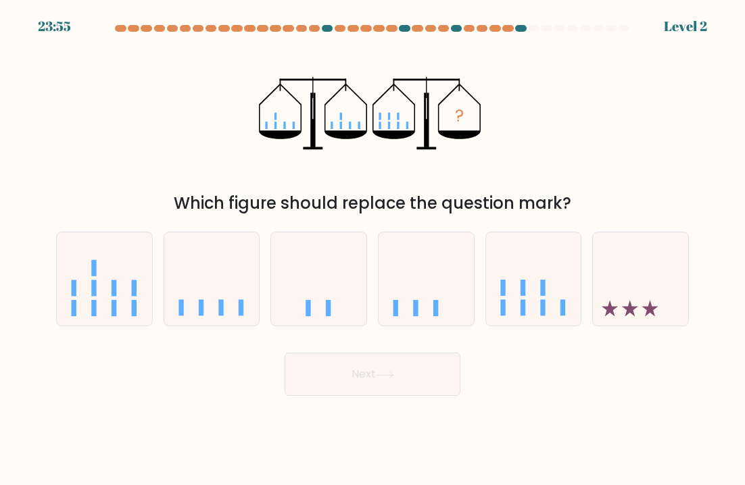
click at [193, 284] on icon at bounding box center [211, 279] width 95 height 79
click at [372, 249] on input "b." at bounding box center [372, 246] width 1 height 7
radio input "true"
click at [310, 383] on button "Next" at bounding box center [373, 374] width 176 height 43
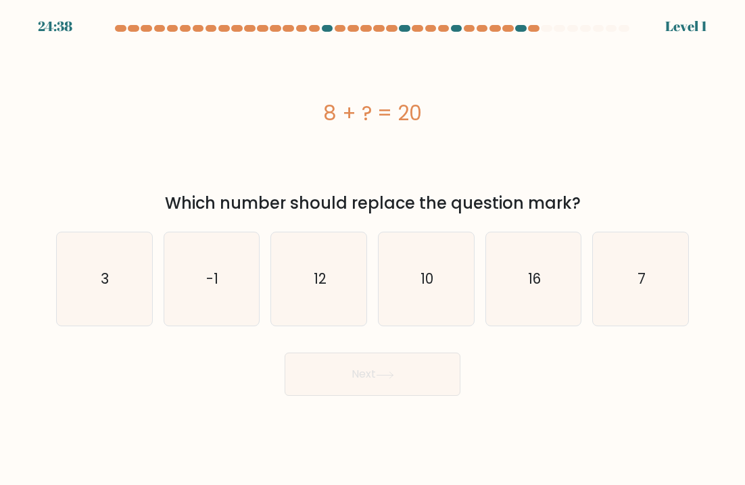
click at [210, 270] on text "-1" at bounding box center [212, 279] width 12 height 20
click at [372, 249] on input "b. -1" at bounding box center [372, 246] width 1 height 7
radio input "true"
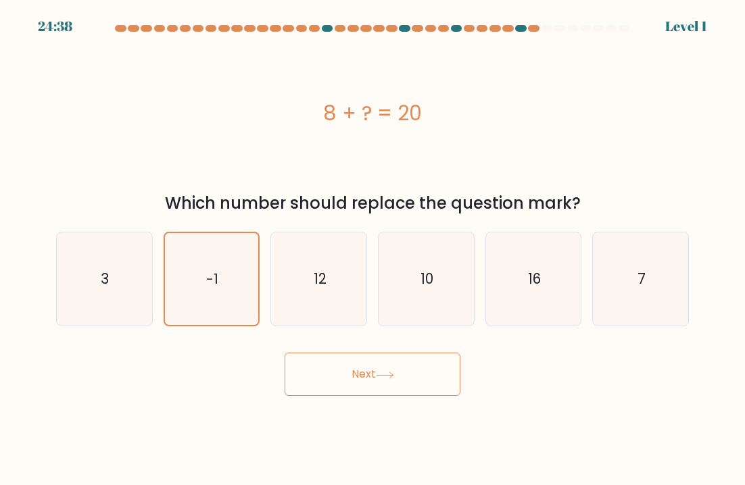
click at [307, 368] on button "Next" at bounding box center [373, 374] width 176 height 43
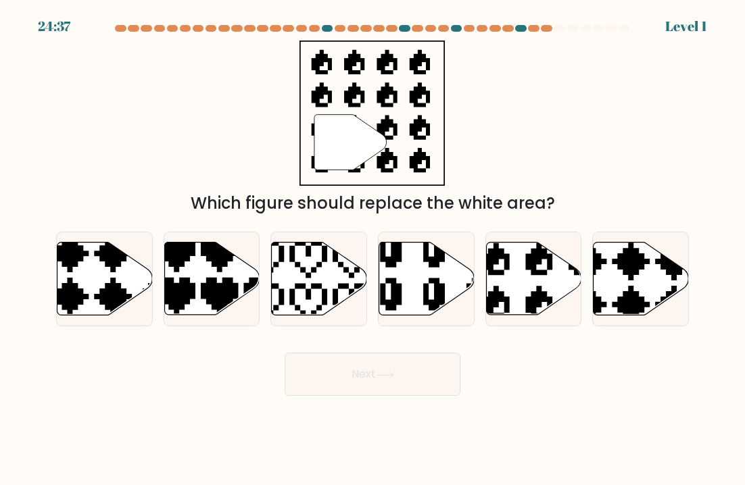
click at [185, 281] on icon at bounding box center [241, 318] width 167 height 167
click at [372, 249] on input "b." at bounding box center [372, 246] width 1 height 7
radio input "true"
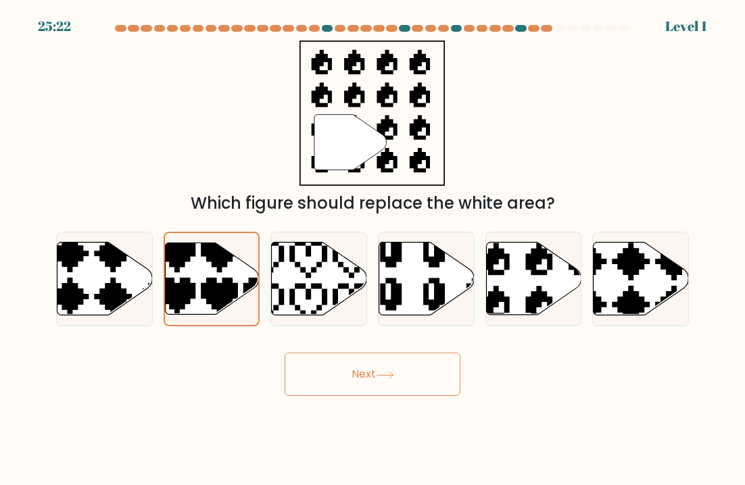
click at [290, 356] on button "Next" at bounding box center [373, 374] width 176 height 43
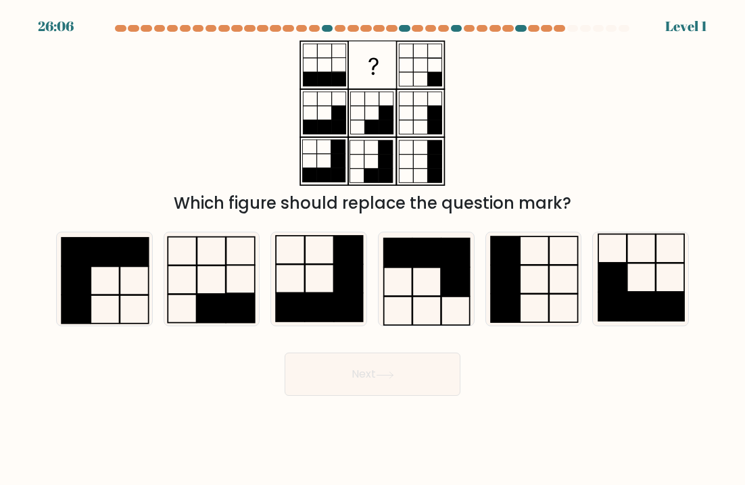
click at [189, 286] on icon at bounding box center [211, 279] width 93 height 93
click at [372, 249] on input "b." at bounding box center [372, 246] width 1 height 7
radio input "true"
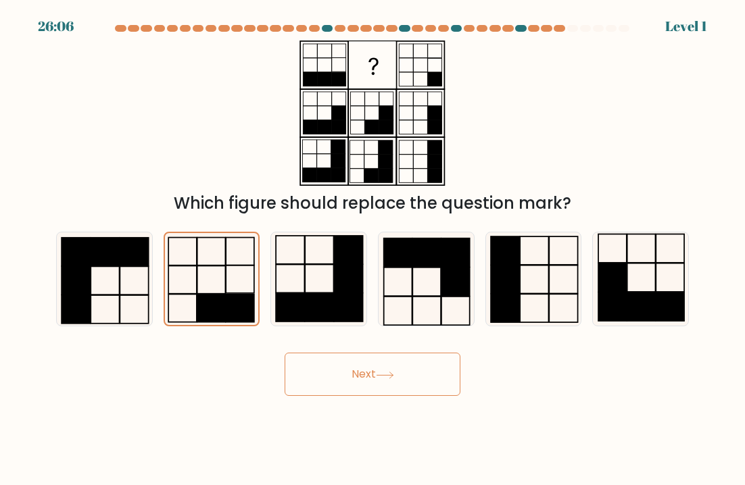
click at [285, 368] on button "Next" at bounding box center [373, 374] width 176 height 43
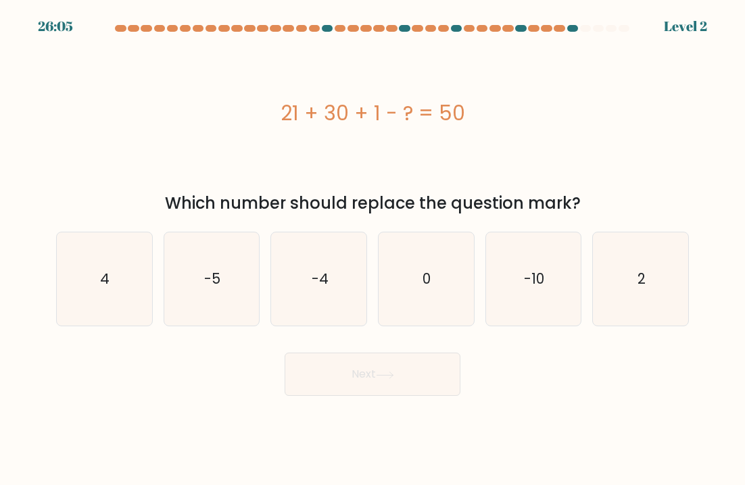
click at [181, 289] on icon "-5" at bounding box center [211, 279] width 93 height 93
click at [372, 249] on input "b. -5" at bounding box center [372, 246] width 1 height 7
radio input "true"
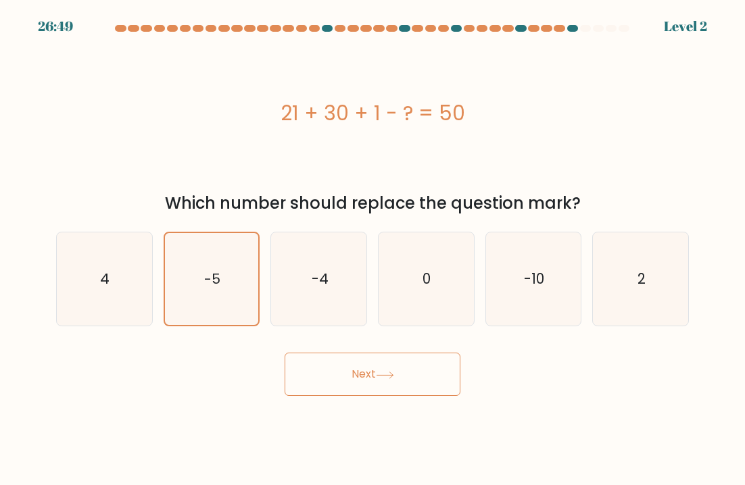
click at [285, 378] on button "Next" at bounding box center [373, 374] width 176 height 43
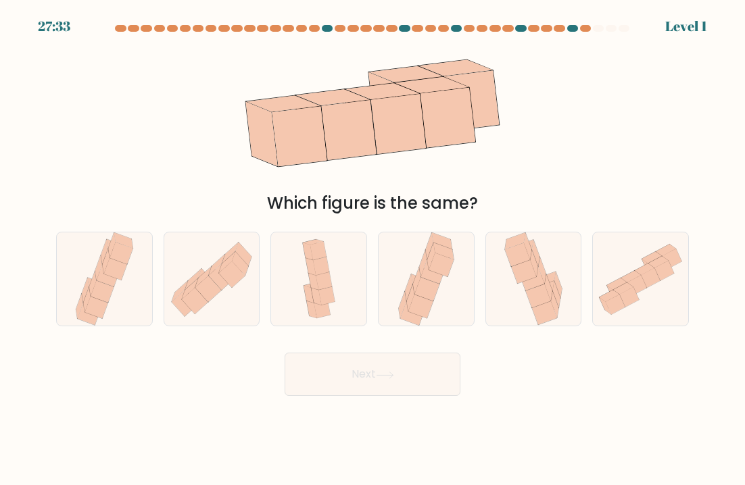
click at [180, 293] on icon at bounding box center [180, 291] width 16 height 21
click at [372, 249] on input "b." at bounding box center [372, 246] width 1 height 7
radio input "true"
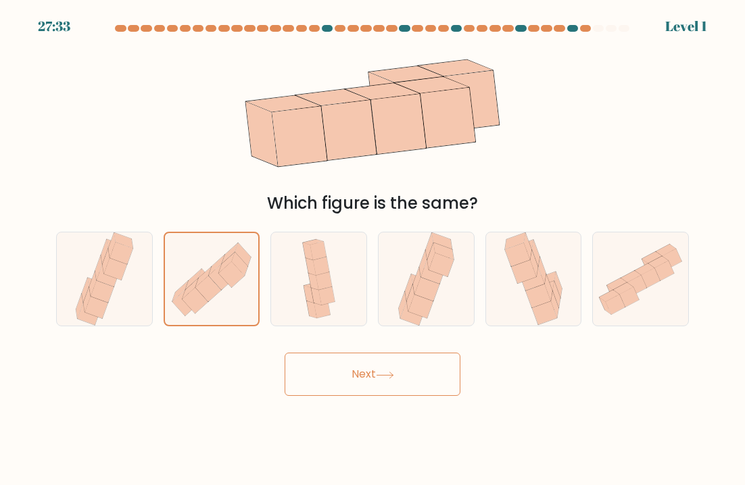
click at [294, 372] on button "Next" at bounding box center [373, 374] width 176 height 43
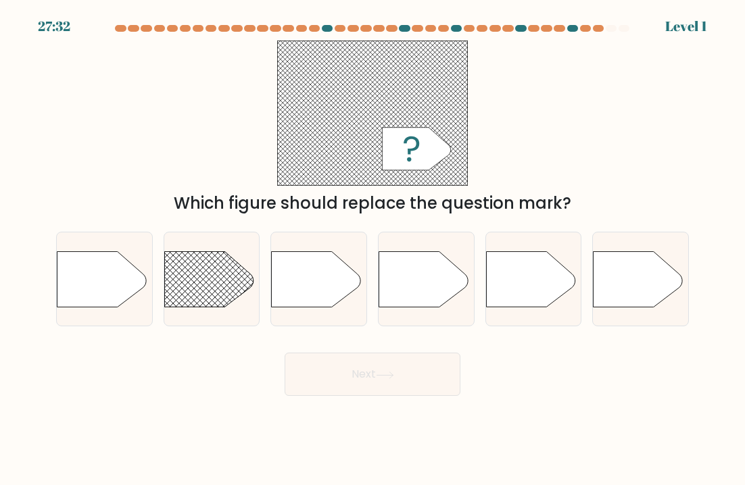
click at [171, 285] on rect at bounding box center [151, 233] width 247 height 189
click at [372, 249] on input "b." at bounding box center [372, 246] width 1 height 7
radio input "true"
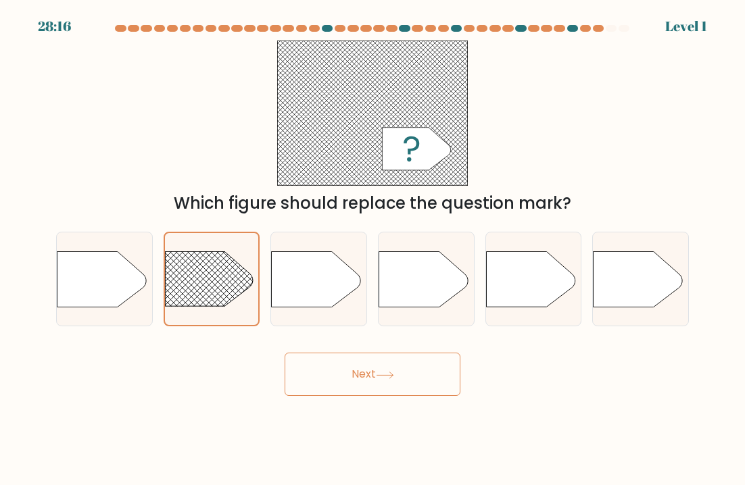
click at [301, 375] on button "Next" at bounding box center [373, 374] width 176 height 43
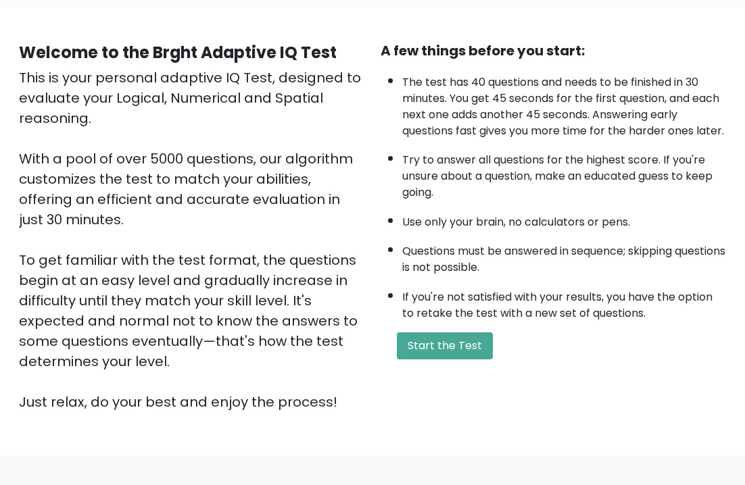
scroll to position [164, 0]
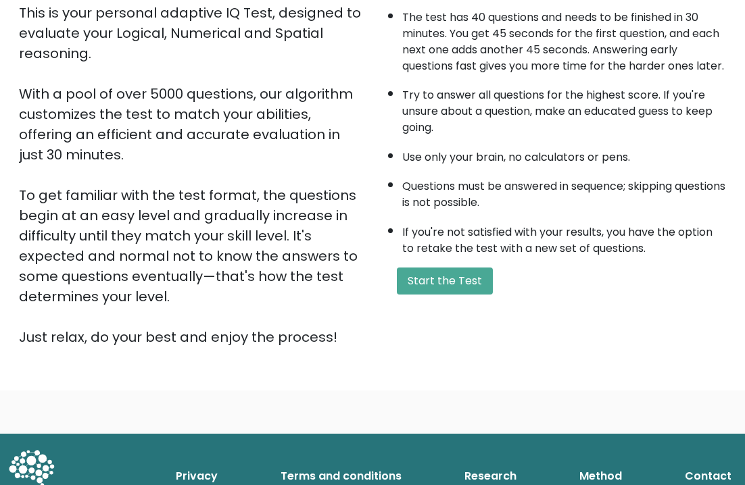
click at [418, 295] on button "Start the Test" at bounding box center [445, 281] width 96 height 27
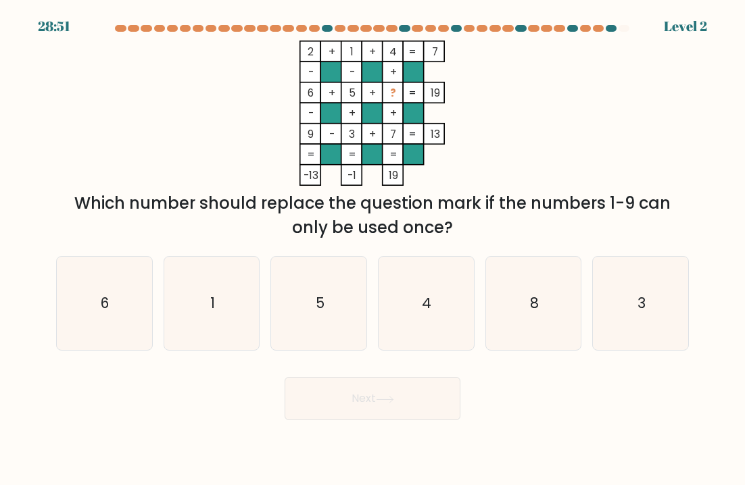
click at [670, 234] on div "Which number should replace the question mark if the numbers 1-9 can only be us…" at bounding box center [372, 215] width 617 height 49
click at [678, 272] on icon "3" at bounding box center [640, 303] width 93 height 93
click at [373, 249] on input "f. 3" at bounding box center [372, 246] width 1 height 7
radio input "true"
click at [325, 412] on button "Next" at bounding box center [373, 398] width 176 height 43
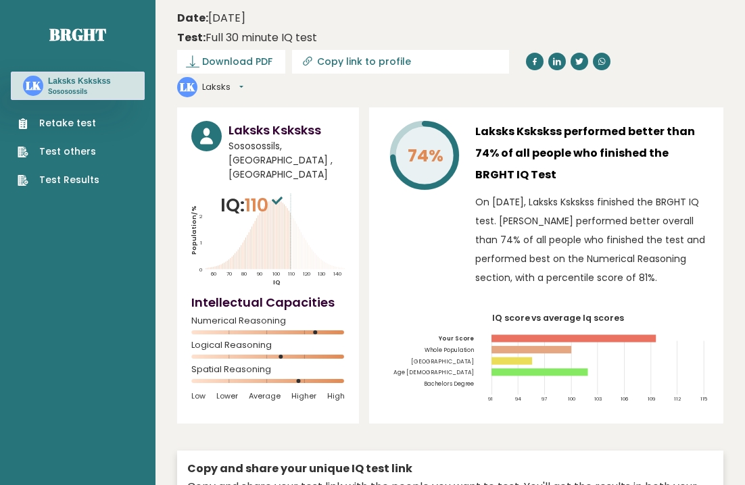
click at [692, 265] on div "Laksks Kskskss performed better than 74% of all people who finished the BRGHT I…" at bounding box center [592, 207] width 234 height 173
click at [249, 202] on text "140" at bounding box center [270, 232] width 158 height 91
click at [249, 201] on text "140" at bounding box center [270, 232] width 158 height 91
click at [231, 209] on text "140" at bounding box center [270, 232] width 158 height 91
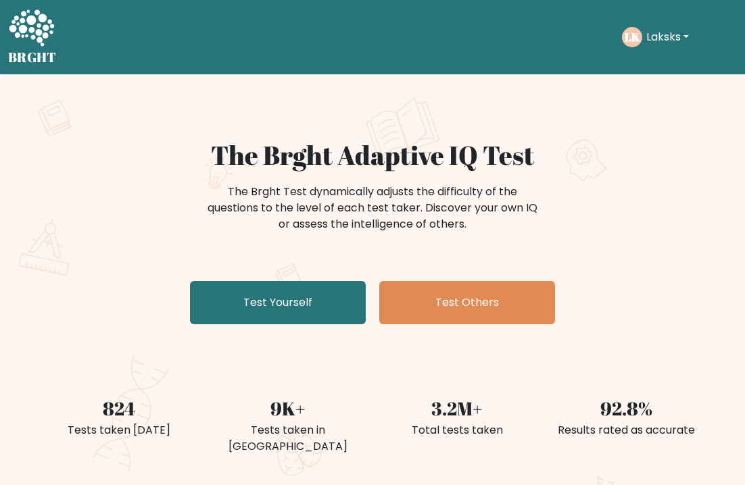
click at [228, 315] on link "Test Yourself" at bounding box center [278, 302] width 176 height 43
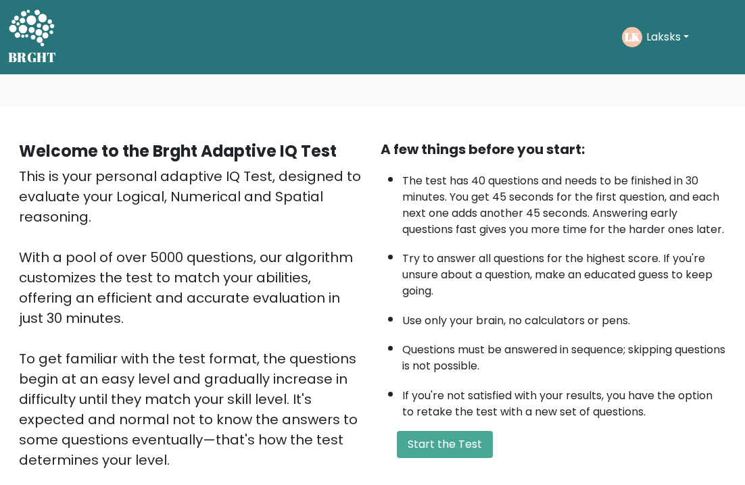
click at [465, 458] on button "Start the Test" at bounding box center [445, 444] width 96 height 27
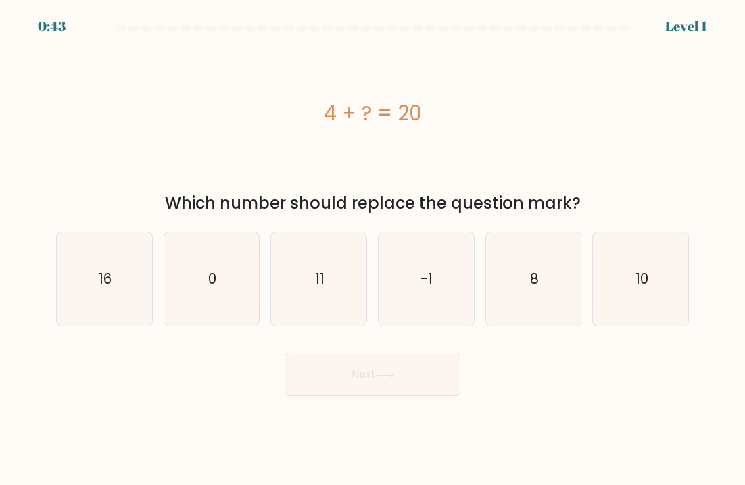
click at [653, 254] on icon "10" at bounding box center [640, 279] width 93 height 93
click at [373, 249] on input "f. 10" at bounding box center [372, 246] width 1 height 7
radio input "true"
click at [323, 372] on button "Next" at bounding box center [373, 374] width 176 height 43
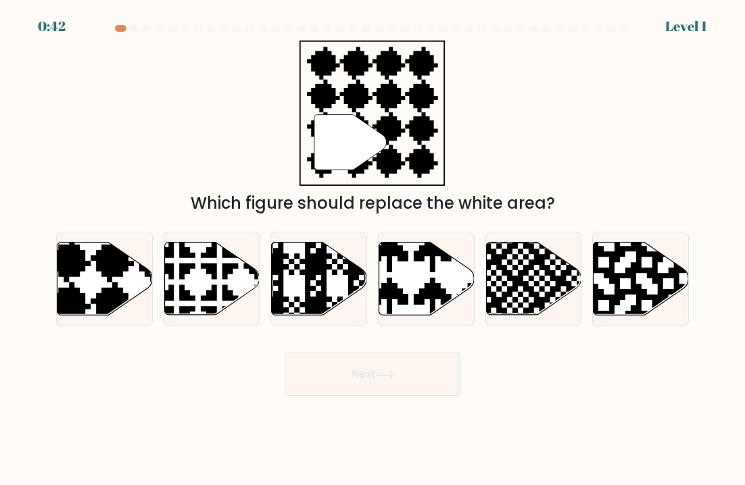
click at [659, 258] on icon at bounding box center [668, 241] width 172 height 172
click at [373, 249] on input "f." at bounding box center [372, 246] width 1 height 7
radio input "true"
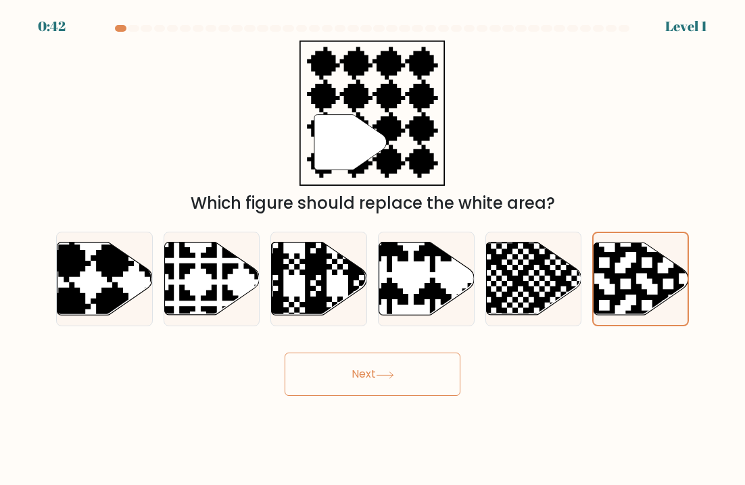
click at [315, 381] on button "Next" at bounding box center [373, 374] width 176 height 43
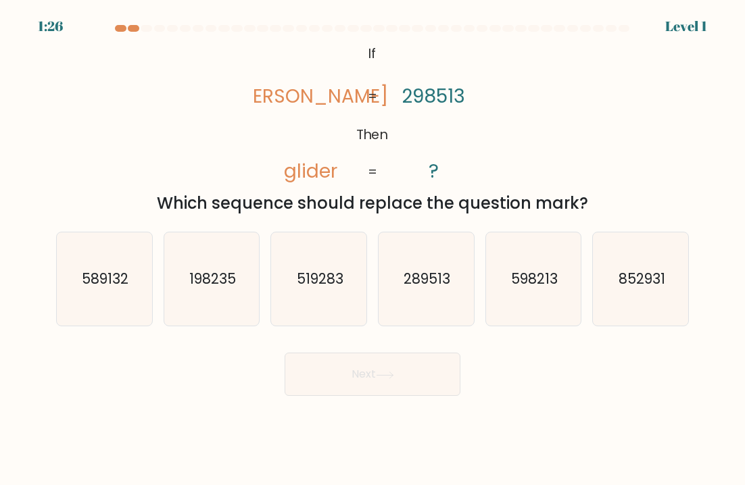
click at [658, 259] on icon "852931" at bounding box center [640, 279] width 93 height 93
click at [373, 249] on input "f. 852931" at bounding box center [372, 246] width 1 height 7
radio input "true"
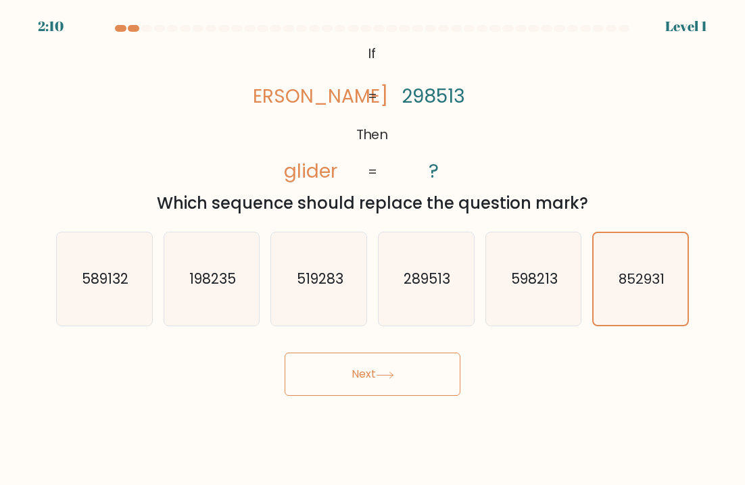
click at [322, 383] on button "Next" at bounding box center [373, 374] width 176 height 43
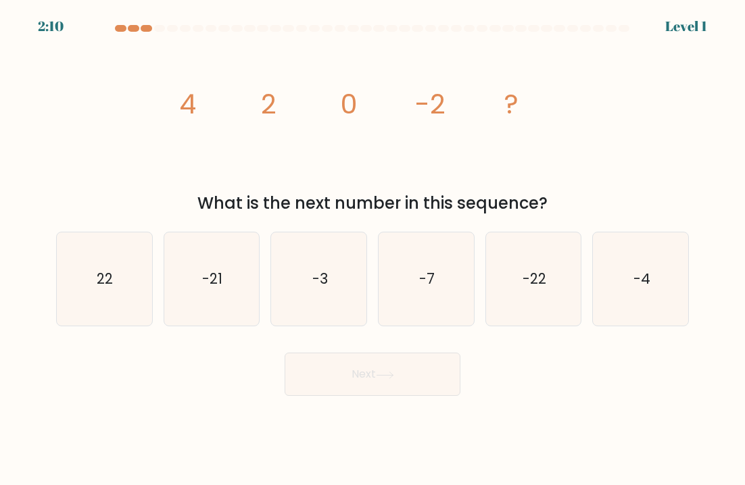
click at [657, 261] on icon "-4" at bounding box center [640, 279] width 93 height 93
click at [373, 249] on input "f. -4" at bounding box center [372, 246] width 1 height 7
radio input "true"
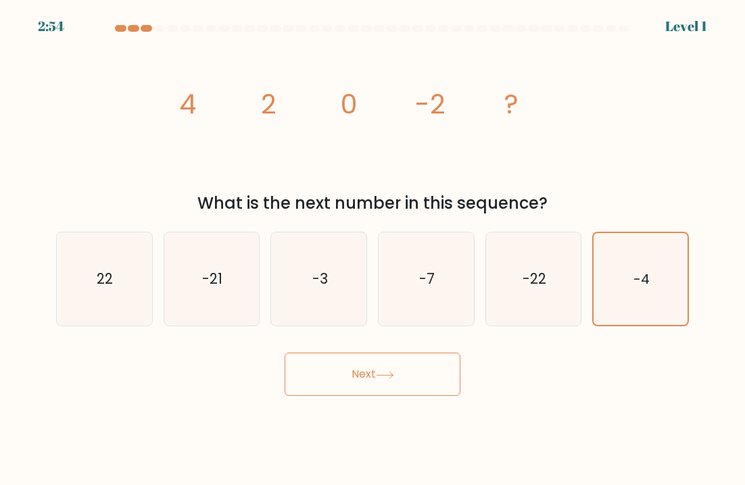
click at [324, 382] on button "Next" at bounding box center [373, 374] width 176 height 43
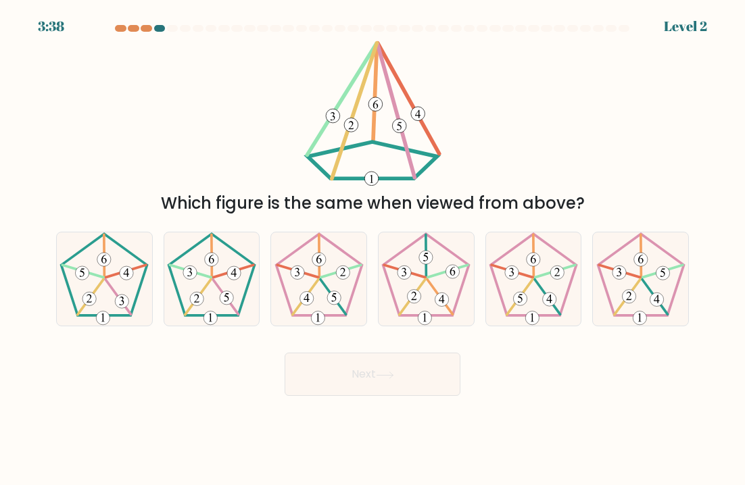
click at [646, 250] on icon at bounding box center [640, 279] width 93 height 93
click at [373, 249] on input "f." at bounding box center [372, 246] width 1 height 7
radio input "true"
click at [327, 380] on button "Next" at bounding box center [373, 374] width 176 height 43
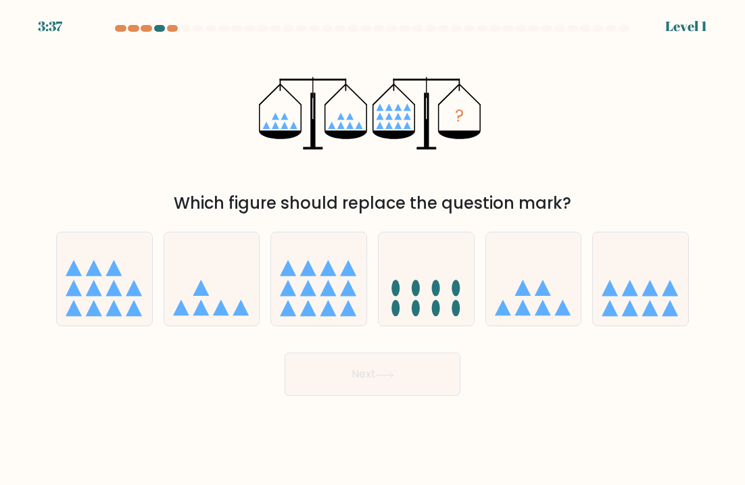
click at [652, 253] on icon at bounding box center [640, 279] width 95 height 79
click at [373, 249] on input "f." at bounding box center [372, 246] width 1 height 7
radio input "true"
click at [326, 379] on button "Next" at bounding box center [373, 374] width 176 height 43
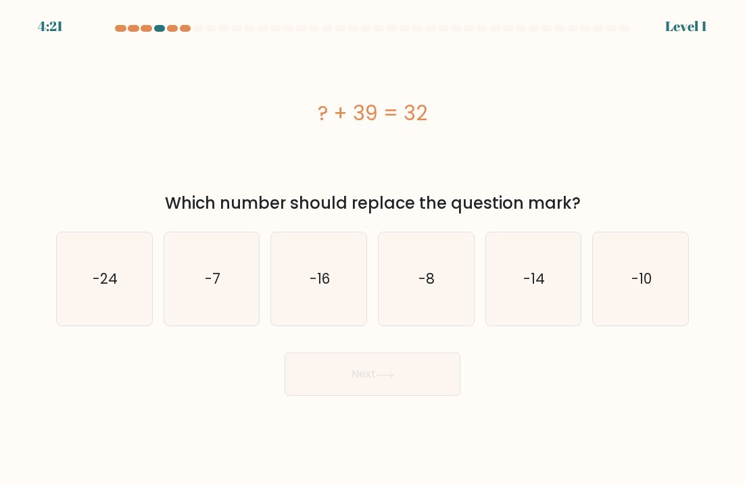
click at [648, 258] on icon "-10" at bounding box center [640, 279] width 93 height 93
click at [373, 249] on input "f. -10" at bounding box center [372, 246] width 1 height 7
radio input "true"
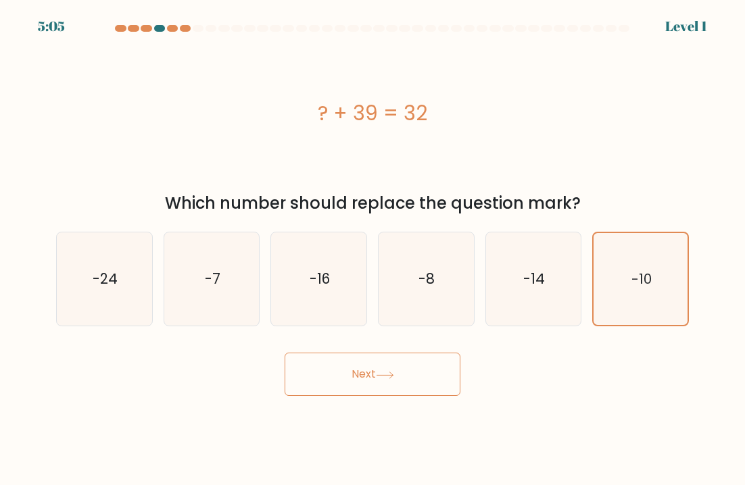
click at [328, 386] on button "Next" at bounding box center [373, 374] width 176 height 43
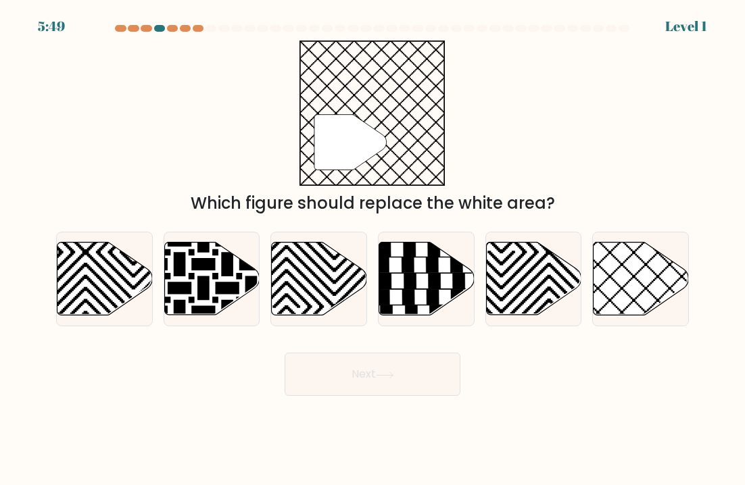
click at [656, 252] on icon at bounding box center [641, 279] width 95 height 73
click at [373, 249] on input "f." at bounding box center [372, 246] width 1 height 7
radio input "true"
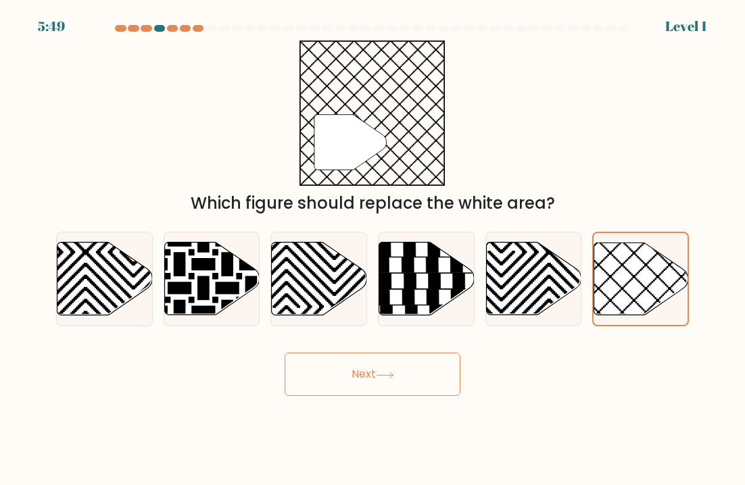
click at [327, 387] on button "Next" at bounding box center [373, 374] width 176 height 43
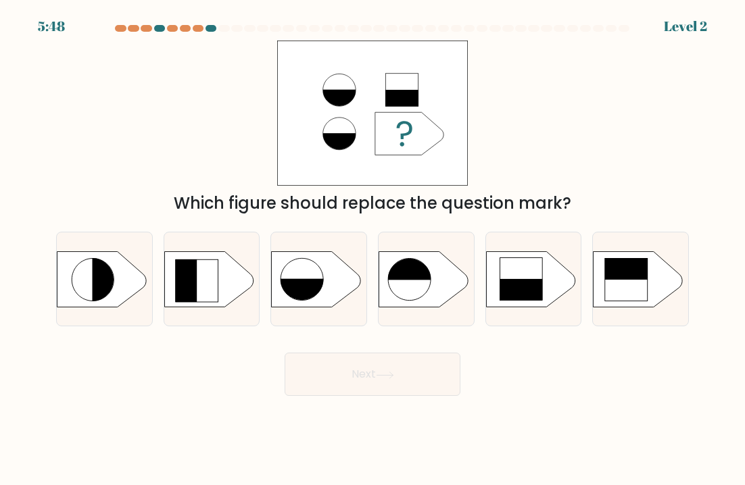
click at [648, 256] on rect at bounding box center [626, 258] width 43 height 43
click at [373, 249] on input "f." at bounding box center [372, 246] width 1 height 7
radio input "true"
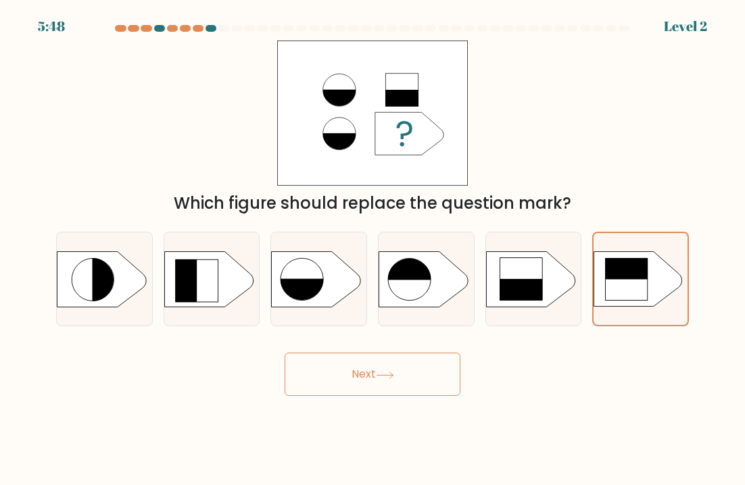
click at [329, 385] on button "Next" at bounding box center [373, 374] width 176 height 43
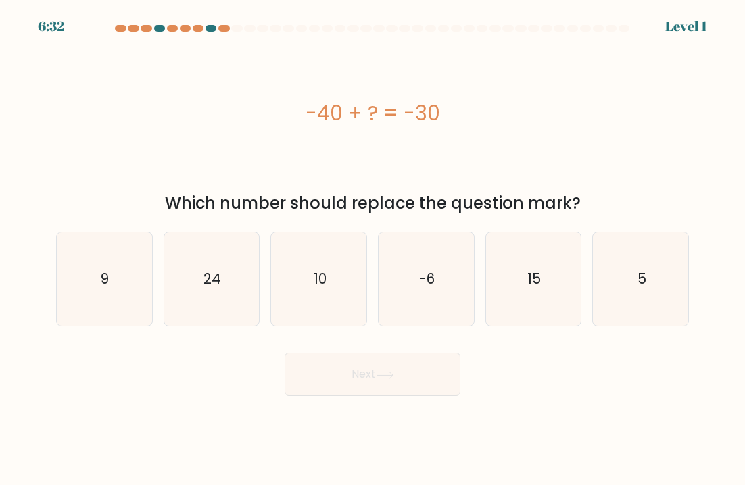
click at [646, 258] on icon "5" at bounding box center [640, 279] width 93 height 93
click at [373, 249] on input "f. 5" at bounding box center [372, 246] width 1 height 7
radio input "true"
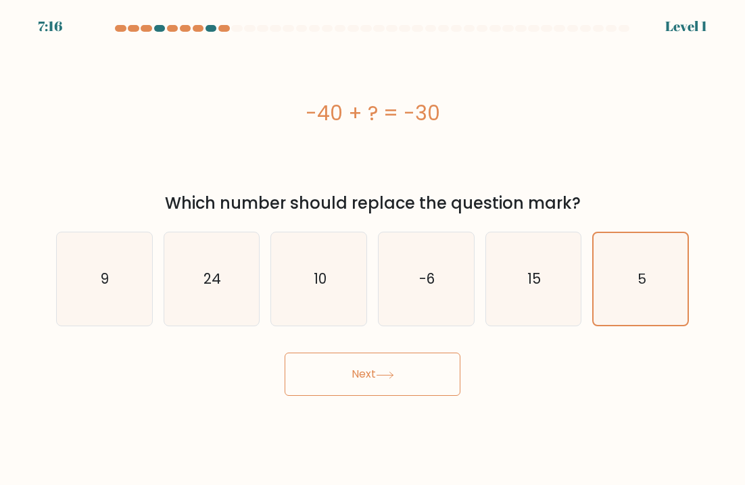
click at [327, 383] on button "Next" at bounding box center [373, 374] width 176 height 43
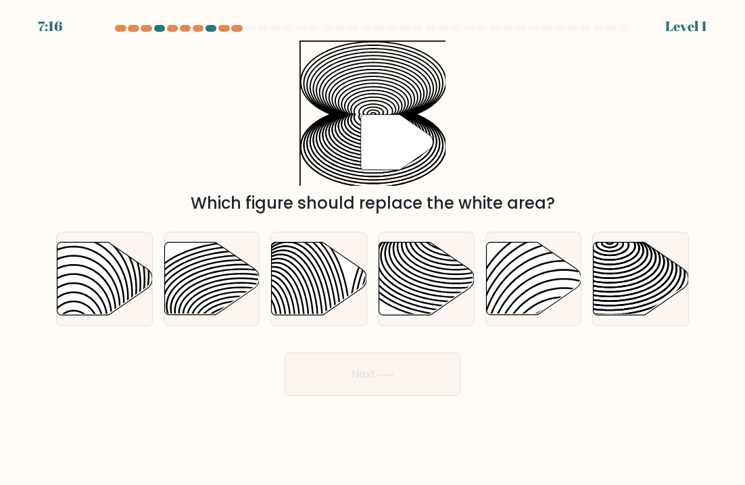
click at [653, 253] on icon at bounding box center [641, 279] width 95 height 73
click at [373, 249] on input "f." at bounding box center [372, 246] width 1 height 7
radio input "true"
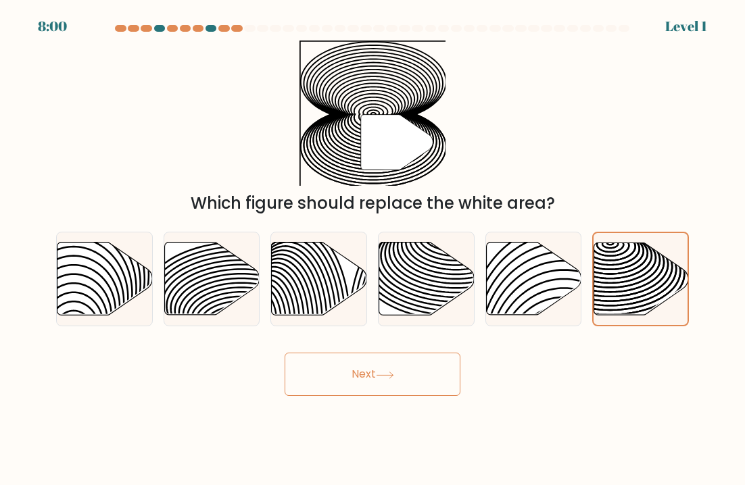
click at [328, 386] on button "Next" at bounding box center [373, 374] width 176 height 43
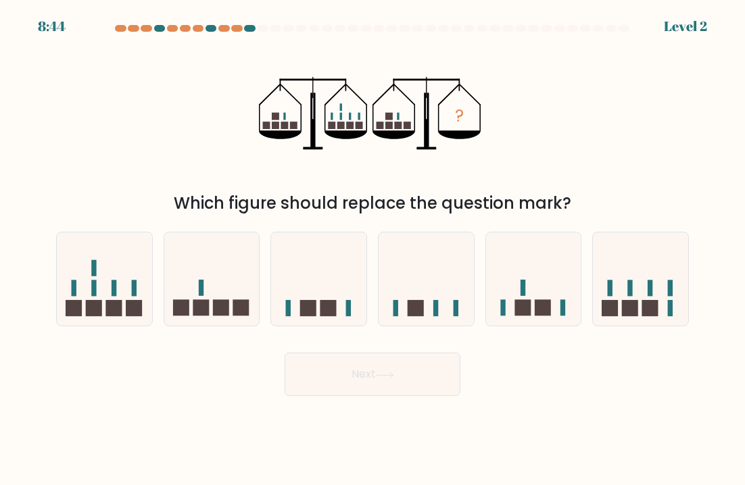
click at [648, 256] on icon at bounding box center [640, 279] width 95 height 79
click at [373, 249] on input "f." at bounding box center [372, 246] width 1 height 7
radio input "true"
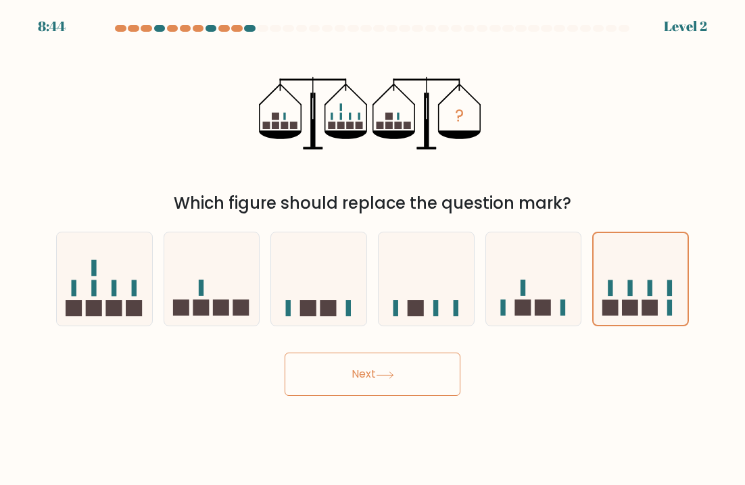
click at [324, 395] on button "Next" at bounding box center [373, 374] width 176 height 43
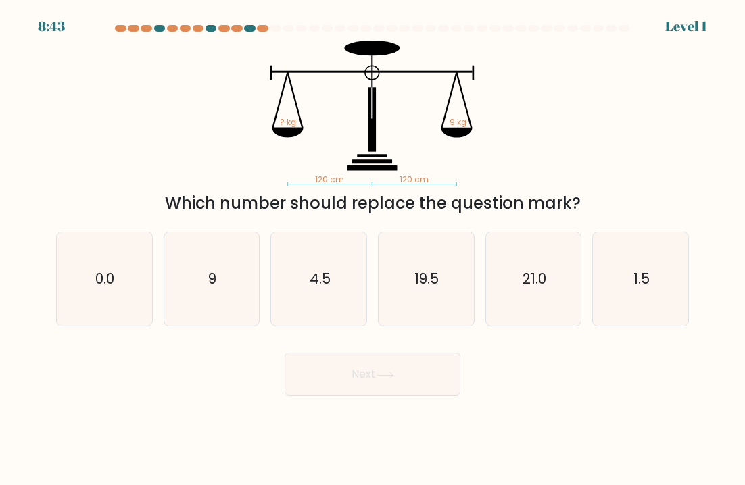
click at [656, 247] on icon "1.5" at bounding box center [640, 279] width 93 height 93
click at [373, 247] on input "f. 1.5" at bounding box center [372, 246] width 1 height 7
radio input "true"
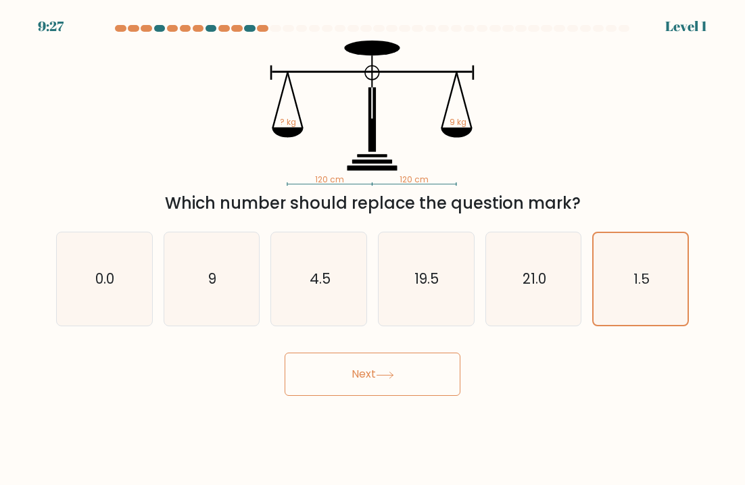
click at [687, 203] on div "120 cm 120 cm ? kg 9 kg Which number should replace the question mark?" at bounding box center [372, 128] width 649 height 175
click at [187, 272] on icon "9" at bounding box center [211, 279] width 93 height 93
click at [372, 249] on input "b. 9" at bounding box center [372, 246] width 1 height 7
radio input "true"
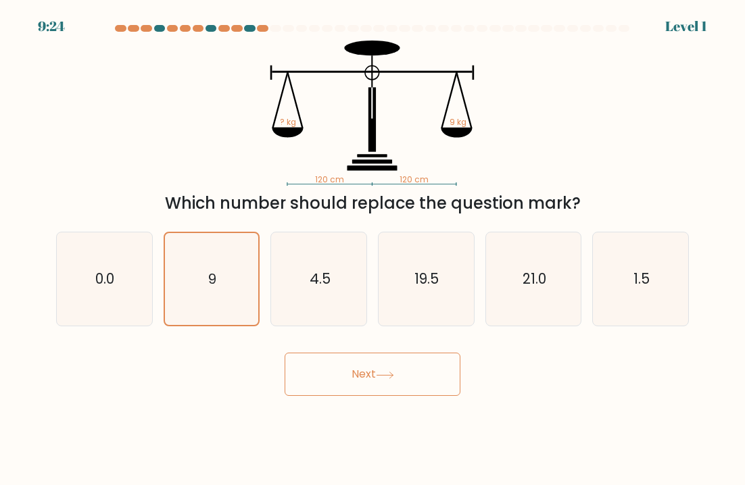
click at [299, 363] on button "Next" at bounding box center [373, 374] width 176 height 43
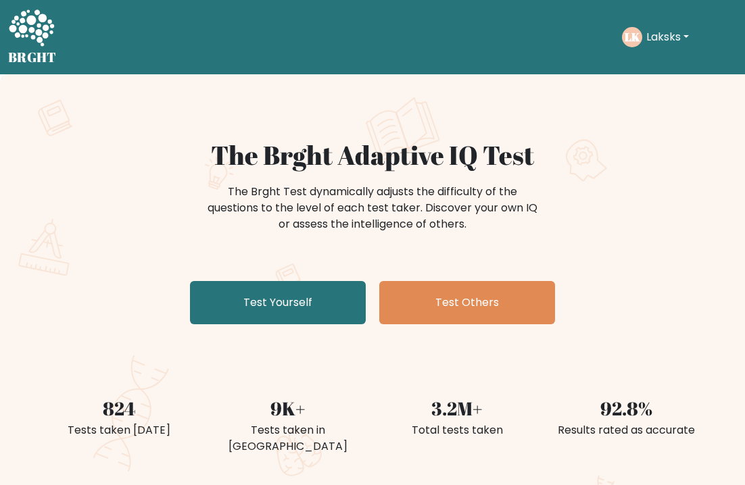
click at [214, 304] on link "Test Yourself" at bounding box center [278, 302] width 176 height 43
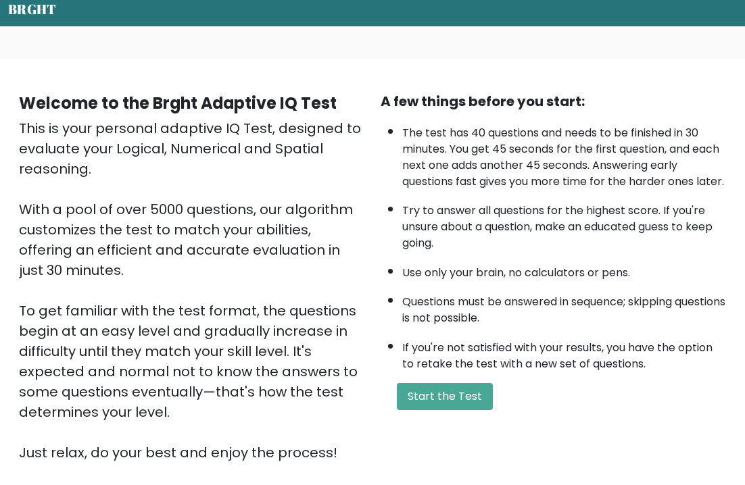
scroll to position [103, 0]
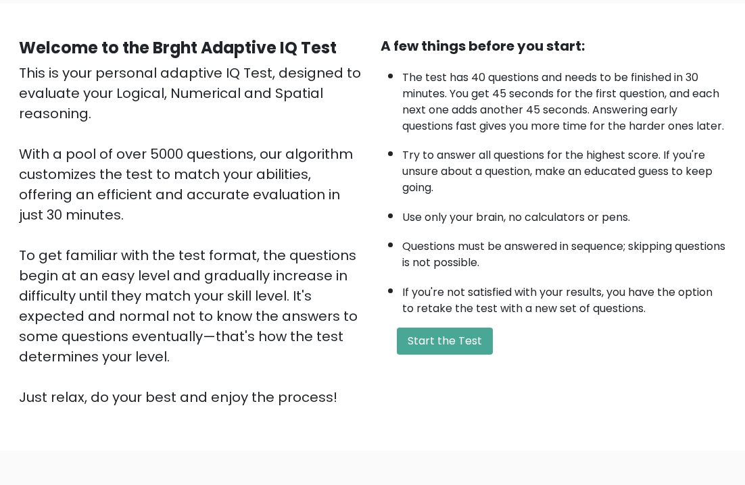
click at [470, 355] on button "Start the Test" at bounding box center [445, 341] width 96 height 27
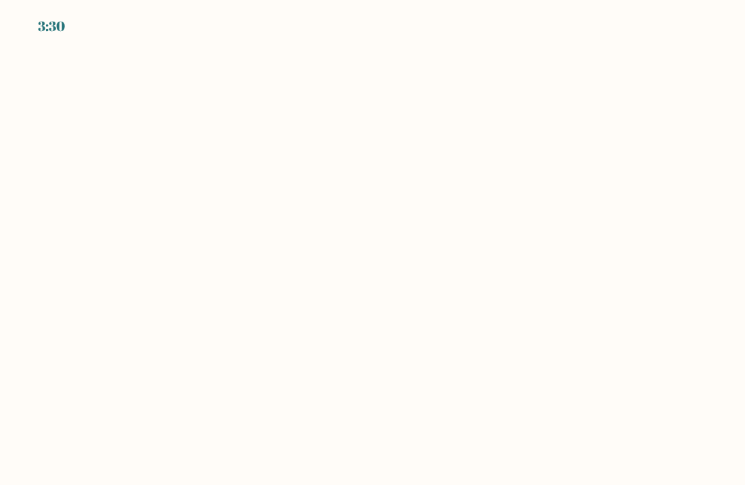
scroll to position [9, 0]
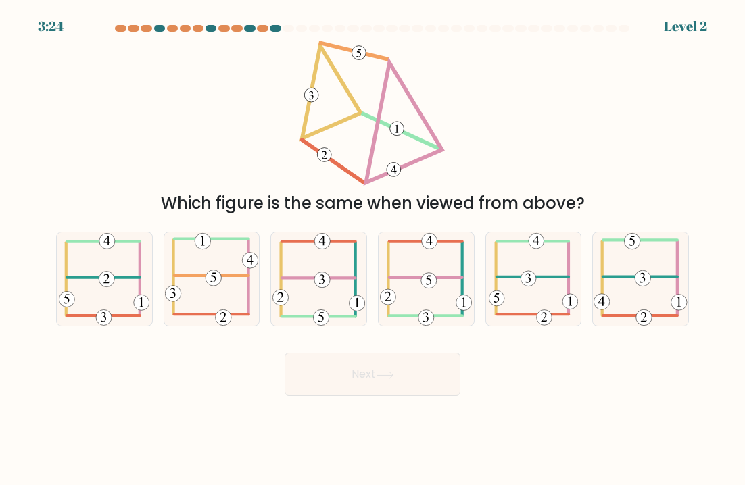
click at [189, 298] on icon at bounding box center [211, 279] width 93 height 93
click at [372, 249] on input "b." at bounding box center [372, 246] width 1 height 7
radio input "true"
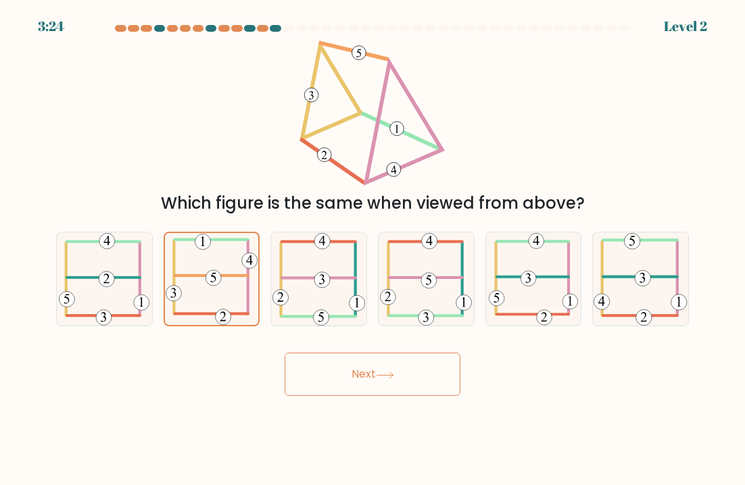
click at [318, 382] on button "Next" at bounding box center [373, 374] width 176 height 43
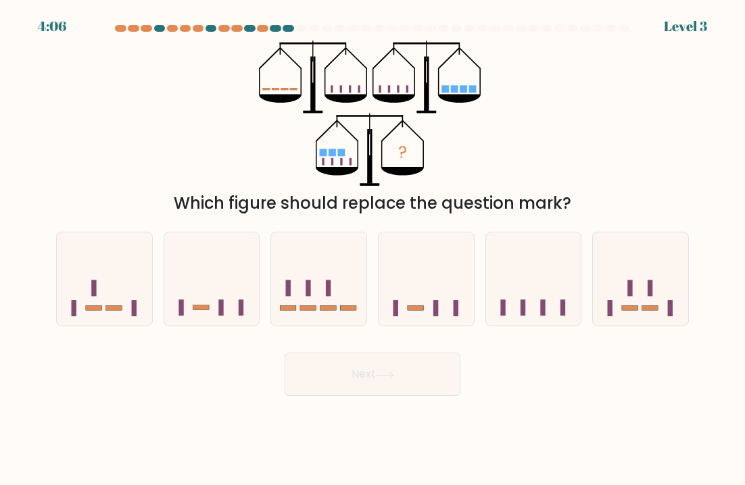
click at [666, 266] on icon at bounding box center [640, 279] width 95 height 79
click at [373, 249] on input "f." at bounding box center [372, 246] width 1 height 7
radio input "true"
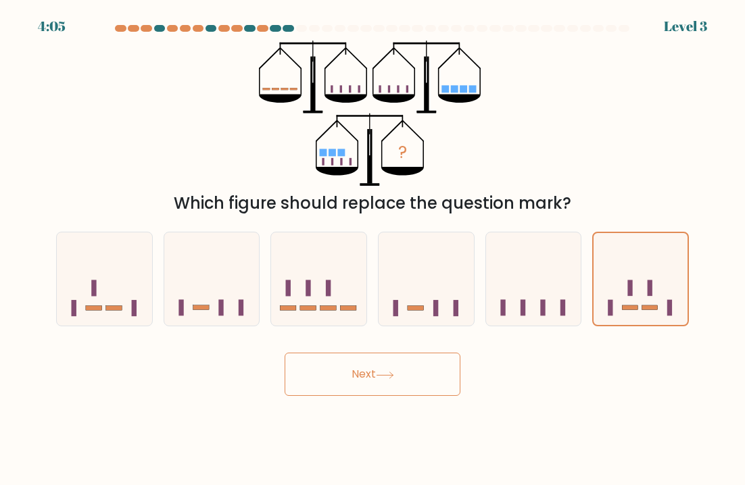
click at [335, 391] on button "Next" at bounding box center [373, 374] width 176 height 43
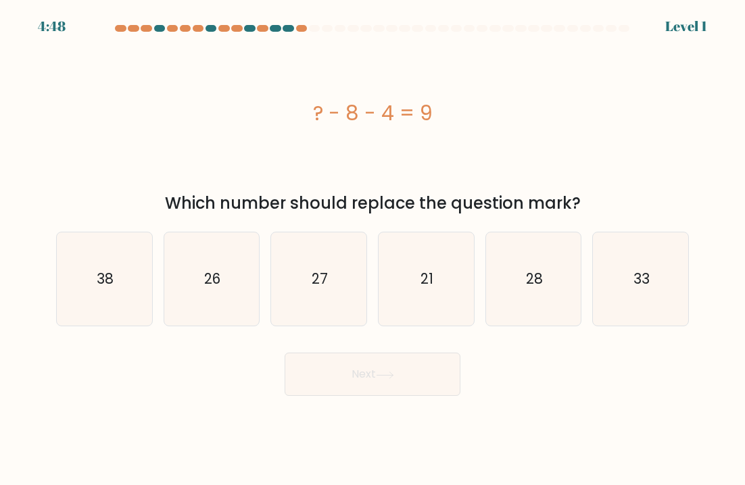
click at [670, 283] on icon "33" at bounding box center [640, 279] width 93 height 93
click at [373, 249] on input "f. 33" at bounding box center [372, 246] width 1 height 7
radio input "true"
click at [308, 375] on button "Next" at bounding box center [373, 374] width 176 height 43
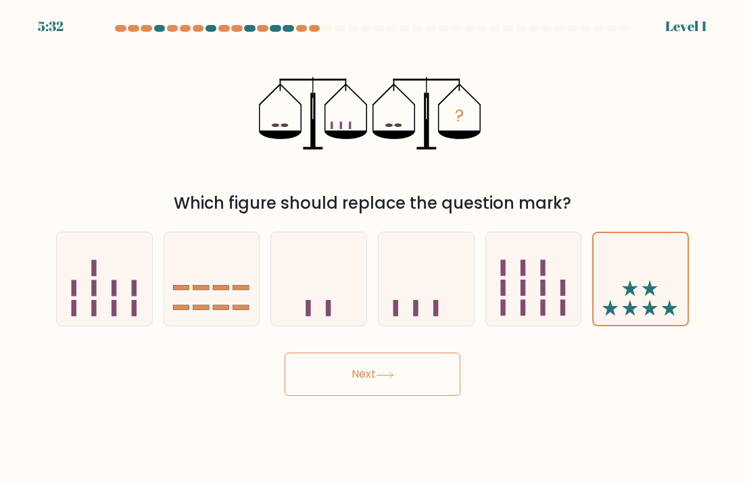
click at [306, 372] on button "Next" at bounding box center [373, 374] width 176 height 43
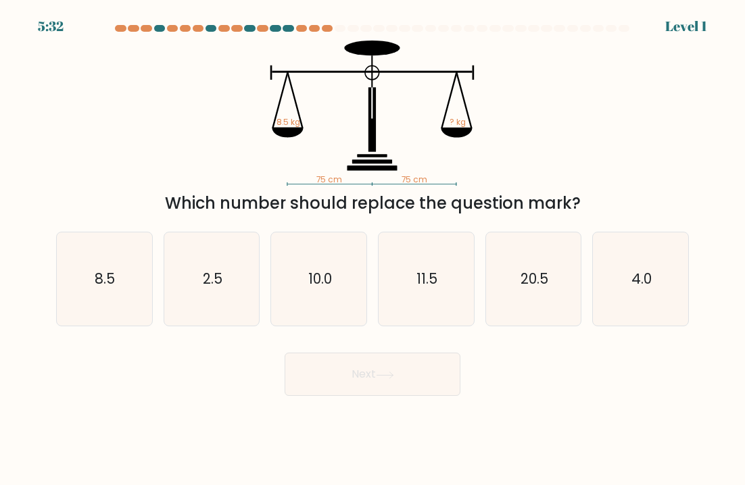
click at [308, 372] on button "Next" at bounding box center [373, 374] width 176 height 43
click at [310, 376] on button "Next" at bounding box center [373, 374] width 176 height 43
click at [311, 377] on button "Next" at bounding box center [373, 374] width 176 height 43
click at [663, 293] on icon "4.0" at bounding box center [640, 279] width 93 height 93
click at [373, 249] on input "f. 4.0" at bounding box center [372, 246] width 1 height 7
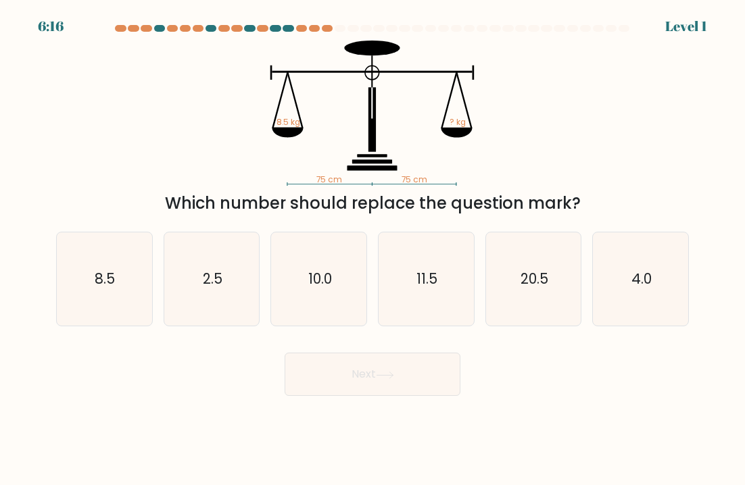
radio input "true"
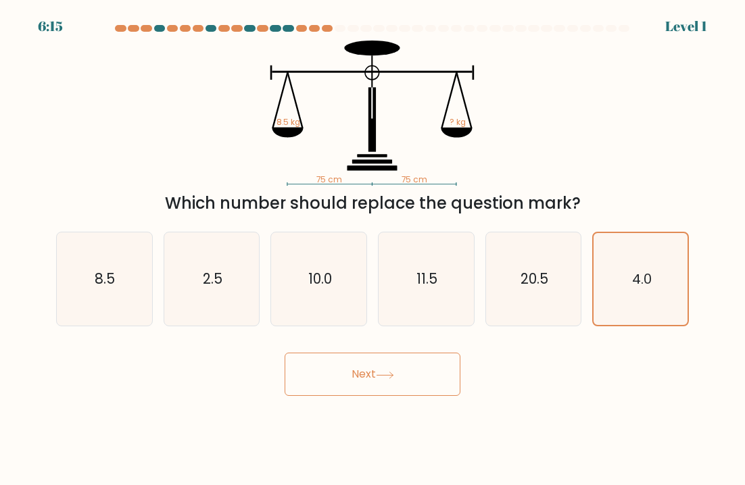
click at [313, 375] on button "Next" at bounding box center [373, 374] width 176 height 43
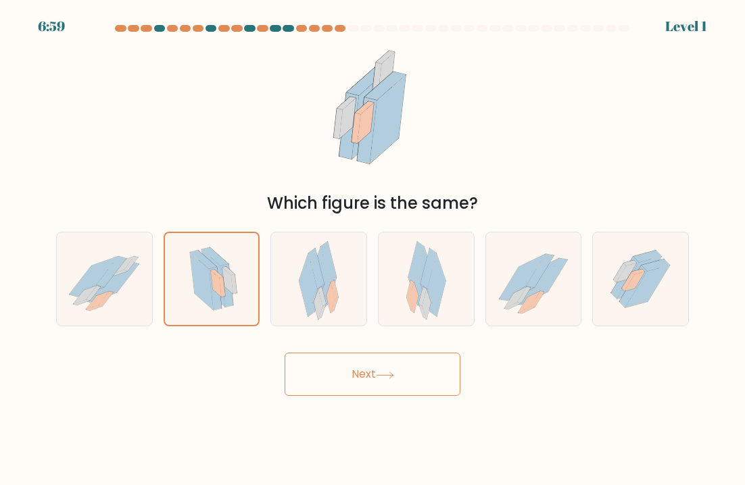
click at [310, 381] on button "Next" at bounding box center [373, 374] width 176 height 43
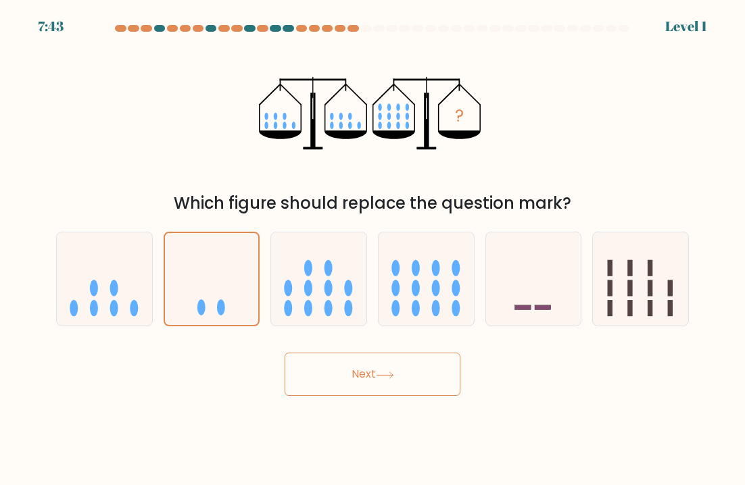
click at [308, 377] on button "Next" at bounding box center [373, 374] width 176 height 43
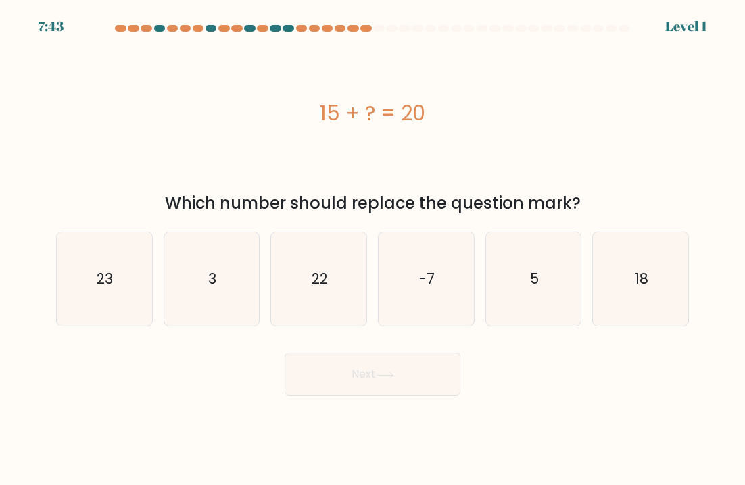
click at [219, 293] on icon "3" at bounding box center [211, 279] width 93 height 93
click at [372, 249] on input "b. 3" at bounding box center [372, 246] width 1 height 7
radio input "true"
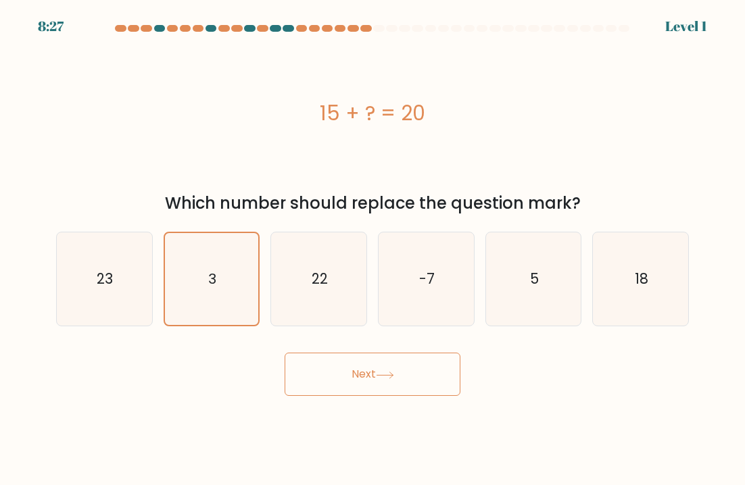
click at [306, 374] on button "Next" at bounding box center [373, 374] width 176 height 43
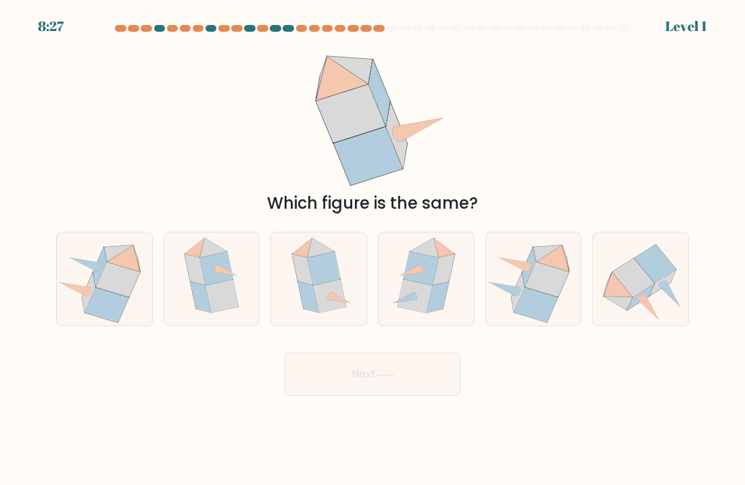
click at [303, 371] on button "Next" at bounding box center [373, 374] width 176 height 43
click at [232, 306] on icon at bounding box center [222, 296] width 33 height 33
click at [372, 249] on input "b." at bounding box center [372, 246] width 1 height 7
radio input "true"
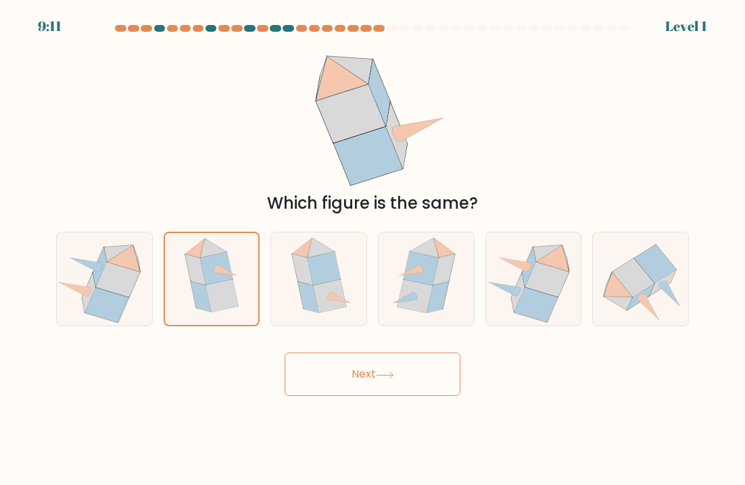
click at [299, 376] on button "Next" at bounding box center [373, 374] width 176 height 43
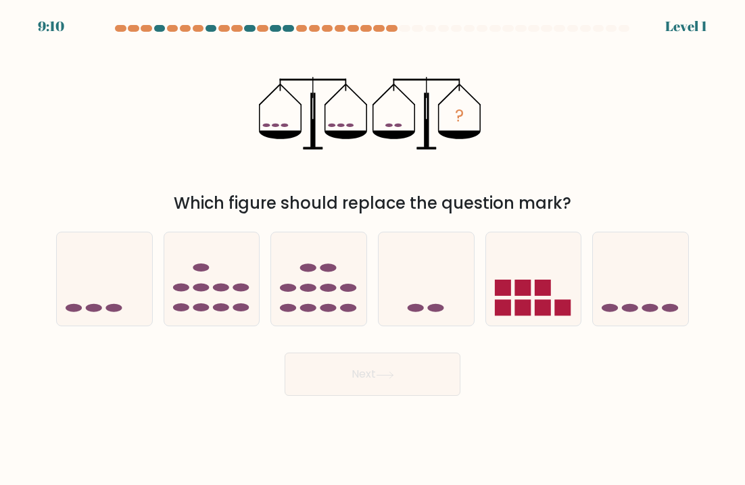
click at [219, 300] on icon at bounding box center [211, 279] width 95 height 79
click at [372, 249] on input "b." at bounding box center [372, 246] width 1 height 7
radio input "true"
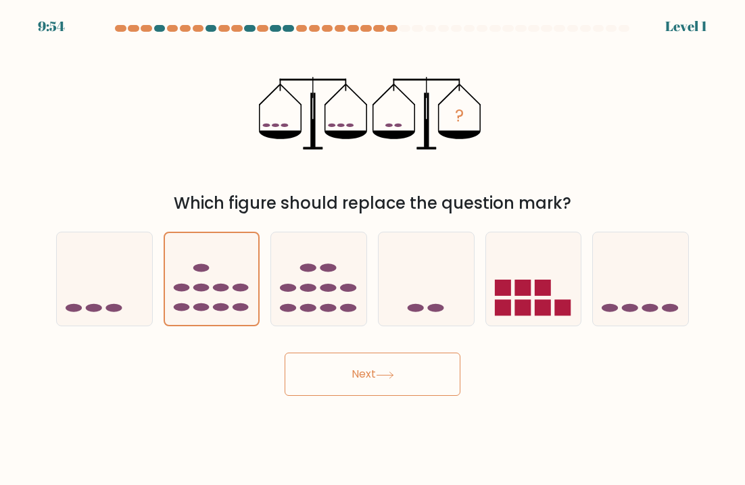
click at [307, 386] on button "Next" at bounding box center [373, 374] width 176 height 43
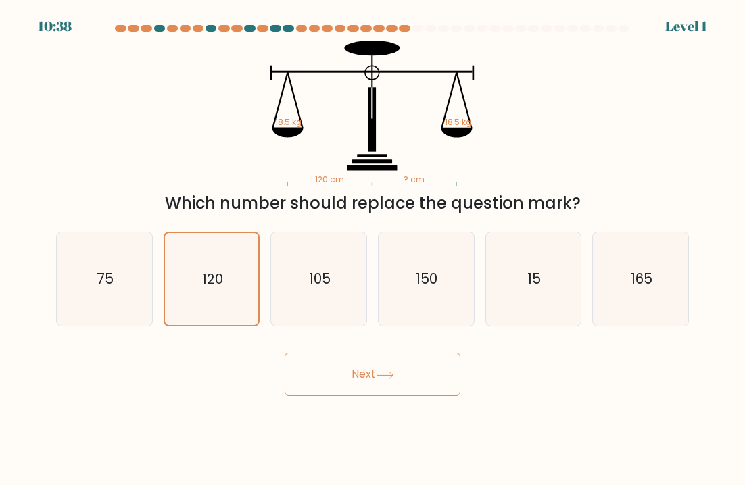
click at [303, 377] on button "Next" at bounding box center [373, 374] width 176 height 43
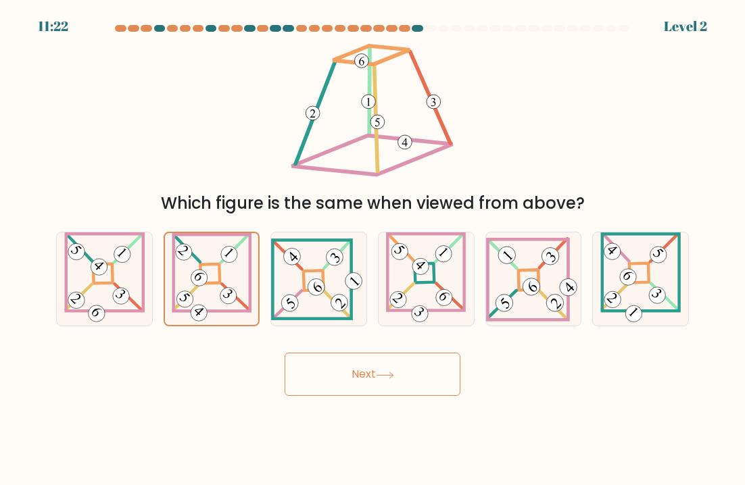
click at [297, 372] on button "Next" at bounding box center [373, 374] width 176 height 43
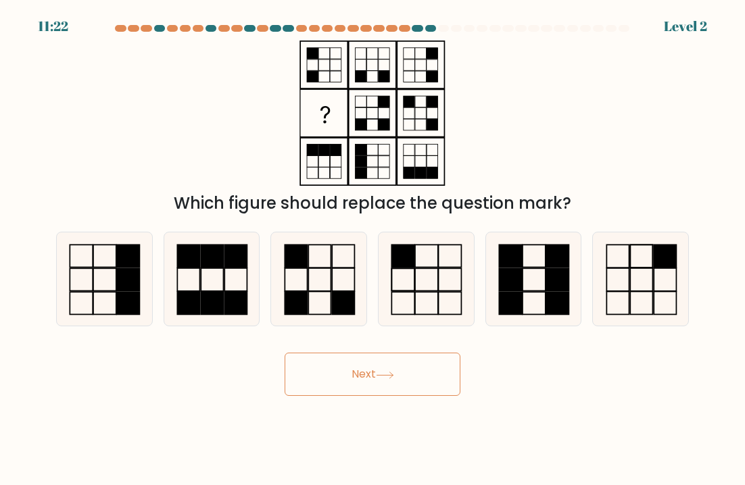
click at [220, 302] on rect at bounding box center [212, 303] width 22 height 23
click at [372, 249] on input "b." at bounding box center [372, 246] width 1 height 7
radio input "true"
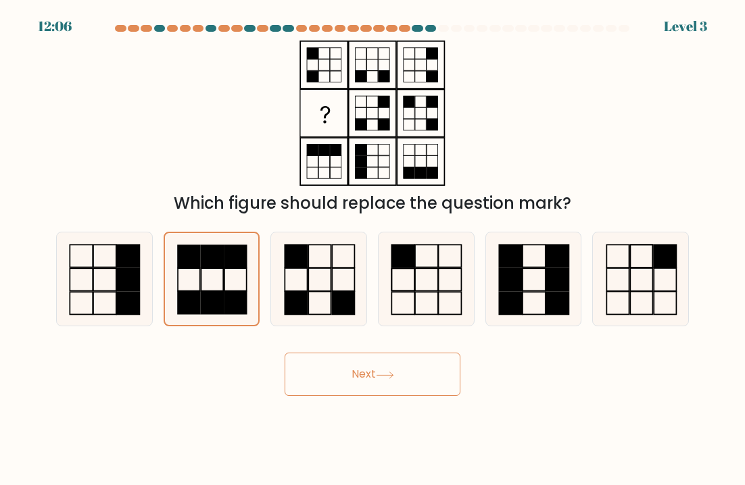
click at [303, 377] on button "Next" at bounding box center [373, 374] width 176 height 43
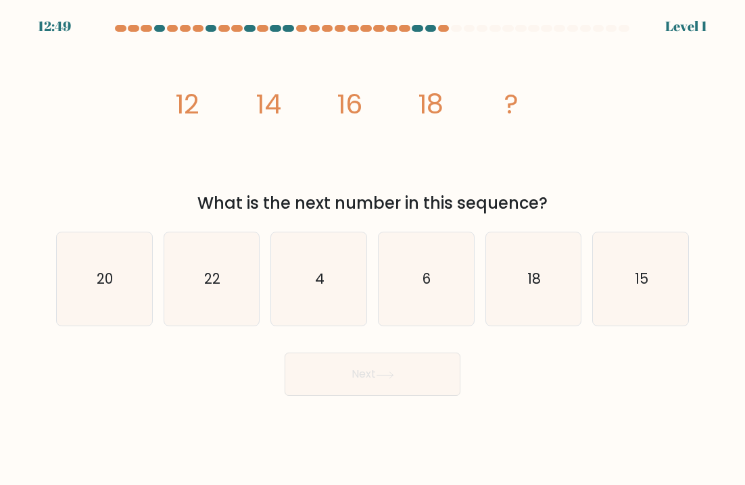
click at [214, 298] on icon "22" at bounding box center [211, 279] width 93 height 93
click at [372, 249] on input "b. 22" at bounding box center [372, 246] width 1 height 7
radio input "true"
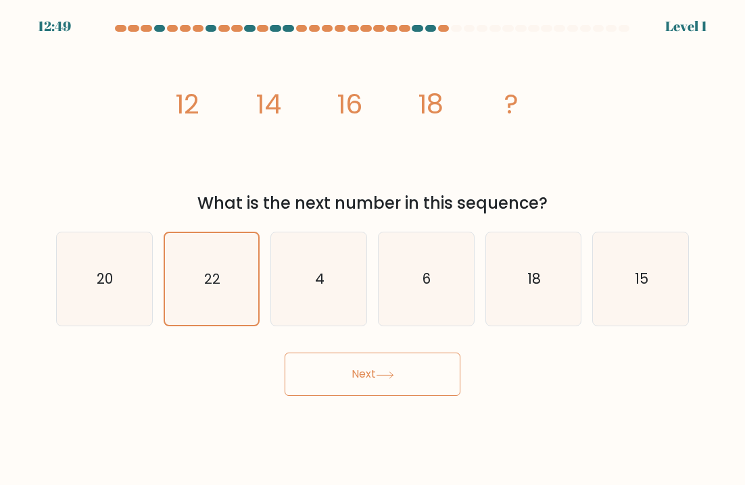
click at [306, 382] on button "Next" at bounding box center [373, 374] width 176 height 43
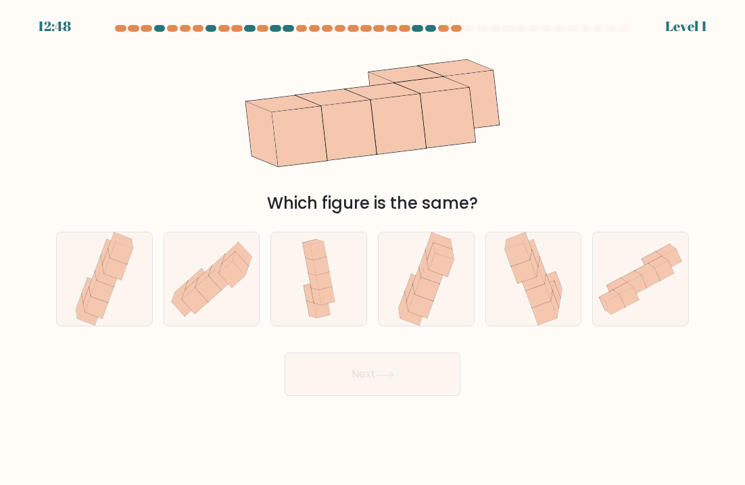
click at [224, 304] on icon at bounding box center [211, 279] width 95 height 83
click at [372, 249] on input "b." at bounding box center [372, 246] width 1 height 7
radio input "true"
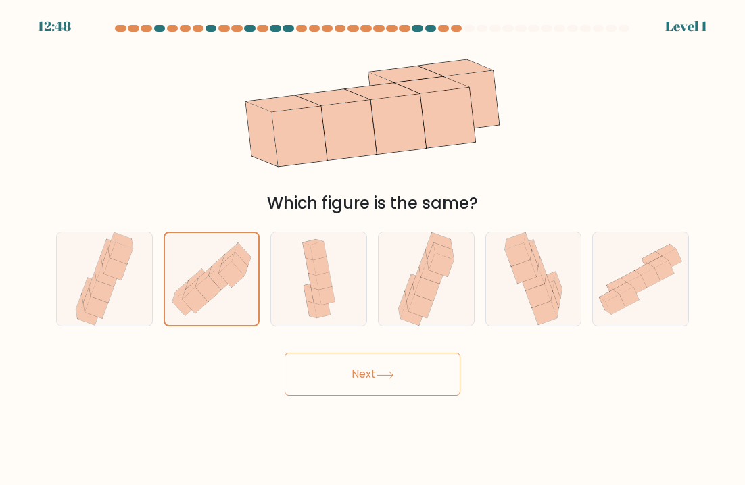
click at [301, 381] on button "Next" at bounding box center [373, 374] width 176 height 43
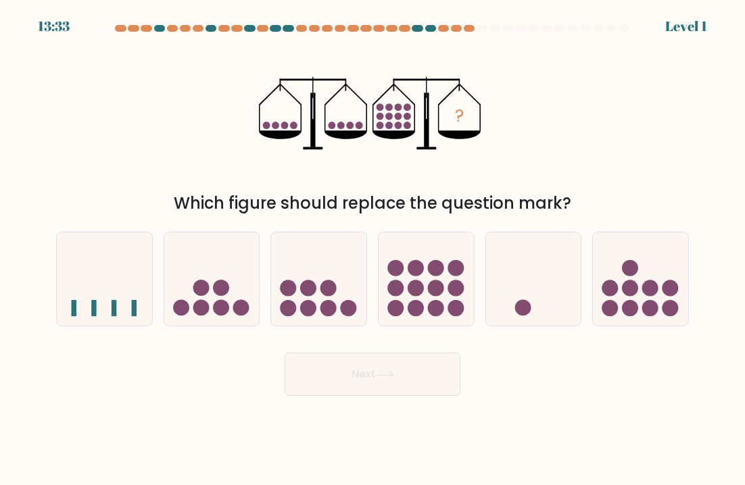
click at [218, 299] on icon at bounding box center [211, 279] width 95 height 79
click at [372, 249] on input "b." at bounding box center [372, 246] width 1 height 7
radio input "true"
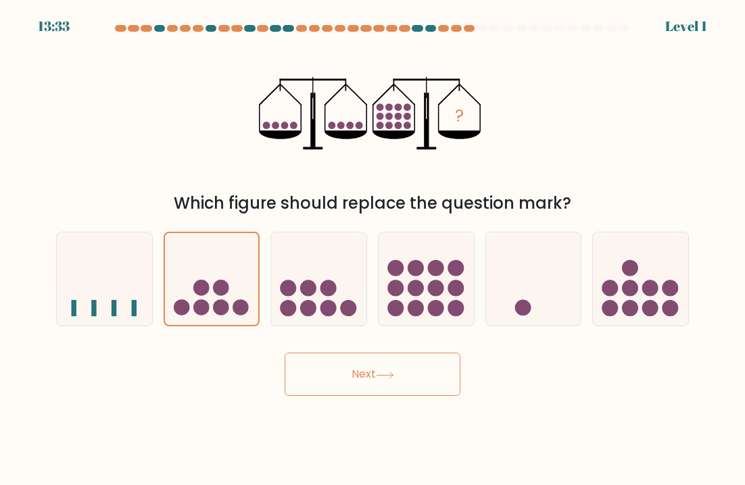
click at [305, 381] on button "Next" at bounding box center [373, 374] width 176 height 43
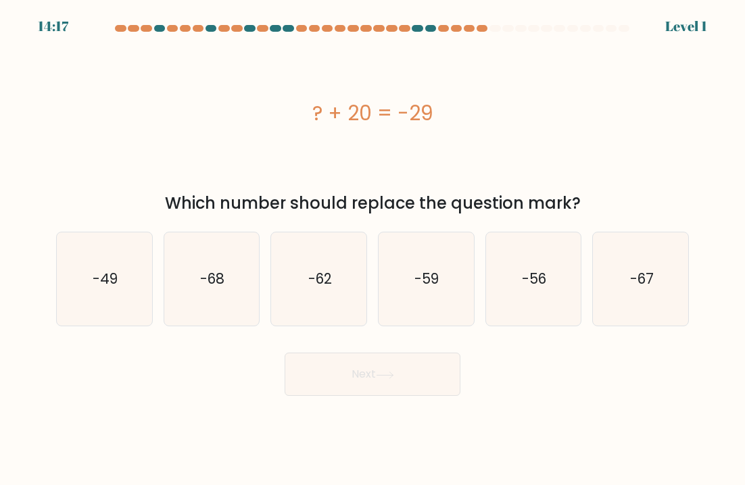
click at [202, 284] on text "-68" at bounding box center [212, 279] width 24 height 20
click at [372, 249] on input "b. -68" at bounding box center [372, 246] width 1 height 7
radio input "true"
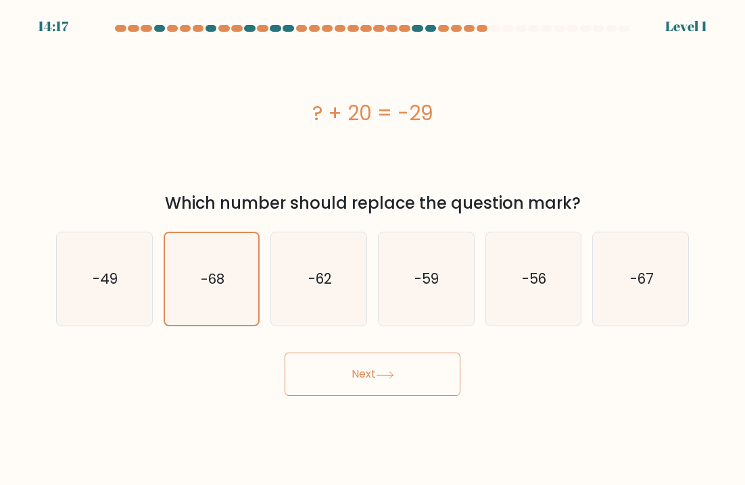
click at [295, 365] on button "Next" at bounding box center [373, 374] width 176 height 43
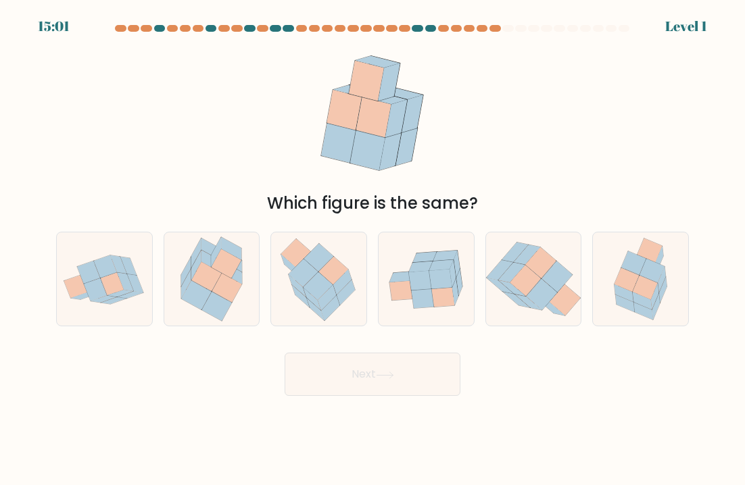
click at [296, 372] on button "Next" at bounding box center [373, 374] width 176 height 43
click at [233, 310] on icon at bounding box center [211, 279] width 81 height 93
click at [372, 249] on input "b." at bounding box center [372, 246] width 1 height 7
radio input "true"
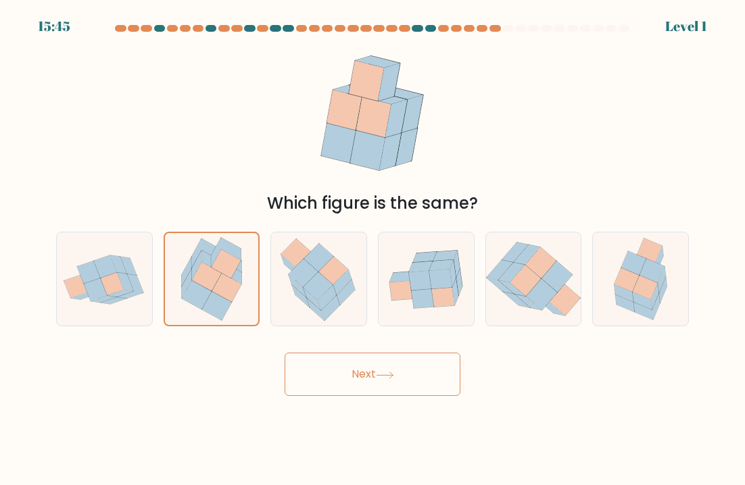
click at [293, 372] on button "Next" at bounding box center [373, 374] width 176 height 43
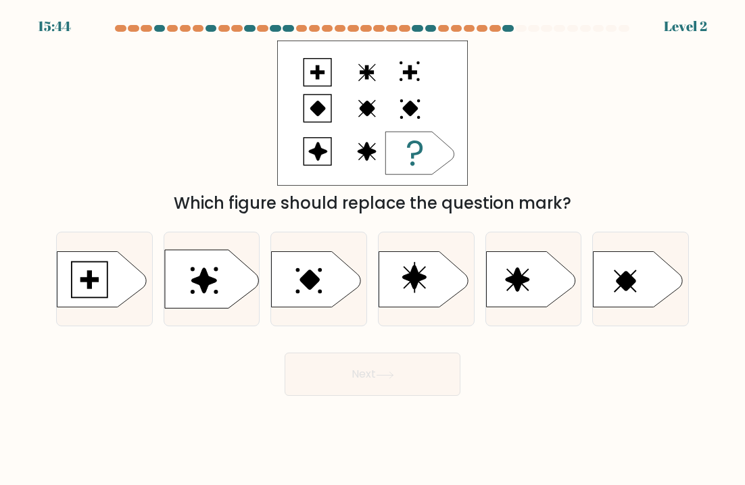
click at [208, 297] on icon at bounding box center [212, 279] width 94 height 59
click at [372, 249] on input "b." at bounding box center [372, 246] width 1 height 7
radio input "true"
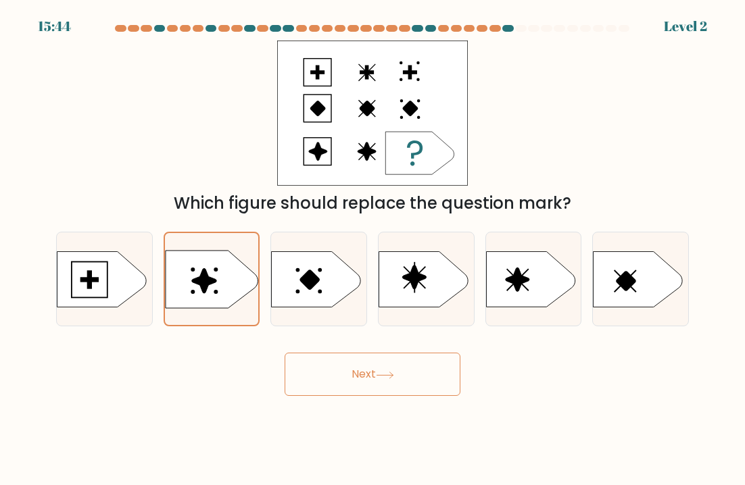
click at [303, 380] on button "Next" at bounding box center [373, 374] width 176 height 43
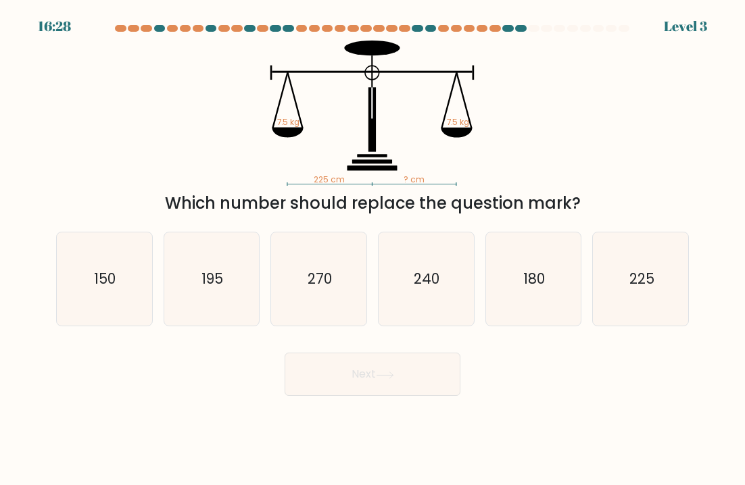
click at [206, 289] on icon "195" at bounding box center [211, 279] width 93 height 93
click at [372, 249] on input "b. 195" at bounding box center [372, 246] width 1 height 7
radio input "true"
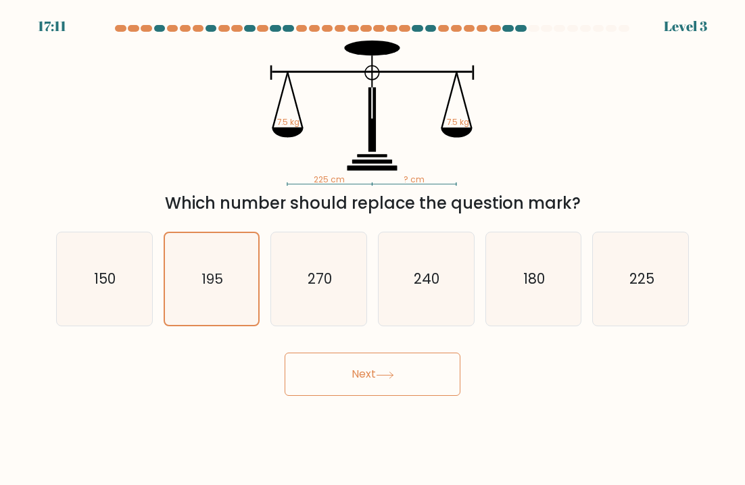
click at [702, 235] on form at bounding box center [372, 210] width 745 height 371
click at [677, 263] on icon "225" at bounding box center [640, 279] width 93 height 93
click at [373, 249] on input "f. 225" at bounding box center [372, 246] width 1 height 7
radio input "true"
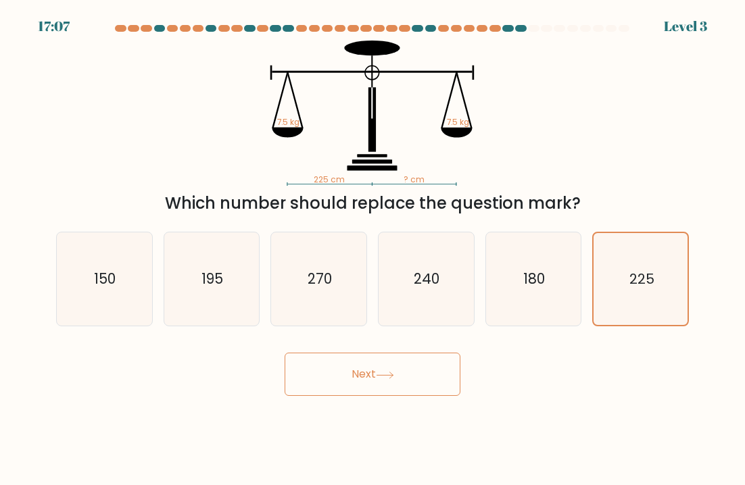
click at [313, 389] on button "Next" at bounding box center [373, 374] width 176 height 43
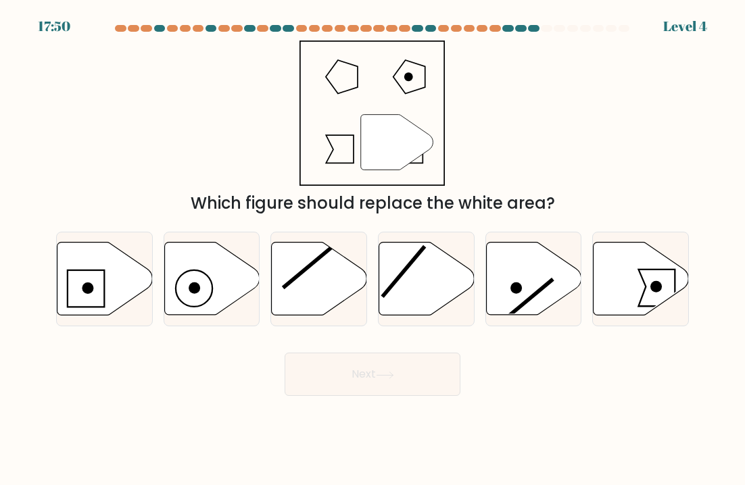
click at [679, 268] on icon at bounding box center [641, 279] width 95 height 73
click at [373, 249] on input "f." at bounding box center [372, 246] width 1 height 7
radio input "true"
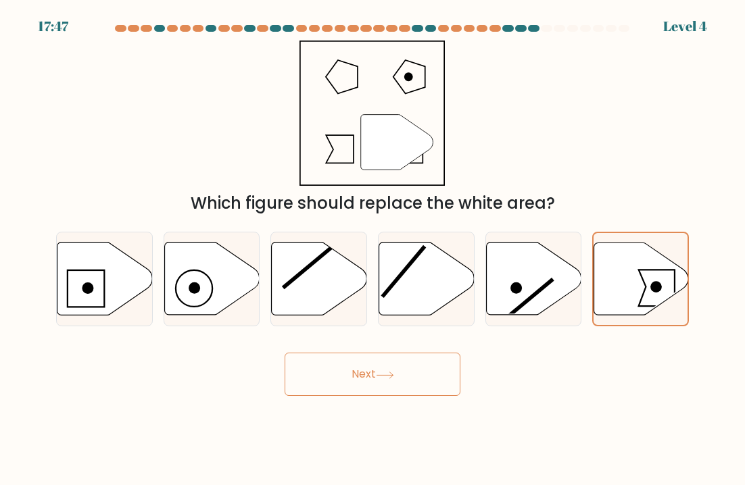
click at [290, 390] on button "Next" at bounding box center [373, 374] width 176 height 43
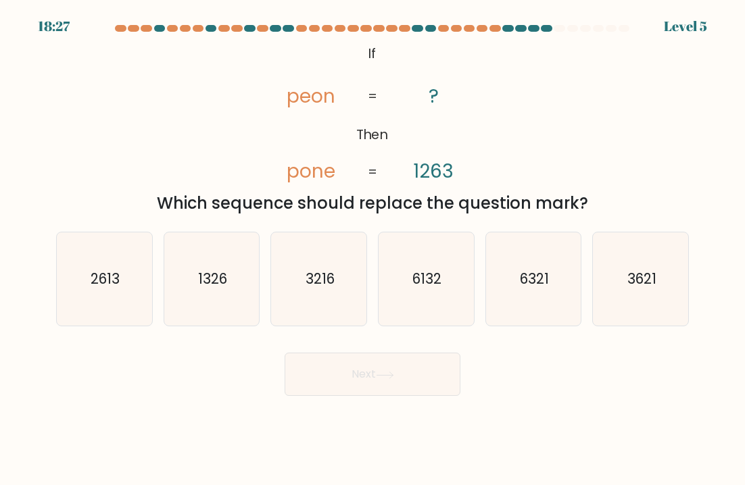
click at [190, 299] on icon "1326" at bounding box center [211, 279] width 93 height 93
click at [372, 249] on input "b. 1326" at bounding box center [372, 246] width 1 height 7
radio input "true"
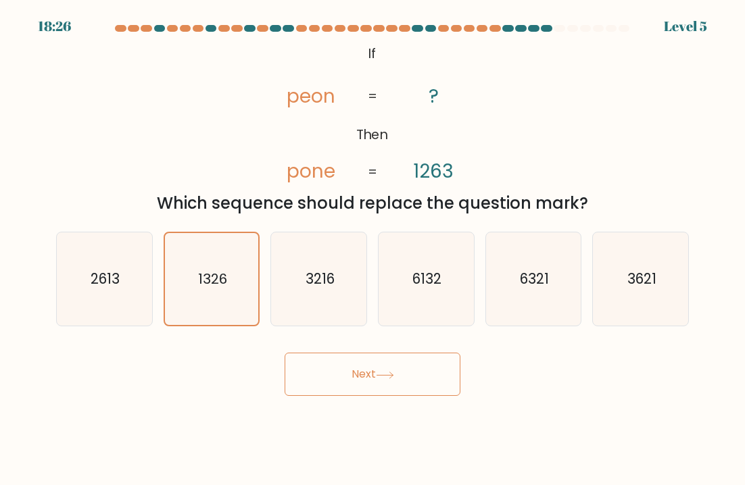
click at [302, 372] on button "Next" at bounding box center [373, 374] width 176 height 43
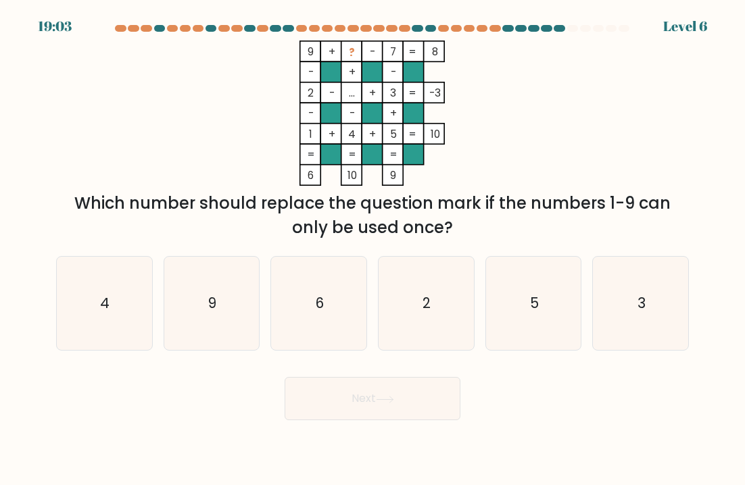
click at [298, 329] on icon "6" at bounding box center [318, 303] width 93 height 93
click at [372, 249] on input "c. 6" at bounding box center [372, 246] width 1 height 7
radio input "true"
click at [313, 409] on button "Next" at bounding box center [373, 398] width 176 height 43
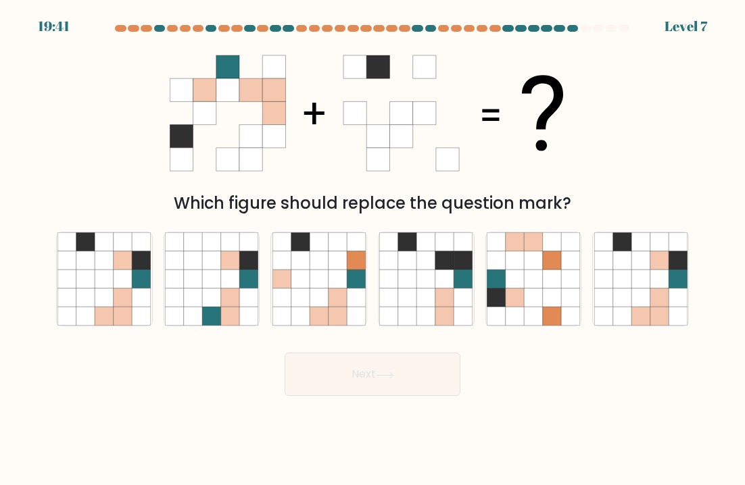
click at [541, 294] on icon at bounding box center [533, 298] width 18 height 18
click at [373, 249] on input "e." at bounding box center [372, 246] width 1 height 7
radio input "true"
click at [107, 311] on icon at bounding box center [104, 317] width 18 height 18
click at [372, 249] on input "a." at bounding box center [372, 246] width 1 height 7
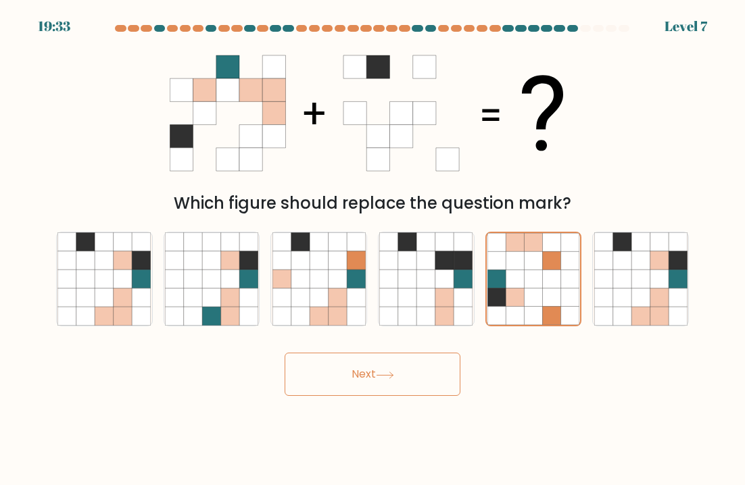
radio input "true"
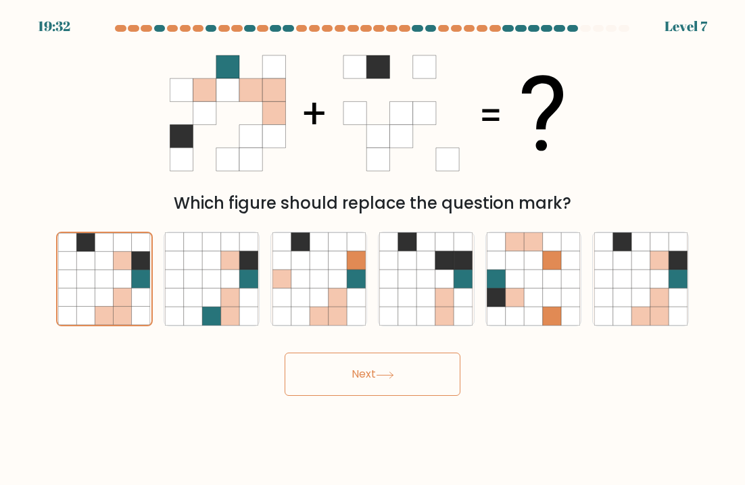
click at [319, 380] on button "Next" at bounding box center [373, 374] width 176 height 43
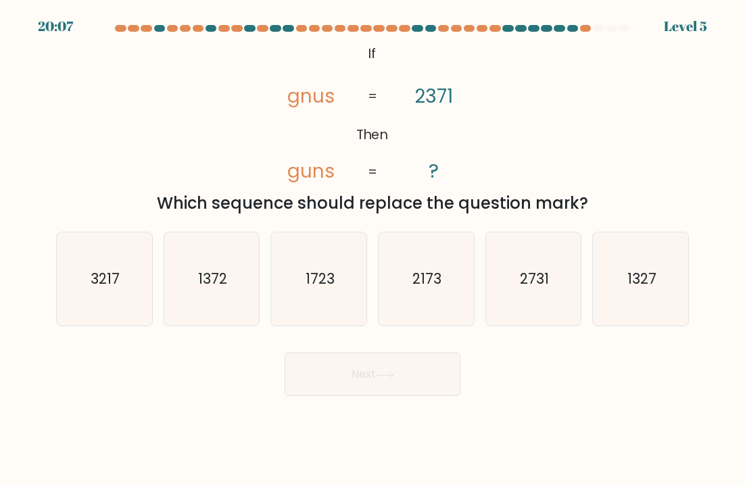
click at [558, 295] on icon "2731" at bounding box center [533, 279] width 93 height 93
click at [373, 249] on input "e. 2731" at bounding box center [372, 246] width 1 height 7
radio input "true"
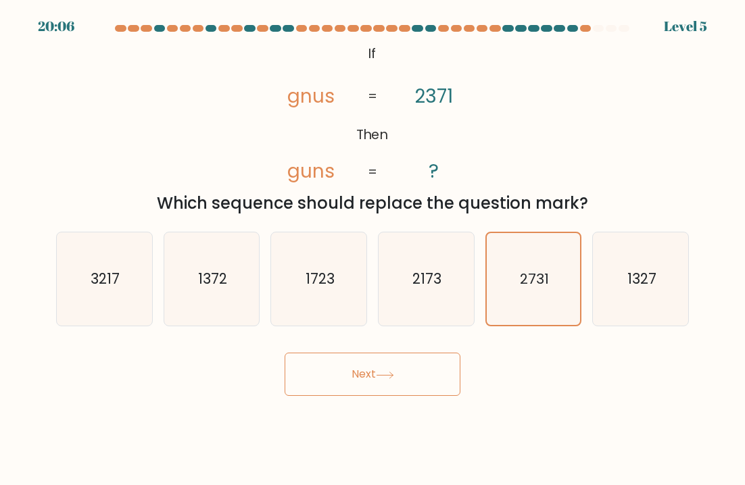
click at [318, 380] on button "Next" at bounding box center [373, 374] width 176 height 43
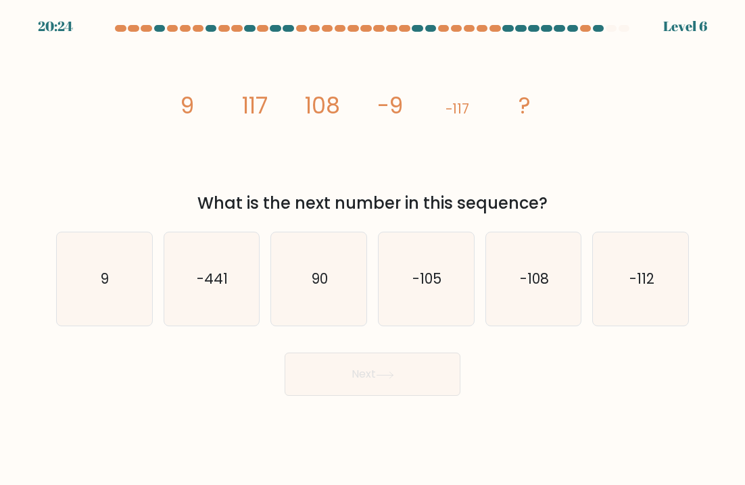
click at [523, 274] on text "-108" at bounding box center [534, 279] width 29 height 20
click at [373, 249] on input "e. -108" at bounding box center [372, 246] width 1 height 7
radio input "true"
click at [416, 406] on body "20:24 Level 6" at bounding box center [372, 242] width 745 height 485
click at [411, 385] on button "Next" at bounding box center [373, 374] width 176 height 43
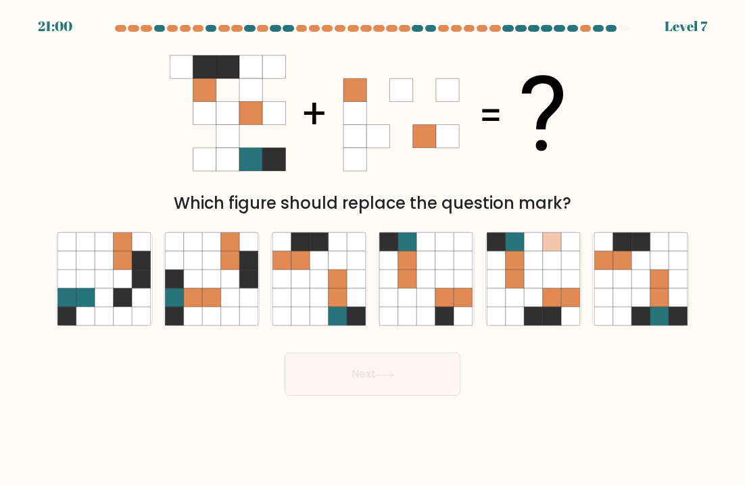
click at [87, 272] on icon at bounding box center [85, 279] width 18 height 18
click at [372, 249] on input "a." at bounding box center [372, 246] width 1 height 7
radio input "true"
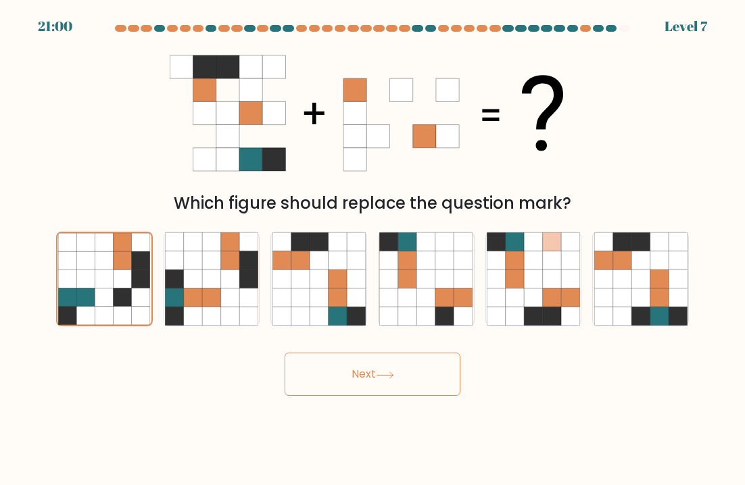
click at [74, 260] on icon at bounding box center [68, 261] width 18 height 18
click at [372, 249] on input "a." at bounding box center [372, 246] width 1 height 7
click at [281, 307] on icon at bounding box center [281, 298] width 18 height 18
click at [372, 249] on input "c." at bounding box center [372, 246] width 1 height 7
radio input "true"
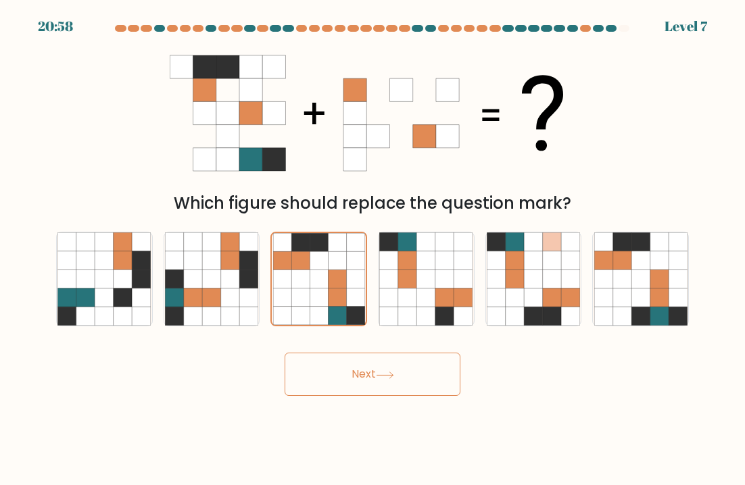
click at [305, 375] on button "Next" at bounding box center [373, 374] width 176 height 43
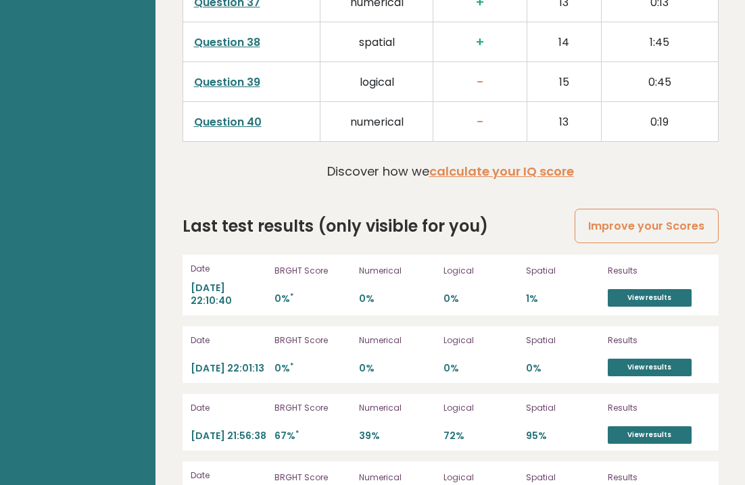
scroll to position [3649, 0]
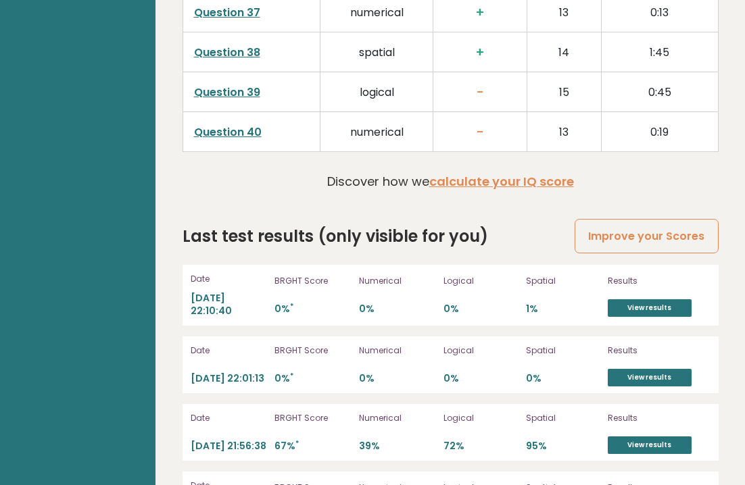
click at [675, 299] on link "View results" at bounding box center [650, 308] width 84 height 18
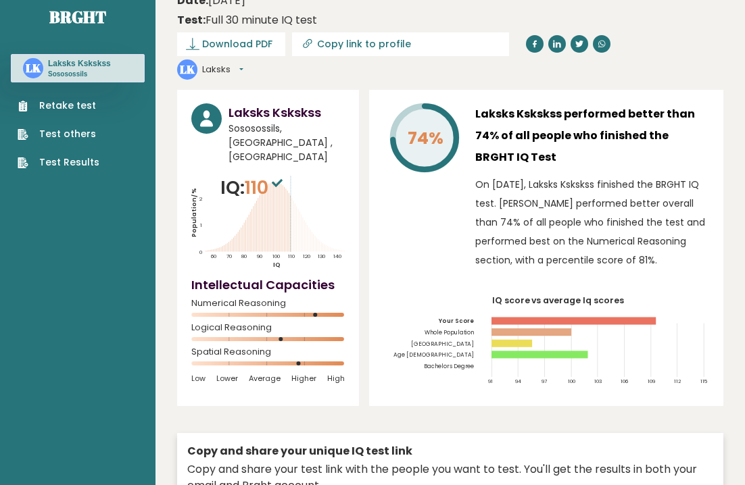
scroll to position [0, 0]
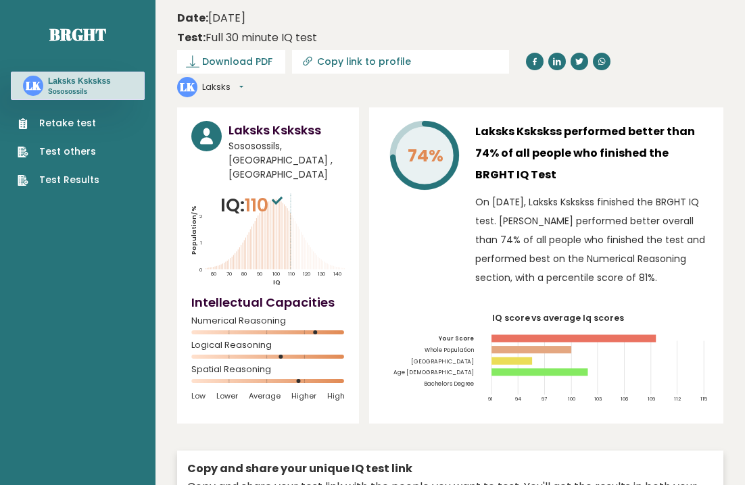
click at [54, 122] on link "Retake test" at bounding box center [59, 123] width 82 height 14
click at [45, 185] on link "Test Results" at bounding box center [59, 180] width 82 height 14
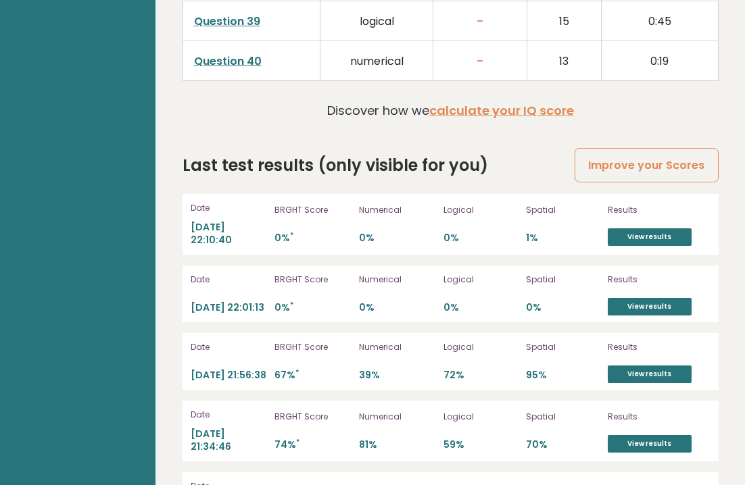
scroll to position [3713, 0]
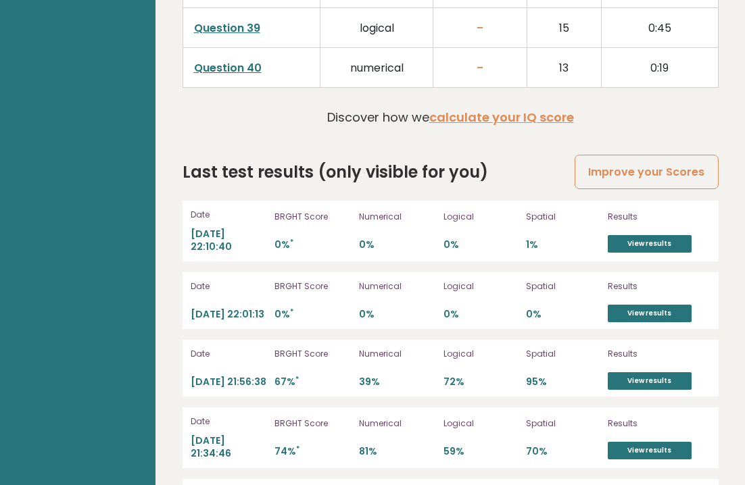
click at [714, 155] on link "Improve your Scores" at bounding box center [646, 172] width 143 height 34
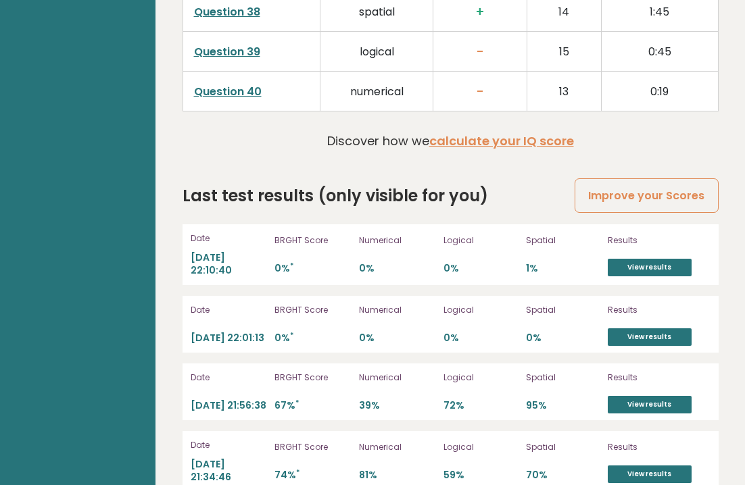
scroll to position [3713, 0]
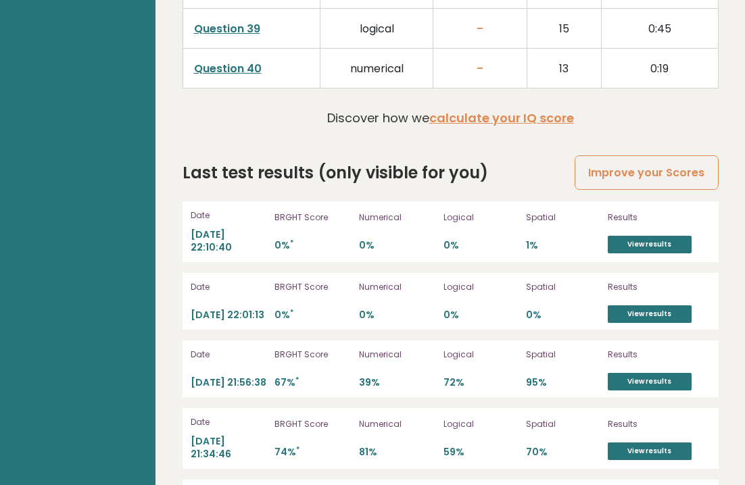
click at [671, 373] on link "View results" at bounding box center [650, 382] width 84 height 18
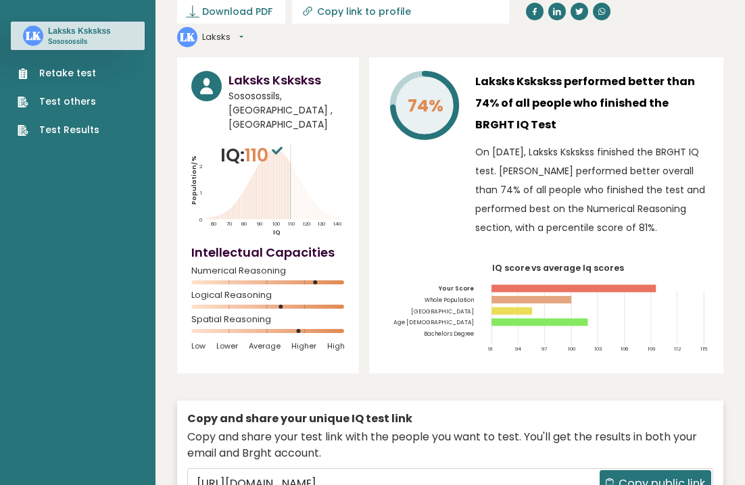
scroll to position [0, 0]
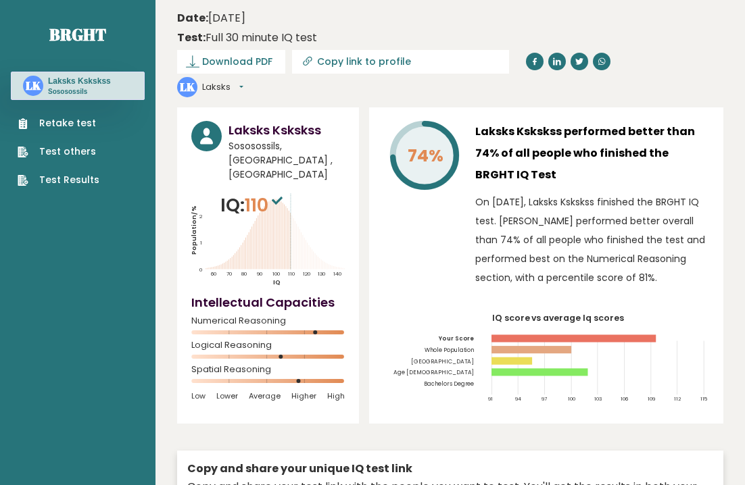
click at [44, 122] on link "Retake test" at bounding box center [59, 123] width 82 height 14
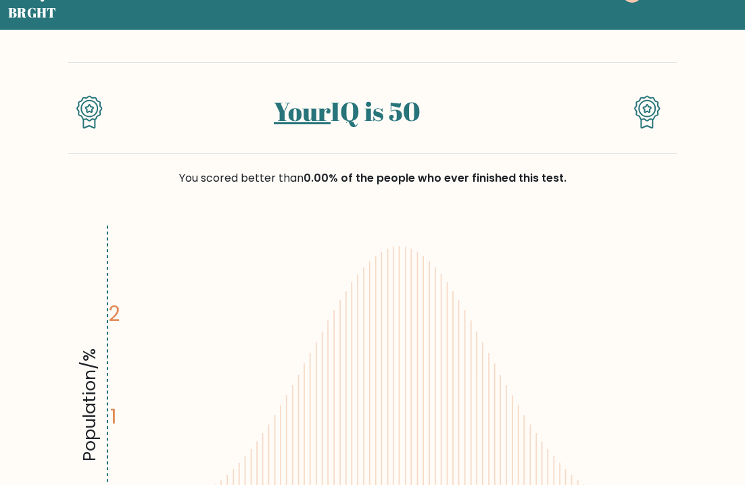
scroll to position [18, 0]
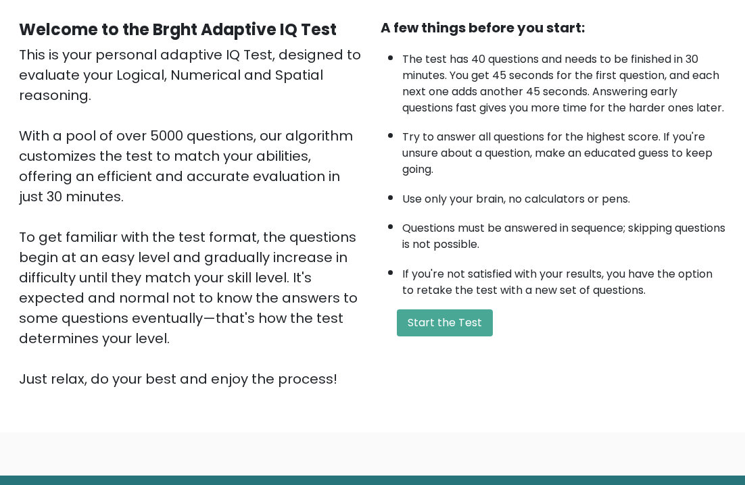
scroll to position [126, 0]
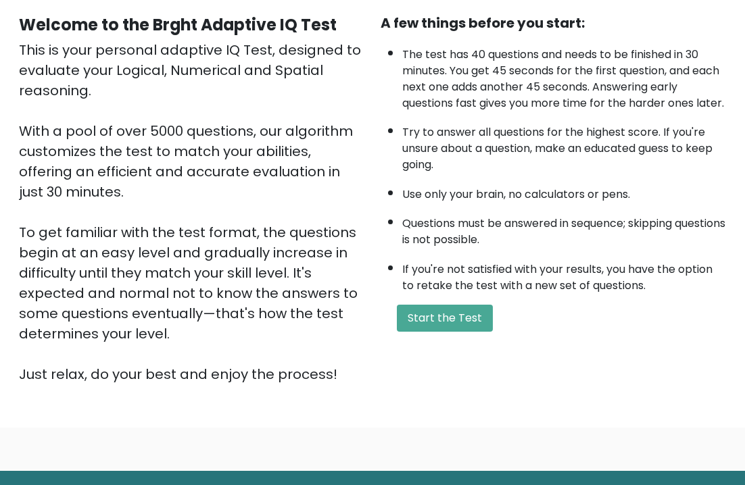
click at [466, 333] on button "Start the Test" at bounding box center [445, 319] width 96 height 27
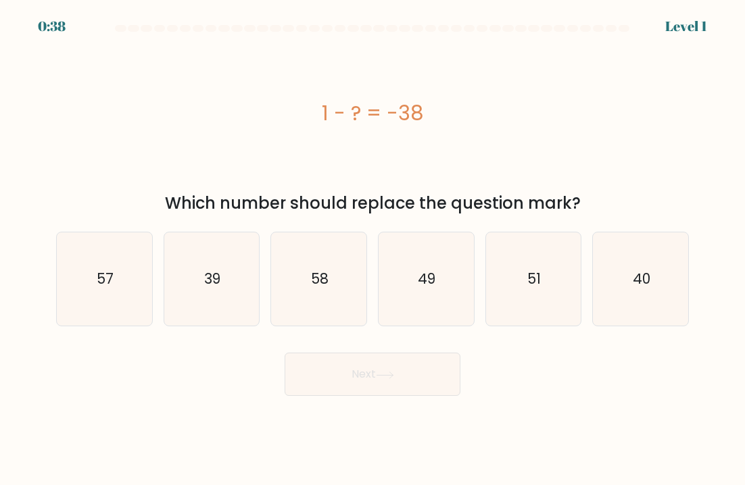
click at [195, 291] on icon "39" at bounding box center [211, 279] width 93 height 93
click at [372, 249] on input "b. 39" at bounding box center [372, 246] width 1 height 7
radio input "true"
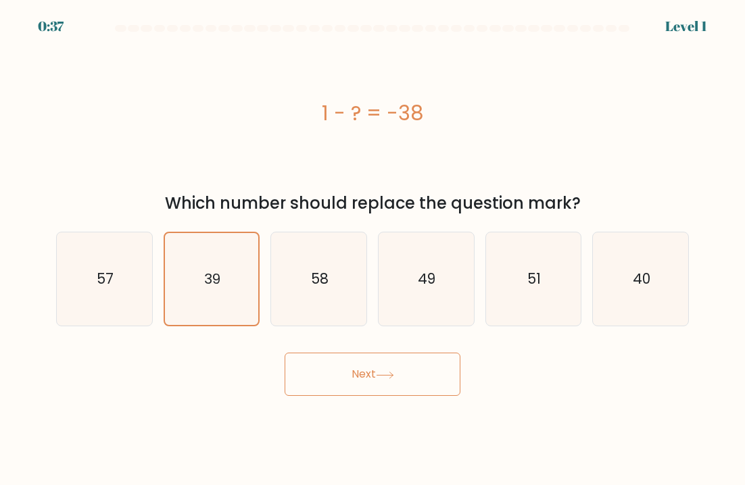
click at [311, 379] on button "Next" at bounding box center [373, 374] width 176 height 43
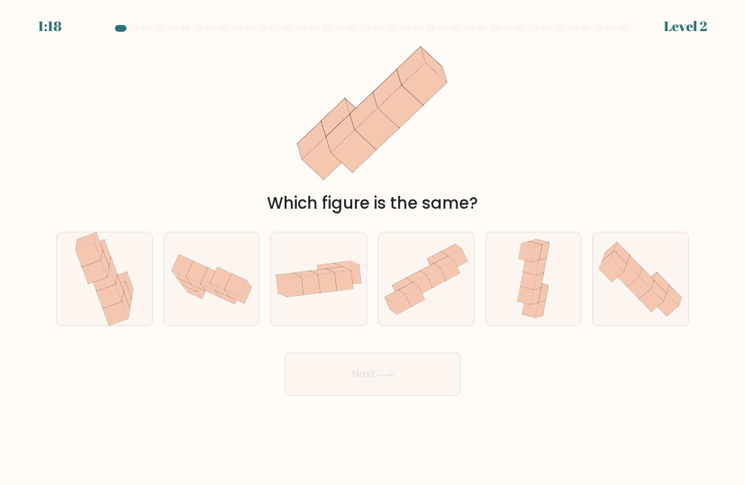
click at [297, 296] on icon at bounding box center [294, 287] width 19 height 20
click at [372, 249] on input "c." at bounding box center [372, 246] width 1 height 7
radio input "true"
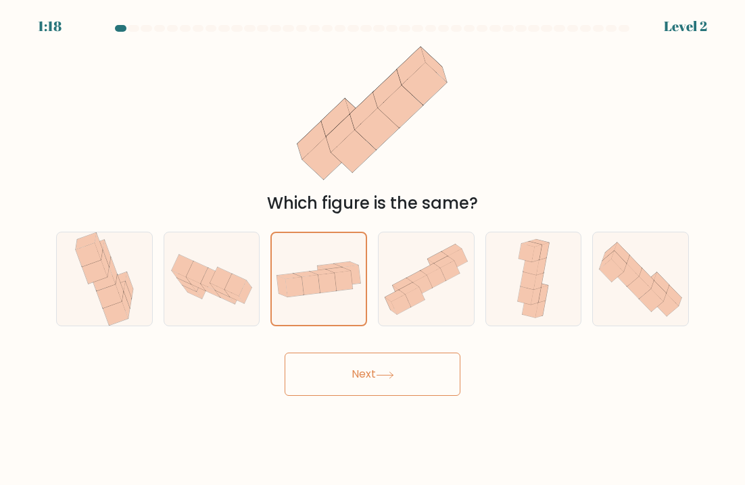
click at [331, 380] on button "Next" at bounding box center [373, 374] width 176 height 43
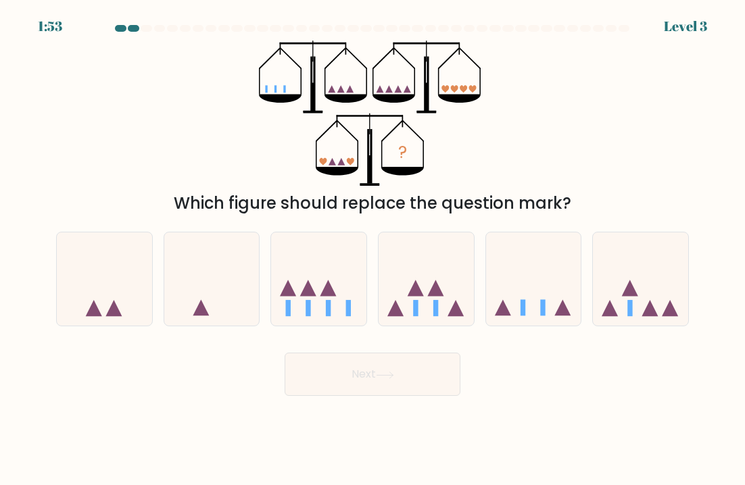
click at [558, 306] on icon at bounding box center [533, 279] width 95 height 79
click at [373, 249] on input "e." at bounding box center [372, 246] width 1 height 7
radio input "true"
click at [316, 366] on button "Next" at bounding box center [373, 374] width 176 height 43
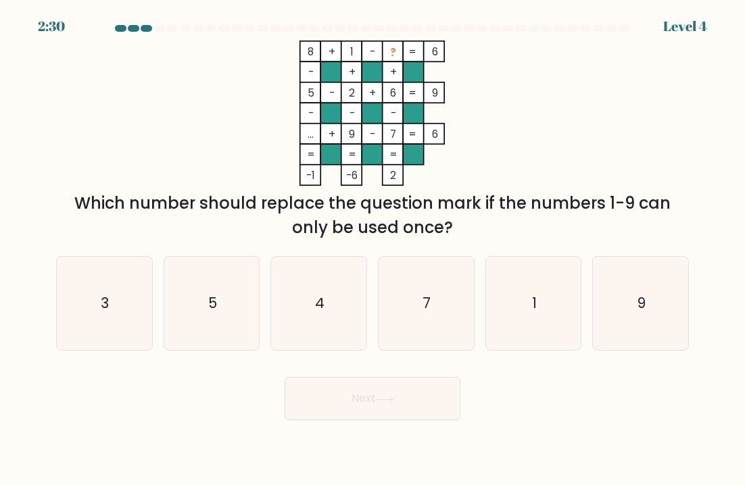
click at [105, 291] on icon "3" at bounding box center [103, 303] width 93 height 93
click at [372, 249] on input "a. 3" at bounding box center [372, 246] width 1 height 7
radio input "true"
click at [327, 401] on button "Next" at bounding box center [373, 398] width 176 height 43
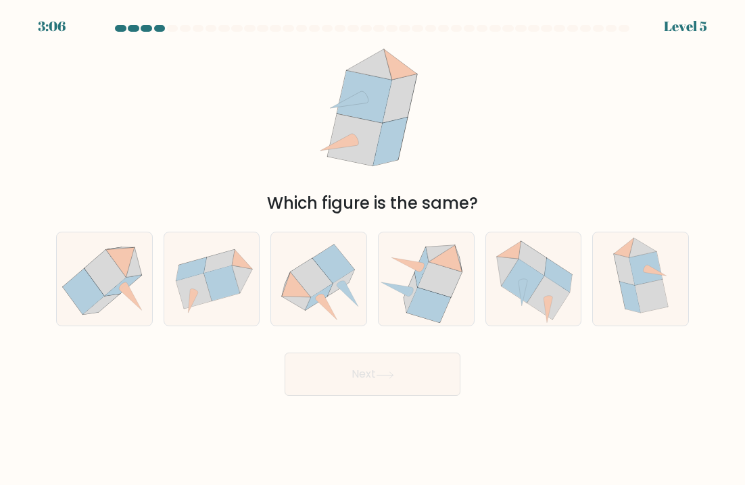
click at [553, 304] on icon at bounding box center [548, 298] width 43 height 44
click at [373, 249] on input "e." at bounding box center [372, 246] width 1 height 7
radio input "true"
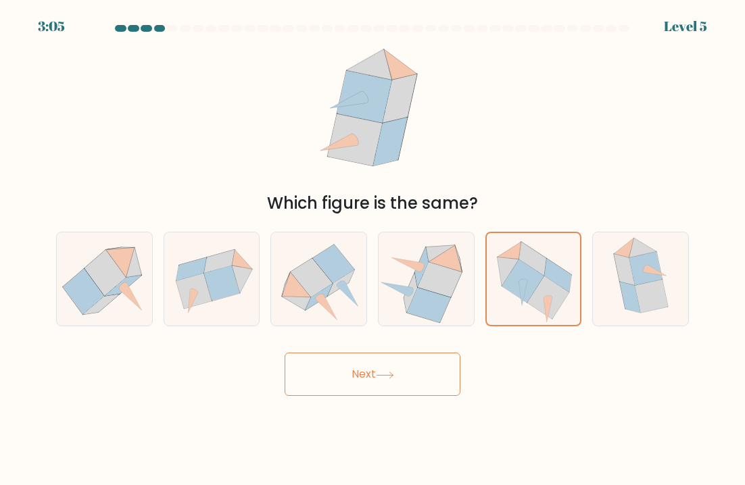
click at [324, 385] on button "Next" at bounding box center [373, 374] width 176 height 43
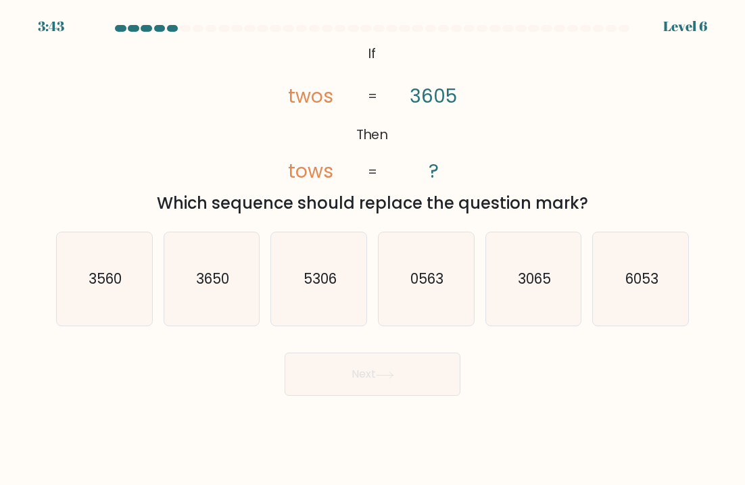
click at [549, 301] on icon "3065" at bounding box center [533, 279] width 93 height 93
click at [373, 249] on input "e. 3065" at bounding box center [372, 246] width 1 height 7
radio input "true"
click at [316, 377] on button "Next" at bounding box center [373, 374] width 176 height 43
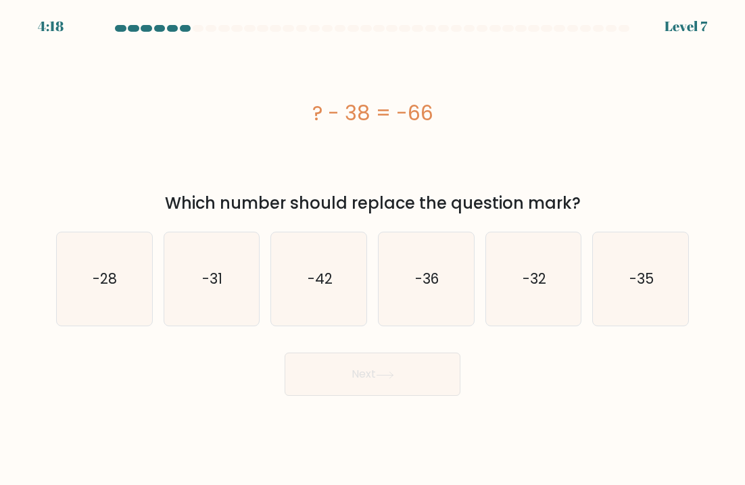
click at [96, 272] on text "-28" at bounding box center [105, 279] width 24 height 20
click at [372, 249] on input "a. -28" at bounding box center [372, 246] width 1 height 7
radio input "true"
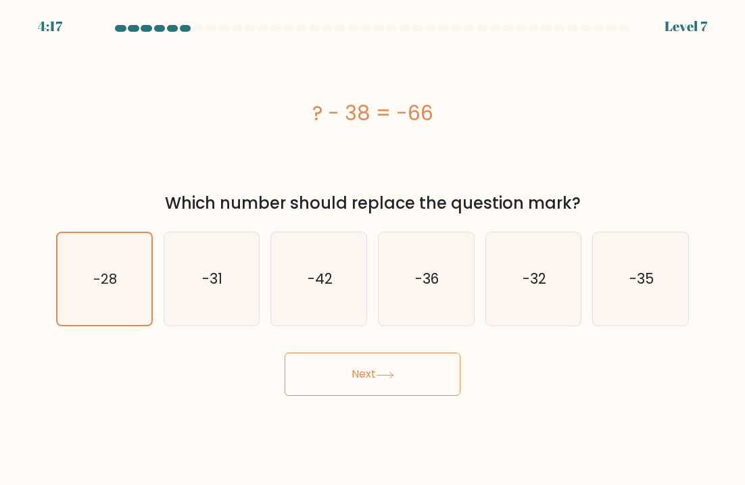
click at [316, 379] on button "Next" at bounding box center [373, 374] width 176 height 43
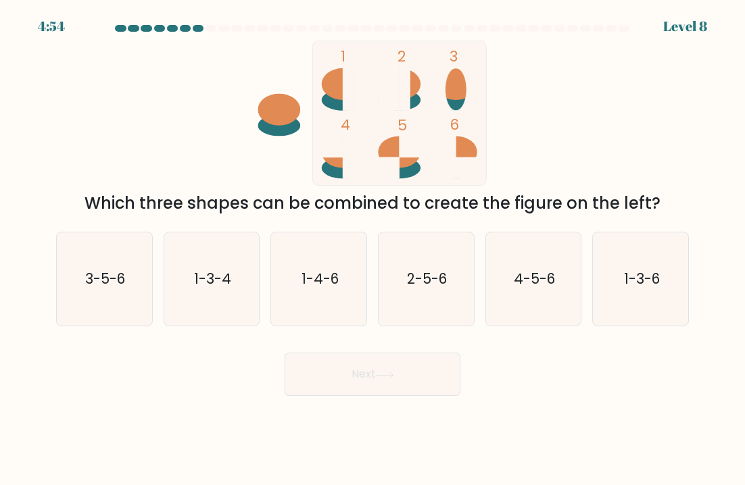
click at [551, 283] on text "4-5-6" at bounding box center [534, 279] width 41 height 20
click at [373, 249] on input "e. 4-5-6" at bounding box center [372, 246] width 1 height 7
radio input "true"
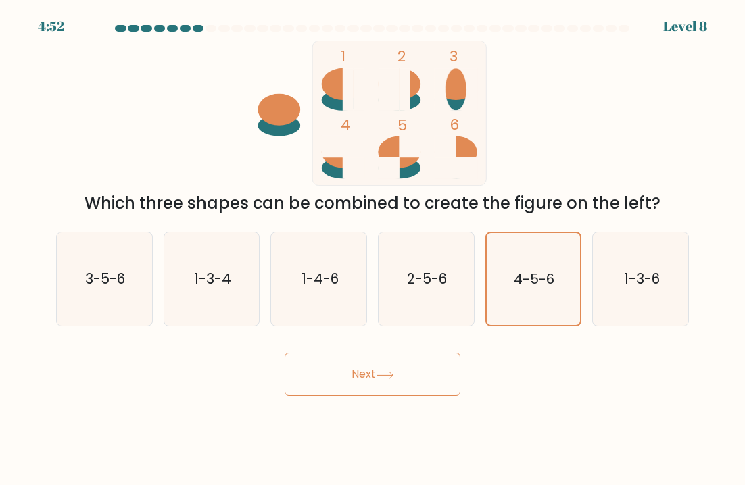
click at [317, 377] on button "Next" at bounding box center [373, 374] width 176 height 43
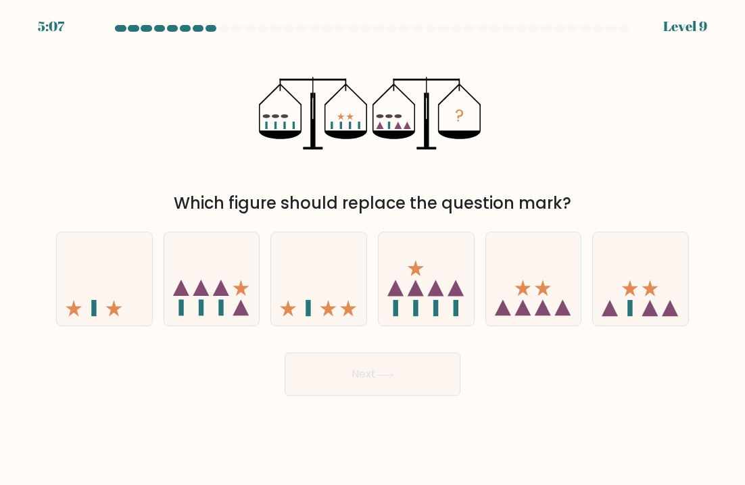
click at [673, 256] on icon at bounding box center [640, 279] width 95 height 79
click at [373, 249] on input "f." at bounding box center [372, 246] width 1 height 7
radio input "true"
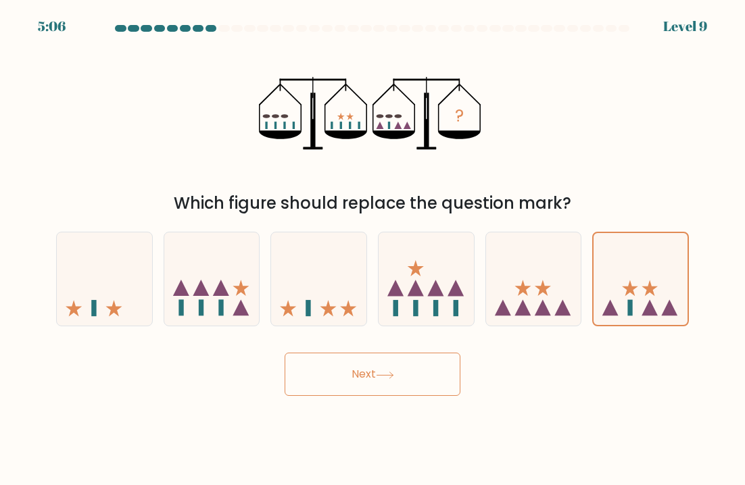
click at [324, 383] on button "Next" at bounding box center [373, 374] width 176 height 43
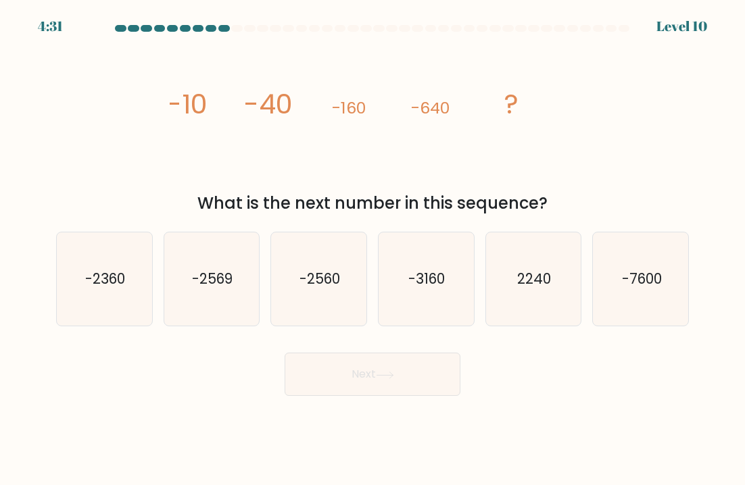
click at [313, 306] on icon "-2560" at bounding box center [318, 279] width 93 height 93
click at [372, 249] on input "c. -2560" at bounding box center [372, 246] width 1 height 7
radio input "true"
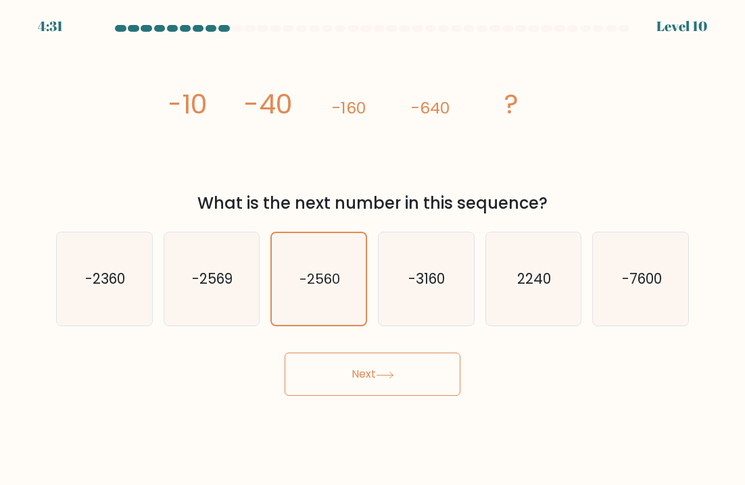
click at [320, 382] on button "Next" at bounding box center [373, 374] width 176 height 43
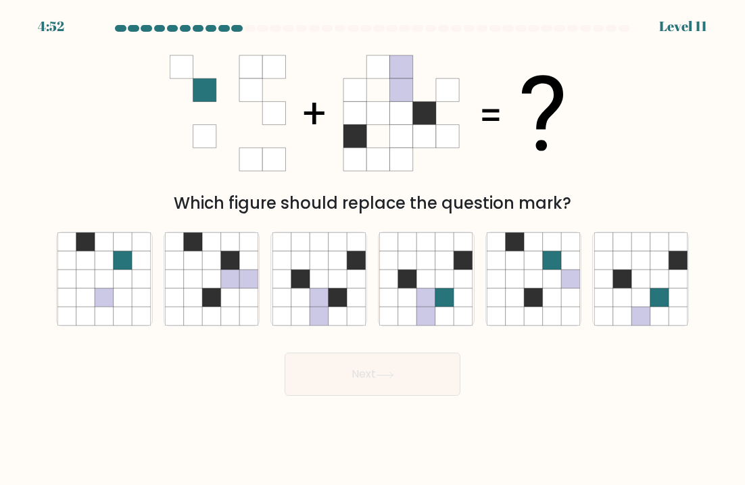
click at [452, 284] on icon at bounding box center [444, 279] width 18 height 18
click at [373, 249] on input "d." at bounding box center [372, 246] width 1 height 7
radio input "true"
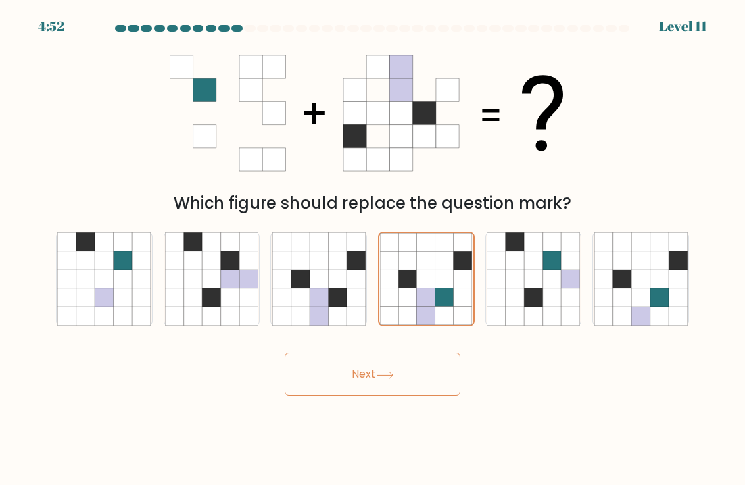
click at [319, 375] on button "Next" at bounding box center [373, 374] width 176 height 43
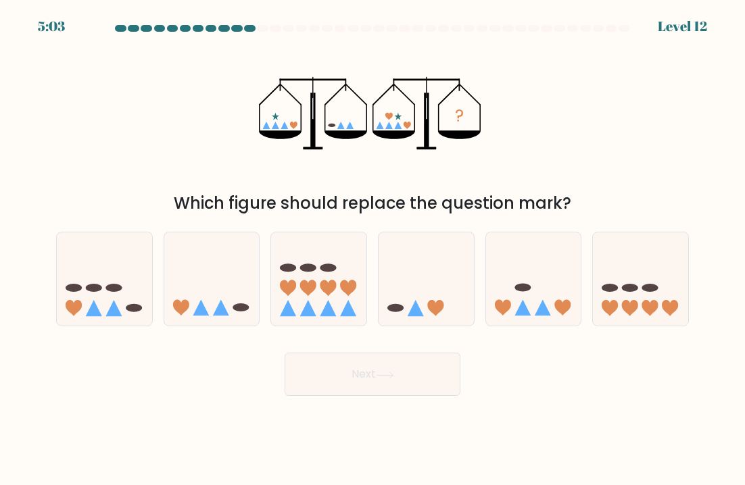
click at [197, 289] on icon at bounding box center [211, 279] width 95 height 79
click at [372, 249] on input "b." at bounding box center [372, 246] width 1 height 7
radio input "true"
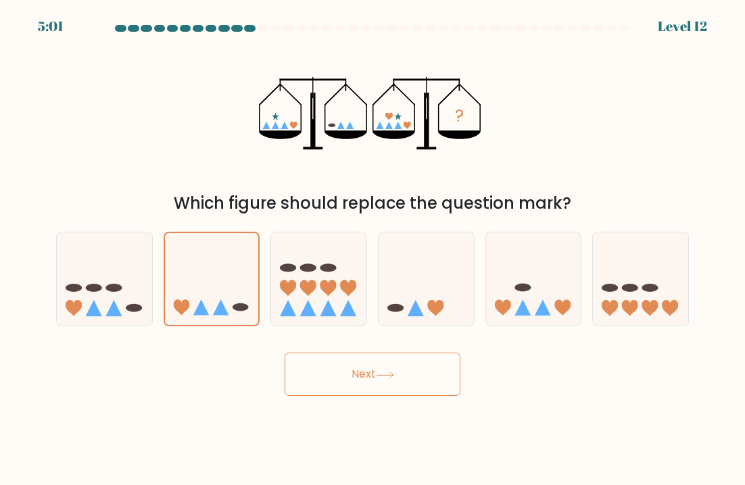
click at [314, 381] on button "Next" at bounding box center [373, 374] width 176 height 43
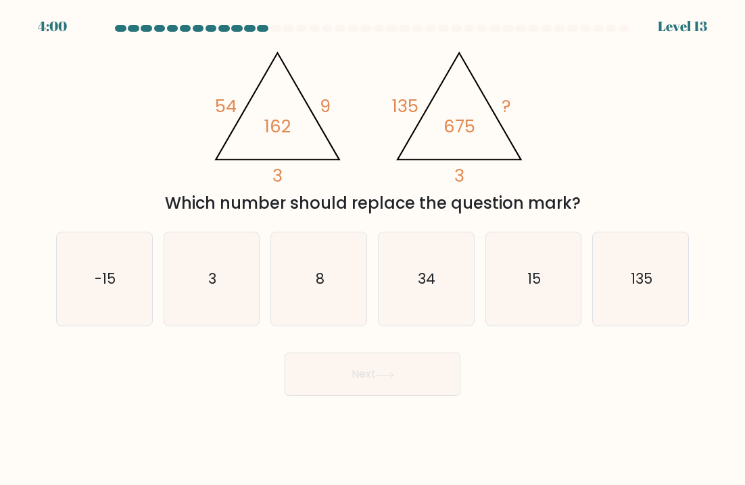
click at [566, 270] on icon "15" at bounding box center [533, 279] width 93 height 93
click at [373, 249] on input "e. 15" at bounding box center [372, 246] width 1 height 7
radio input "true"
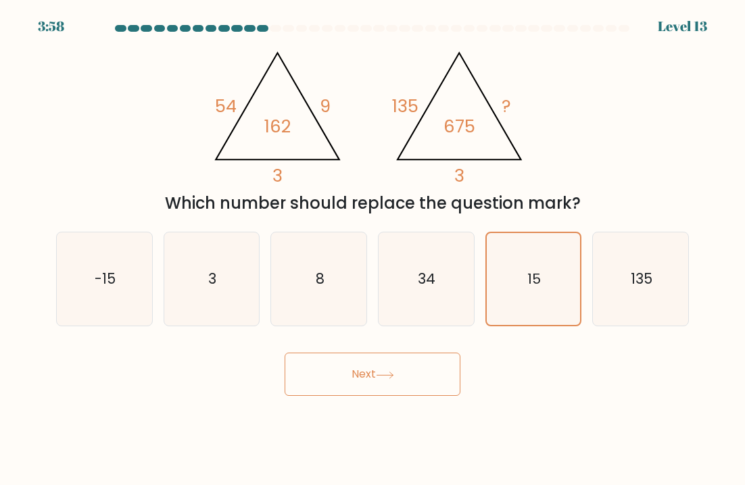
click at [405, 376] on button "Next" at bounding box center [373, 374] width 176 height 43
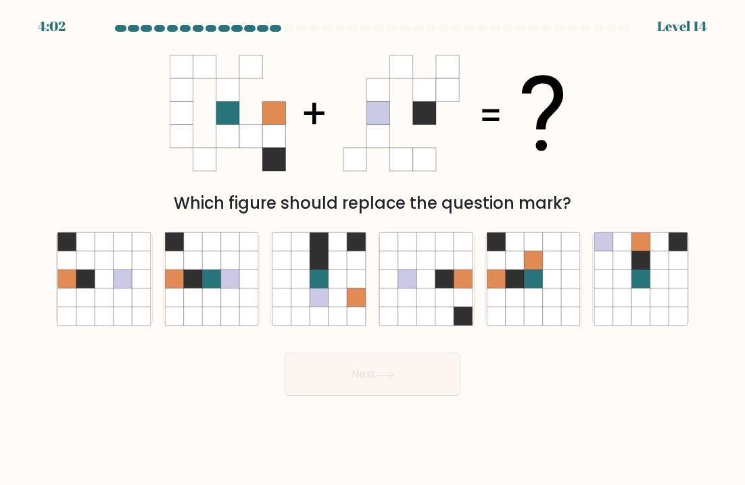
click at [178, 296] on icon at bounding box center [174, 298] width 18 height 18
click at [372, 249] on input "b." at bounding box center [372, 246] width 1 height 7
radio input "true"
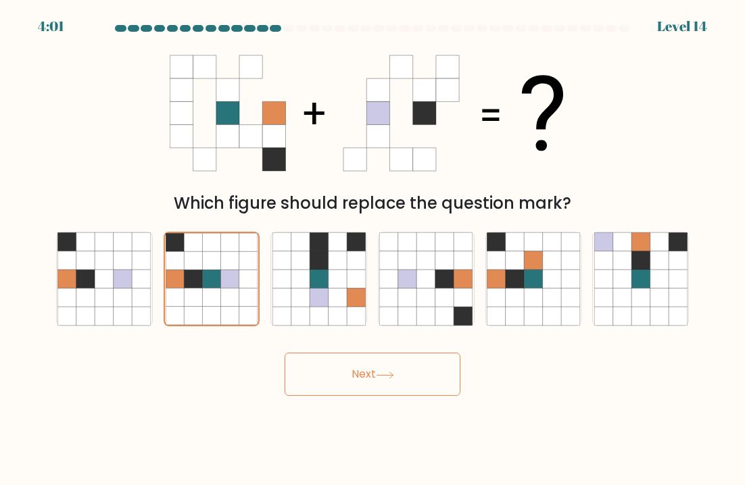
click at [427, 379] on button "Next" at bounding box center [373, 374] width 176 height 43
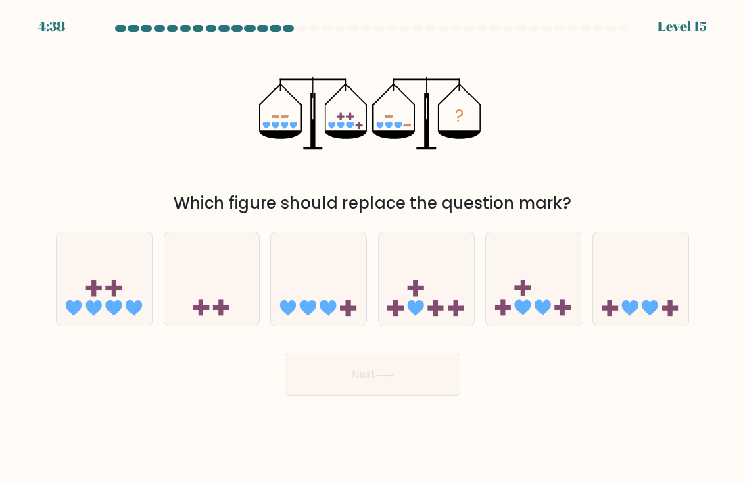
click at [90, 279] on icon at bounding box center [104, 279] width 95 height 79
click at [372, 249] on input "a." at bounding box center [372, 246] width 1 height 7
radio input "true"
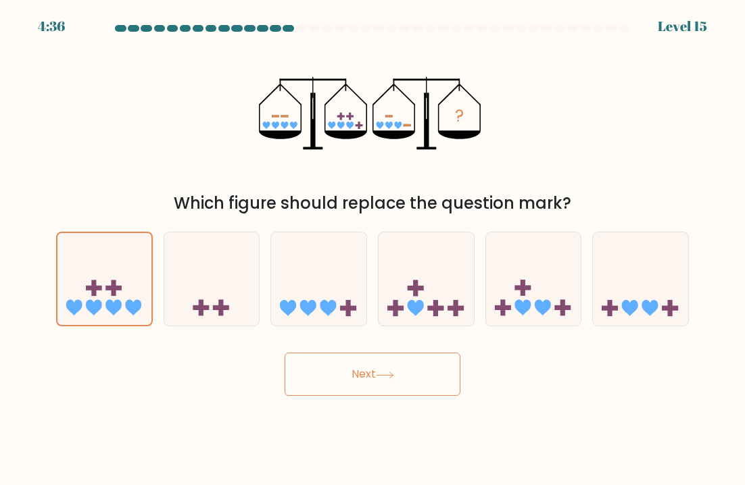
click at [411, 385] on button "Next" at bounding box center [373, 374] width 176 height 43
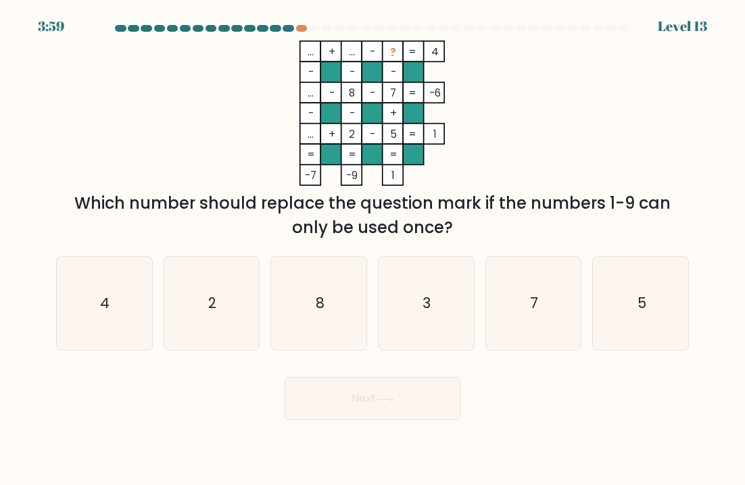
click at [433, 297] on icon "3" at bounding box center [425, 303] width 93 height 93
click at [373, 249] on input "d. 3" at bounding box center [372, 246] width 1 height 7
radio input "true"
click at [409, 420] on button "Next" at bounding box center [373, 398] width 176 height 43
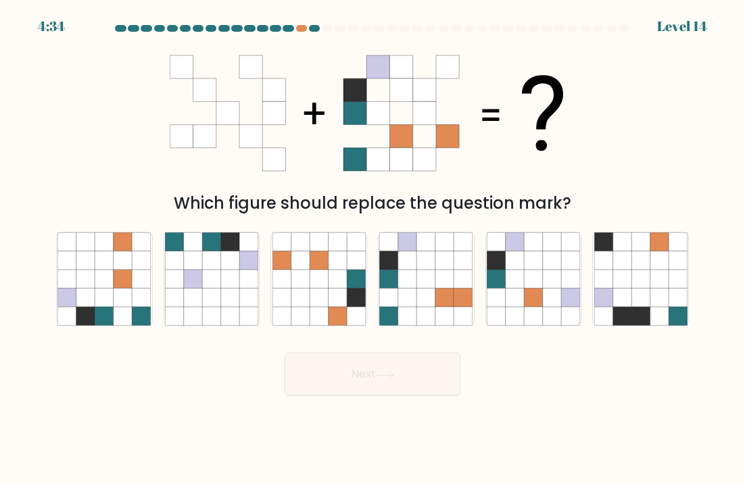
click at [90, 272] on icon at bounding box center [85, 279] width 18 height 18
click at [372, 249] on input "a." at bounding box center [372, 246] width 1 height 7
radio input "true"
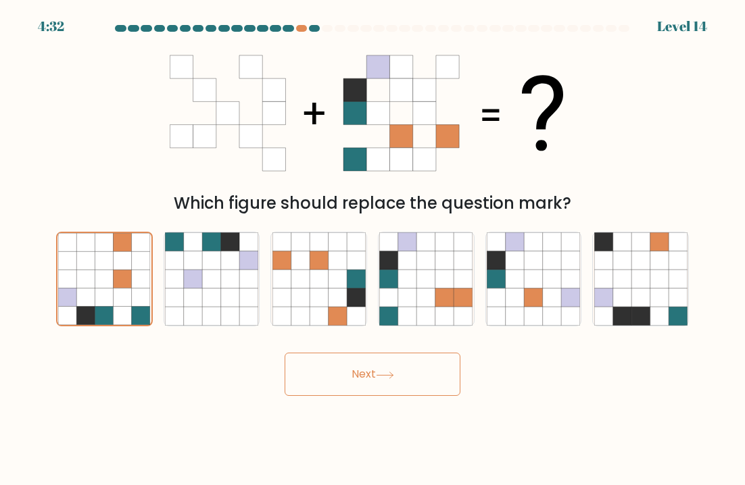
click at [327, 382] on button "Next" at bounding box center [373, 374] width 176 height 43
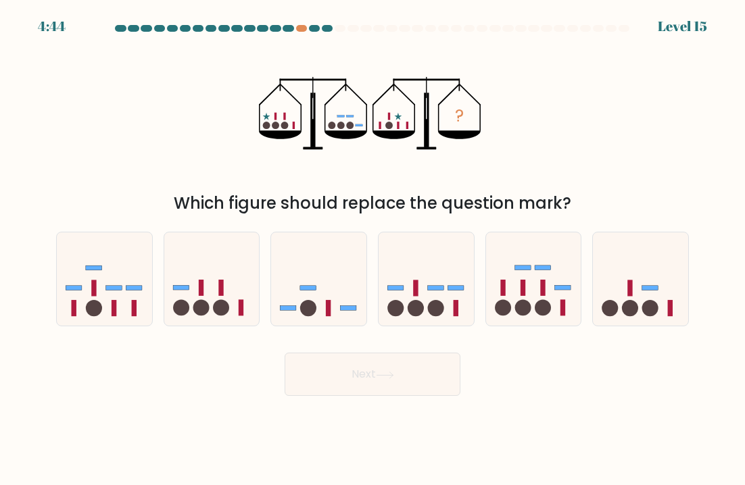
click at [310, 304] on circle at bounding box center [308, 308] width 16 height 16
click at [372, 249] on input "c." at bounding box center [372, 246] width 1 height 7
radio input "true"
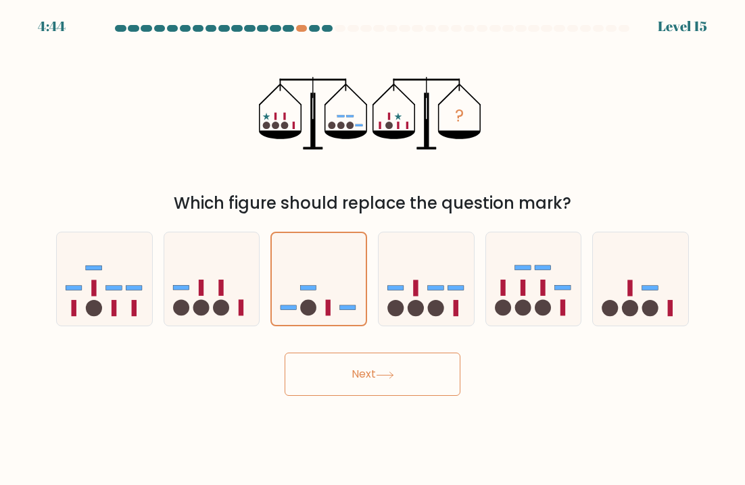
click at [308, 376] on button "Next" at bounding box center [373, 374] width 176 height 43
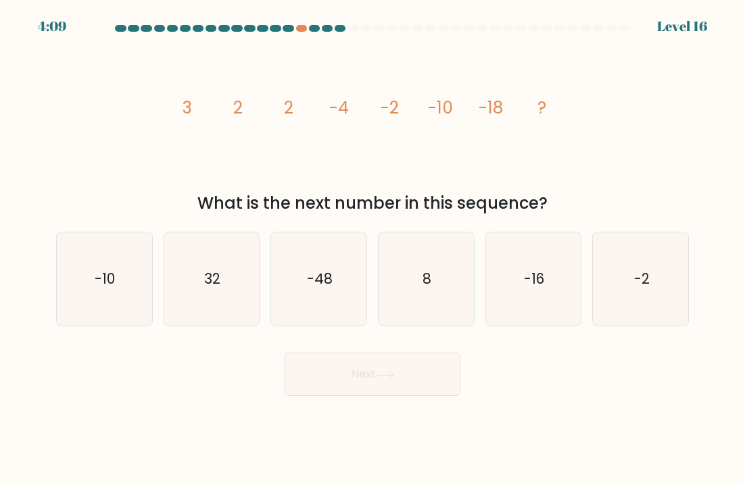
click at [580, 277] on icon "-16" at bounding box center [533, 279] width 93 height 93
click at [373, 249] on input "e. -16" at bounding box center [372, 246] width 1 height 7
radio input "true"
click at [308, 385] on button "Next" at bounding box center [373, 374] width 176 height 43
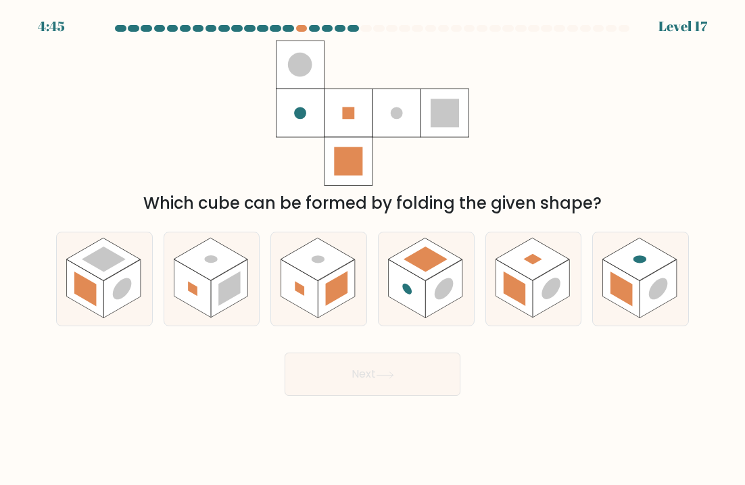
click at [683, 252] on icon at bounding box center [640, 279] width 95 height 93
click at [373, 249] on input "f." at bounding box center [372, 246] width 1 height 7
radio input "true"
click at [320, 381] on button "Next" at bounding box center [373, 374] width 176 height 43
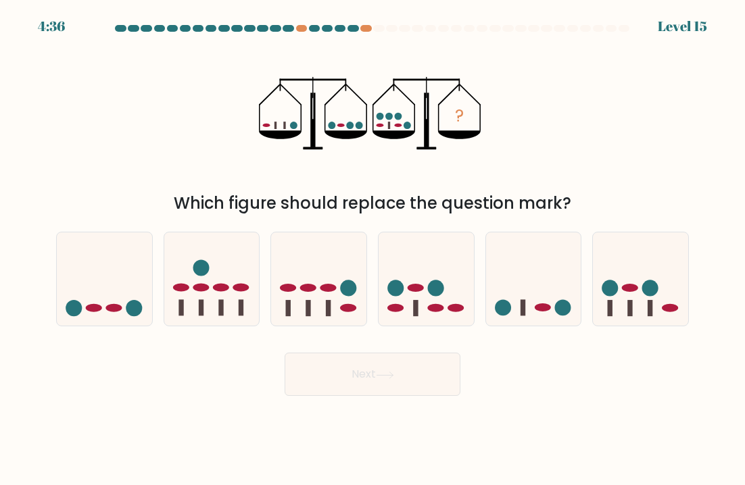
click at [389, 293] on circle at bounding box center [395, 288] width 16 height 16
click at [373, 249] on input "d." at bounding box center [372, 246] width 1 height 7
radio input "true"
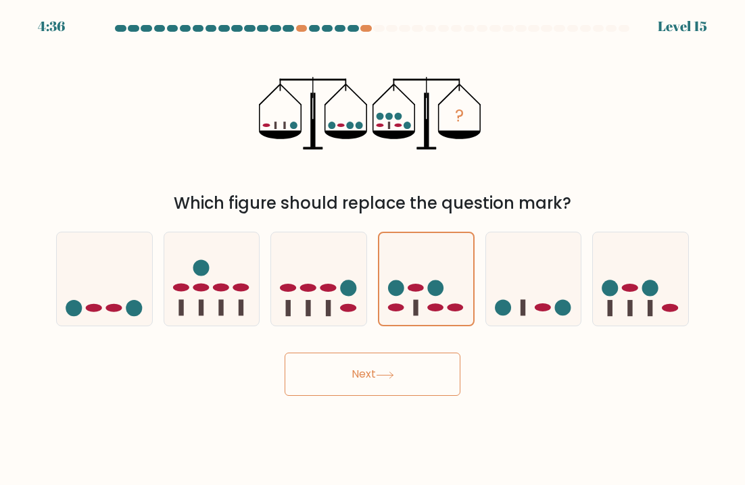
click at [336, 370] on button "Next" at bounding box center [373, 374] width 176 height 43
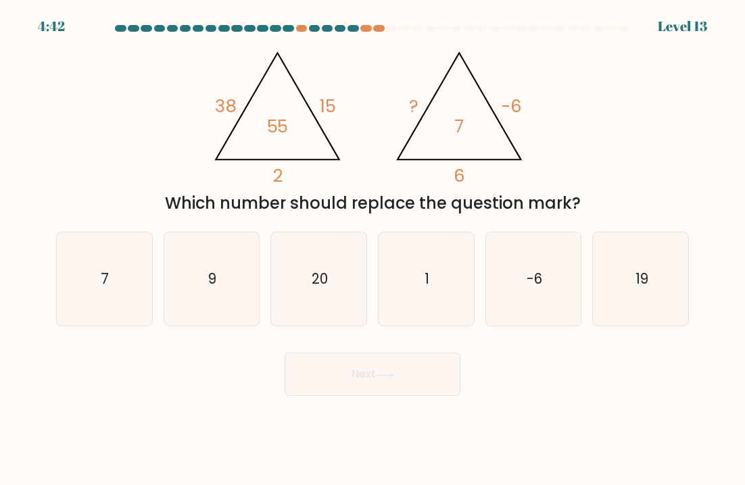
click at [80, 279] on icon "7" at bounding box center [103, 279] width 93 height 93
click at [372, 249] on input "a. 7" at bounding box center [372, 246] width 1 height 7
radio input "true"
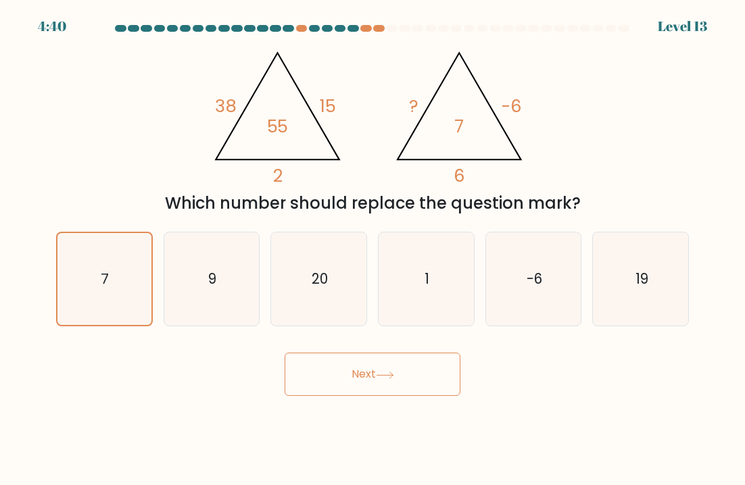
click at [70, 273] on icon "7" at bounding box center [104, 279] width 92 height 92
click at [372, 249] on input "a. 7" at bounding box center [372, 246] width 1 height 7
click at [376, 396] on button "Next" at bounding box center [373, 374] width 176 height 43
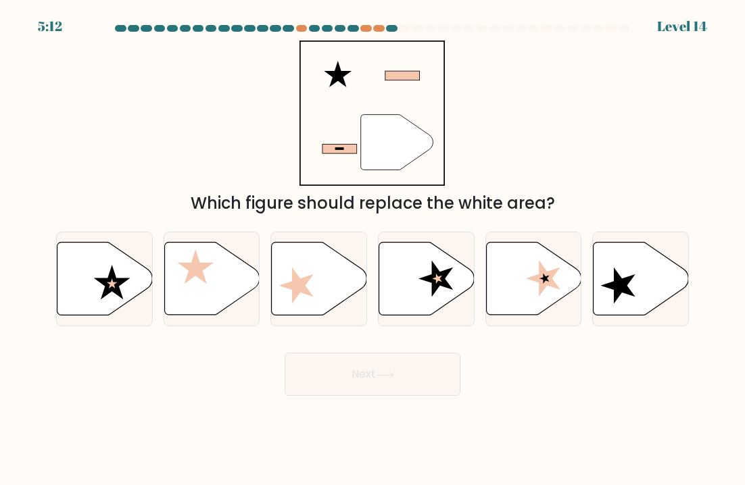
click at [95, 287] on icon at bounding box center [104, 279] width 95 height 73
click at [372, 249] on input "a." at bounding box center [372, 246] width 1 height 7
radio input "true"
click at [404, 374] on button "Next" at bounding box center [373, 374] width 176 height 43
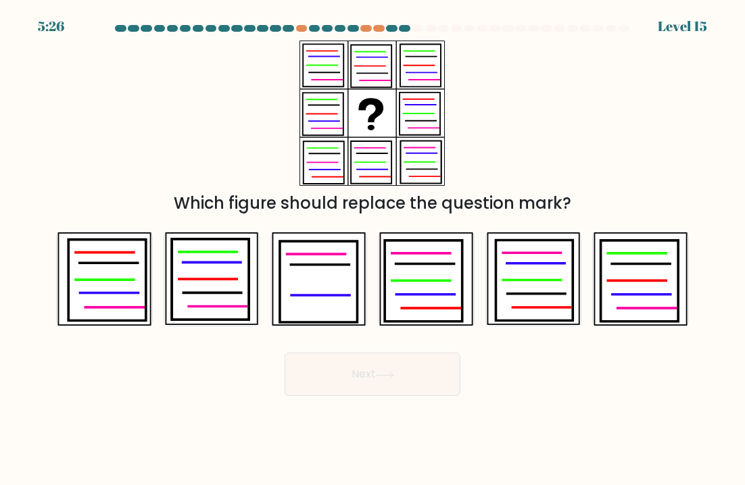
click at [670, 266] on icon at bounding box center [640, 281] width 78 height 81
click at [373, 249] on input "f." at bounding box center [372, 246] width 1 height 7
radio input "true"
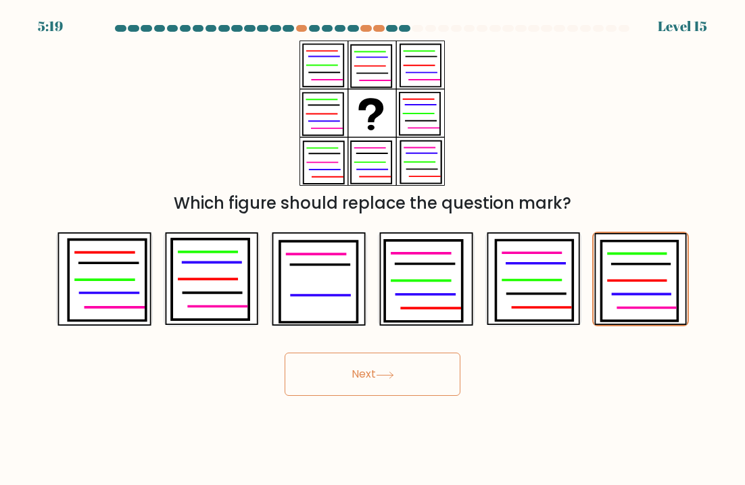
click at [100, 289] on icon at bounding box center [107, 280] width 78 height 81
click at [372, 249] on input "a." at bounding box center [372, 246] width 1 height 7
radio input "true"
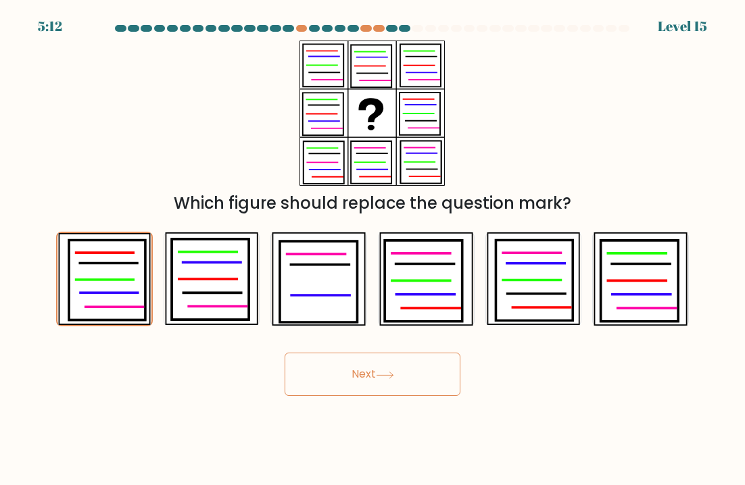
click at [343, 370] on button "Next" at bounding box center [373, 374] width 176 height 43
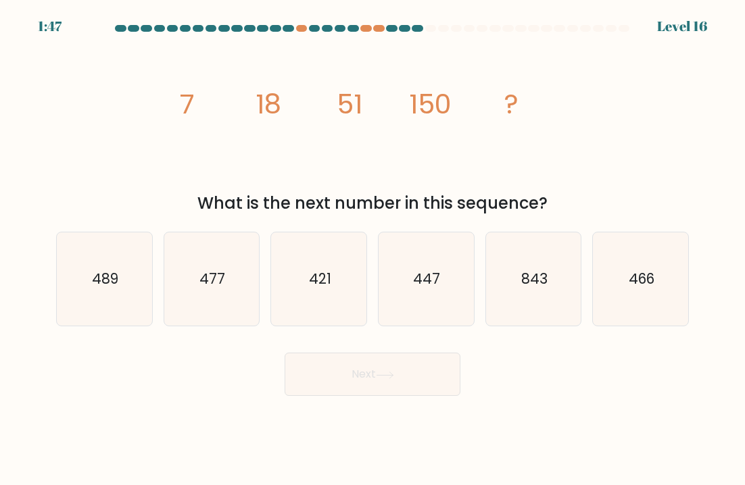
click at [634, 283] on text "466" at bounding box center [642, 279] width 26 height 20
click at [373, 249] on input "f. 466" at bounding box center [372, 246] width 1 height 7
radio input "true"
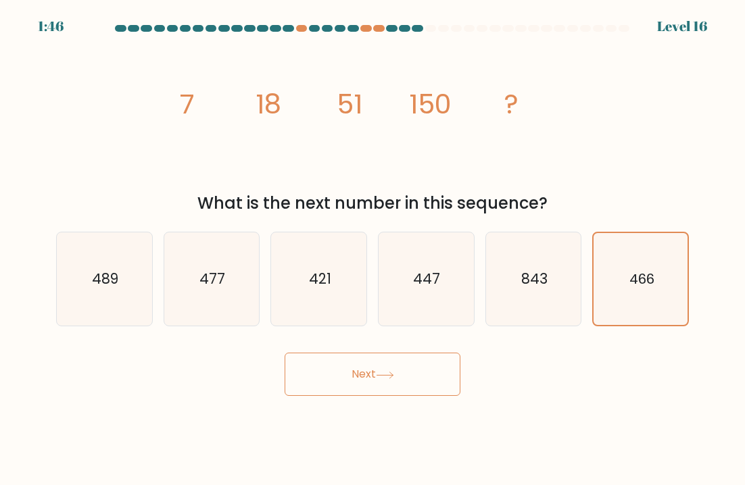
click at [433, 385] on button "Next" at bounding box center [373, 374] width 176 height 43
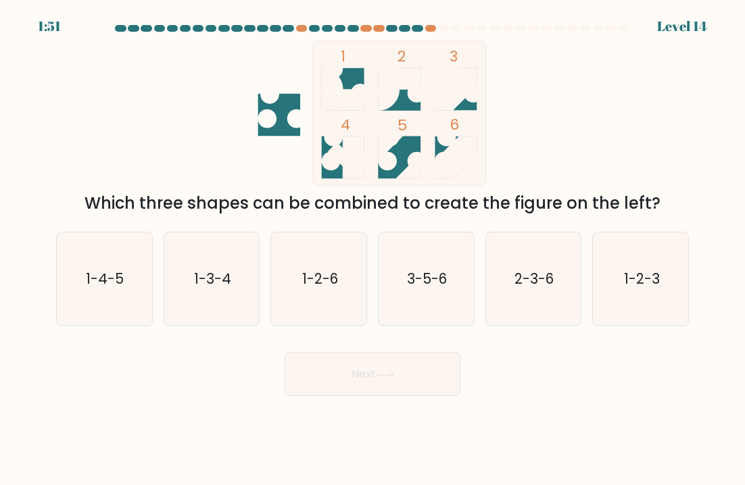
click at [450, 291] on icon "3-5-6" at bounding box center [425, 279] width 93 height 93
click at [373, 249] on input "d. 3-5-6" at bounding box center [372, 246] width 1 height 7
radio input "true"
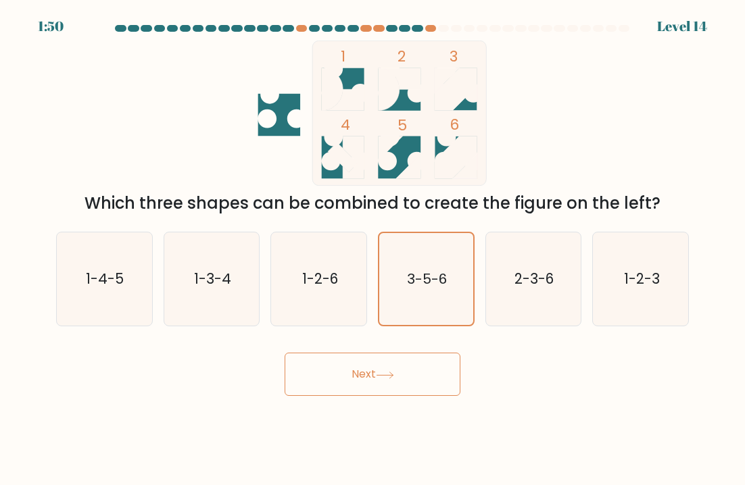
click at [439, 390] on button "Next" at bounding box center [373, 374] width 176 height 43
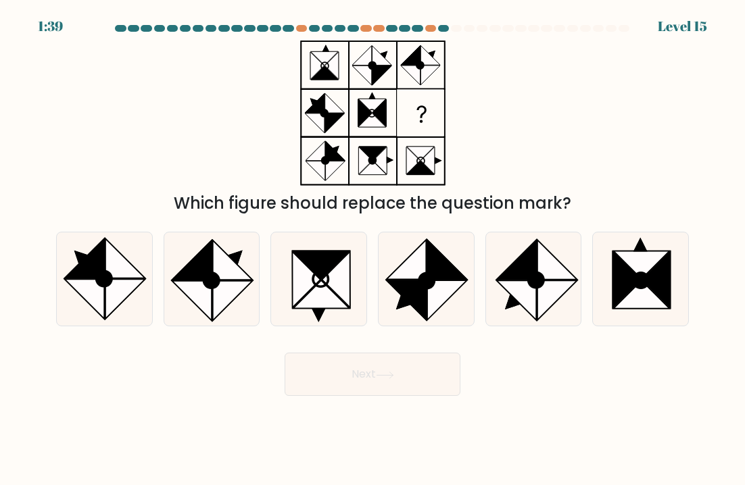
click at [660, 249] on icon at bounding box center [640, 279] width 93 height 93
click at [373, 249] on input "f." at bounding box center [372, 246] width 1 height 7
radio input "true"
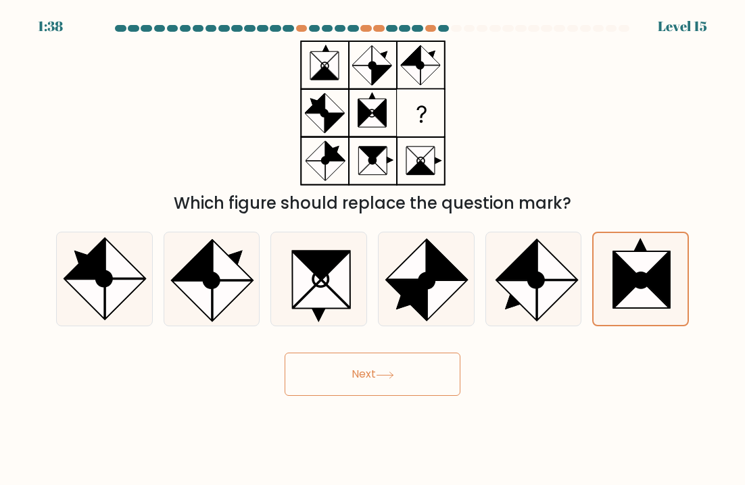
click at [665, 276] on icon at bounding box center [656, 280] width 28 height 55
click at [373, 249] on input "f." at bounding box center [372, 246] width 1 height 7
click at [671, 268] on icon at bounding box center [641, 279] width 92 height 92
click at [373, 249] on input "f." at bounding box center [372, 246] width 1 height 7
click at [306, 389] on button "Next" at bounding box center [373, 374] width 176 height 43
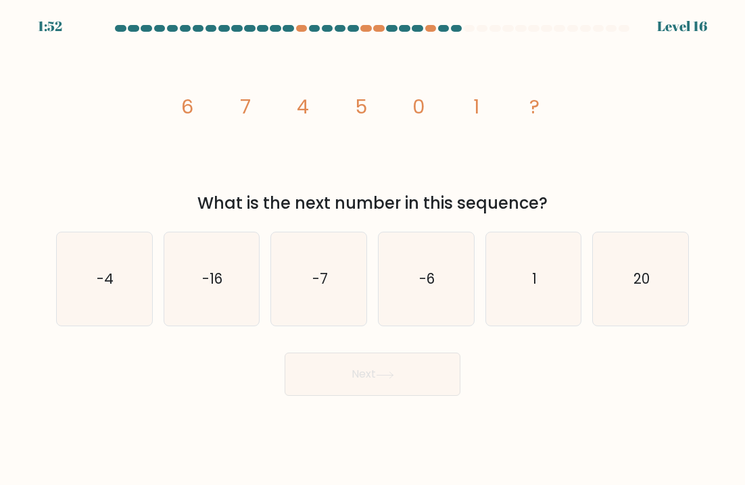
click at [75, 262] on icon "-4" at bounding box center [103, 279] width 93 height 93
click at [372, 249] on input "a. -4" at bounding box center [372, 246] width 1 height 7
radio input "true"
click at [314, 374] on button "Next" at bounding box center [373, 374] width 176 height 43
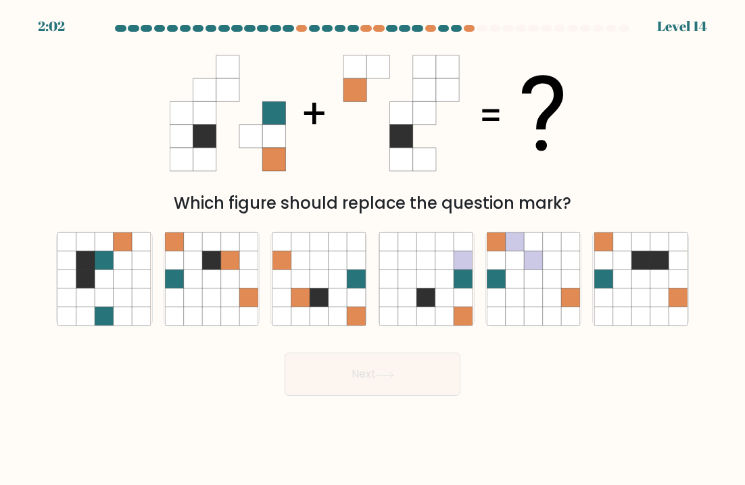
click at [659, 262] on icon at bounding box center [659, 260] width 18 height 18
click at [373, 249] on input "f." at bounding box center [372, 246] width 1 height 7
radio input "true"
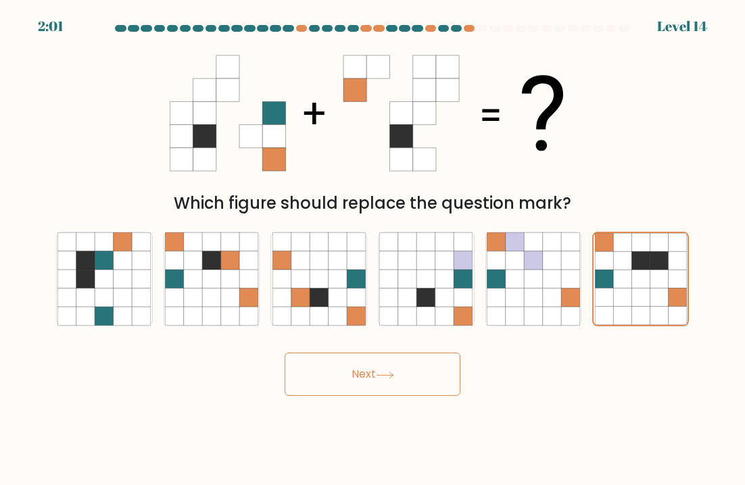
click at [321, 386] on button "Next" at bounding box center [373, 374] width 176 height 43
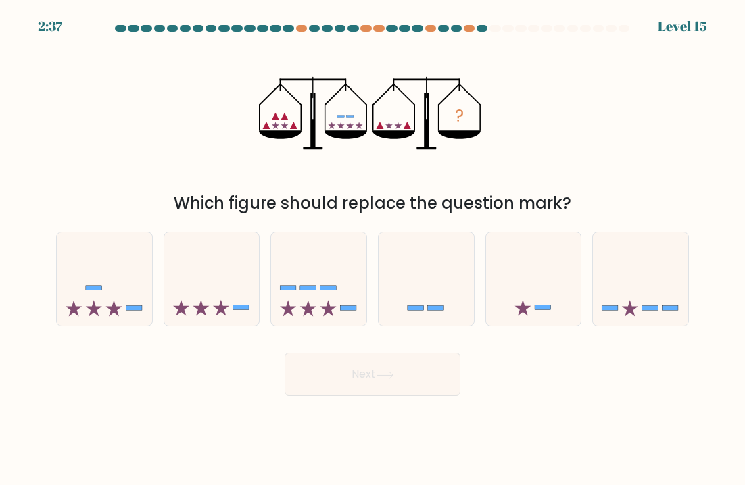
click at [191, 300] on icon at bounding box center [211, 279] width 95 height 79
click at [372, 249] on input "b." at bounding box center [372, 246] width 1 height 7
radio input "true"
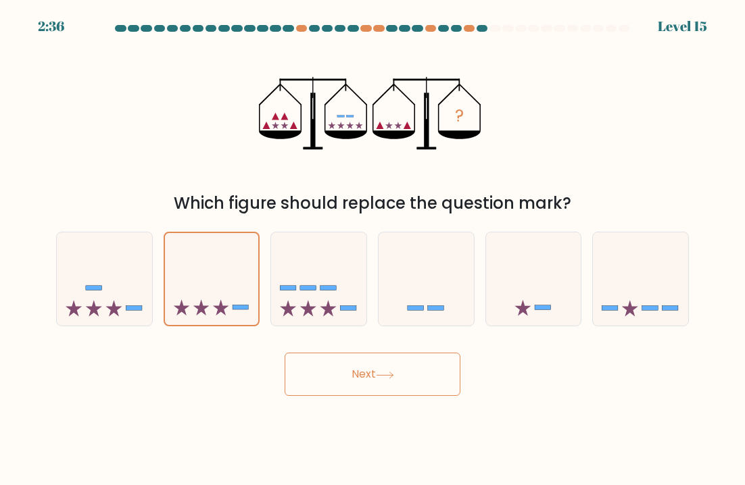
click at [329, 379] on button "Next" at bounding box center [373, 374] width 176 height 43
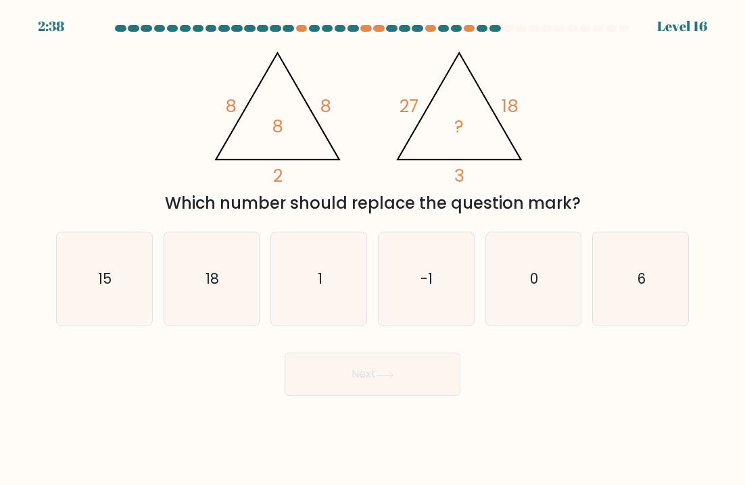
click at [603, 241] on icon "6" at bounding box center [640, 279] width 93 height 93
click at [373, 243] on input "f. 6" at bounding box center [372, 246] width 1 height 7
radio input "true"
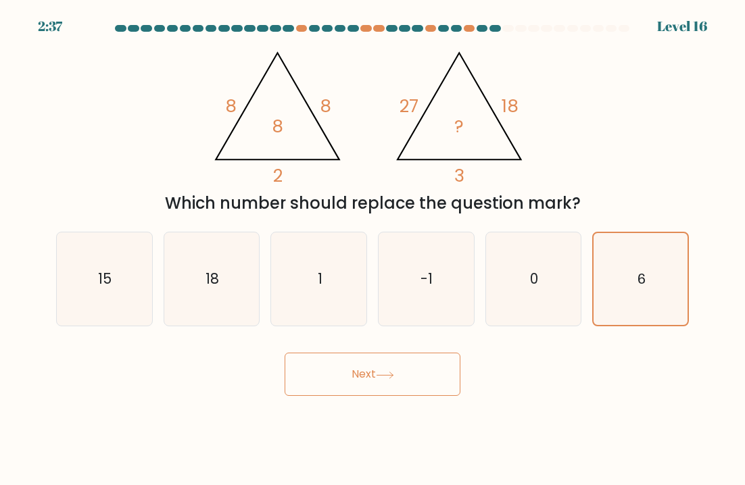
click at [419, 386] on button "Next" at bounding box center [373, 374] width 176 height 43
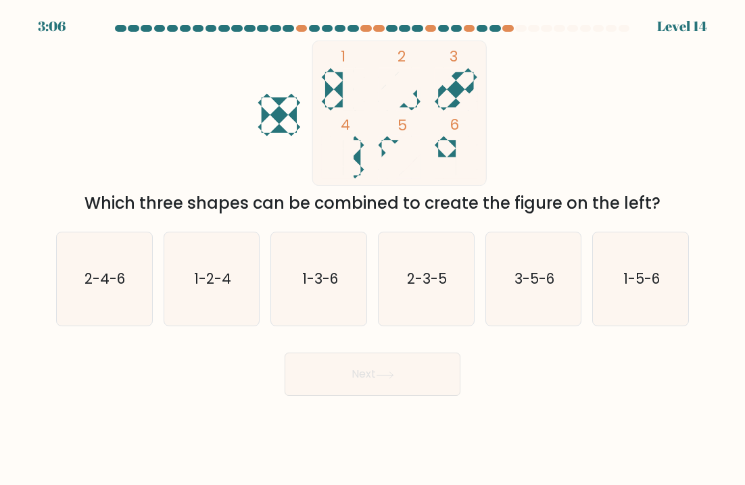
click at [449, 294] on icon "2-3-5" at bounding box center [425, 279] width 93 height 93
click at [373, 249] on input "d. 2-3-5" at bounding box center [372, 246] width 1 height 7
radio input "true"
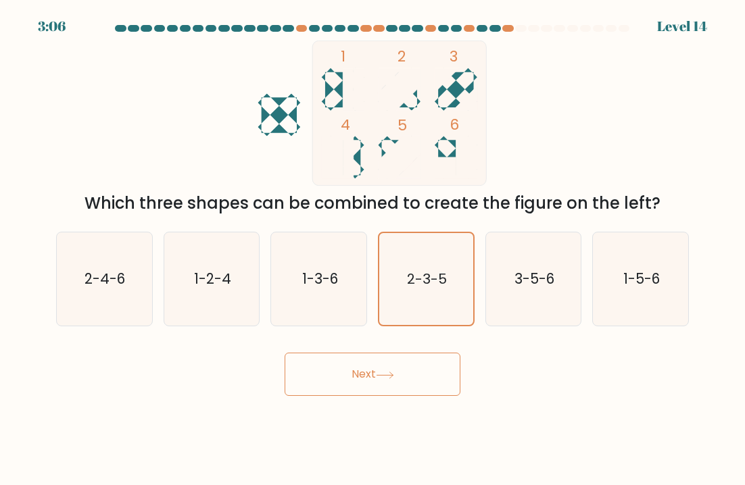
click at [450, 387] on button "Next" at bounding box center [373, 374] width 176 height 43
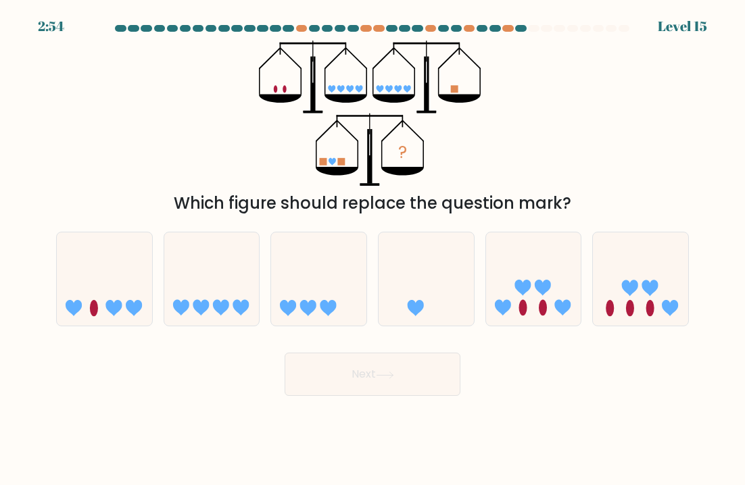
click at [638, 229] on div "a. b. c." at bounding box center [373, 273] width 644 height 105
click at [448, 368] on button "Next" at bounding box center [373, 374] width 176 height 43
click at [626, 294] on icon at bounding box center [640, 279] width 95 height 79
click at [373, 249] on input "f." at bounding box center [372, 246] width 1 height 7
radio input "true"
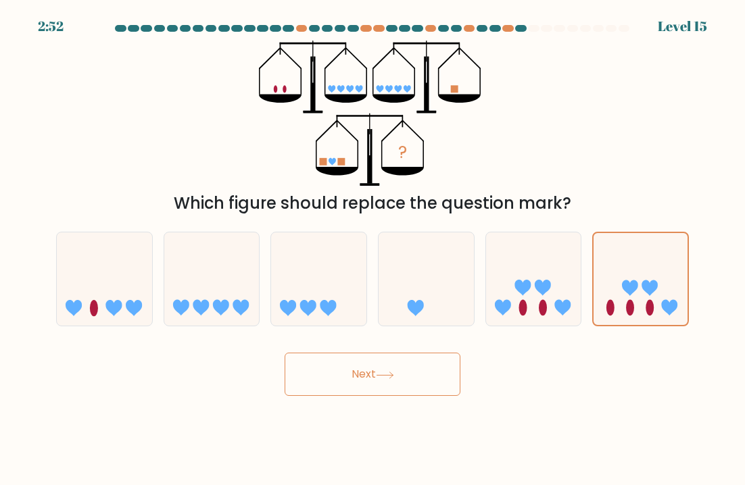
click at [409, 383] on button "Next" at bounding box center [373, 374] width 176 height 43
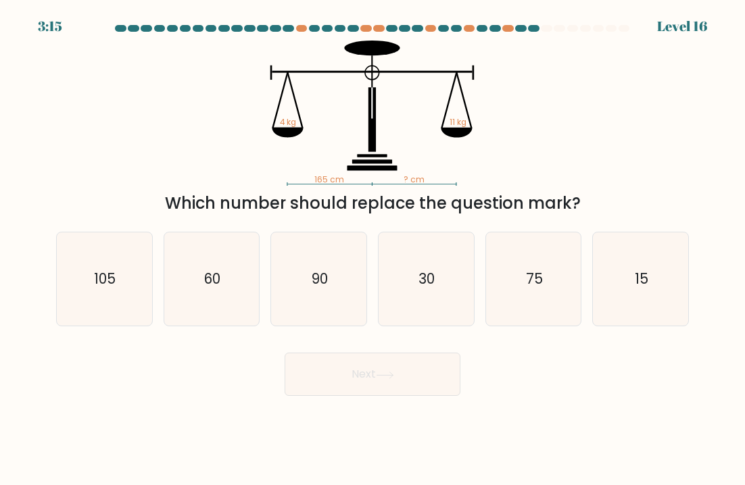
click at [237, 301] on icon "60" at bounding box center [211, 279] width 93 height 93
click at [372, 249] on input "b. 60" at bounding box center [372, 246] width 1 height 7
radio input "true"
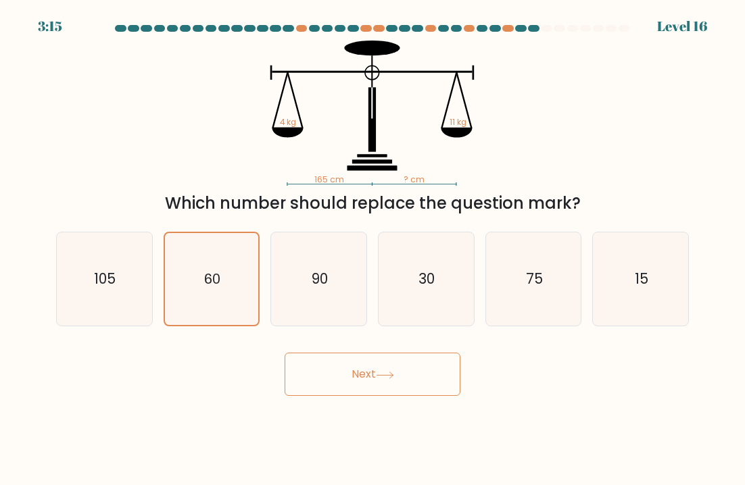
click at [351, 377] on button "Next" at bounding box center [373, 374] width 176 height 43
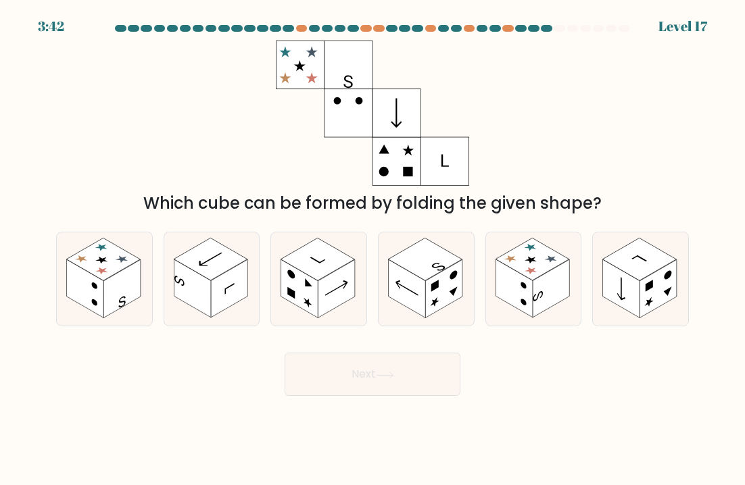
click at [543, 249] on rect at bounding box center [533, 260] width 74 height 43
click at [373, 249] on input "e." at bounding box center [372, 246] width 1 height 7
radio input "true"
click at [404, 383] on button "Next" at bounding box center [373, 374] width 176 height 43
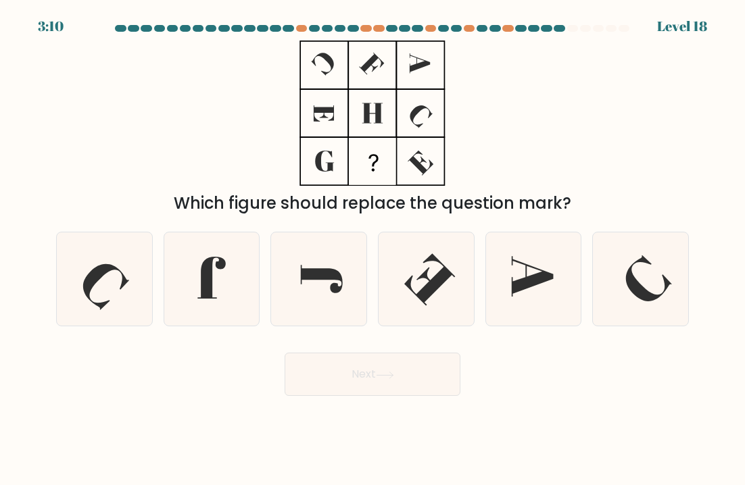
click at [532, 271] on icon at bounding box center [533, 279] width 93 height 93
click at [373, 249] on input "e." at bounding box center [372, 246] width 1 height 7
radio input "true"
click at [402, 414] on body "3:10 Level 18" at bounding box center [372, 242] width 745 height 485
click at [421, 383] on button "Next" at bounding box center [373, 374] width 176 height 43
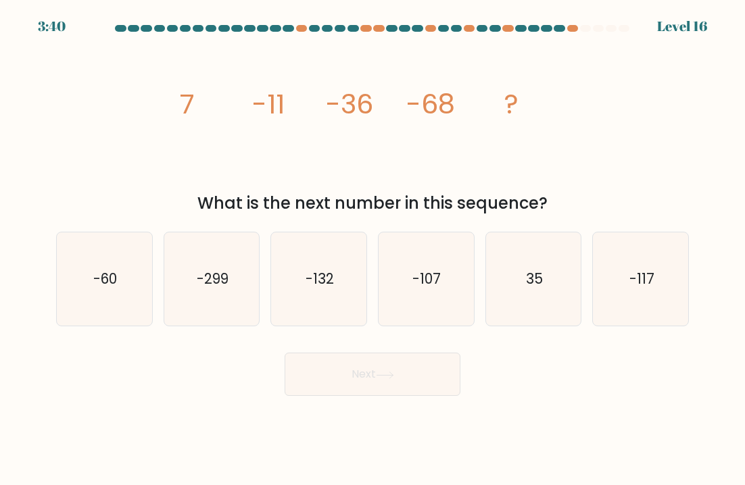
click at [441, 296] on icon "-107" at bounding box center [425, 279] width 93 height 93
click at [373, 249] on input "d. -107" at bounding box center [372, 246] width 1 height 7
radio input "true"
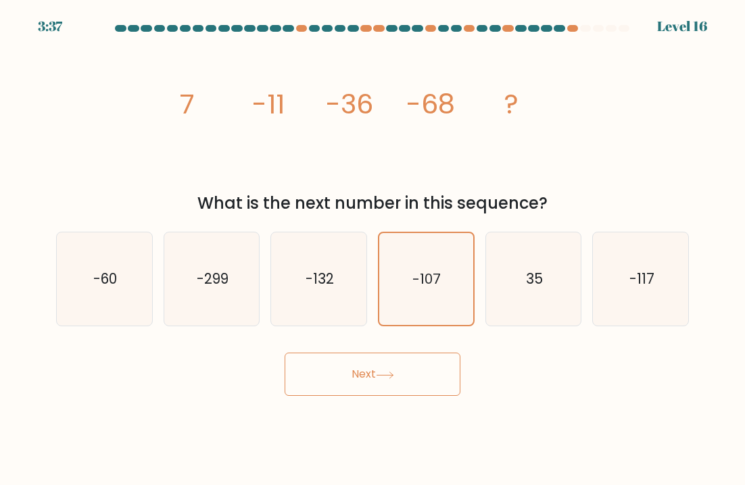
click at [473, 391] on div "Next" at bounding box center [372, 369] width 649 height 53
click at [515, 423] on body "3:36 Level 16" at bounding box center [372, 242] width 745 height 485
click at [348, 311] on icon "-132" at bounding box center [318, 279] width 93 height 93
click at [372, 249] on input "c. -132" at bounding box center [372, 246] width 1 height 7
radio input "true"
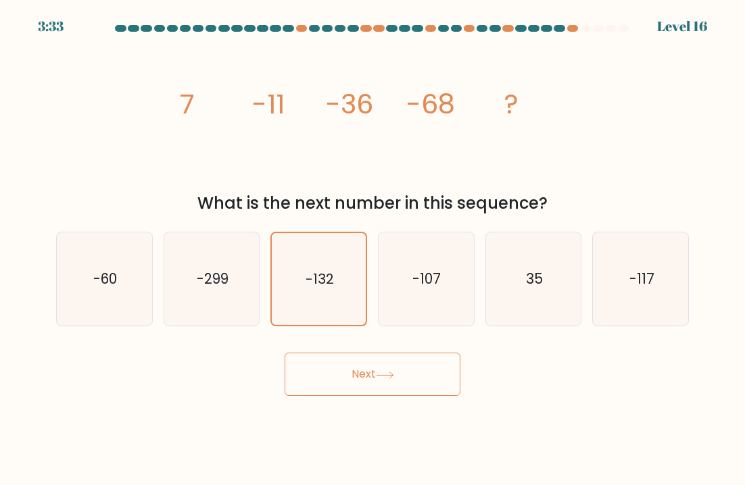
click at [386, 391] on button "Next" at bounding box center [373, 374] width 176 height 43
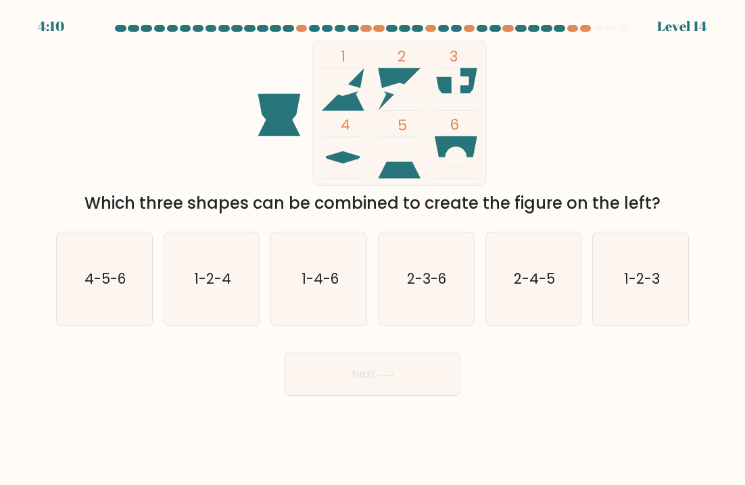
click at [639, 296] on icon "1-2-3" at bounding box center [640, 279] width 93 height 93
click at [373, 249] on input "f. 1-2-3" at bounding box center [372, 246] width 1 height 7
radio input "true"
click at [407, 391] on button "Next" at bounding box center [373, 374] width 176 height 43
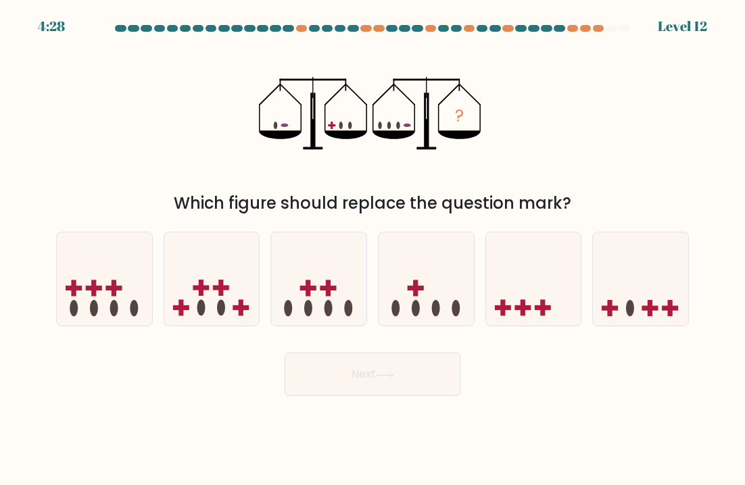
click at [214, 258] on icon at bounding box center [211, 279] width 95 height 79
click at [372, 249] on input "b." at bounding box center [372, 246] width 1 height 7
radio input "true"
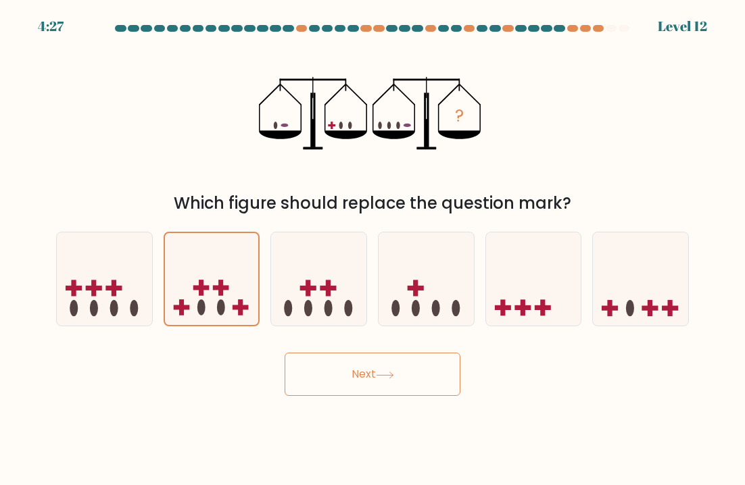
click at [411, 395] on button "Next" at bounding box center [373, 374] width 176 height 43
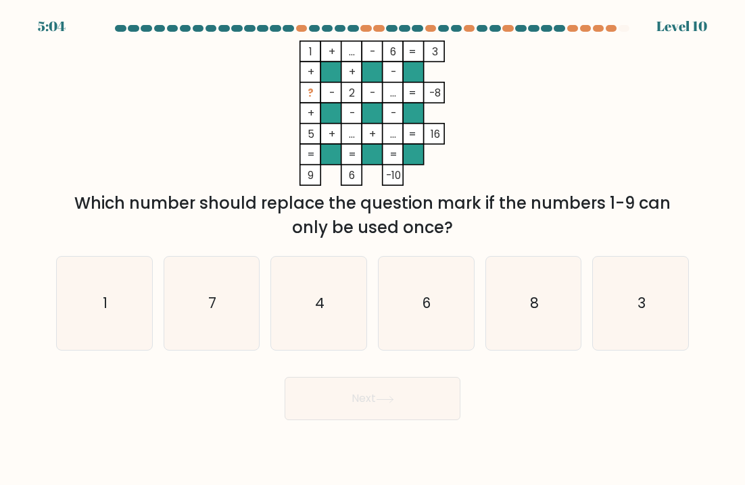
click at [670, 276] on icon "3" at bounding box center [640, 303] width 93 height 93
click at [373, 249] on input "f. 3" at bounding box center [372, 246] width 1 height 7
radio input "true"
click at [381, 395] on button "Next" at bounding box center [373, 398] width 176 height 43
click at [411, 397] on button "Next" at bounding box center [373, 398] width 176 height 43
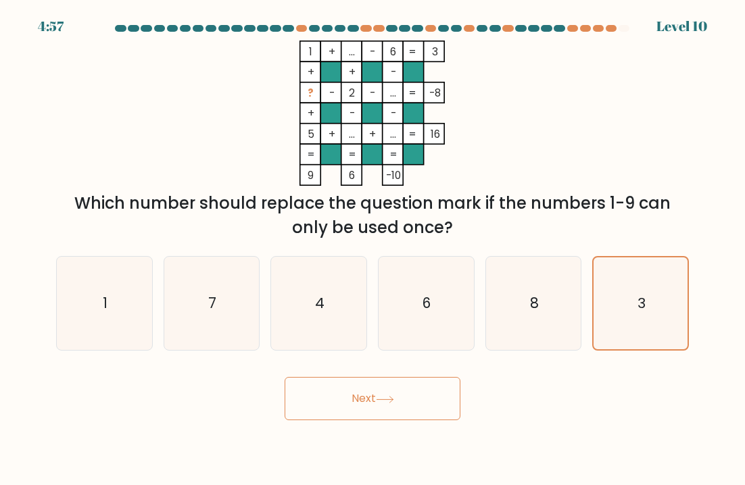
click at [370, 398] on button "Next" at bounding box center [373, 398] width 176 height 43
click at [367, 404] on button "Next" at bounding box center [373, 398] width 176 height 43
click at [368, 408] on button "Next" at bounding box center [373, 398] width 176 height 43
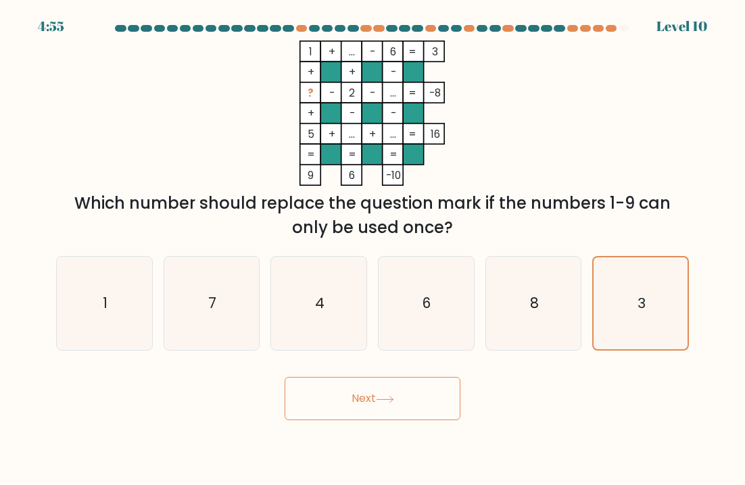
click at [367, 407] on button "Next" at bounding box center [373, 398] width 176 height 43
click at [625, 281] on icon "3" at bounding box center [640, 303] width 93 height 93
click at [373, 249] on input "f. 3" at bounding box center [372, 246] width 1 height 7
radio input "true"
click at [435, 395] on button "Next" at bounding box center [373, 398] width 176 height 43
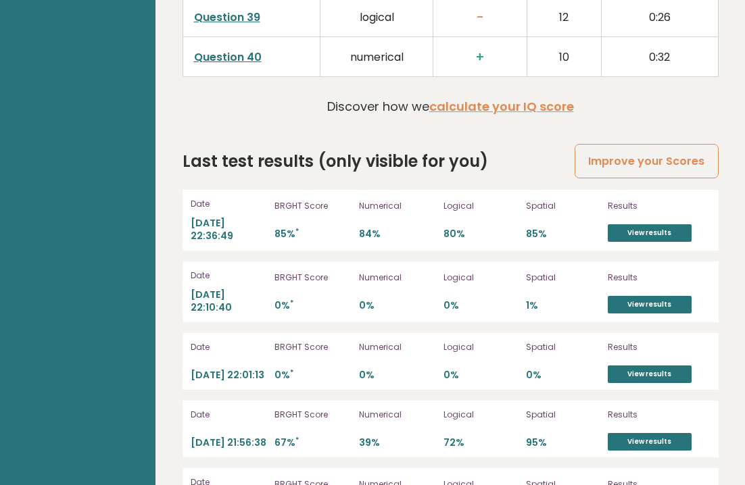
scroll to position [3704, 0]
click at [679, 225] on link "View results" at bounding box center [650, 234] width 84 height 18
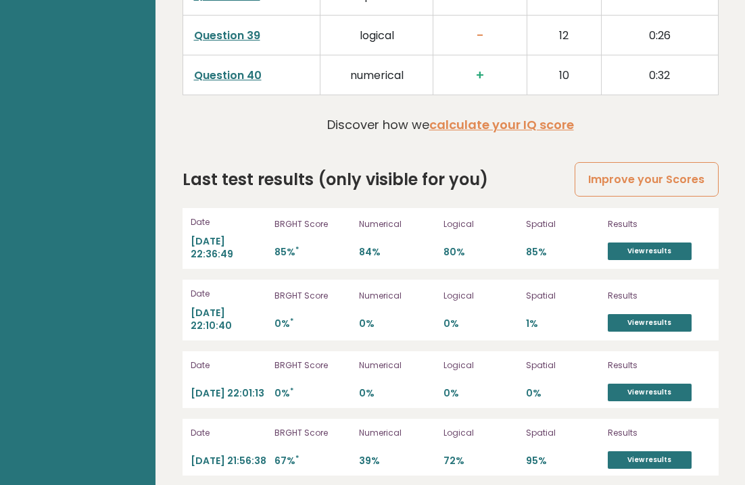
scroll to position [3686, 0]
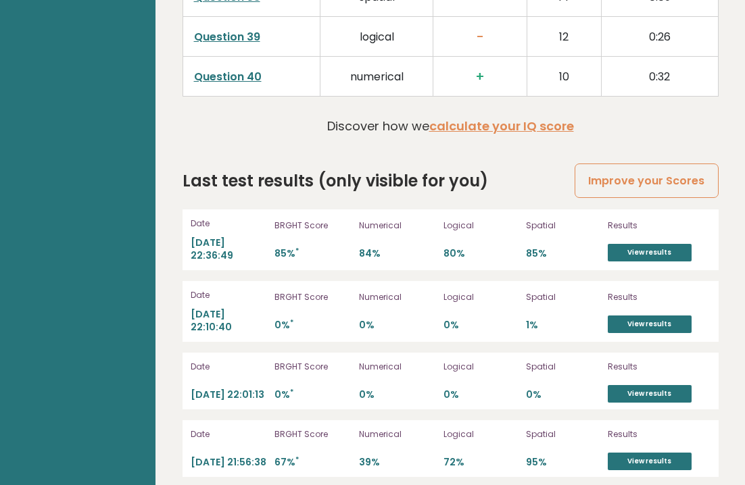
click at [679, 244] on link "View results" at bounding box center [650, 253] width 84 height 18
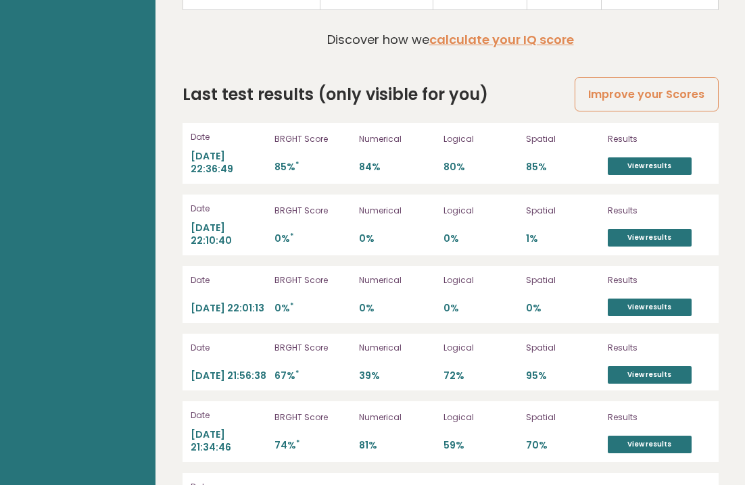
scroll to position [3783, 0]
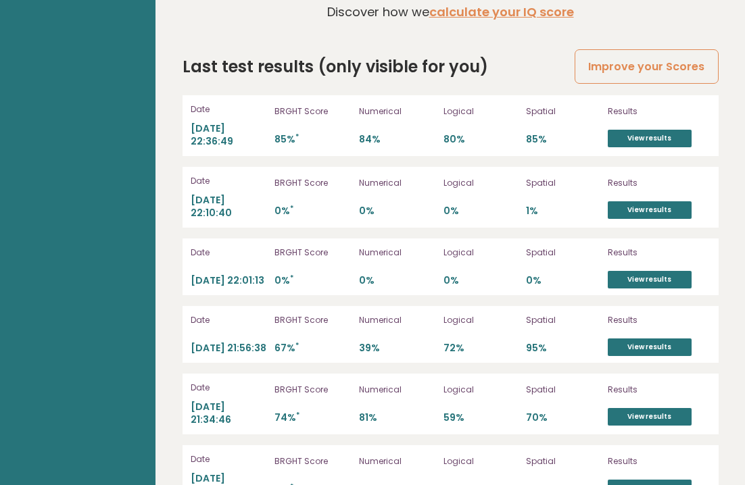
click at [669, 408] on link "View results" at bounding box center [650, 417] width 84 height 18
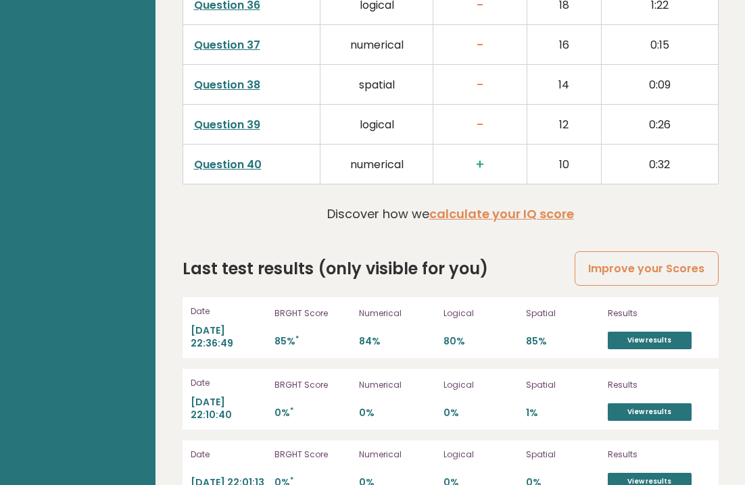
scroll to position [3587, 0]
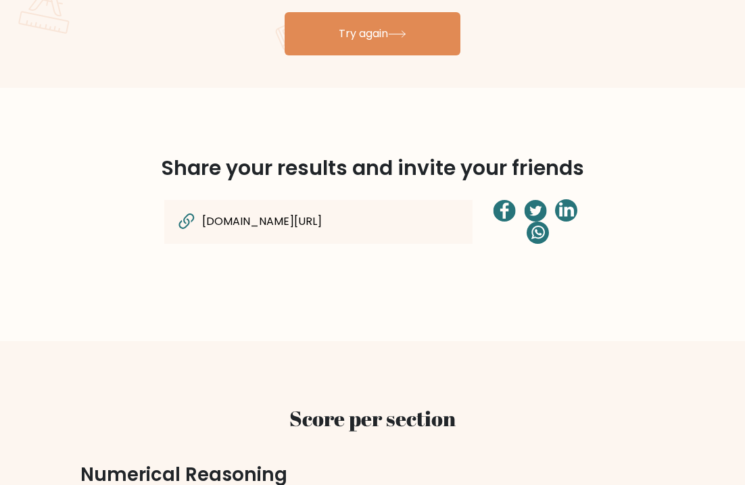
scroll to position [907, 0]
